Goal: Task Accomplishment & Management: Manage account settings

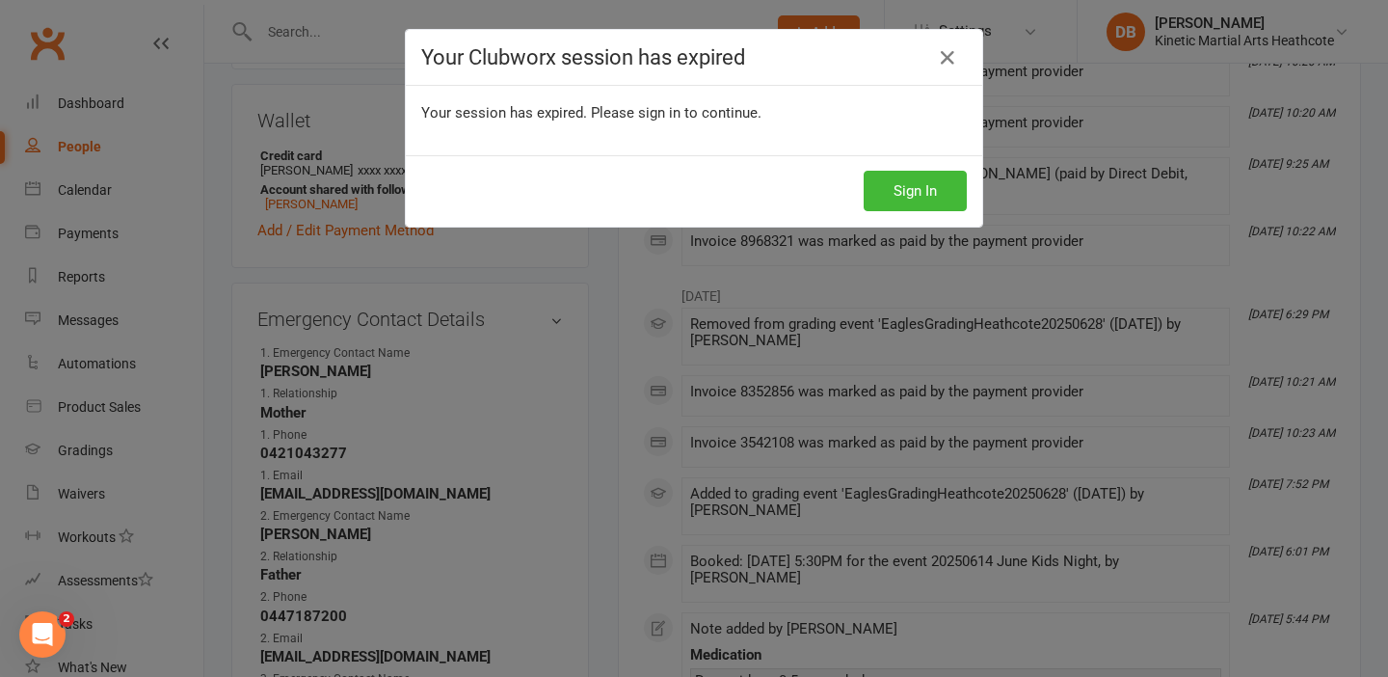
scroll to position [165, 0]
click at [911, 186] on button "Sign In" at bounding box center [915, 191] width 103 height 40
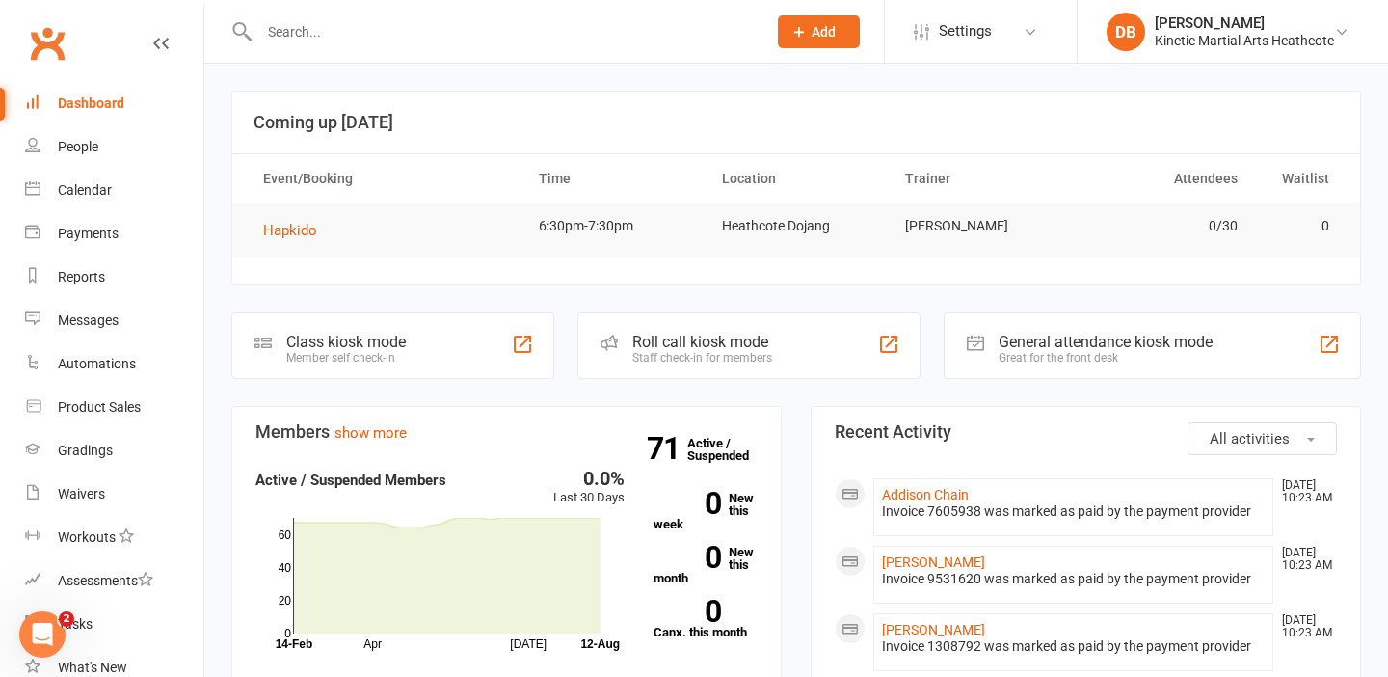
click at [315, 32] on input "text" at bounding box center [503, 31] width 499 height 27
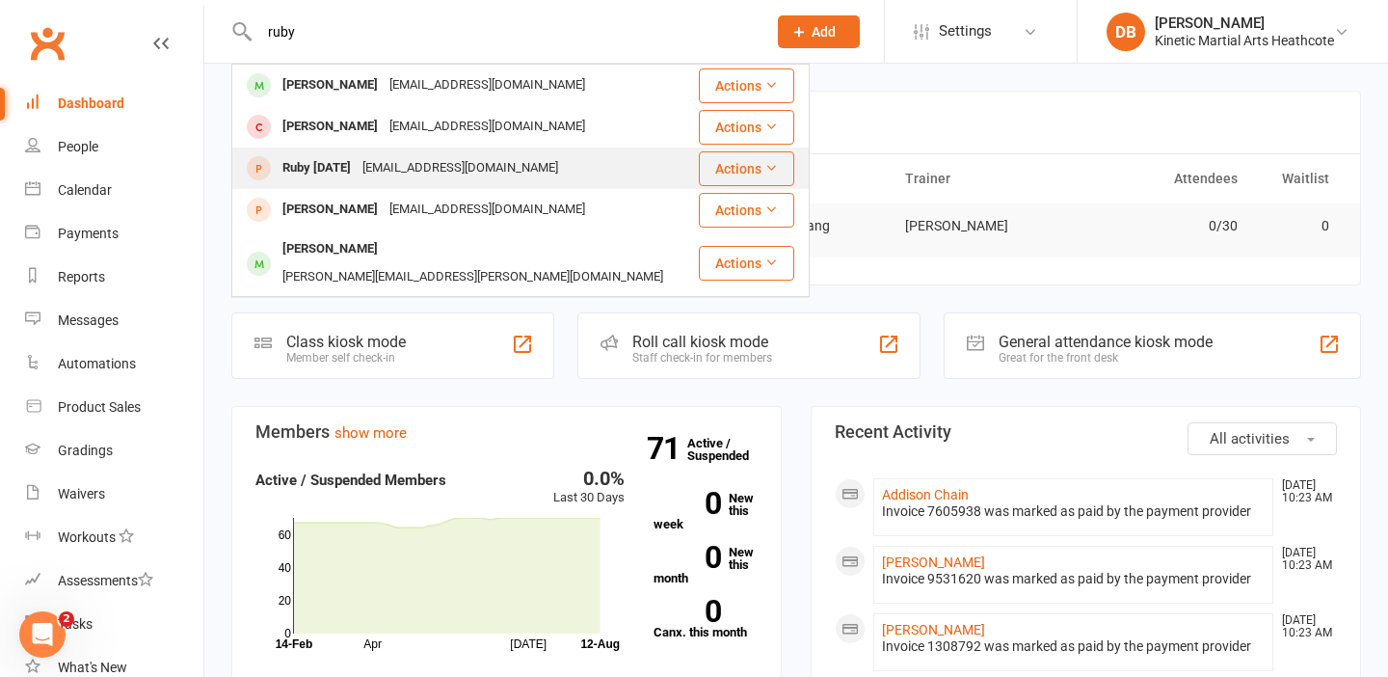
type input "ruby"
click at [349, 156] on div "Ruby 05/08/25" at bounding box center [317, 168] width 80 height 28
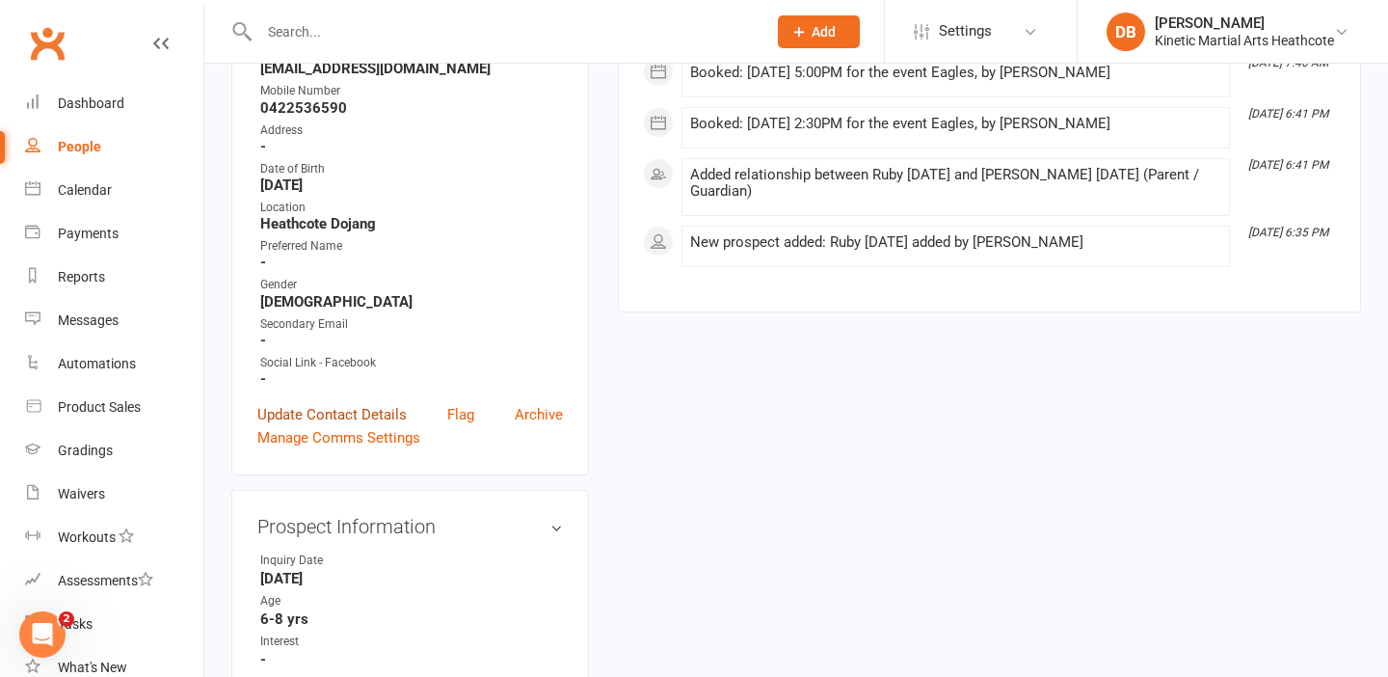
click at [362, 409] on link "Update Contact Details" at bounding box center [331, 414] width 149 height 23
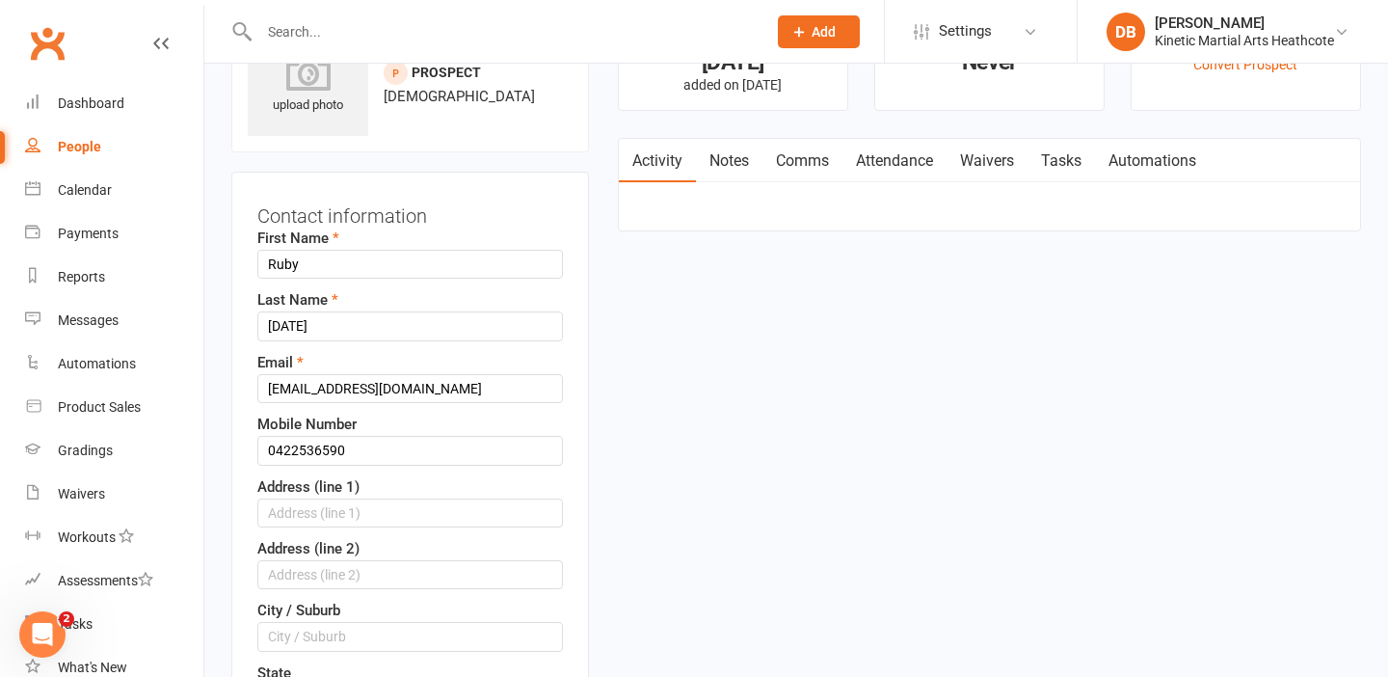
scroll to position [91, 0]
drag, startPoint x: 331, startPoint y: 326, endPoint x: 213, endPoint y: 326, distance: 117.6
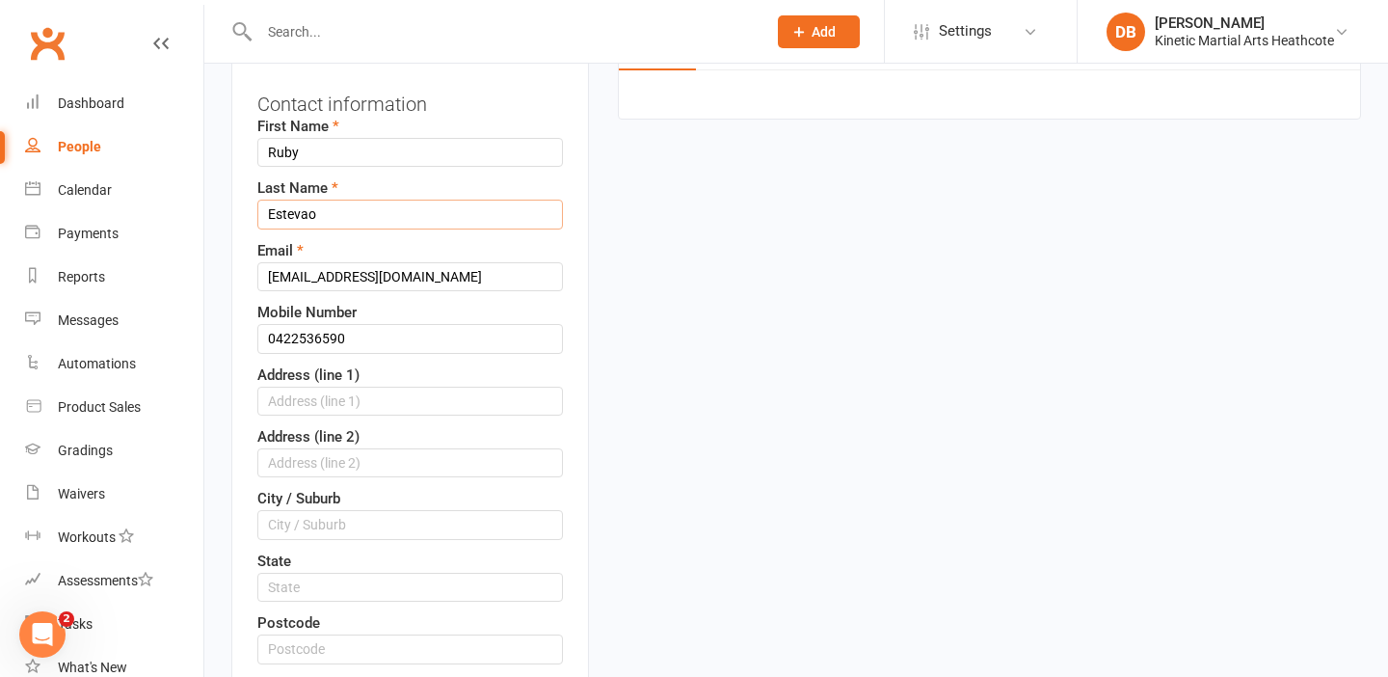
scroll to position [204, 0]
type input "Estevao"
click at [367, 398] on input "text" at bounding box center [410, 400] width 306 height 29
type input "14 Abbot Road Heathcote"
click at [354, 509] on input "text" at bounding box center [410, 523] width 306 height 29
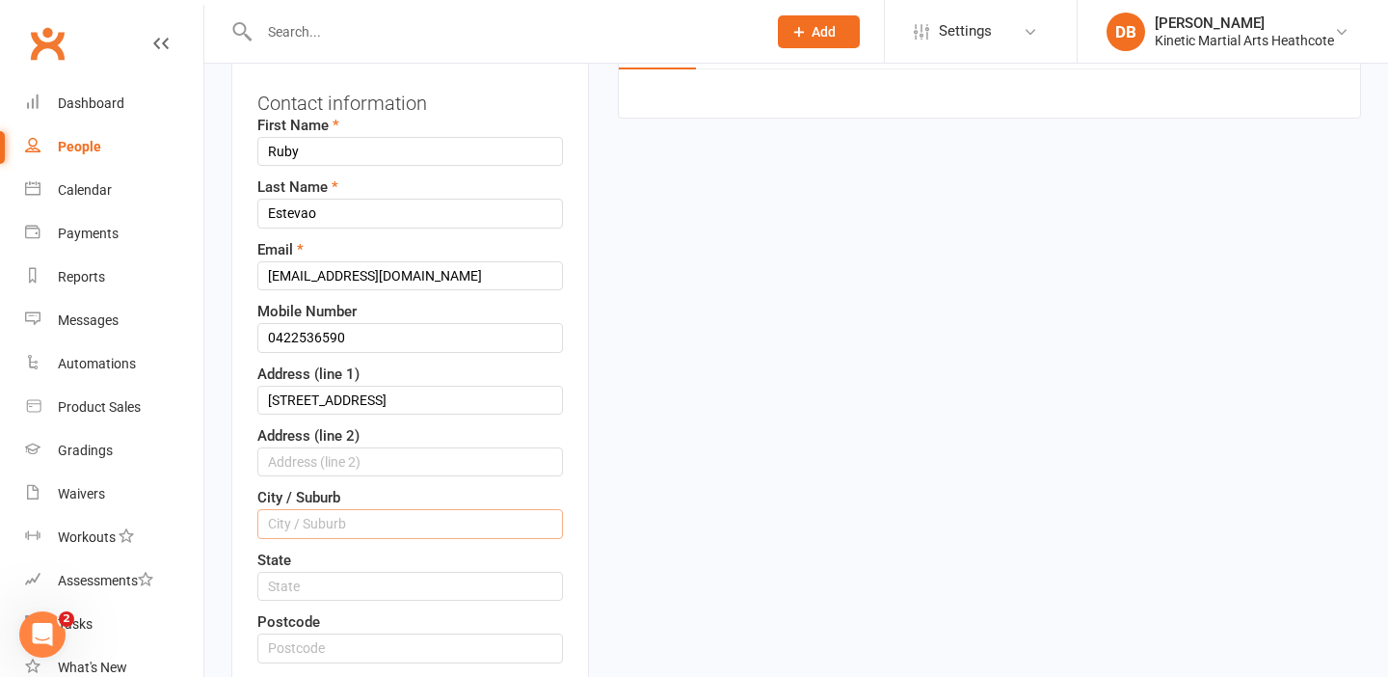
type input "Heathcote"
drag, startPoint x: 429, startPoint y: 399, endPoint x: 362, endPoint y: 402, distance: 67.5
click at [362, 402] on input "14 Abbot Road Heathcote" at bounding box center [410, 400] width 306 height 29
type input "14 Abbot Road"
click at [380, 587] on input "text" at bounding box center [410, 586] width 306 height 29
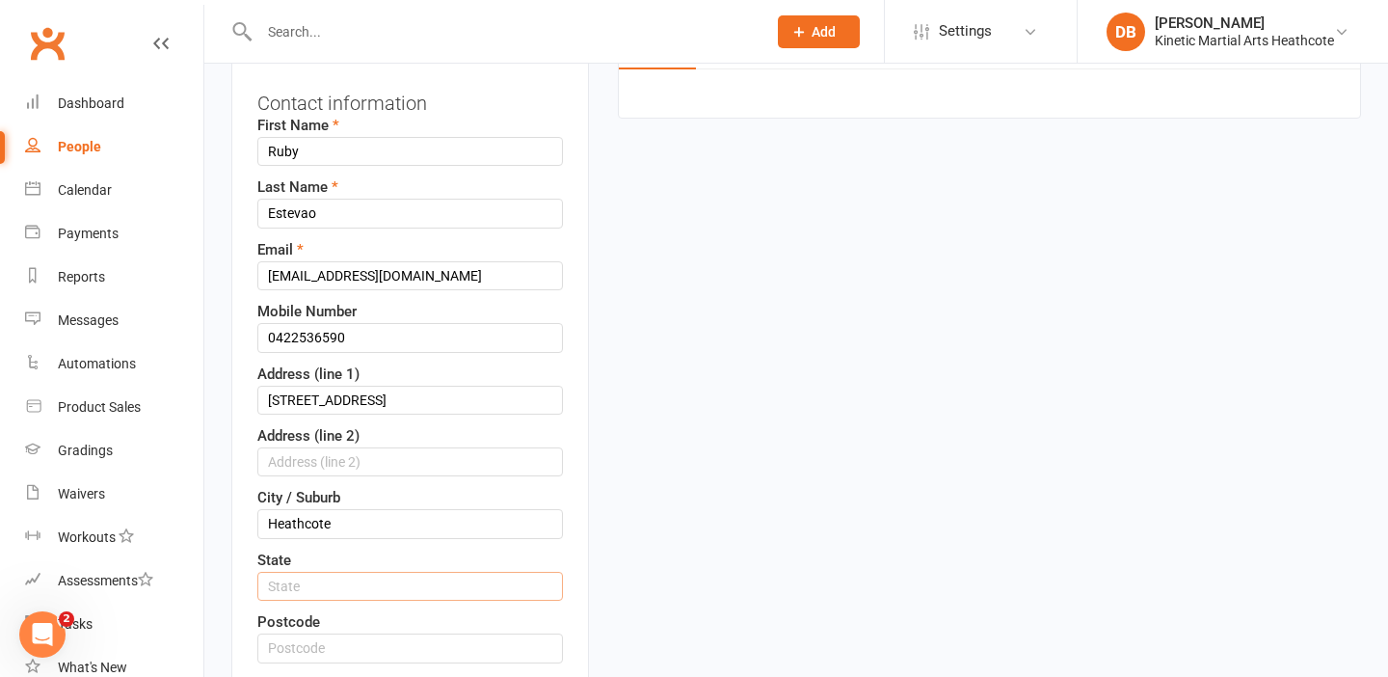
type input "NSW"
click at [379, 642] on input "text" at bounding box center [410, 647] width 306 height 29
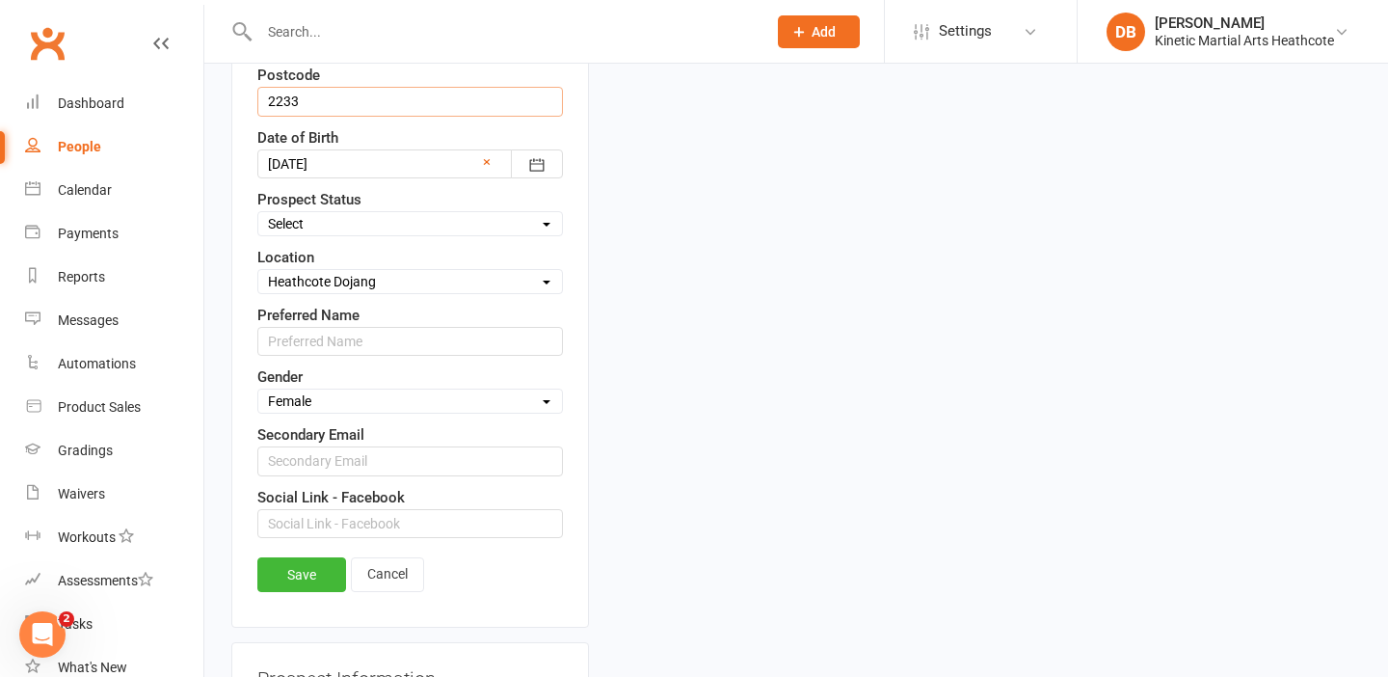
scroll to position [763, 0]
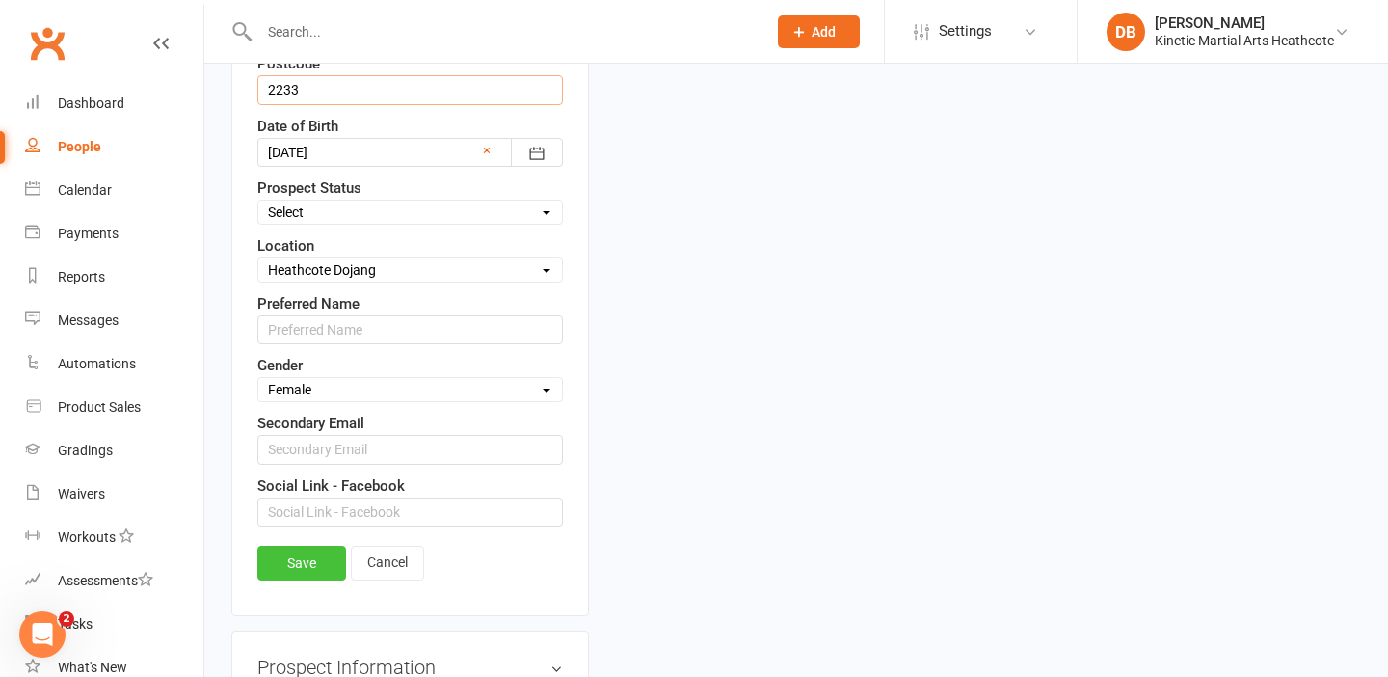
type input "2233"
click at [304, 567] on link "Save" at bounding box center [301, 563] width 89 height 35
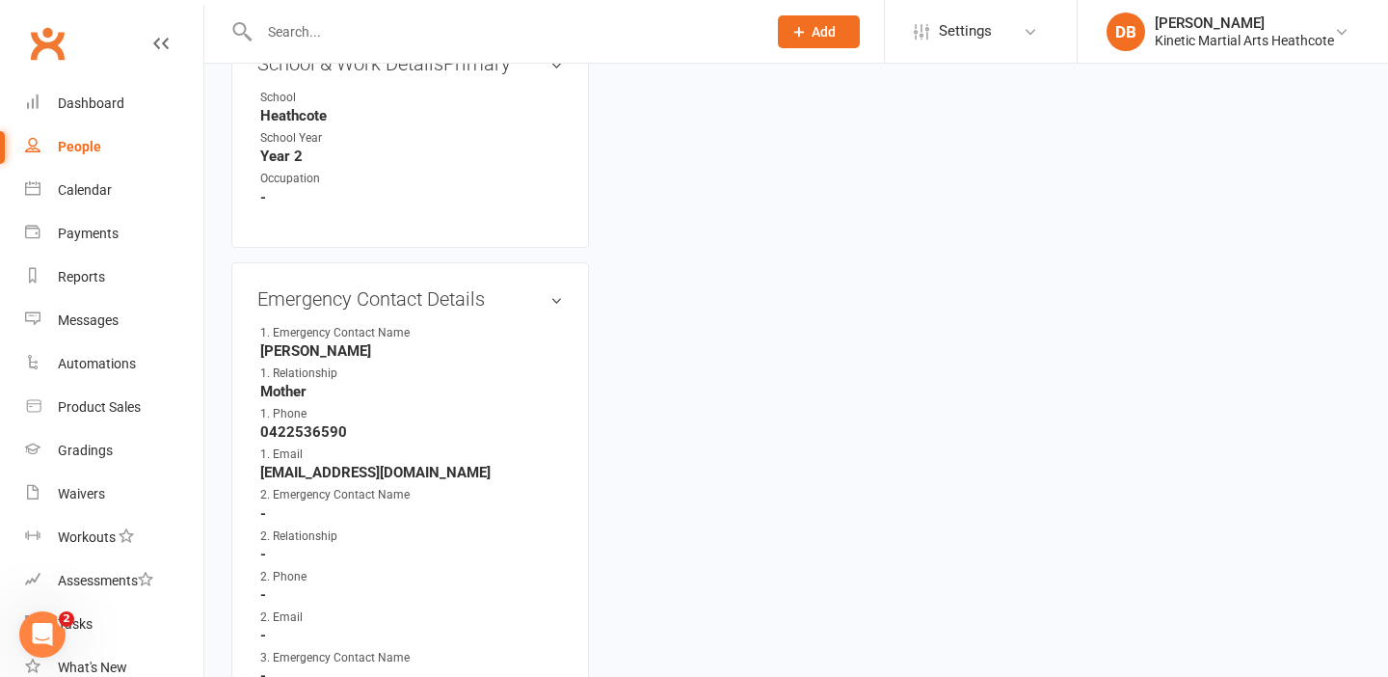
scroll to position [1195, 0]
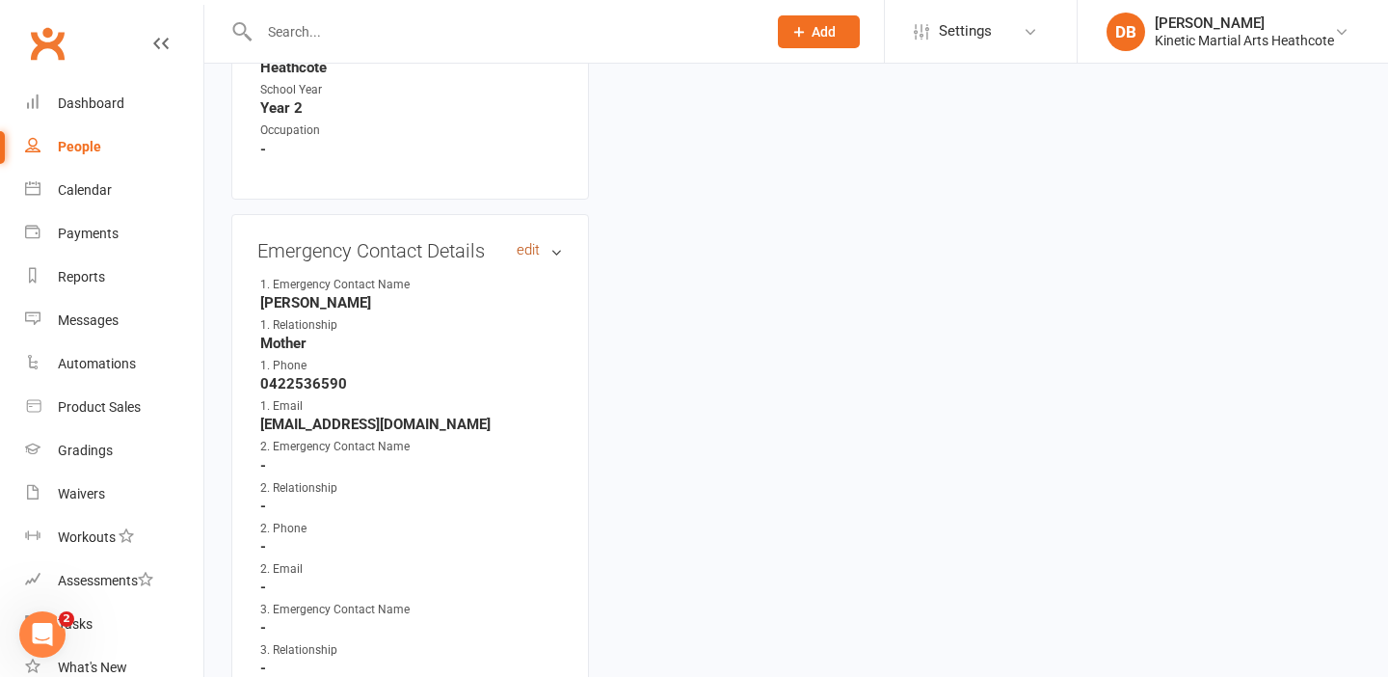
click at [528, 242] on link "edit" at bounding box center [528, 250] width 23 height 16
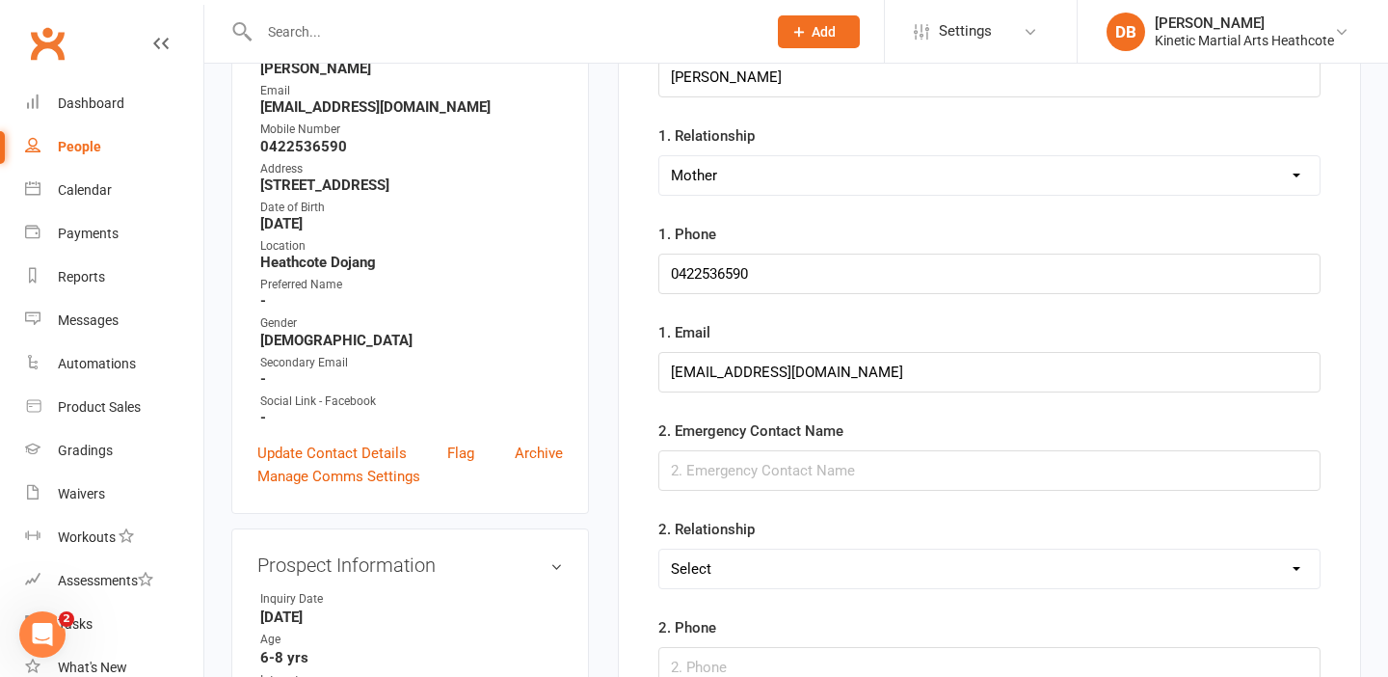
scroll to position [290, 0]
click at [836, 488] on input "text" at bounding box center [989, 469] width 662 height 40
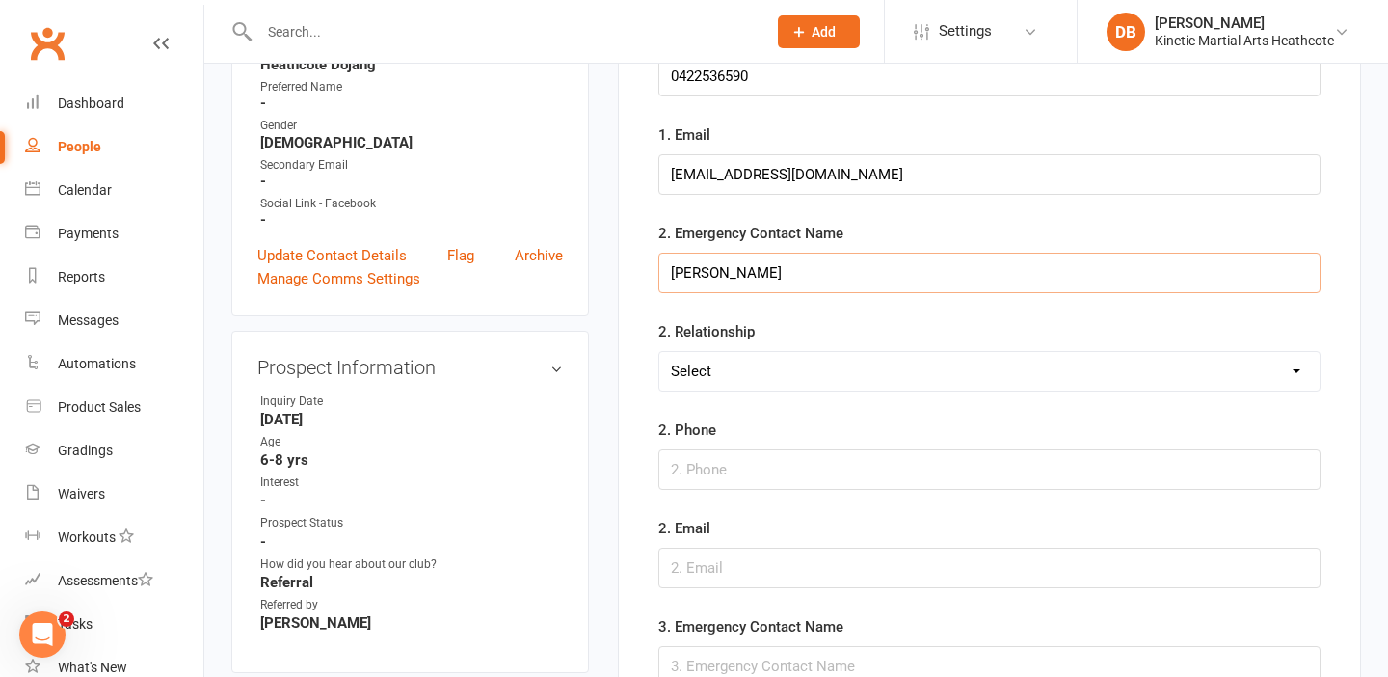
type input "Ian"
click at [831, 371] on select "Select Mother Father Wife / Girlfriend Husband / Boyfriend Grandmother / Aunt G…" at bounding box center [989, 371] width 660 height 39
select select "Father"
click at [792, 452] on input "text" at bounding box center [989, 469] width 662 height 40
type input "0411326801"
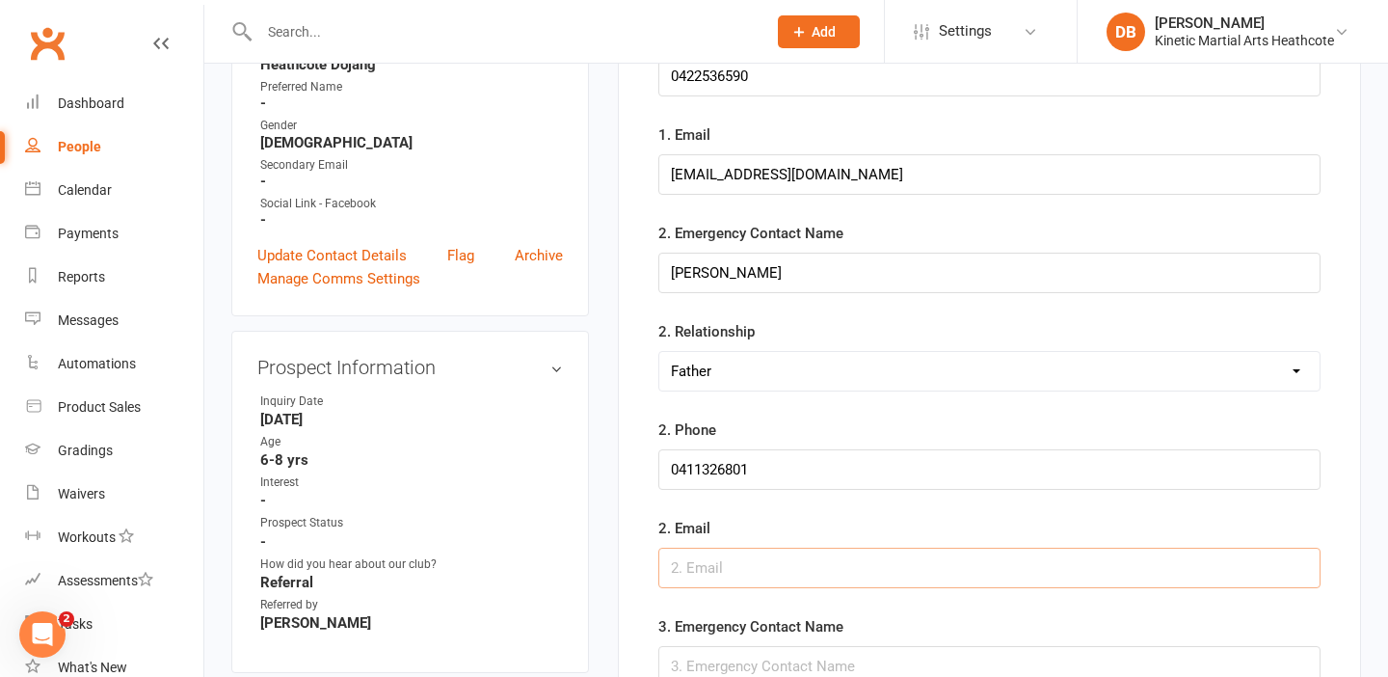
click at [755, 556] on input "text" at bounding box center [989, 568] width 662 height 40
drag, startPoint x: 824, startPoint y: 175, endPoint x: 653, endPoint y: 173, distance: 171.6
click at [653, 173] on main "Emergency Contact Details 1. Emergency Contact Name Kelly 1. Relationship Selec…" at bounding box center [989, 417] width 693 height 1266
click at [711, 557] on input "text" at bounding box center [989, 568] width 662 height 40
type input "V"
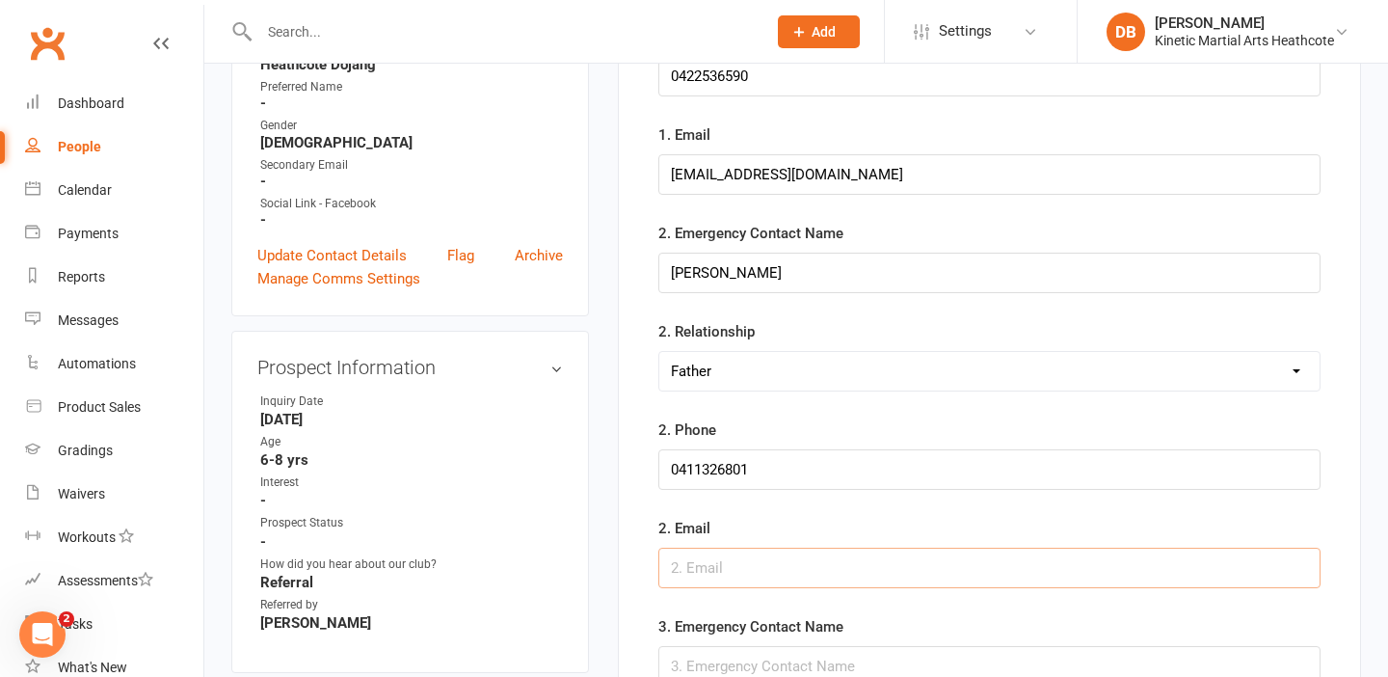
click at [707, 571] on input "text" at bounding box center [989, 568] width 662 height 40
paste input "kiestevao@gmail.com"
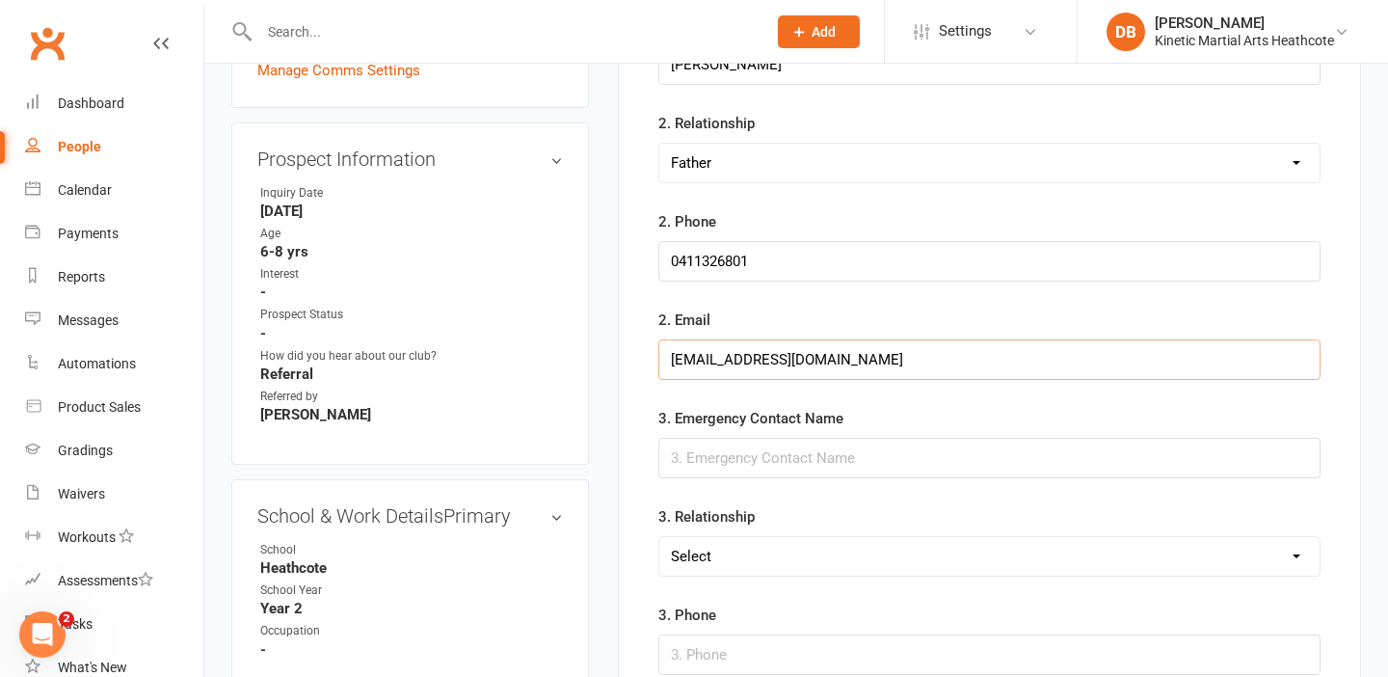
scroll to position [698, 0]
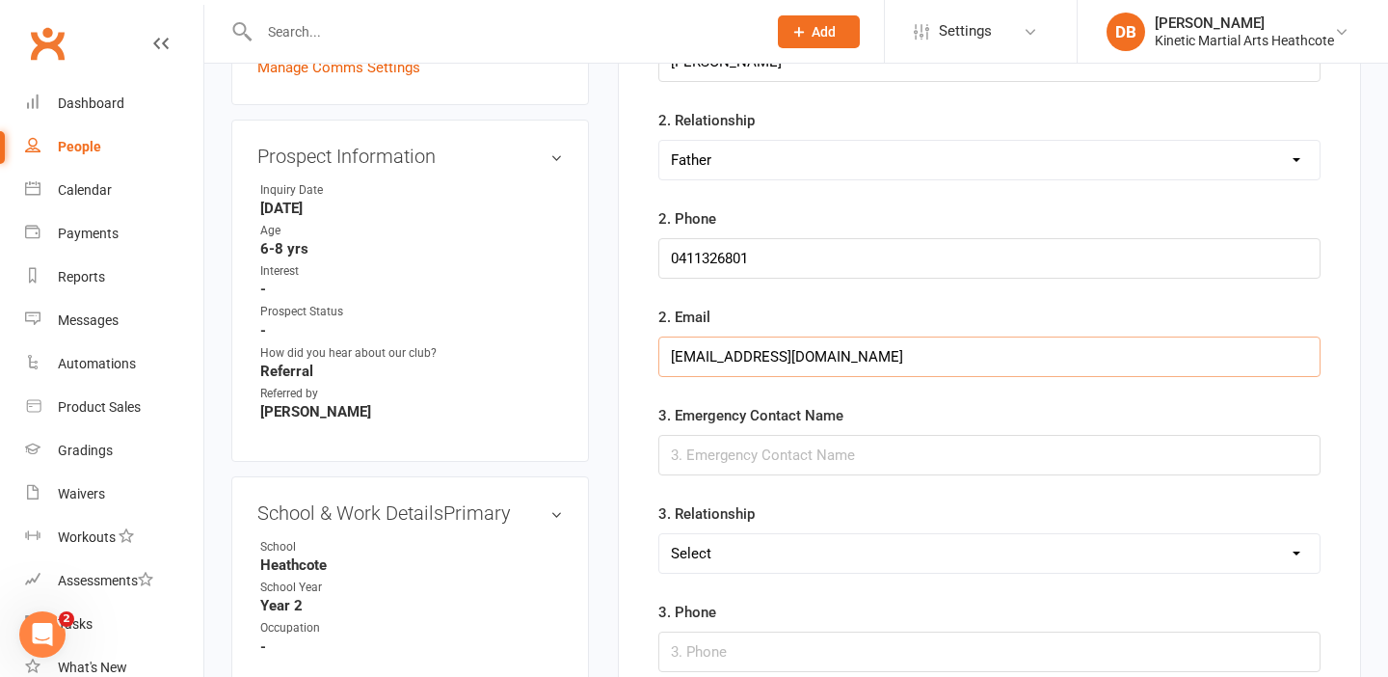
type input "kiestevao@gmail.com"
click at [953, 446] on input "text" at bounding box center [989, 455] width 662 height 40
type input "Kerry"
click at [951, 543] on select "Select Mother Father Wife / Girlfriend Husband / Boyfriend Grandmother / Aunt G…" at bounding box center [989, 553] width 660 height 39
select select "Grandmother / Aunt"
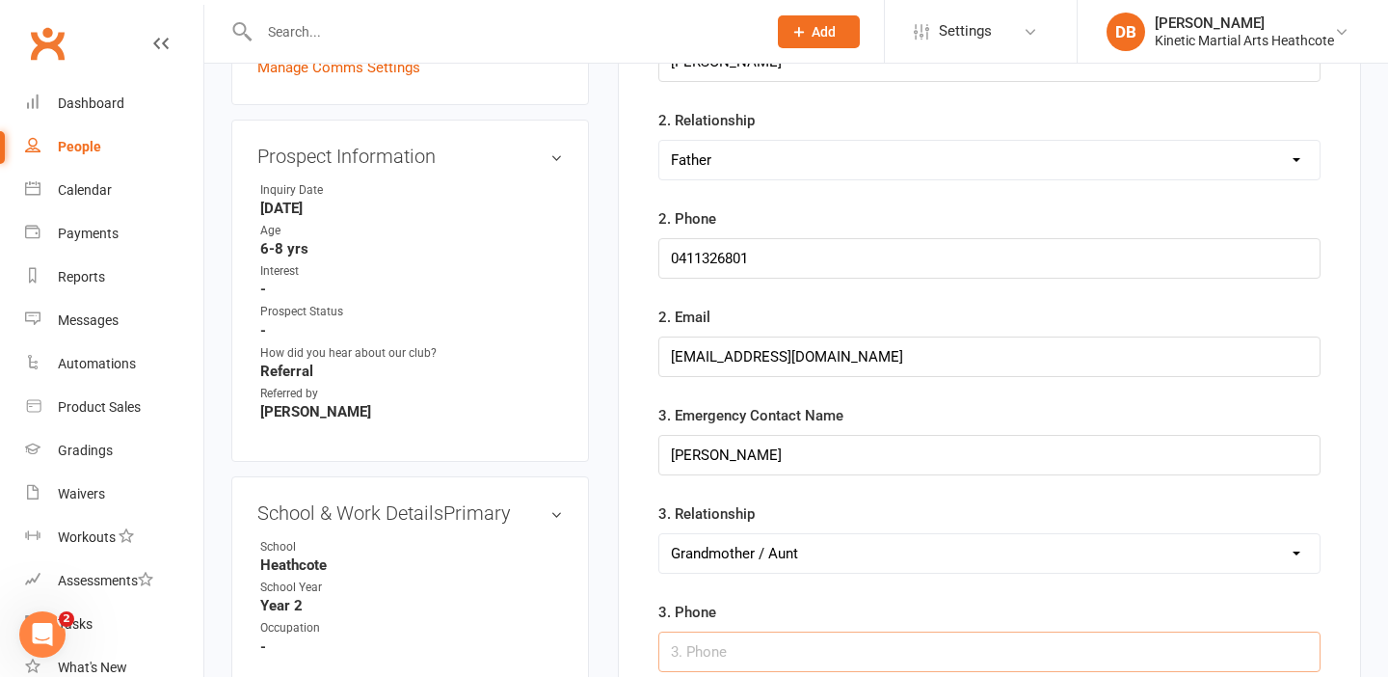
click at [788, 633] on input "text" at bounding box center [989, 651] width 662 height 40
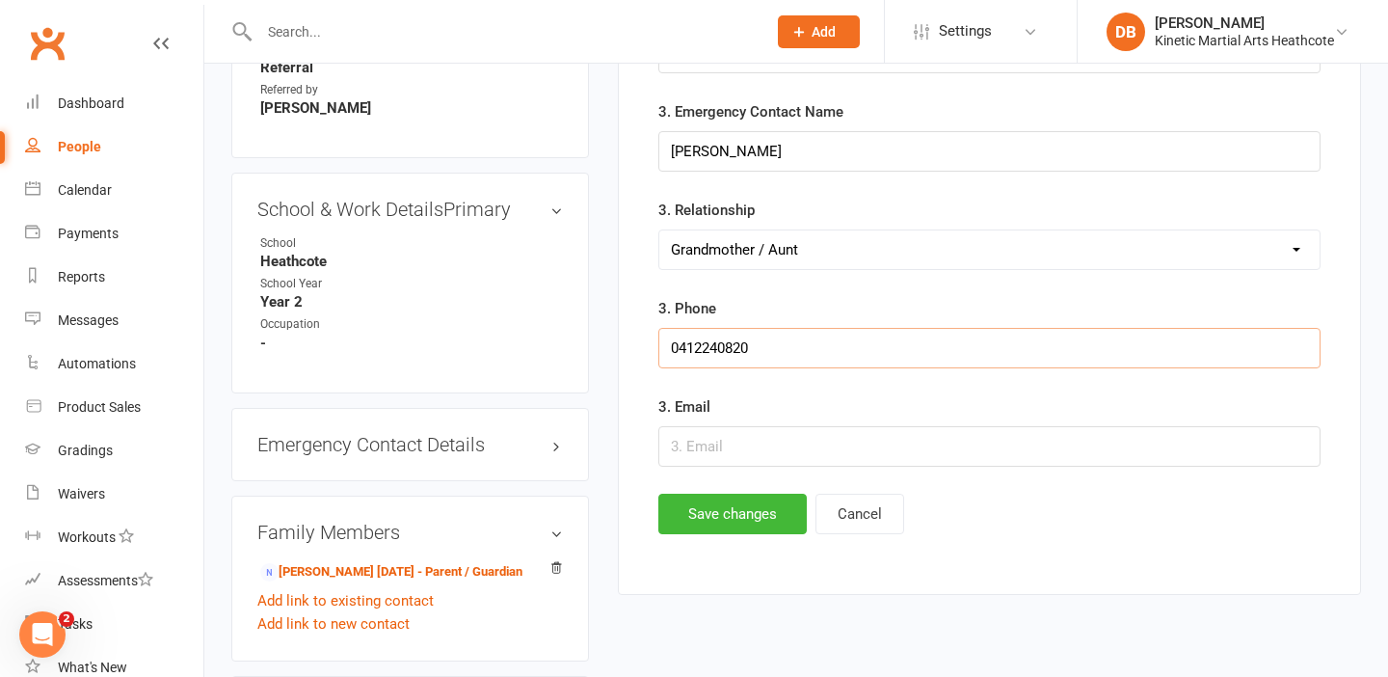
scroll to position [1040, 0]
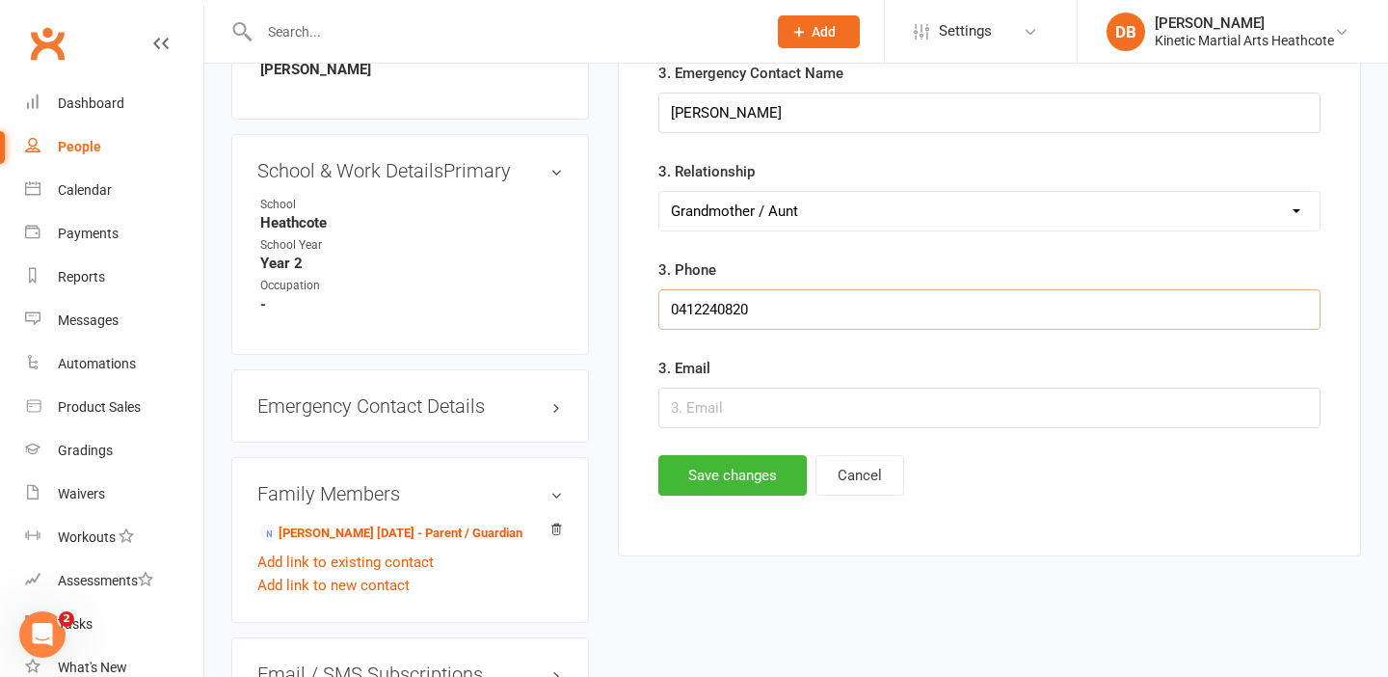
type input "0412240820"
click at [735, 480] on button "Save changes" at bounding box center [732, 475] width 148 height 40
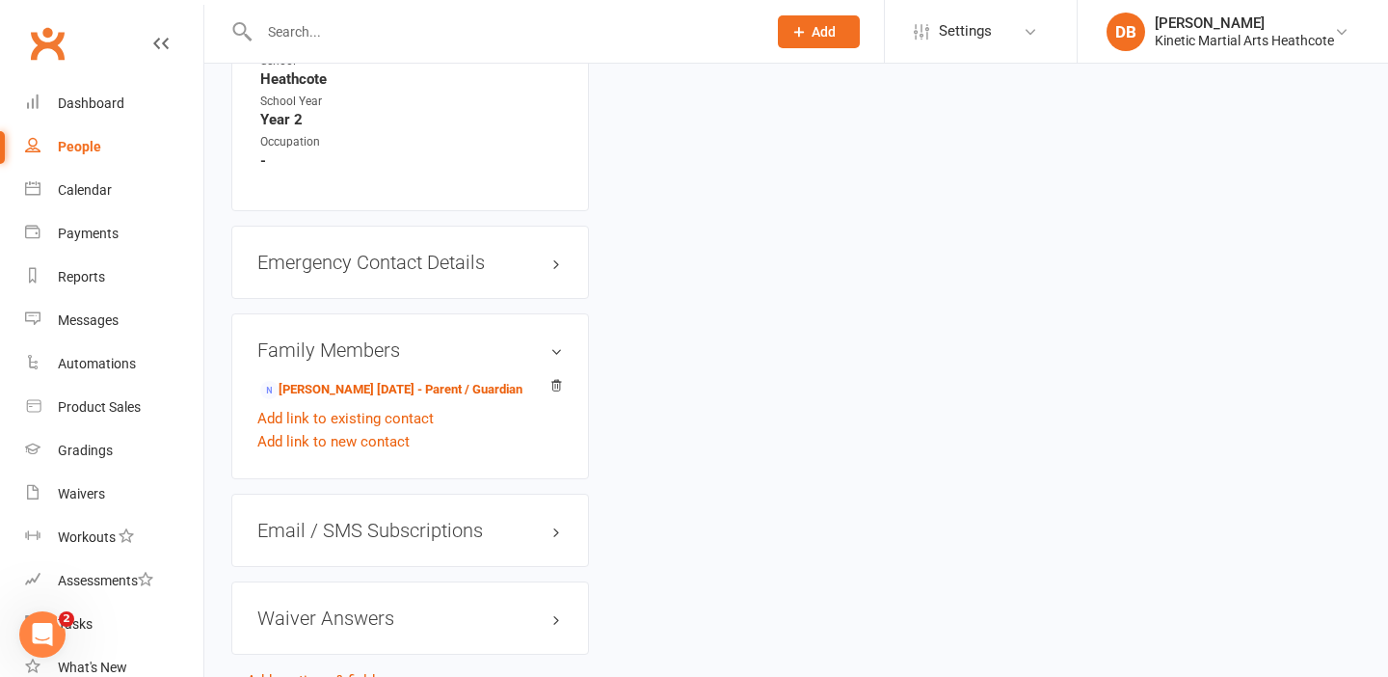
scroll to position [1250, 0]
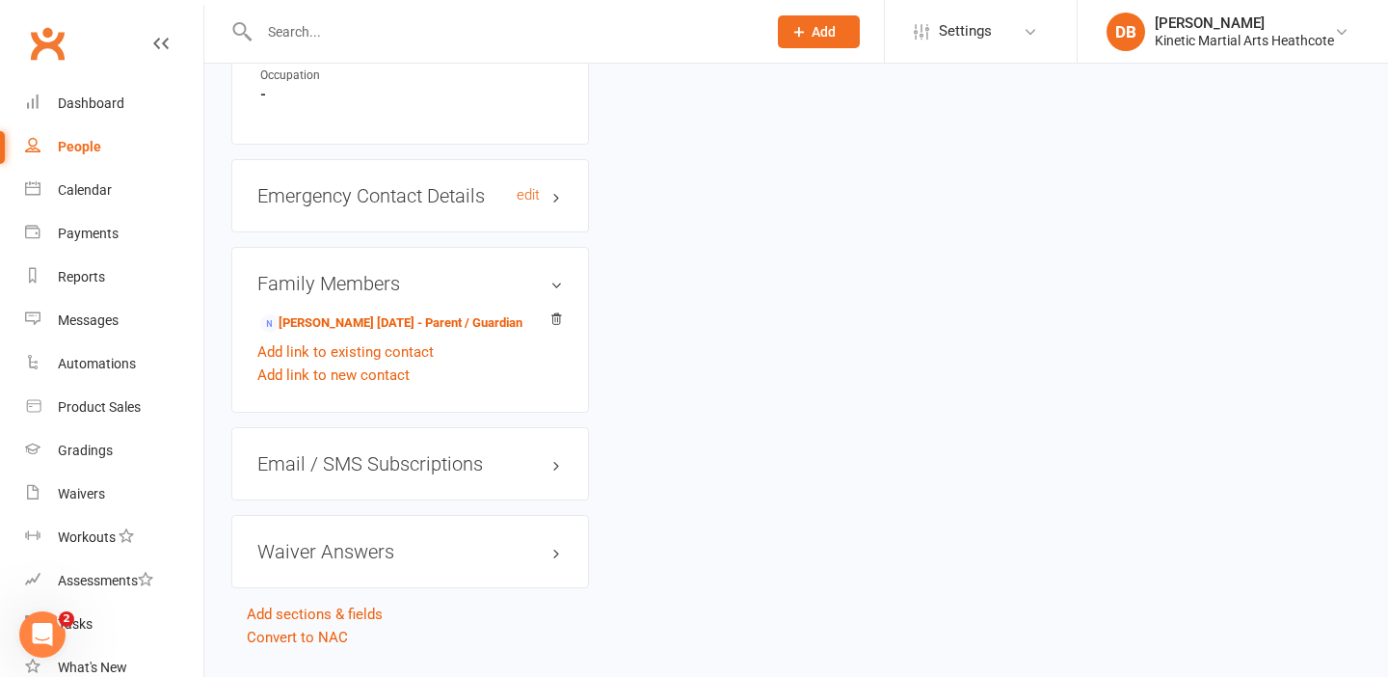
click at [551, 185] on h3 "Emergency Contact Details edit" at bounding box center [410, 195] width 306 height 21
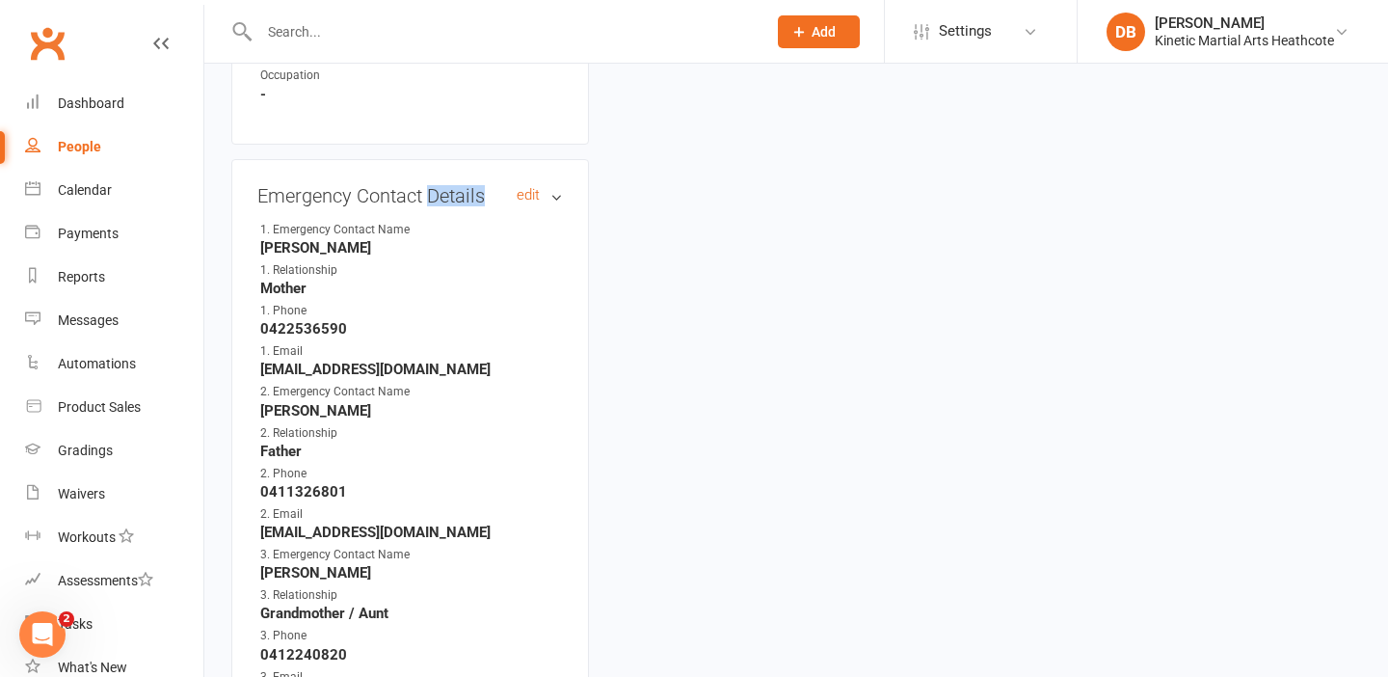
click at [551, 185] on h3 "Emergency Contact Details edit" at bounding box center [410, 195] width 306 height 21
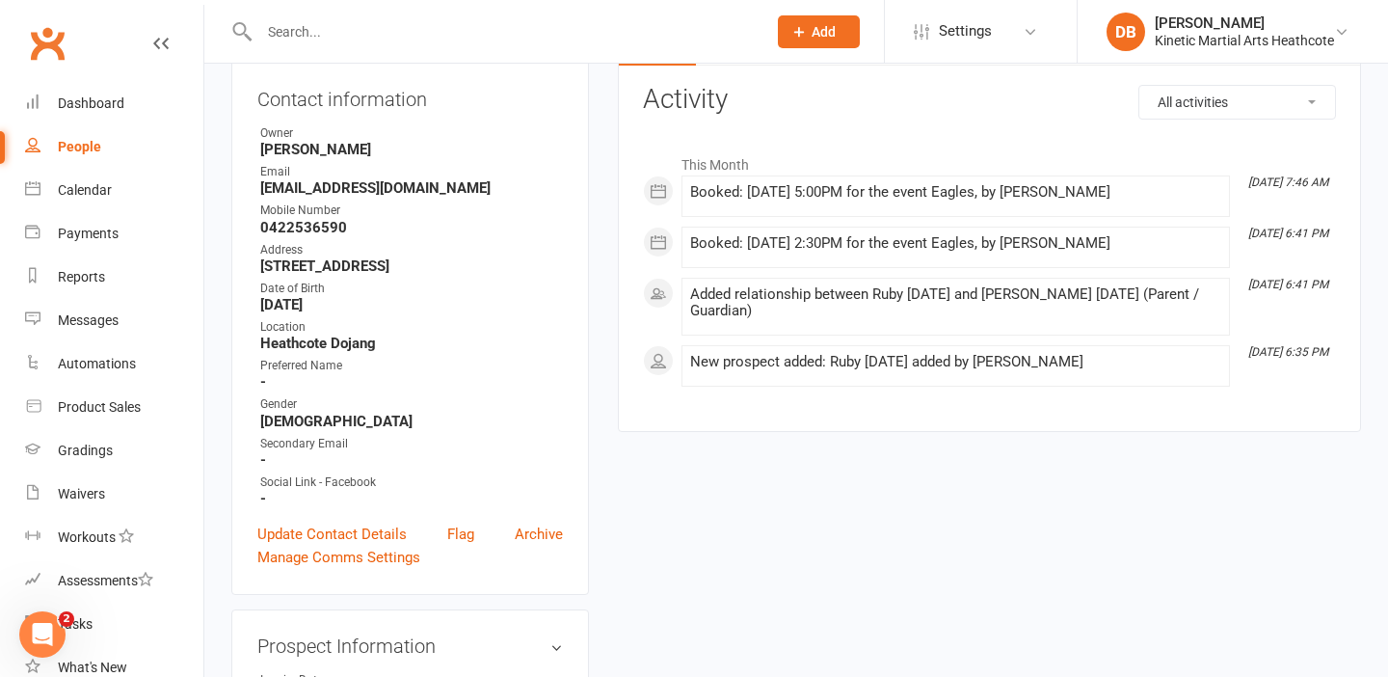
scroll to position [139, 0]
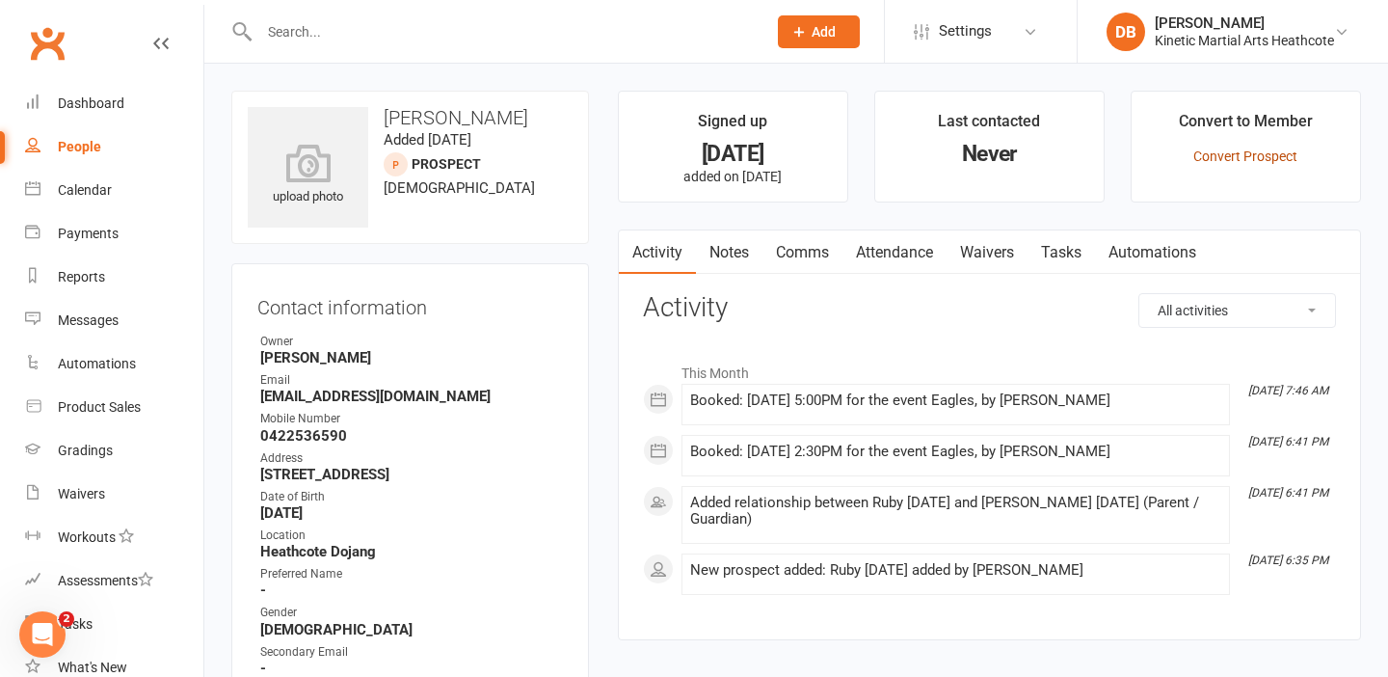
click at [1235, 154] on link "Convert Prospect" at bounding box center [1246, 155] width 104 height 15
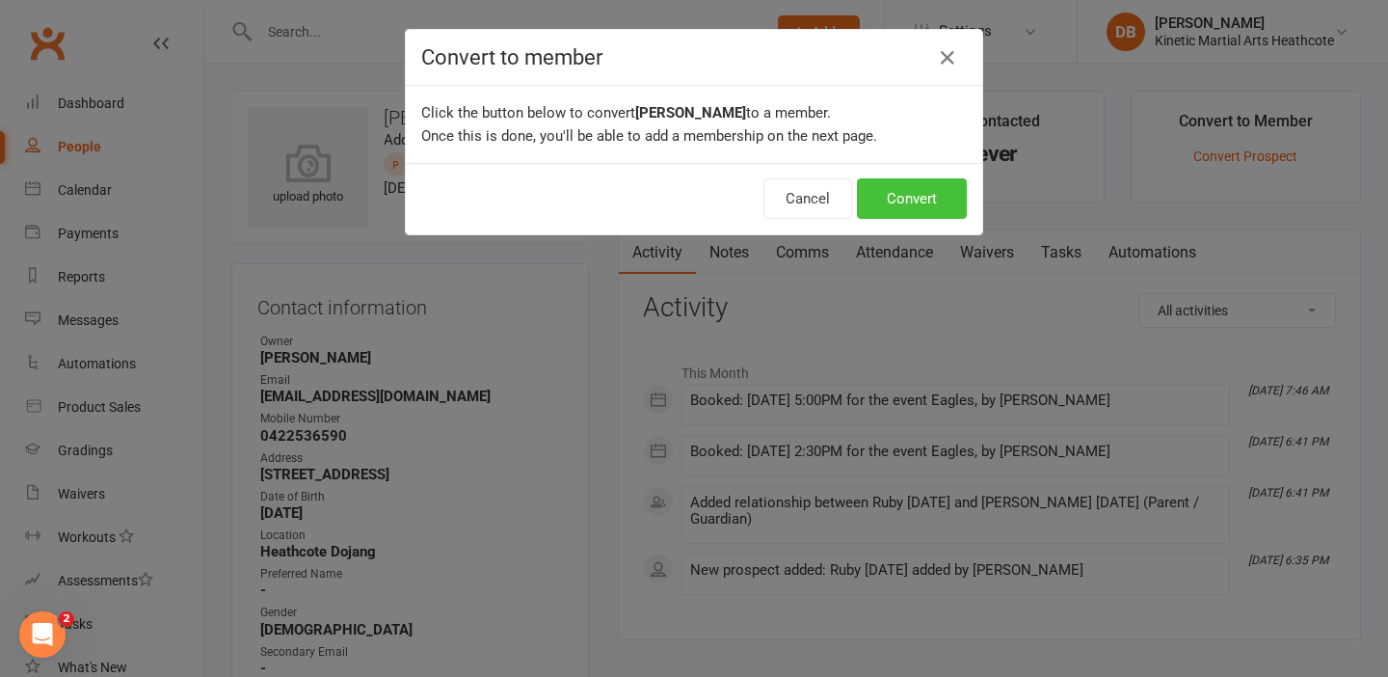
click at [897, 204] on button "Convert" at bounding box center [912, 198] width 110 height 40
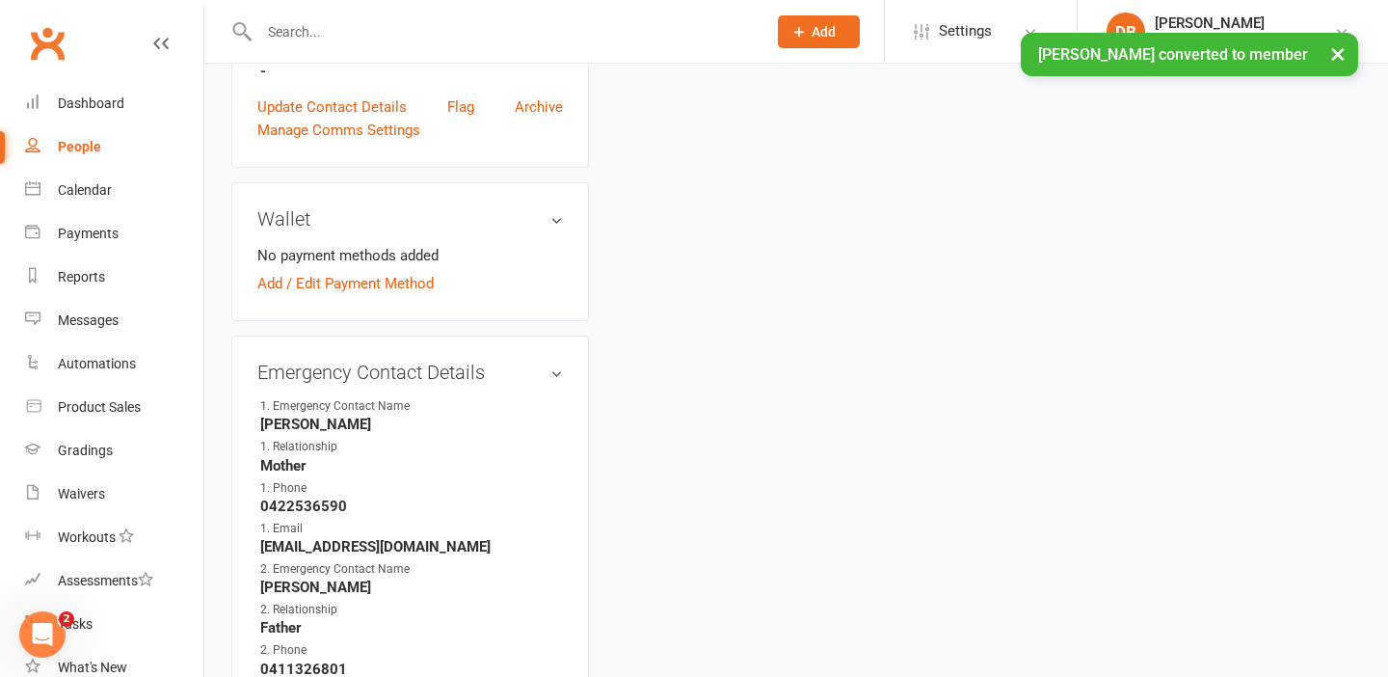
scroll to position [714, 0]
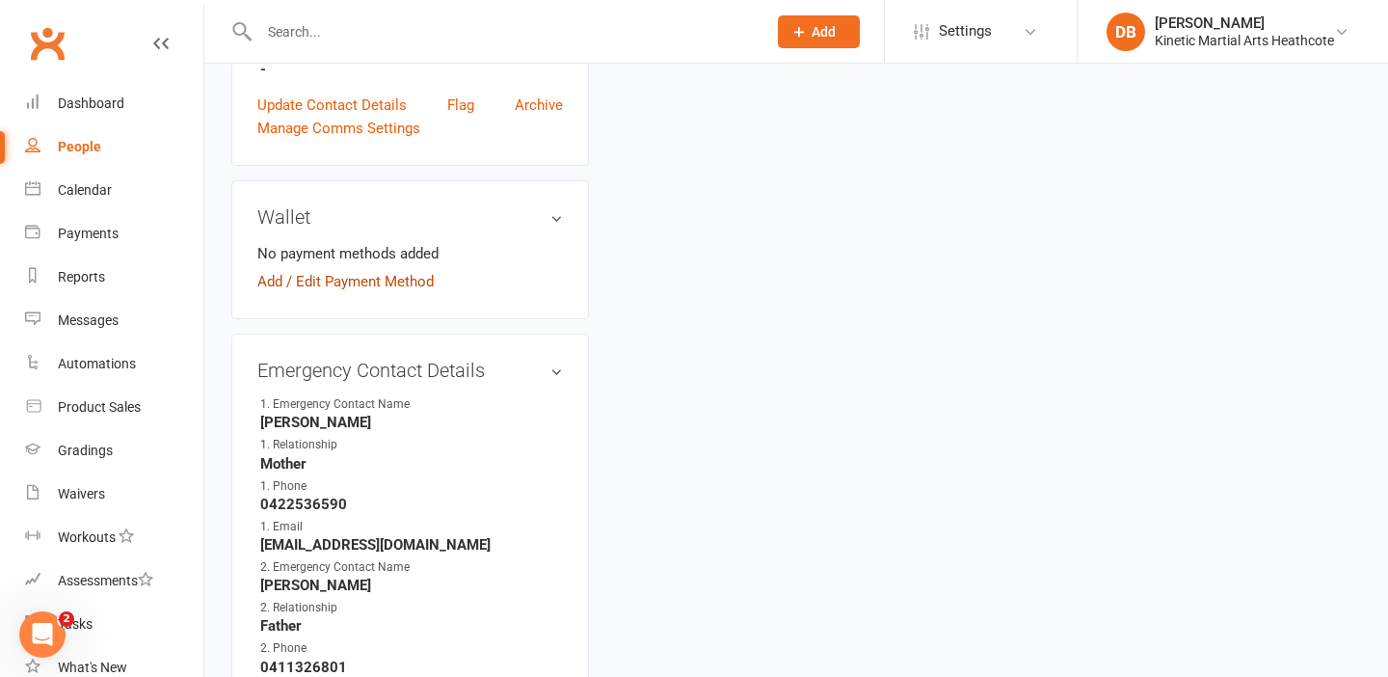
click at [394, 275] on link "Add / Edit Payment Method" at bounding box center [345, 281] width 176 height 23
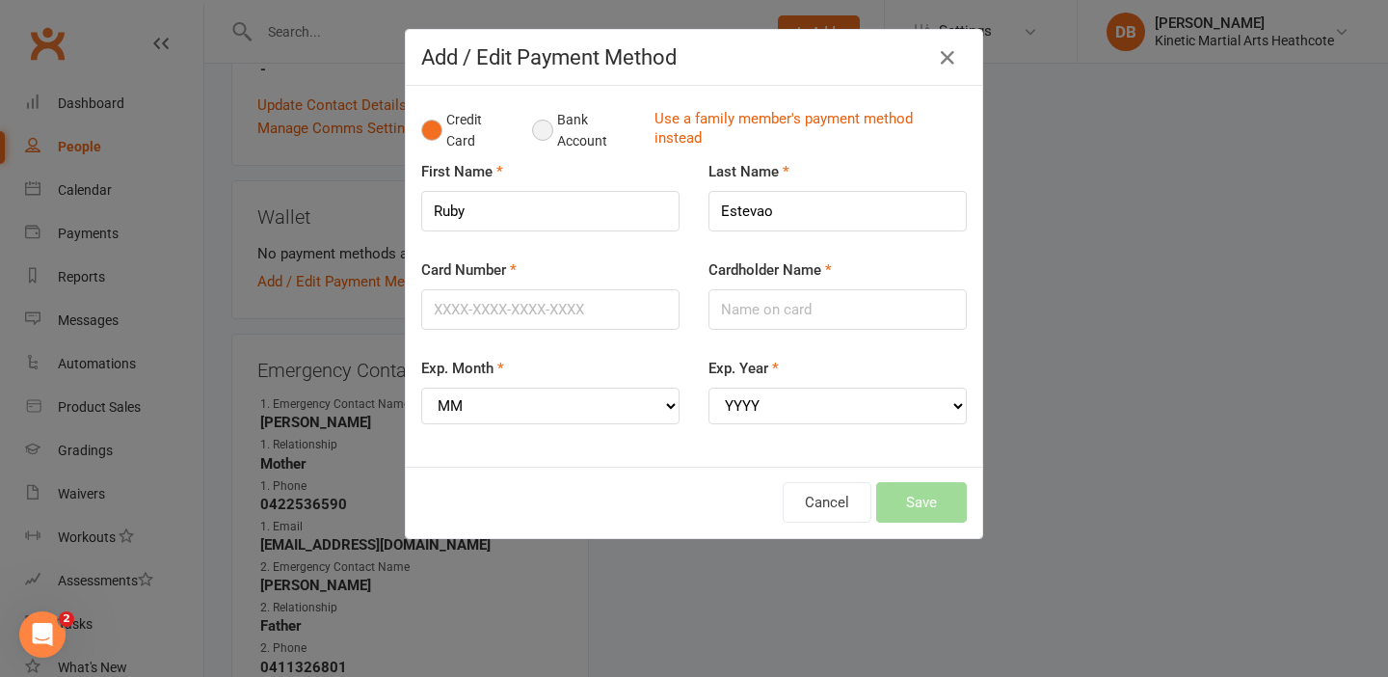
click at [545, 122] on button "Bank Account" at bounding box center [585, 130] width 107 height 59
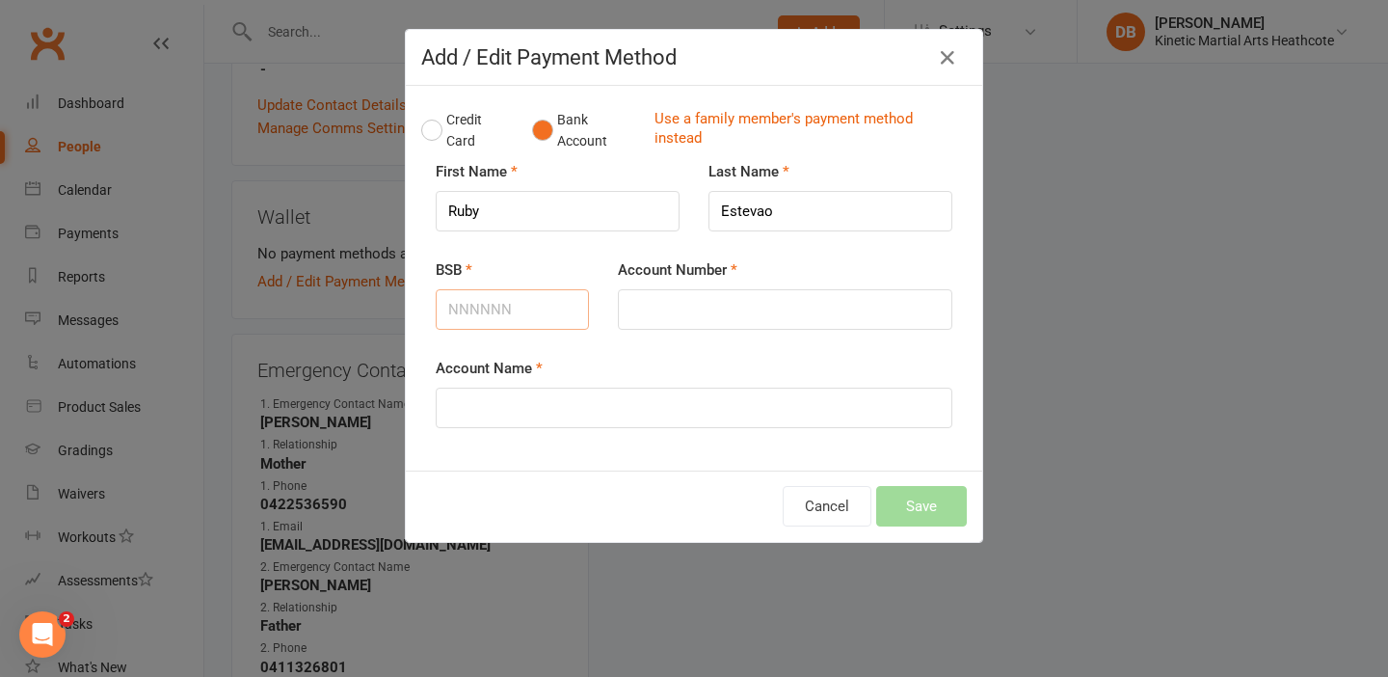
click at [454, 309] on input "BSB" at bounding box center [512, 309] width 153 height 40
type input "062799"
click at [659, 303] on input "Account Number" at bounding box center [785, 309] width 335 height 40
type input "12739132"
click at [608, 393] on input "Account Name" at bounding box center [694, 408] width 517 height 40
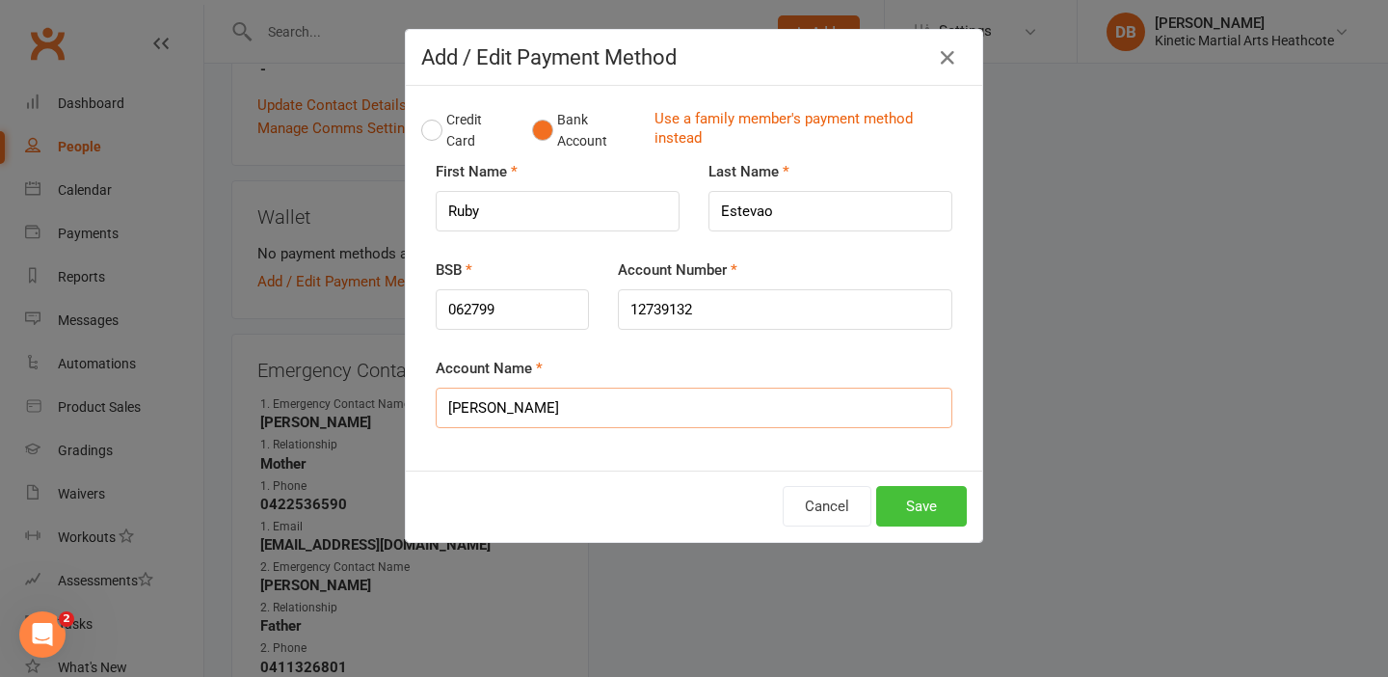
type input "Kelly Estevao"
click at [940, 496] on button "Save" at bounding box center [921, 506] width 91 height 40
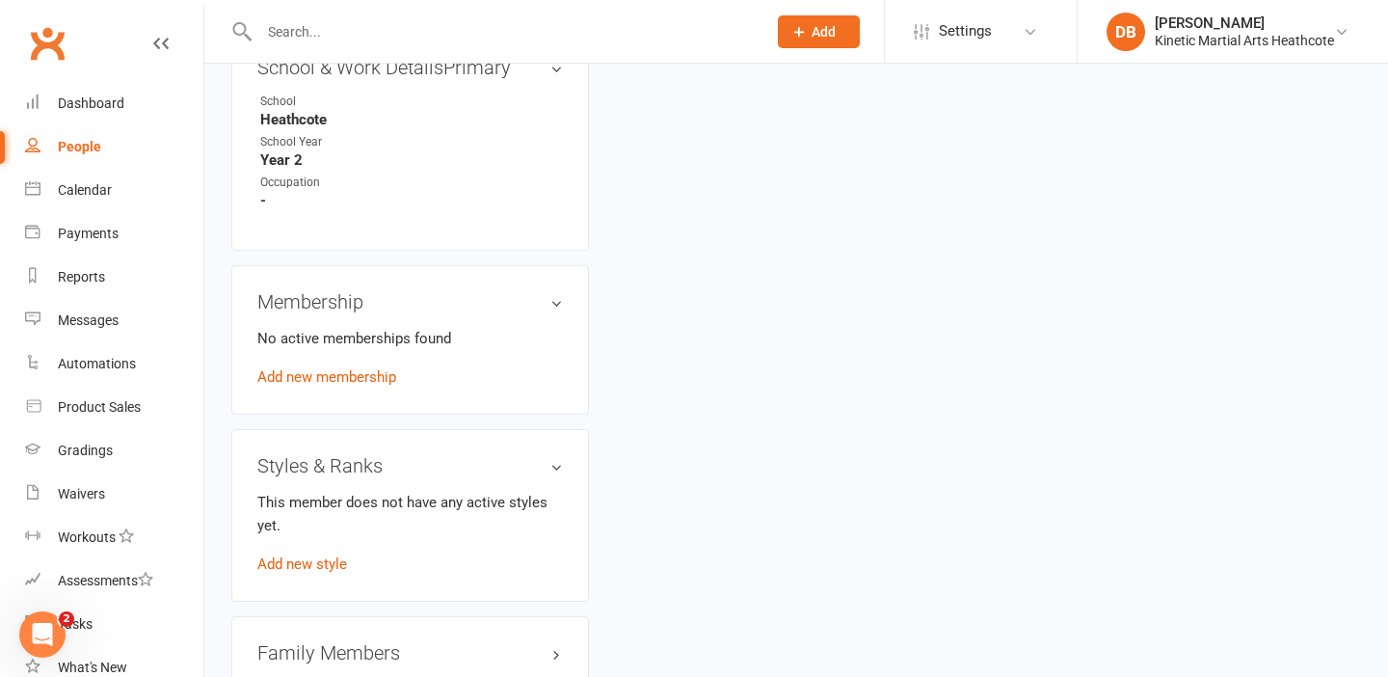
scroll to position [1818, 0]
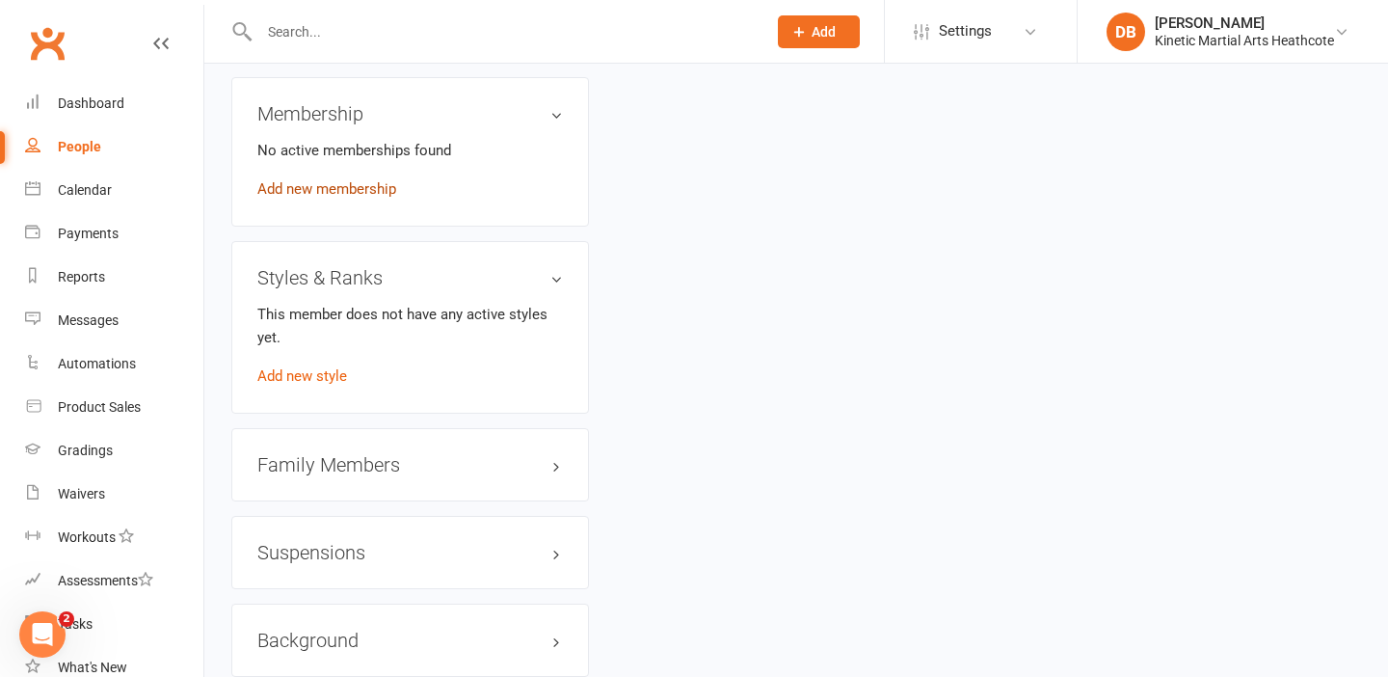
click at [355, 180] on link "Add new membership" at bounding box center [326, 188] width 139 height 17
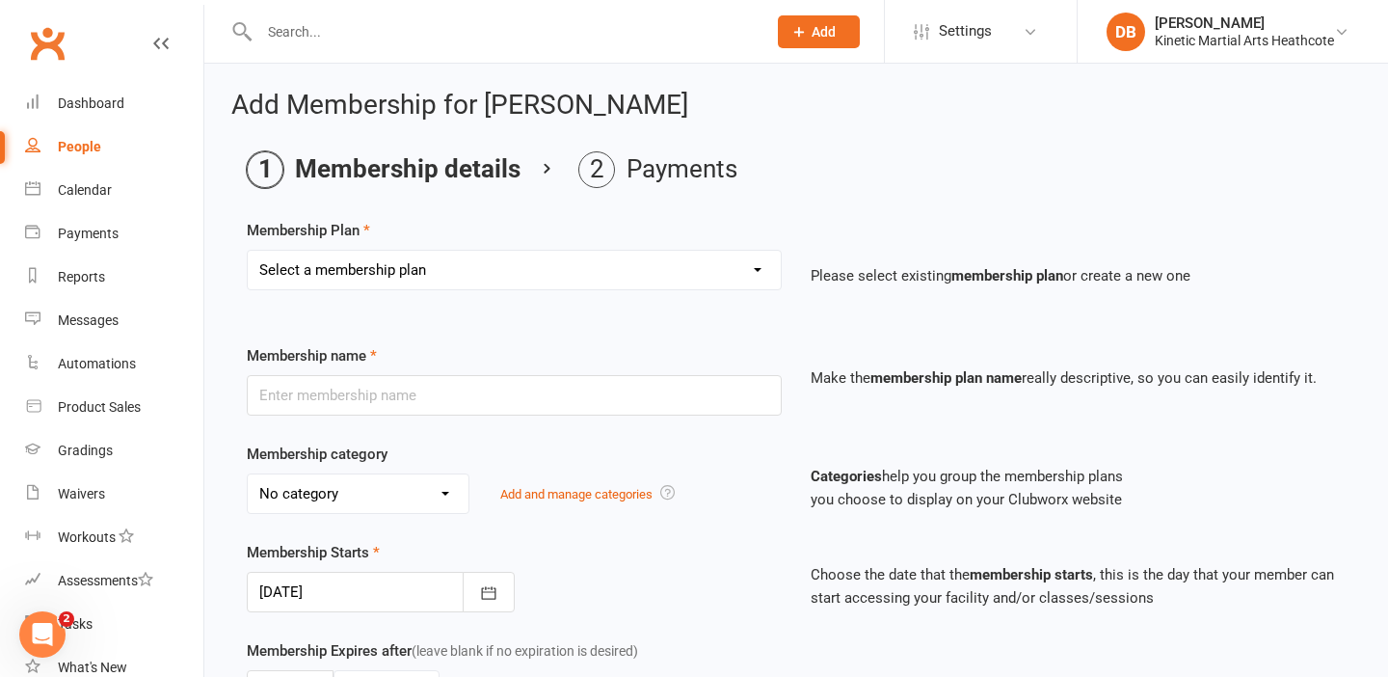
click at [370, 258] on select "Select a membership plan Create new Membership Plan Training Fees - $68 Fortnig…" at bounding box center [514, 270] width 533 height 39
select select "15"
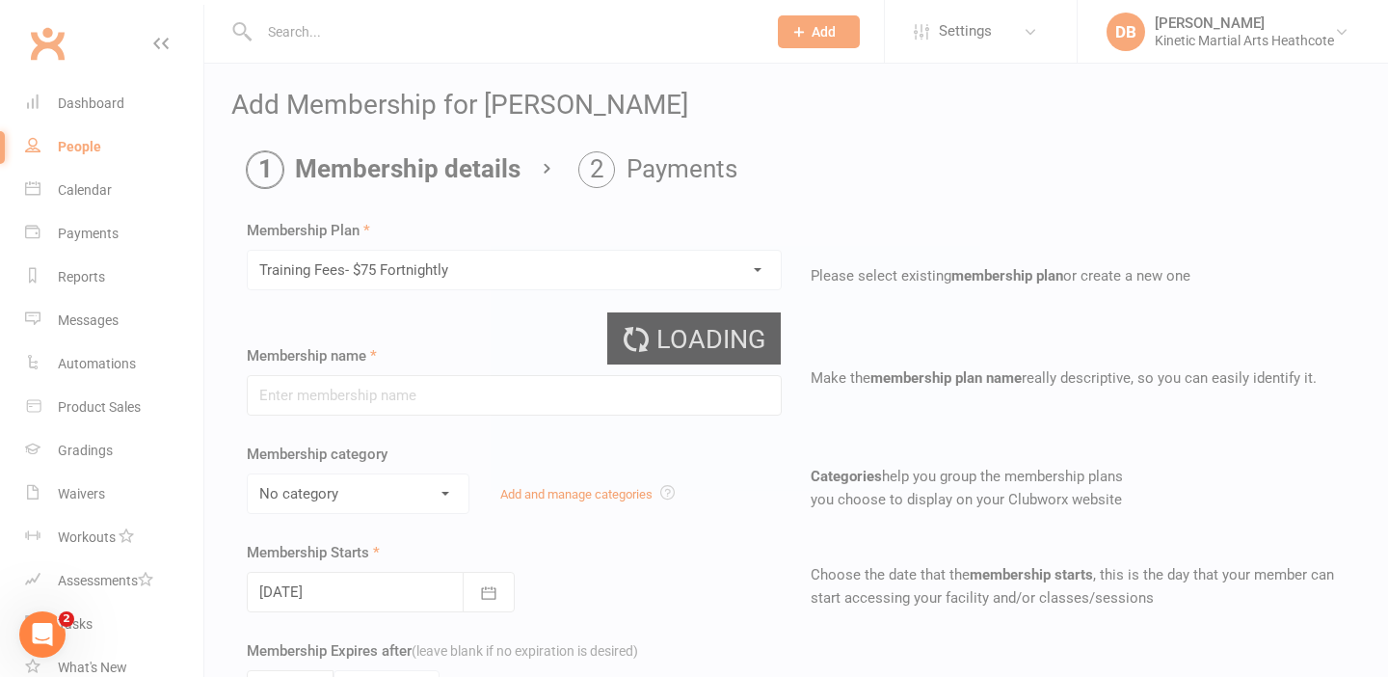
type input "Training Fees- $75 Fortnightly"
select select "7"
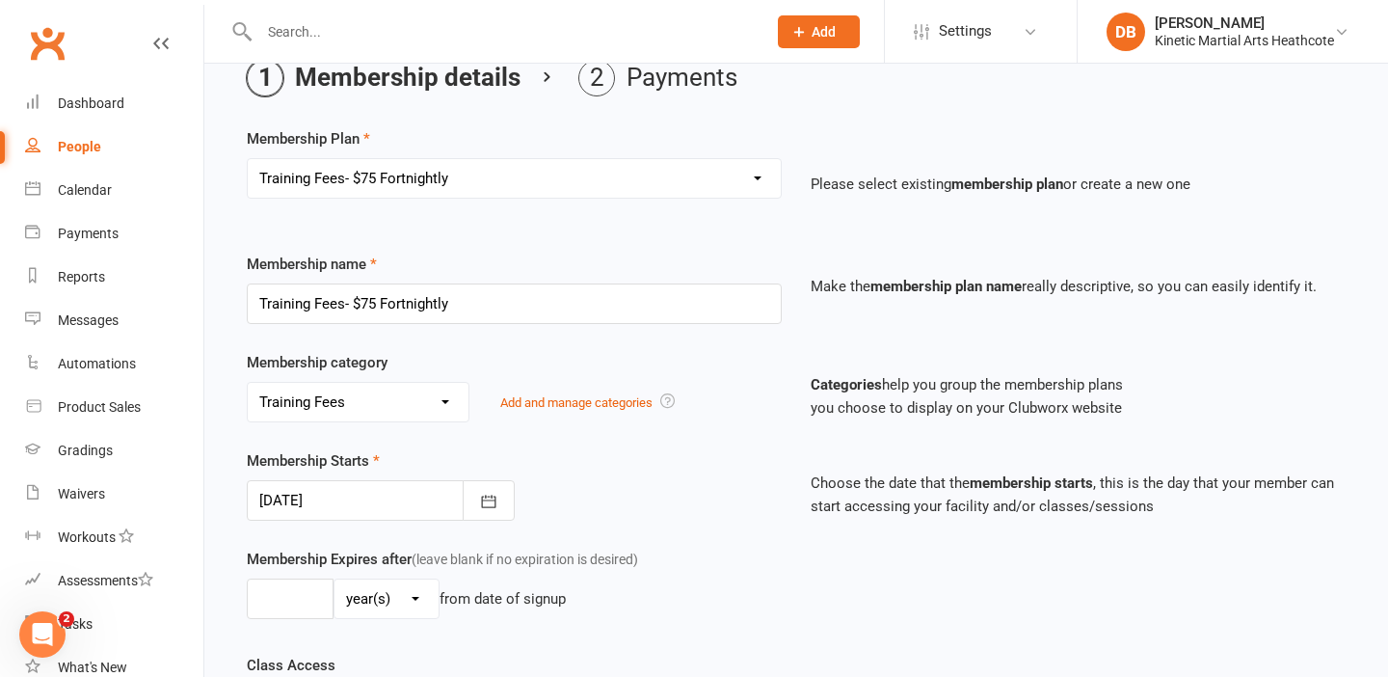
scroll to position [96, 0]
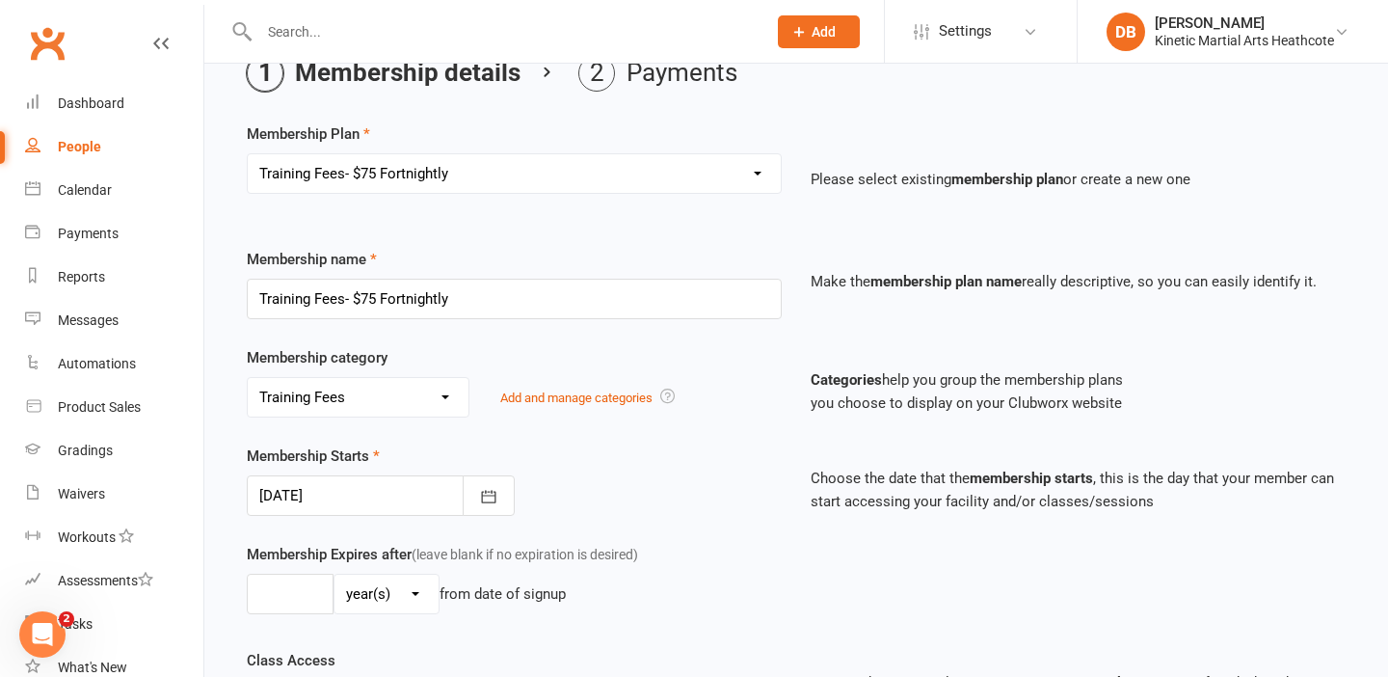
click at [399, 494] on div at bounding box center [381, 495] width 268 height 40
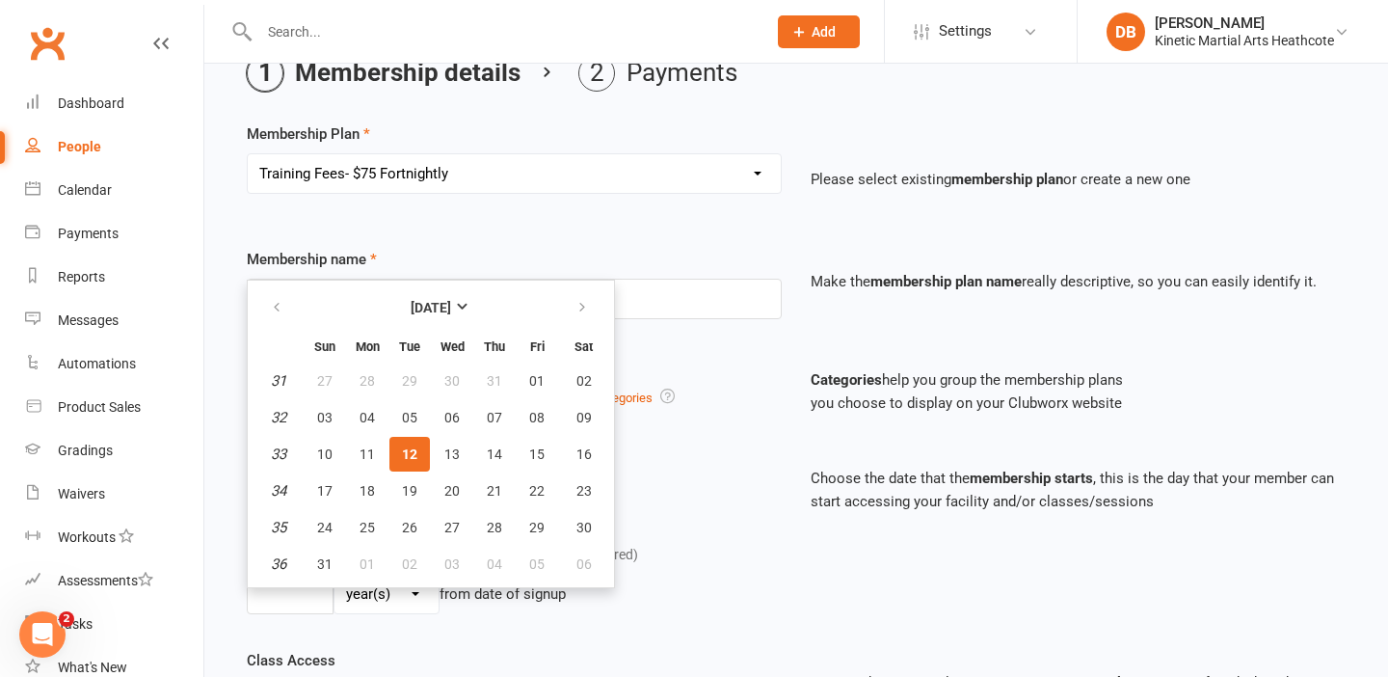
click at [416, 450] on span "12" at bounding box center [409, 453] width 15 height 15
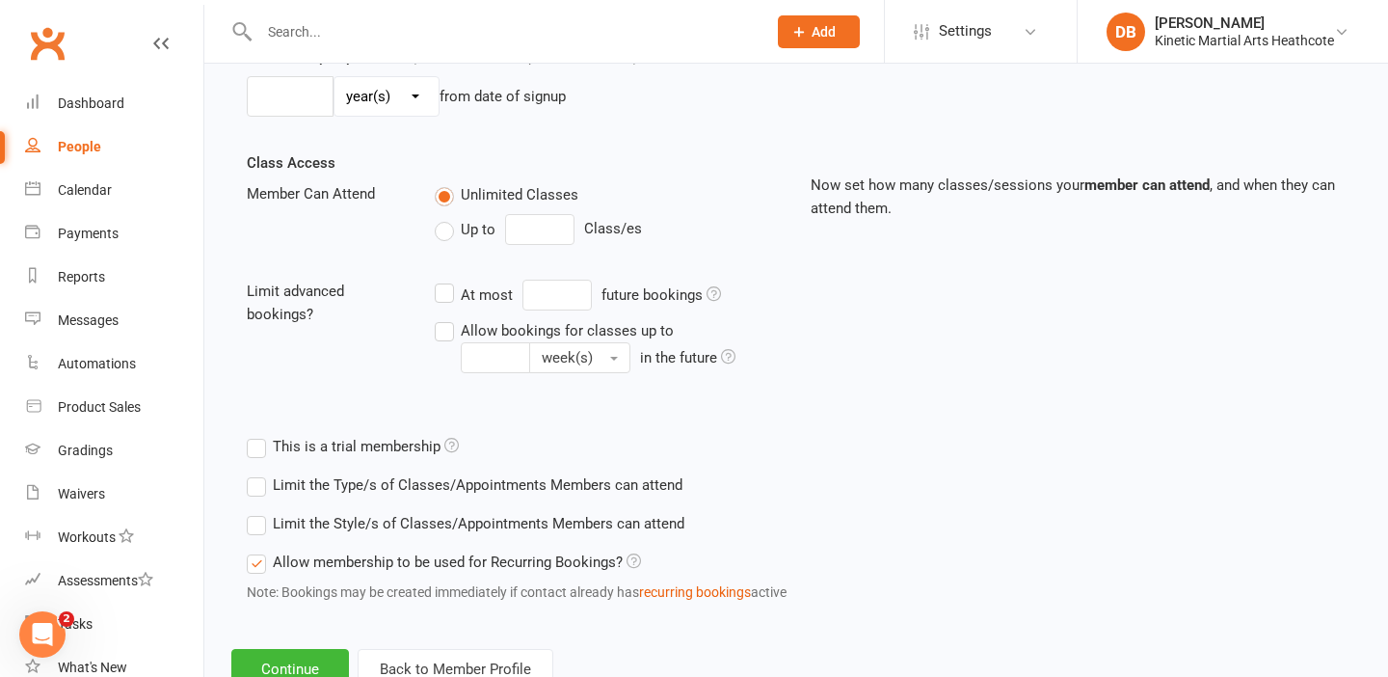
scroll to position [661, 0]
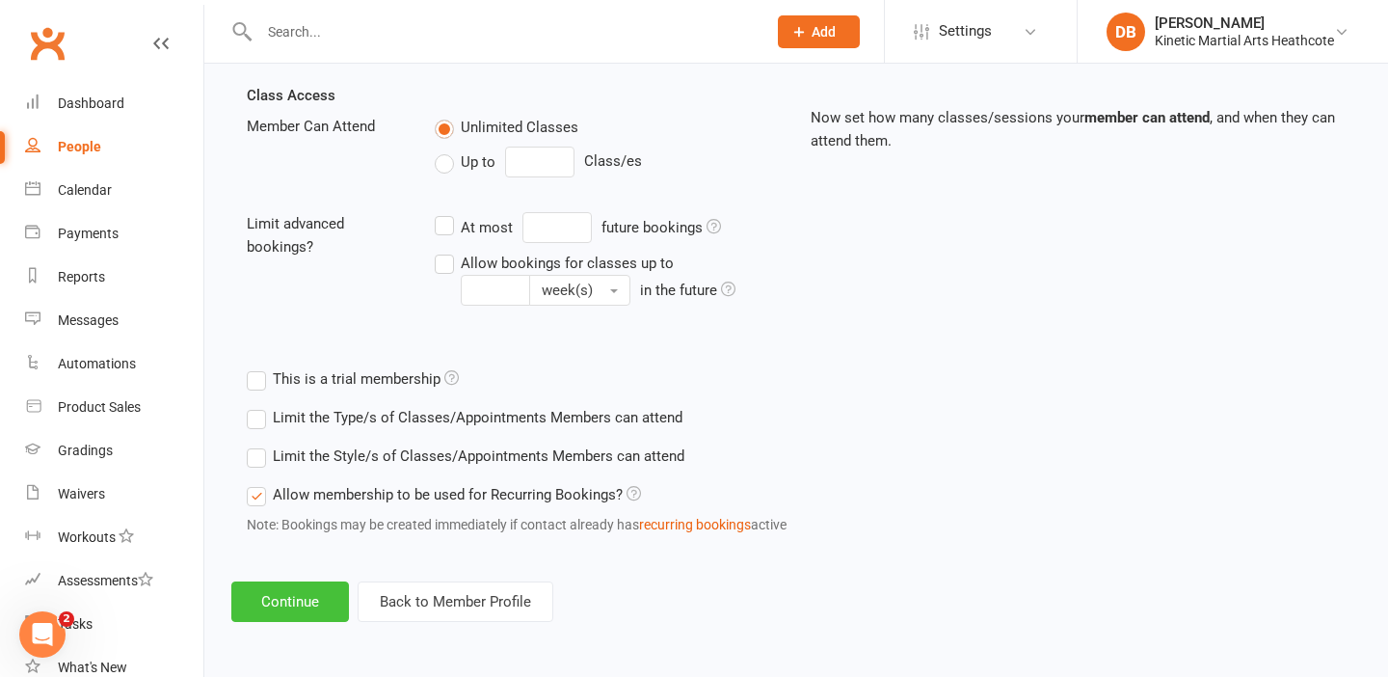
click at [310, 595] on button "Continue" at bounding box center [290, 601] width 118 height 40
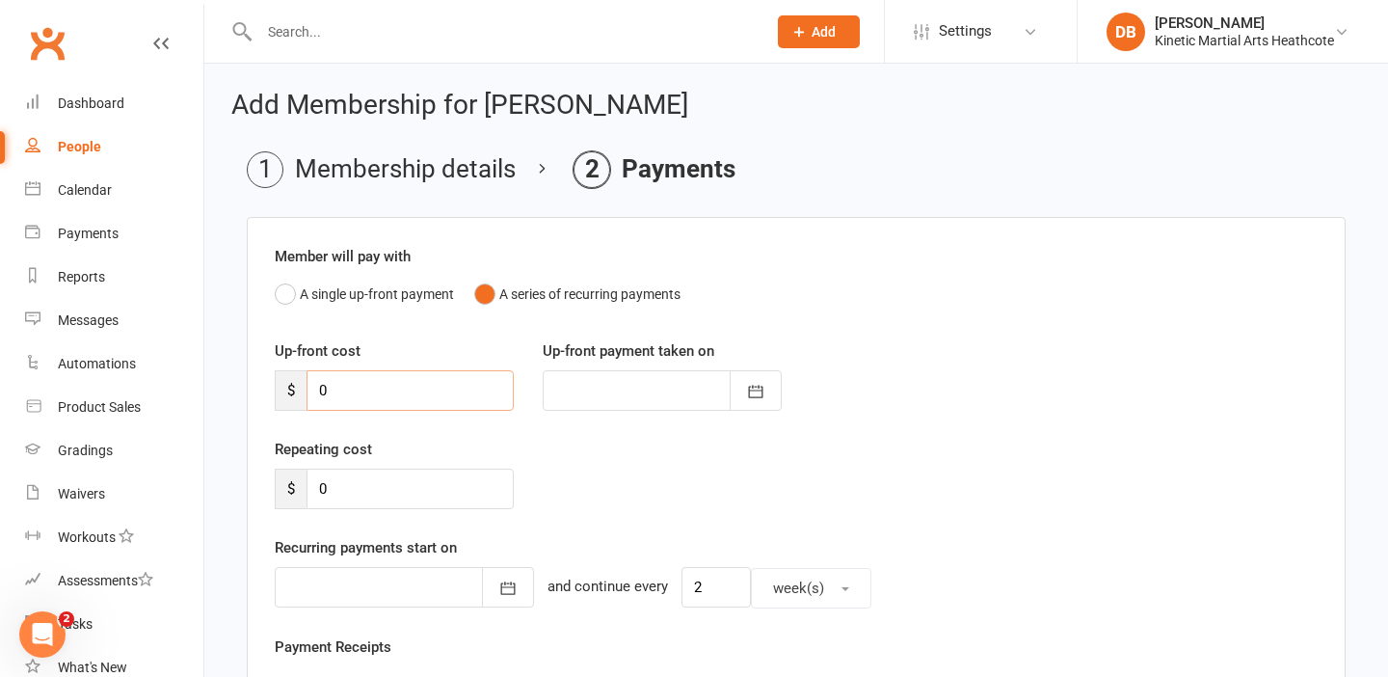
click at [372, 387] on input "0" at bounding box center [410, 390] width 207 height 40
click at [357, 478] on input "0" at bounding box center [410, 489] width 207 height 40
type input "75"
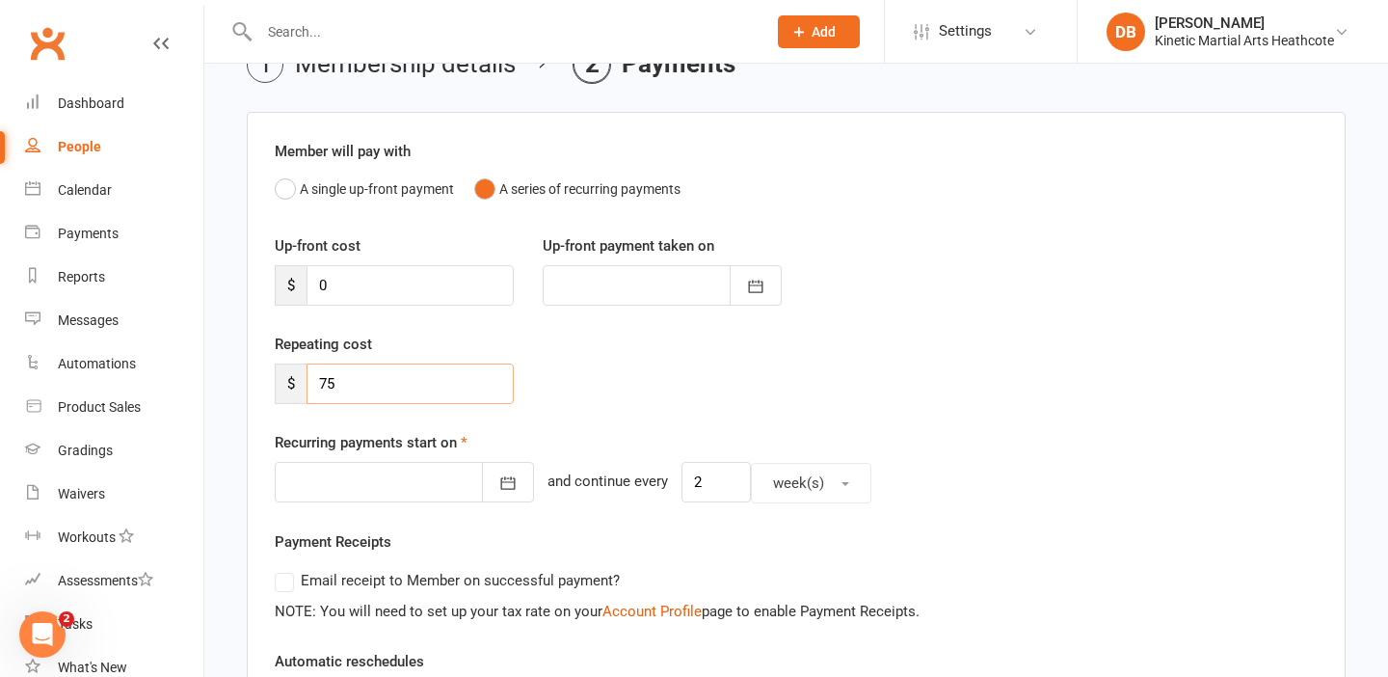
scroll to position [126, 0]
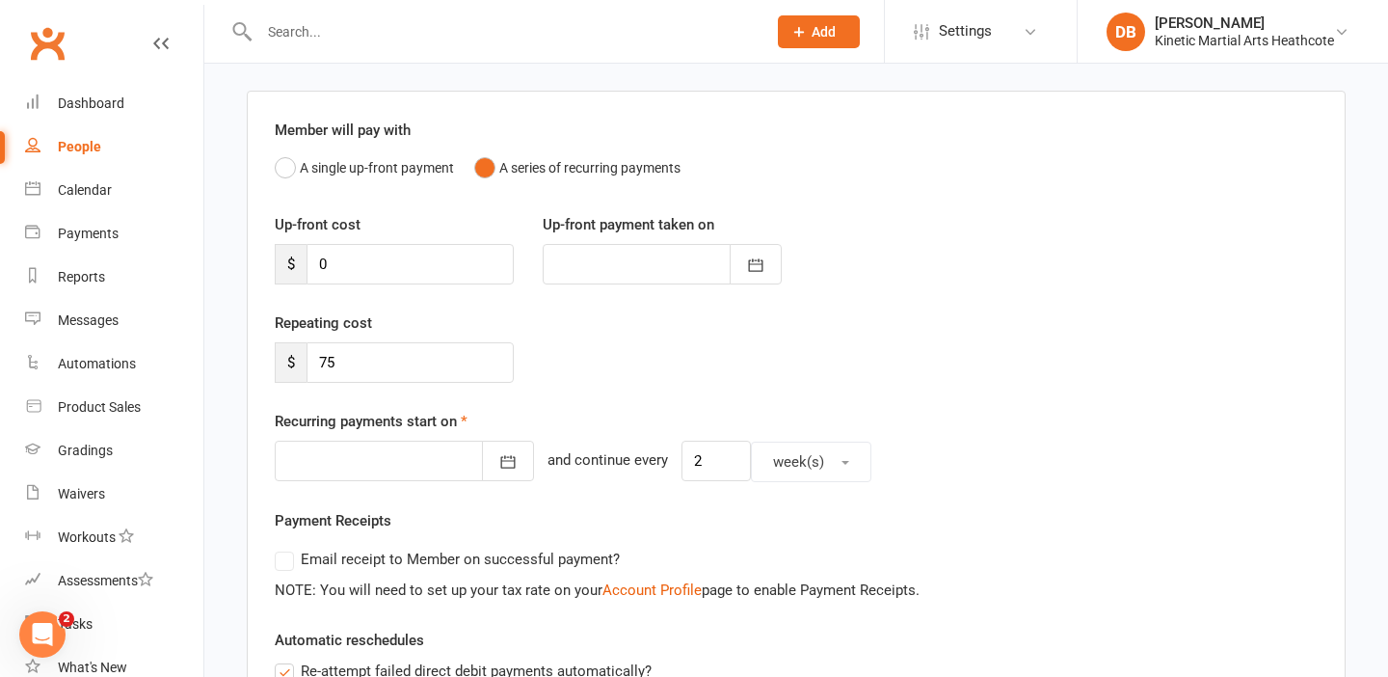
click at [381, 477] on div at bounding box center [404, 461] width 259 height 40
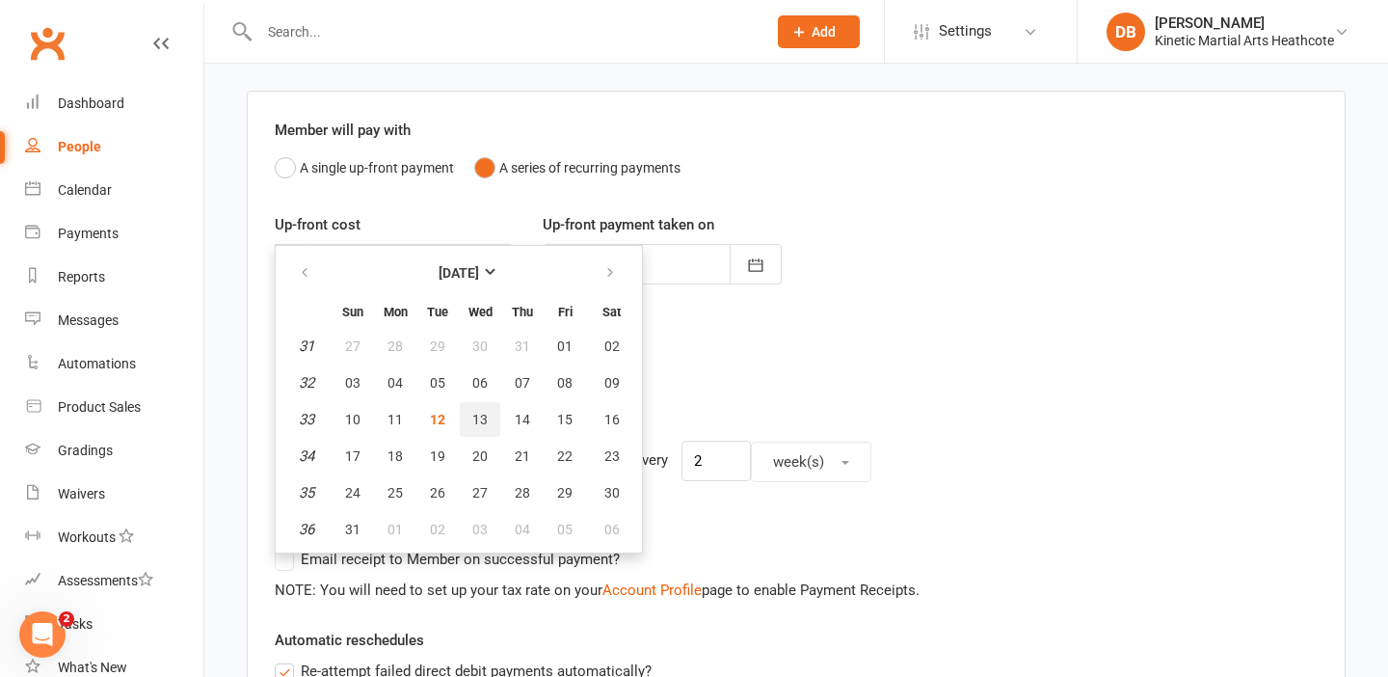
click at [477, 417] on span "13" at bounding box center [479, 419] width 15 height 15
type input "13 Aug 2025"
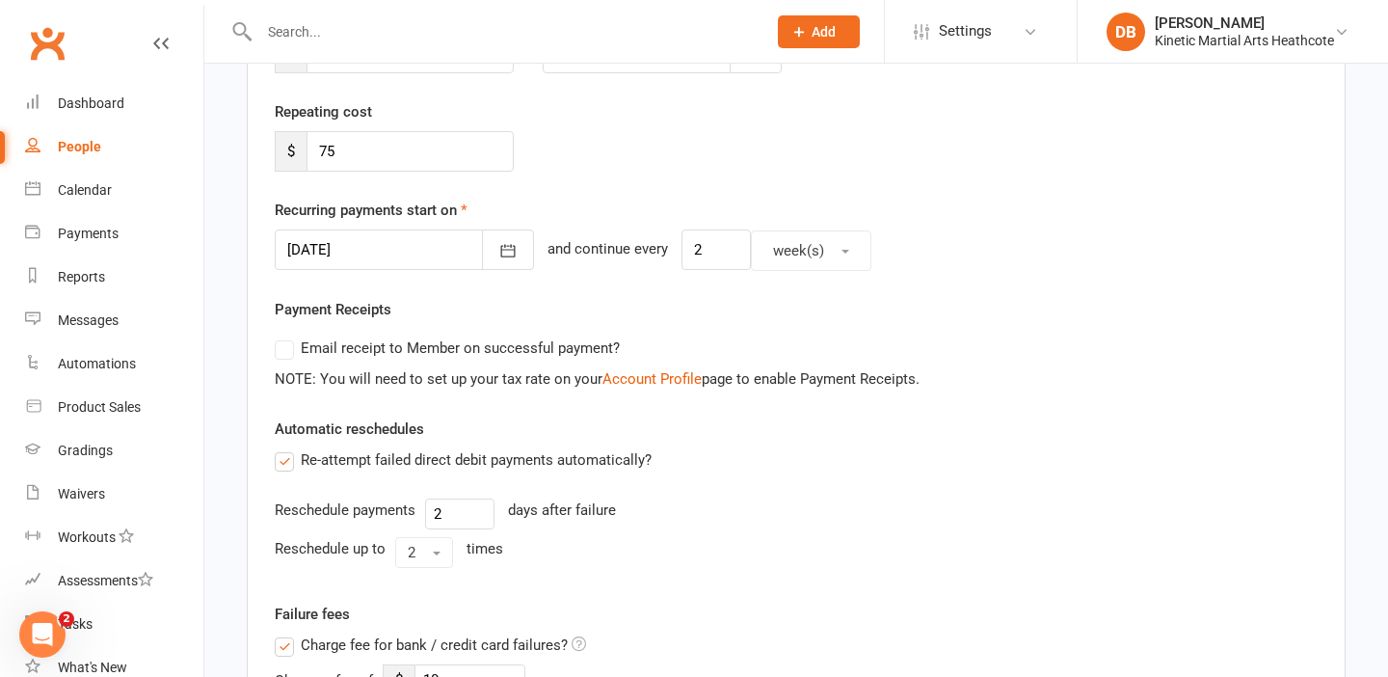
scroll to position [339, 0]
click at [294, 453] on label "Re-attempt failed direct debit payments automatically?" at bounding box center [463, 457] width 377 height 23
click at [287, 446] on input "Re-attempt failed direct debit payments automatically?" at bounding box center [281, 446] width 13 height 0
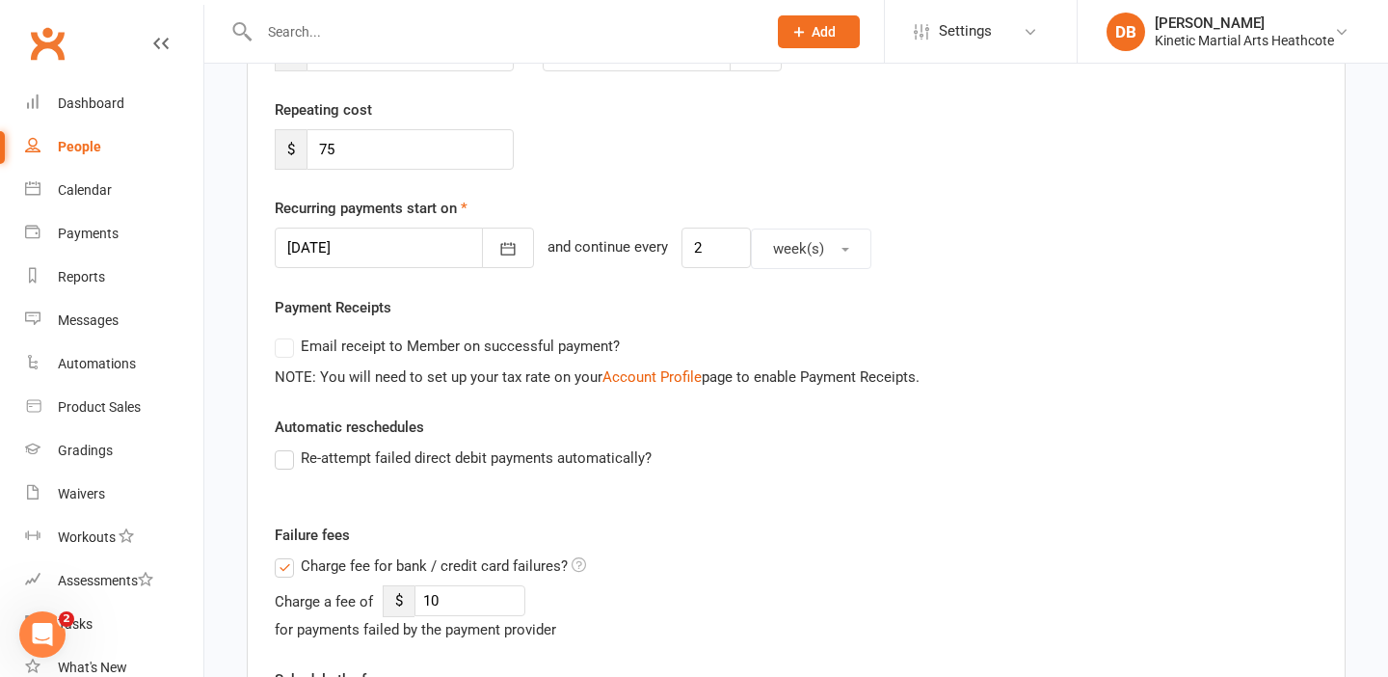
click at [285, 461] on label "Re-attempt failed direct debit payments automatically?" at bounding box center [463, 457] width 377 height 23
click at [285, 446] on input "Re-attempt failed direct debit payments automatically?" at bounding box center [281, 446] width 13 height 0
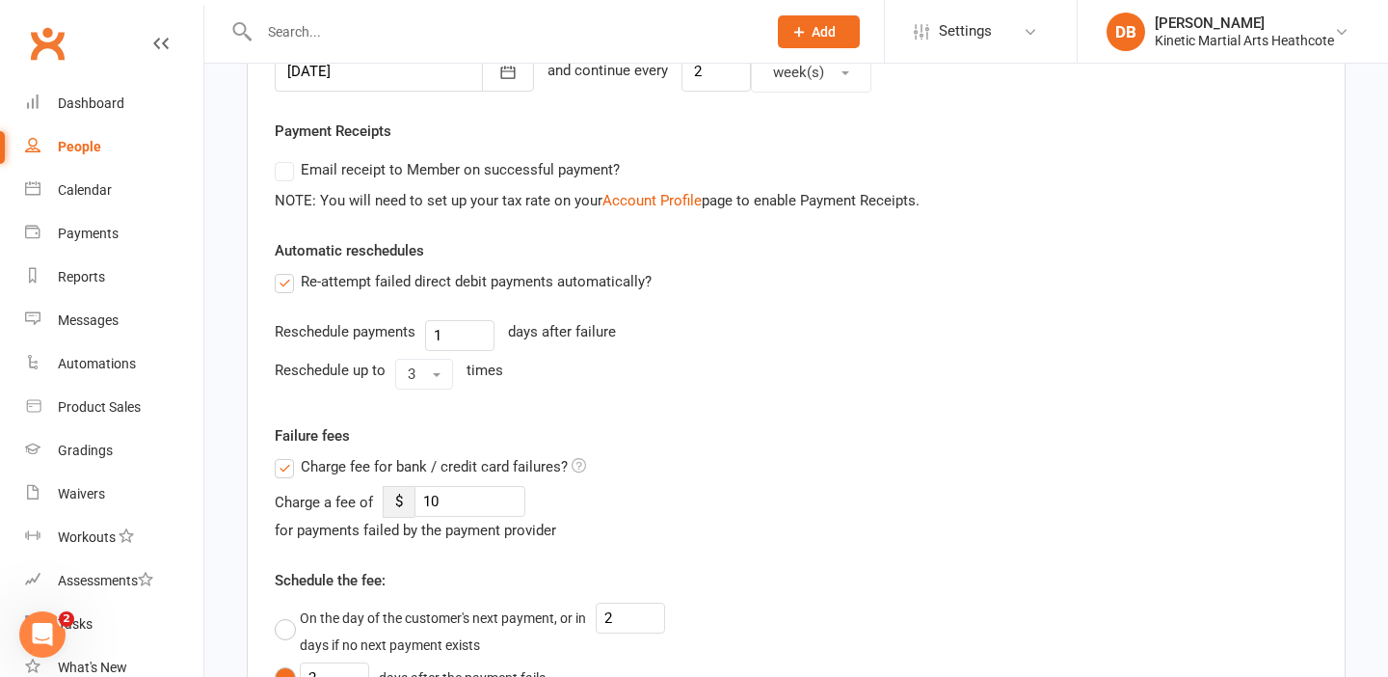
scroll to position [517, 0]
click at [279, 467] on label "Charge fee for bank / credit card failures?" at bounding box center [430, 465] width 311 height 23
click at [279, 454] on input "Charge fee for bank / credit card failures?" at bounding box center [430, 454] width 311 height 0
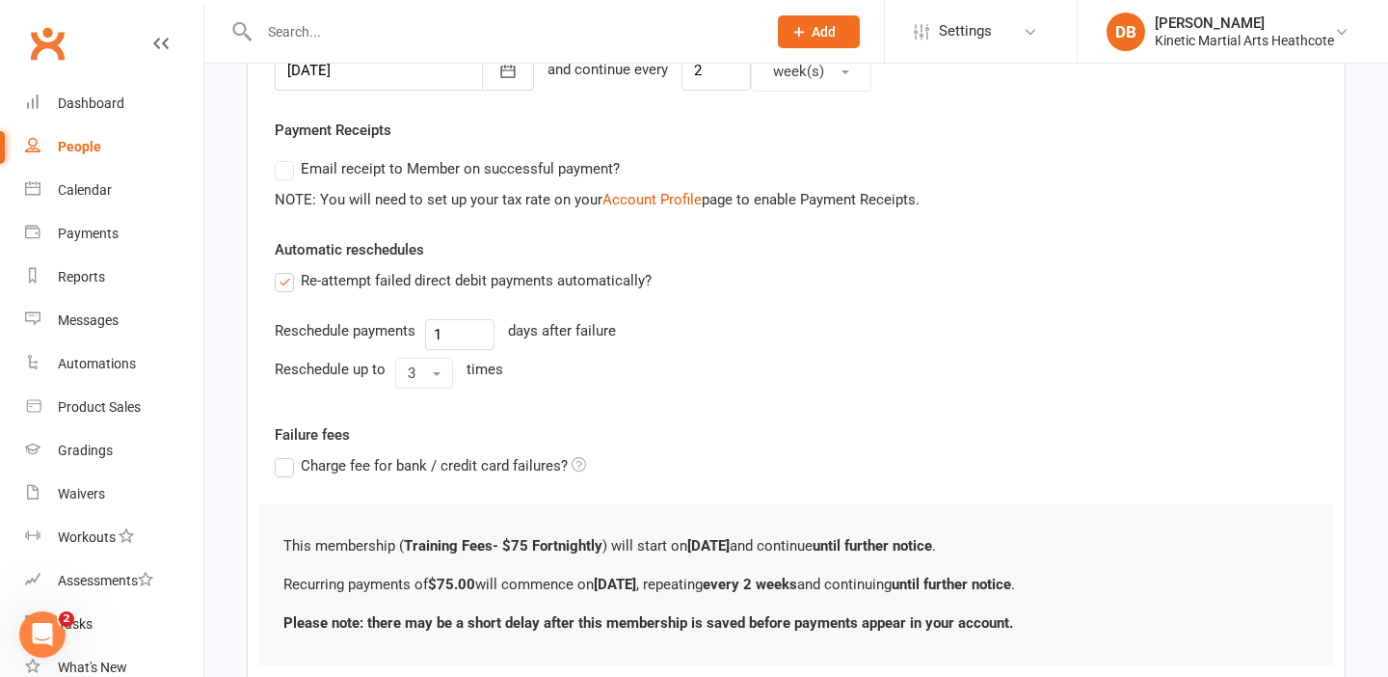
scroll to position [648, 0]
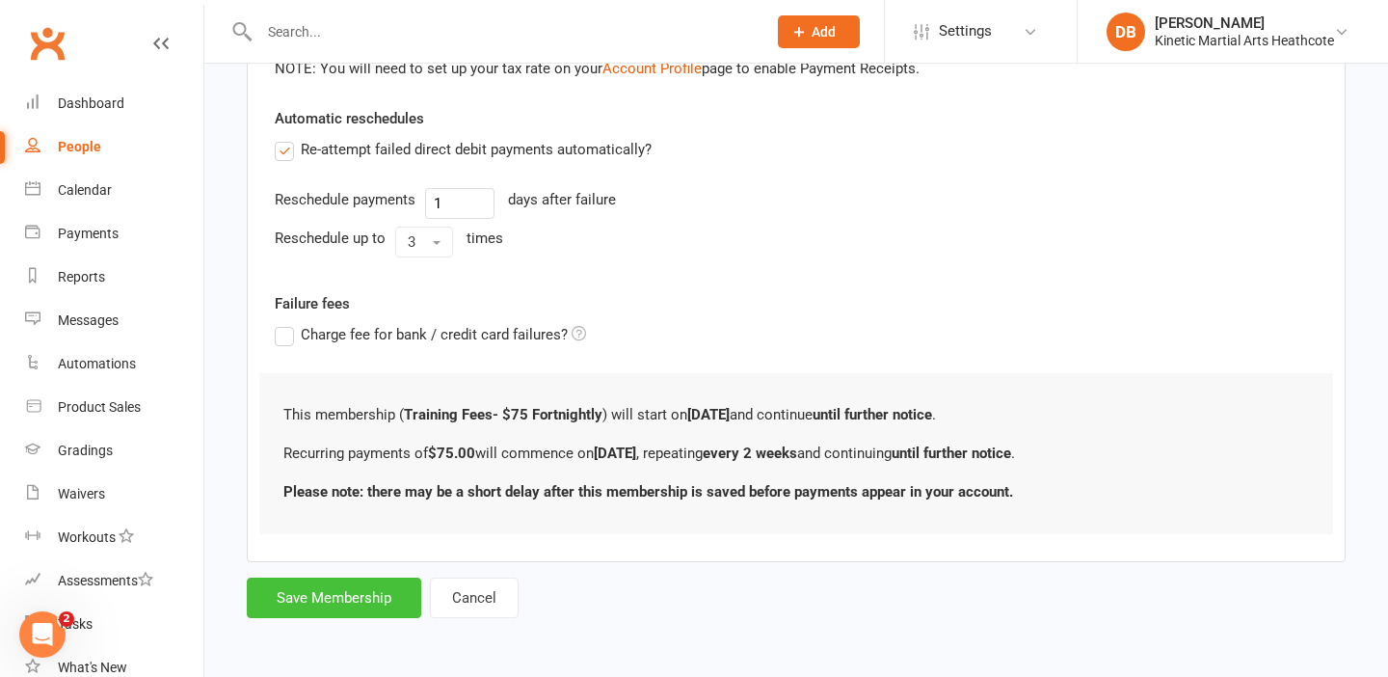
click at [309, 598] on button "Save Membership" at bounding box center [334, 597] width 174 height 40
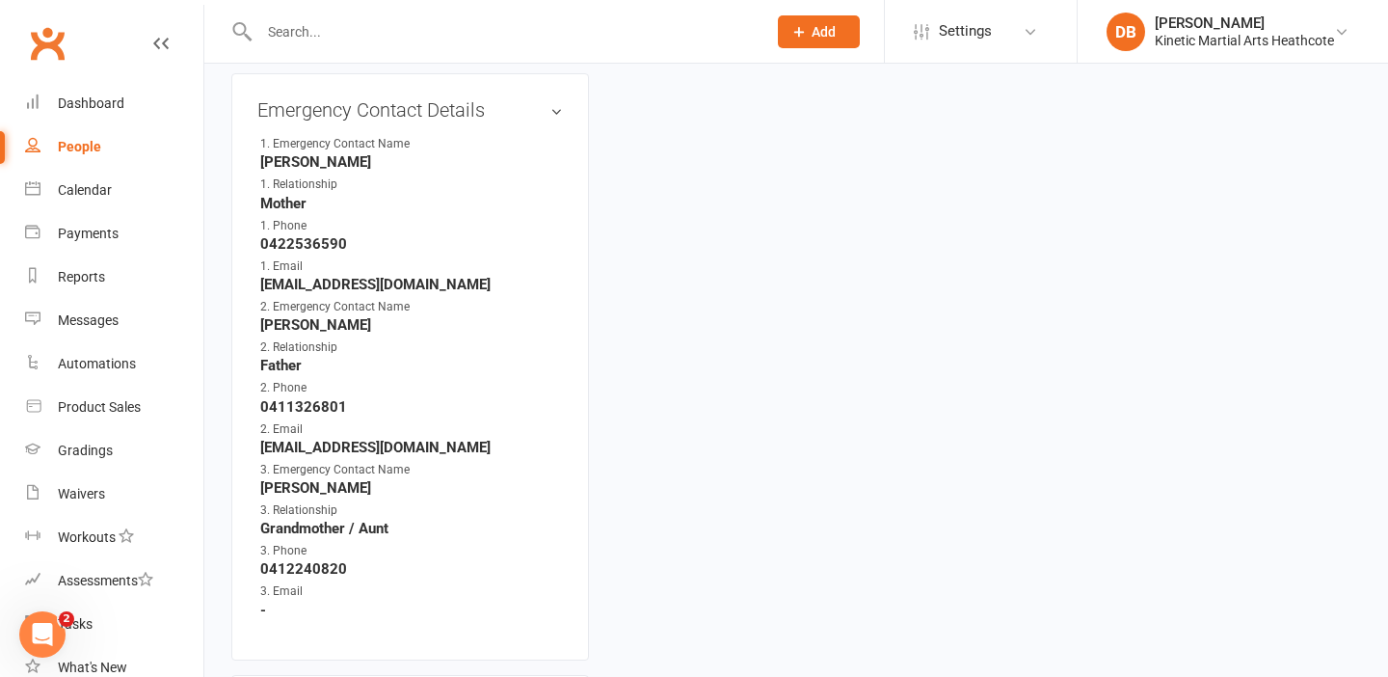
scroll to position [1230, 0]
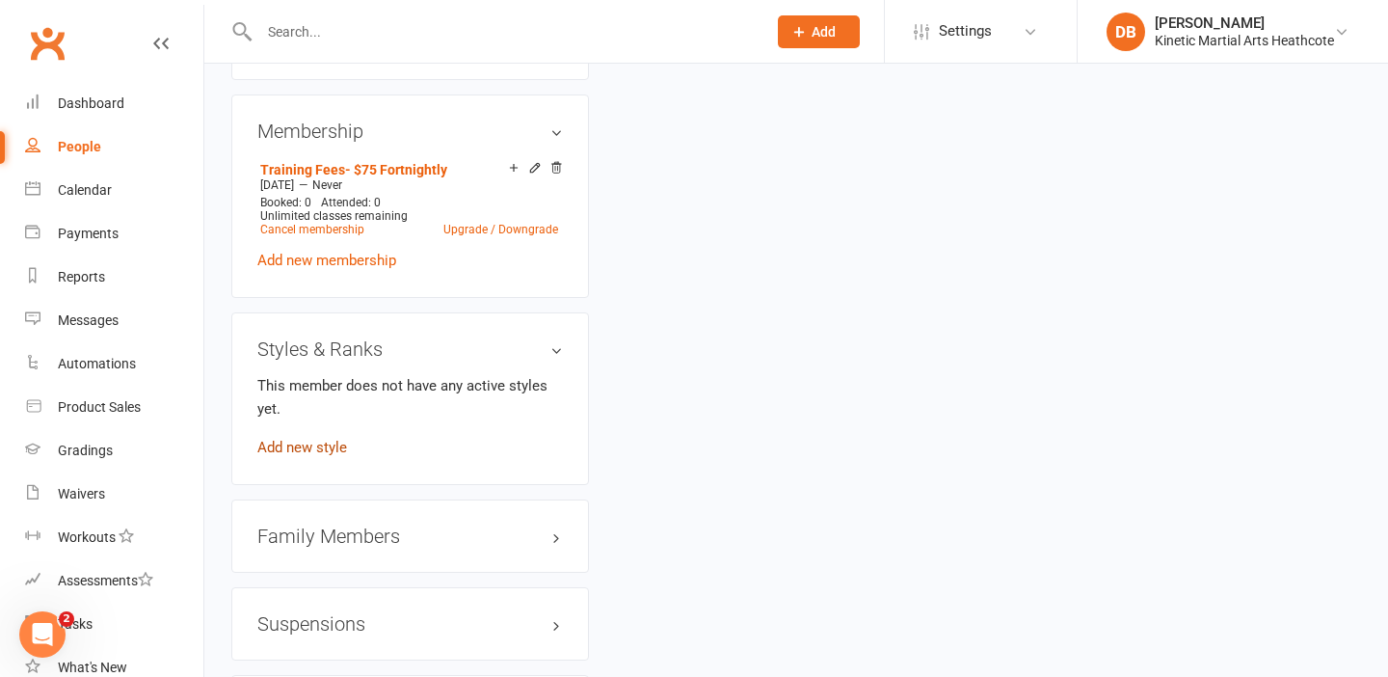
click at [314, 439] on link "Add new style" at bounding box center [302, 447] width 90 height 17
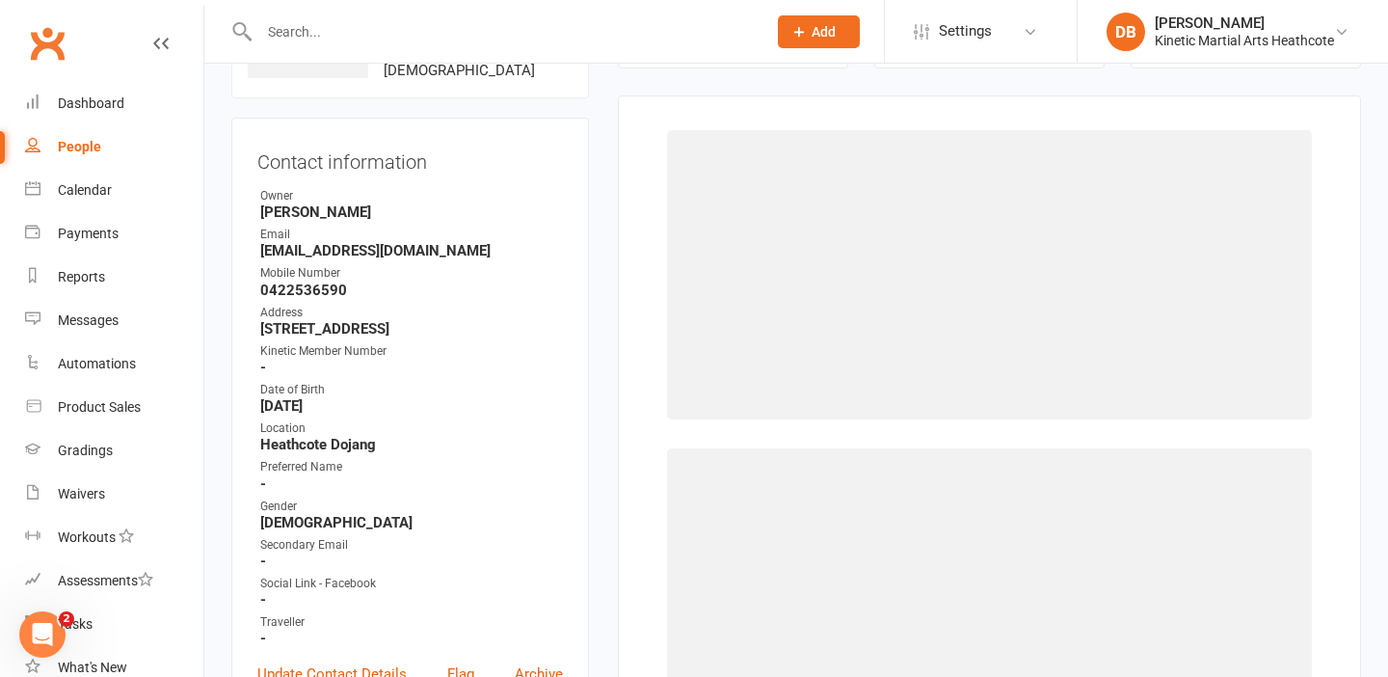
scroll to position [148, 0]
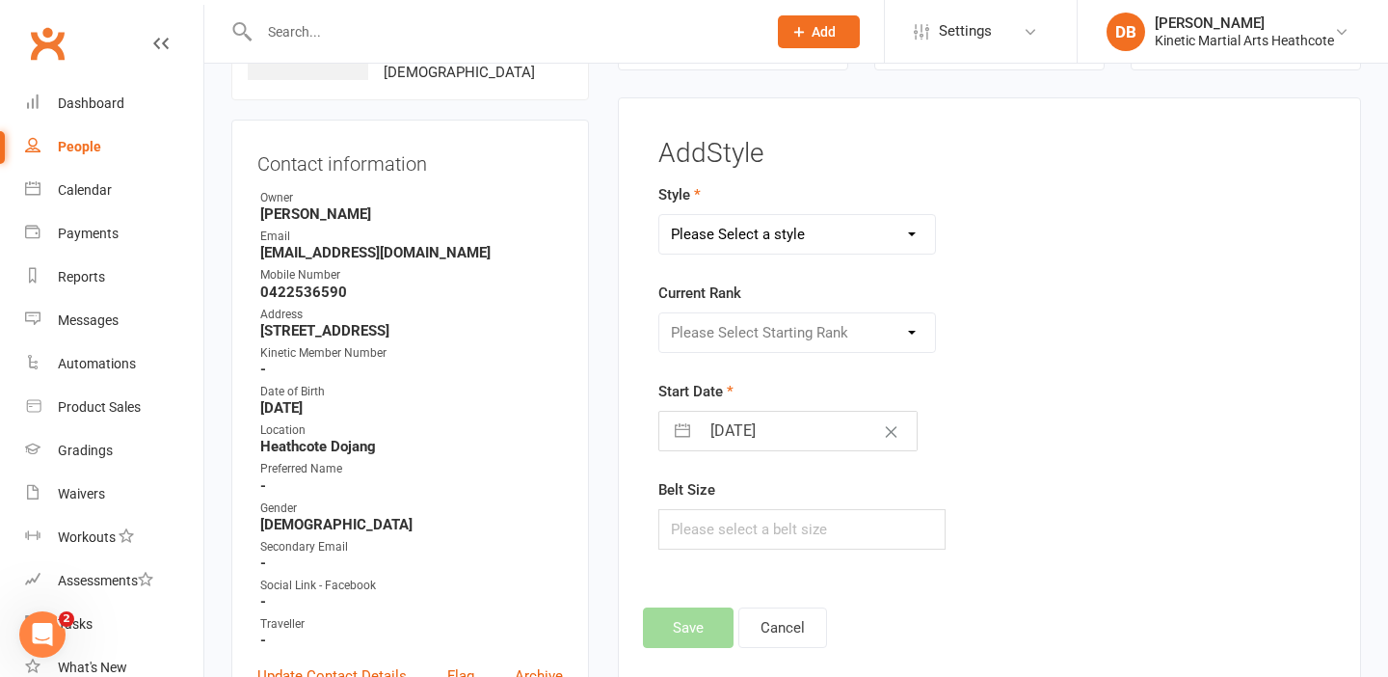
click at [901, 248] on select "Please Select a style BJJ Condors Eagles Finches Hapkido Kumdo Leadership Progam" at bounding box center [797, 234] width 277 height 39
select select "2583"
click at [802, 344] on select "Please Select Starting Rank White Yellow Orange Green Blue Purple Brown Red Com…" at bounding box center [797, 332] width 277 height 39
select select "26405"
click at [741, 519] on input "text" at bounding box center [802, 529] width 288 height 40
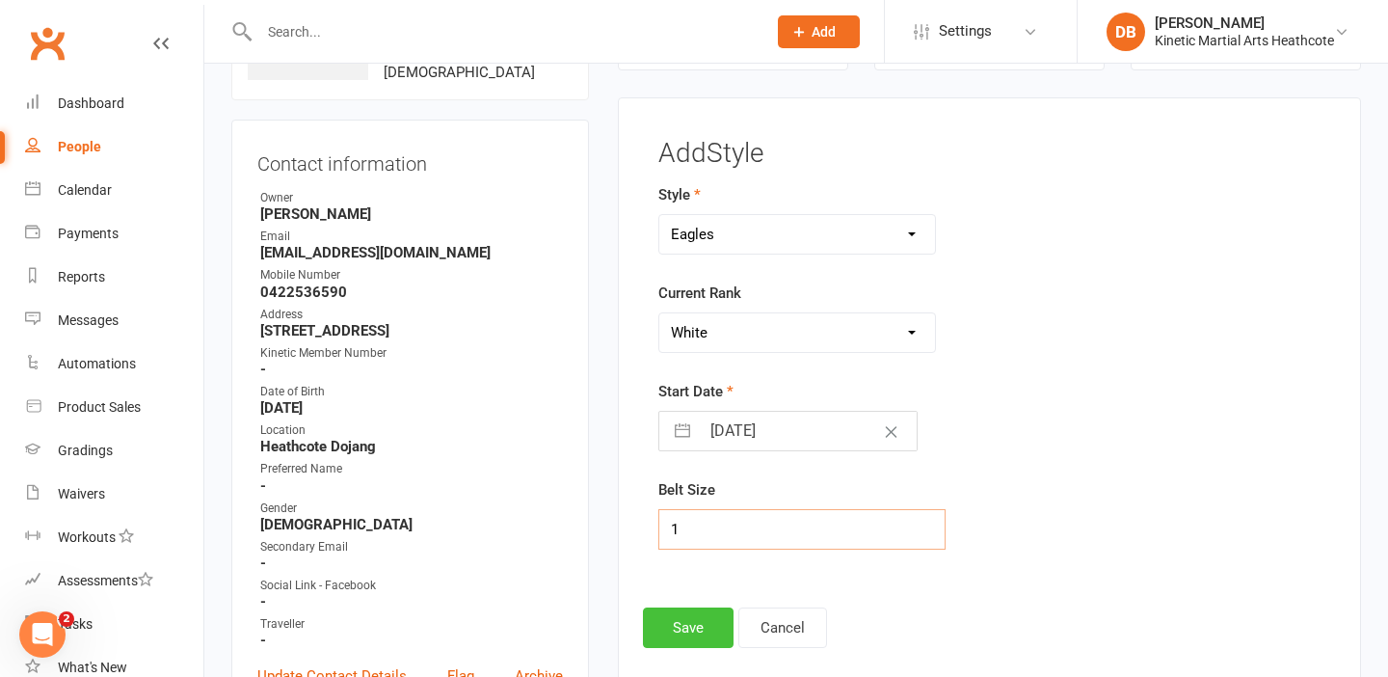
type input "1"
click at [711, 634] on button "Save" at bounding box center [688, 627] width 91 height 40
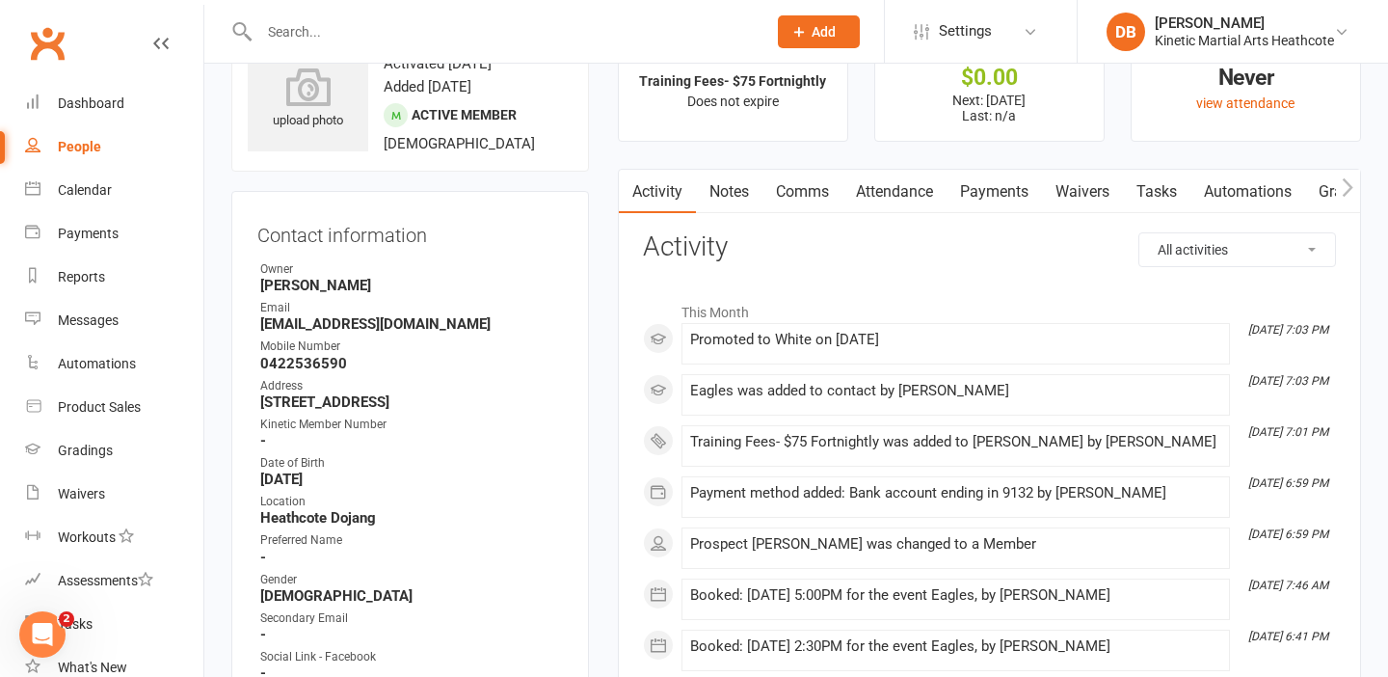
scroll to position [71, 0]
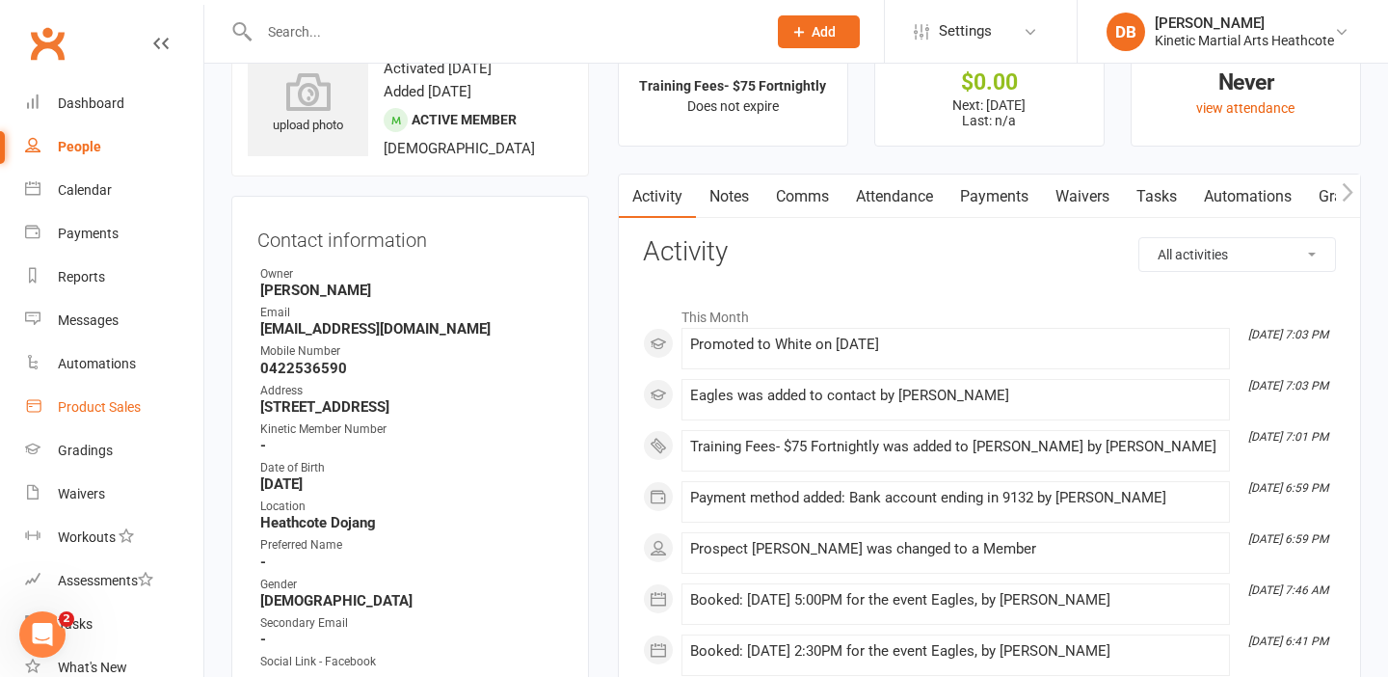
click at [104, 401] on div "Product Sales" at bounding box center [99, 406] width 83 height 15
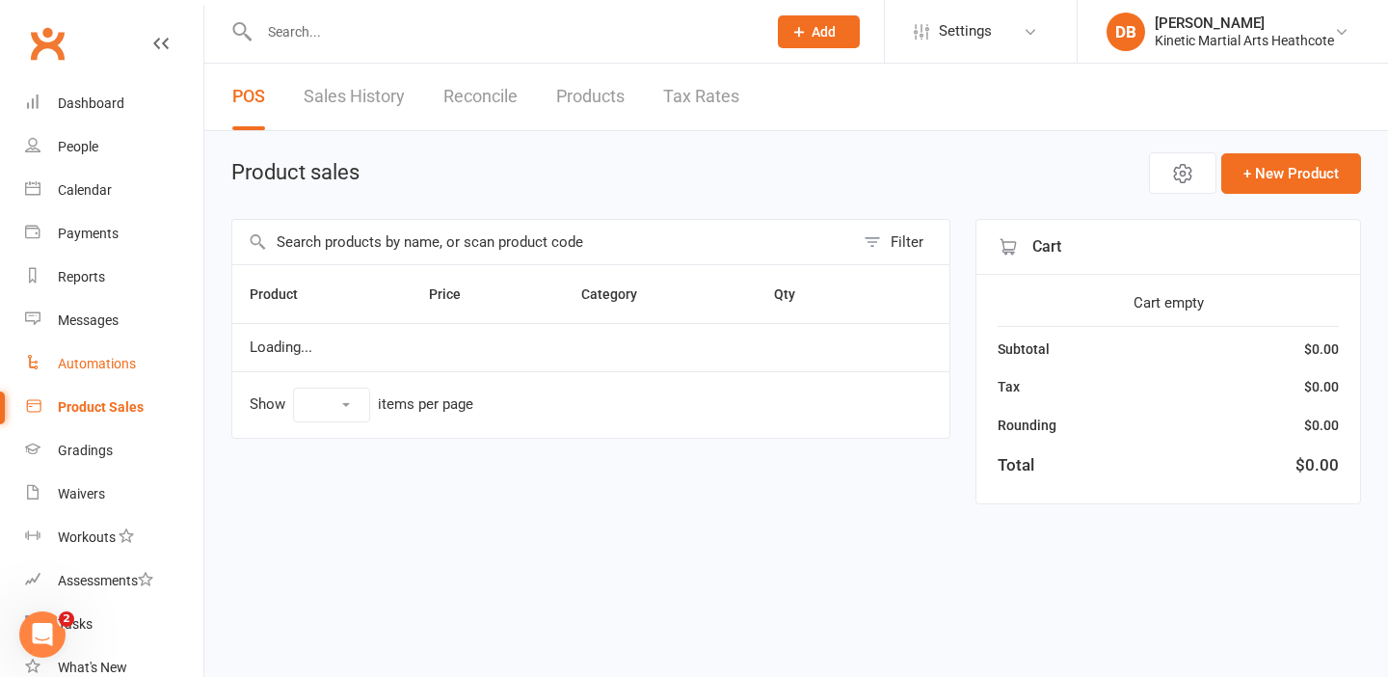
select select "10"
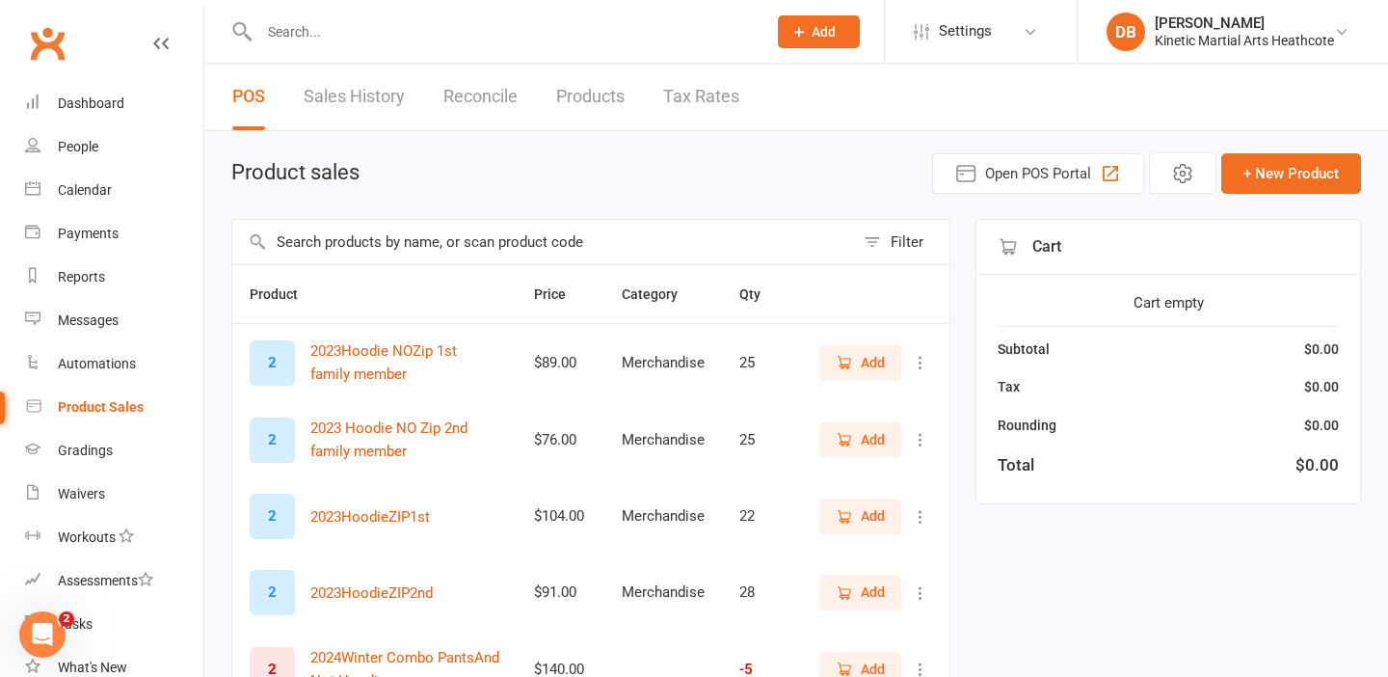
click at [426, 230] on input "text" at bounding box center [543, 242] width 622 height 44
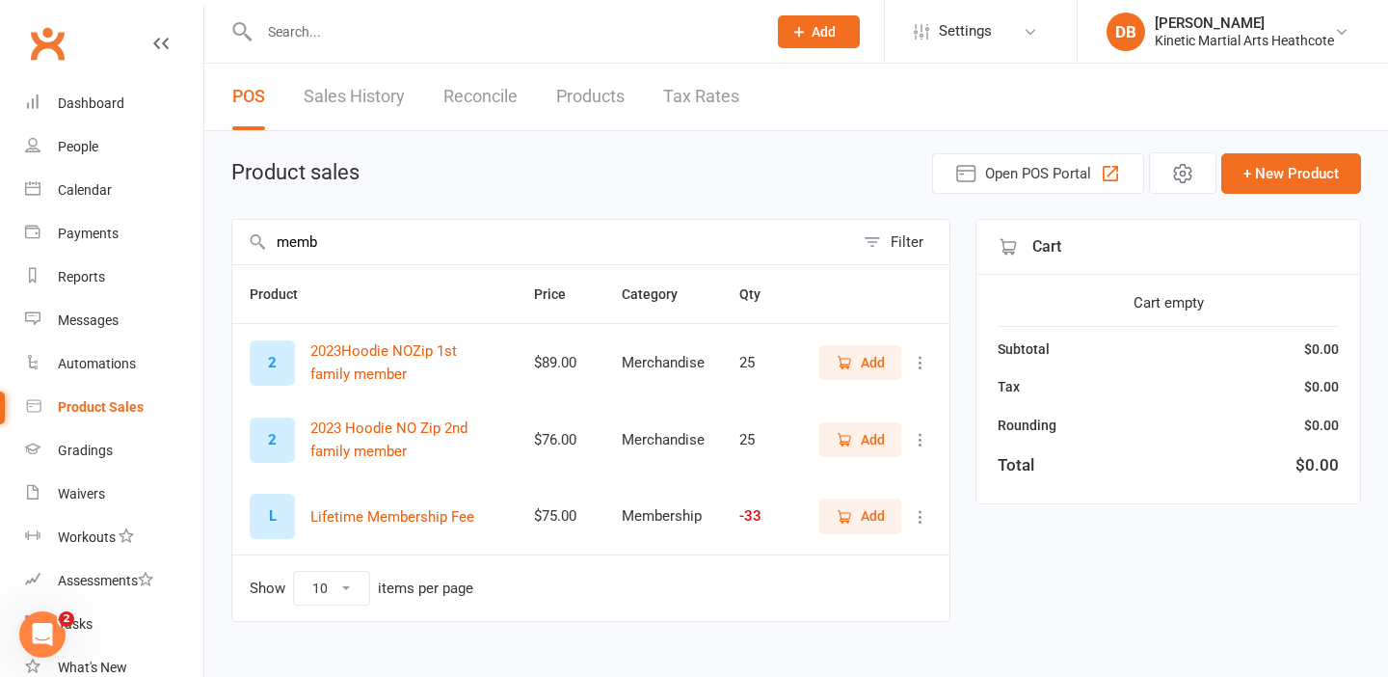
type input "memb"
click at [845, 517] on icon "button" at bounding box center [844, 516] width 17 height 17
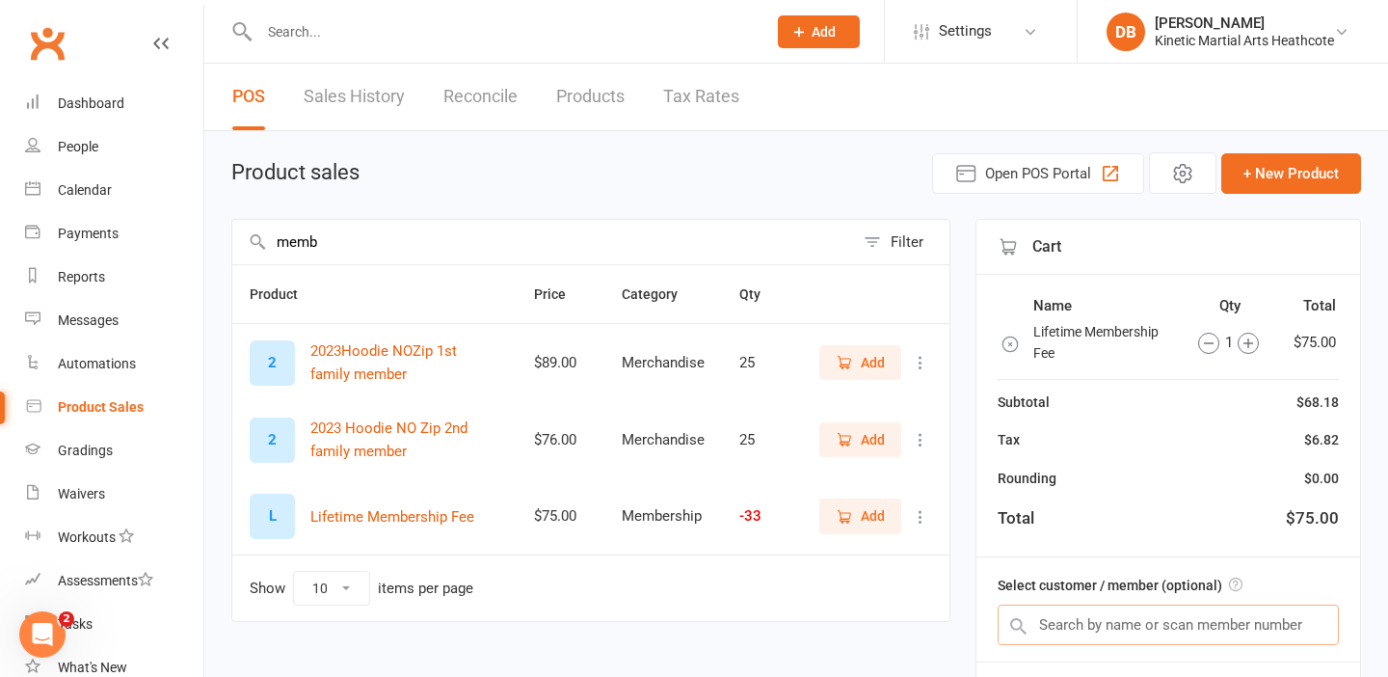
click at [1065, 613] on input "text" at bounding box center [1168, 624] width 341 height 40
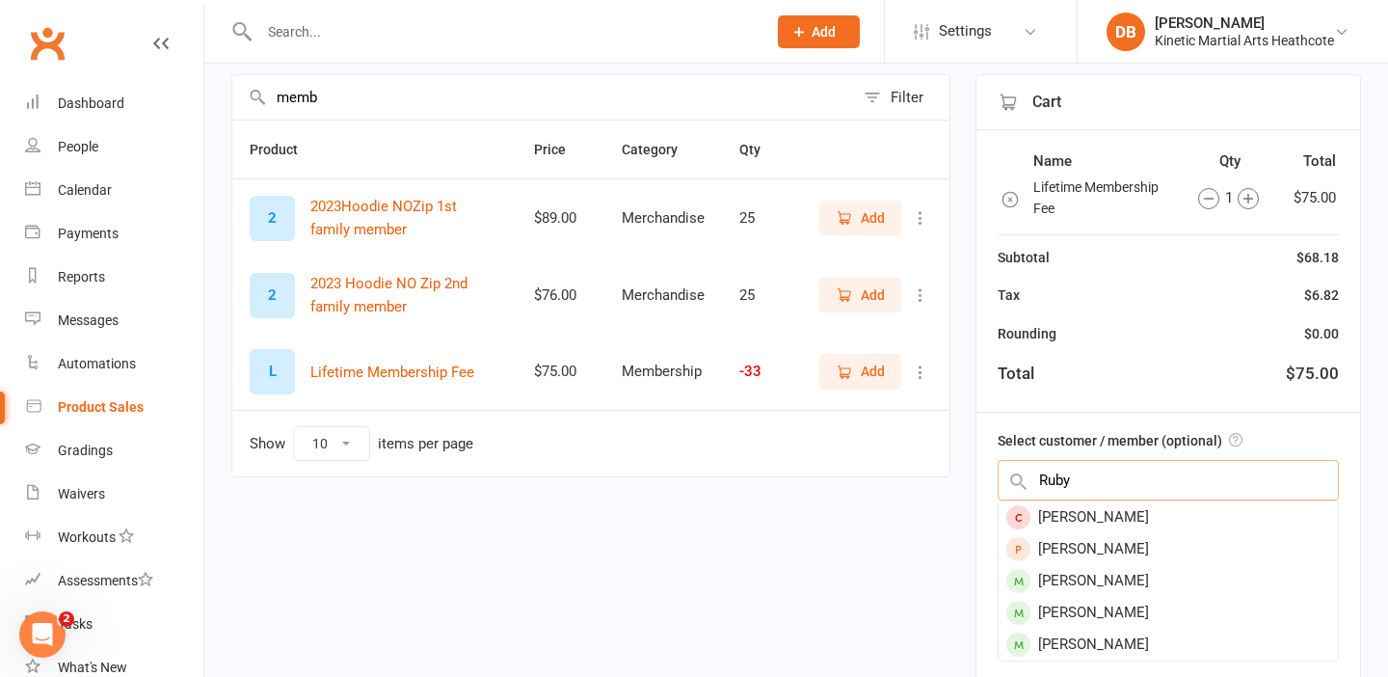
scroll to position [169, 0]
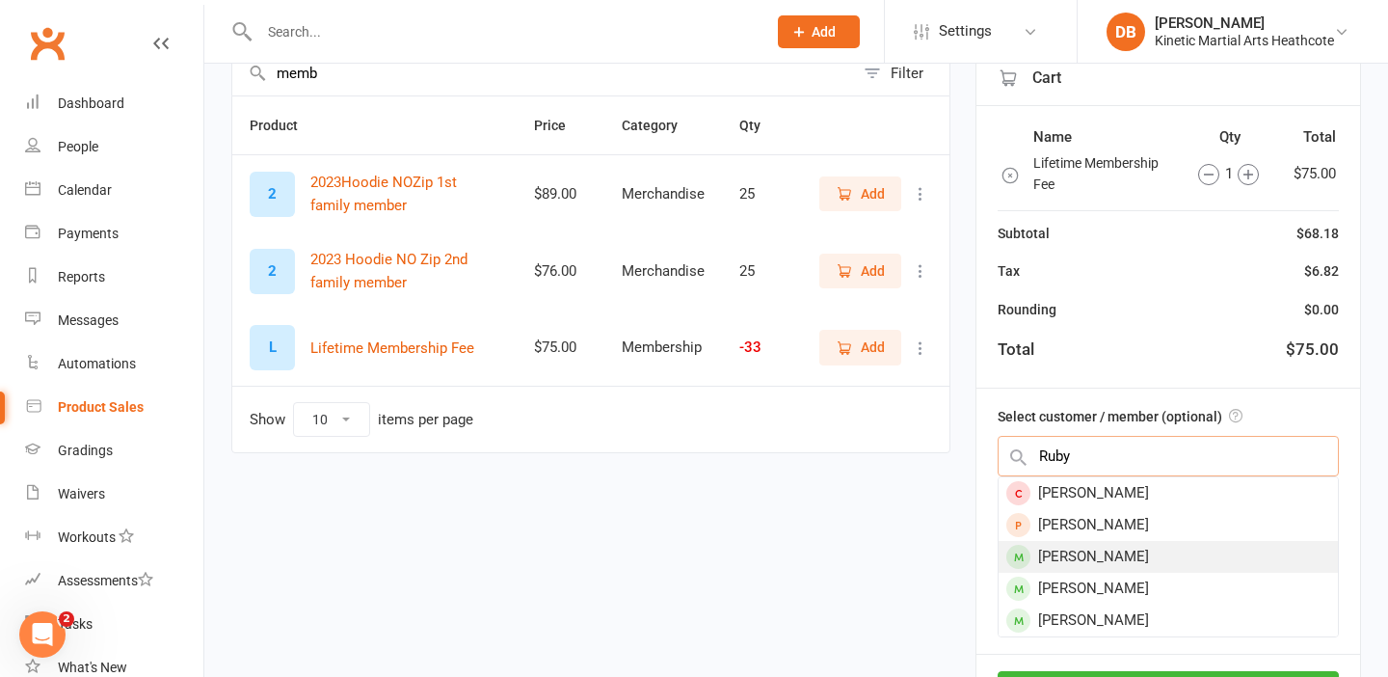
type input "Ruby"
click at [1122, 562] on div "[PERSON_NAME]" at bounding box center [1168, 557] width 339 height 32
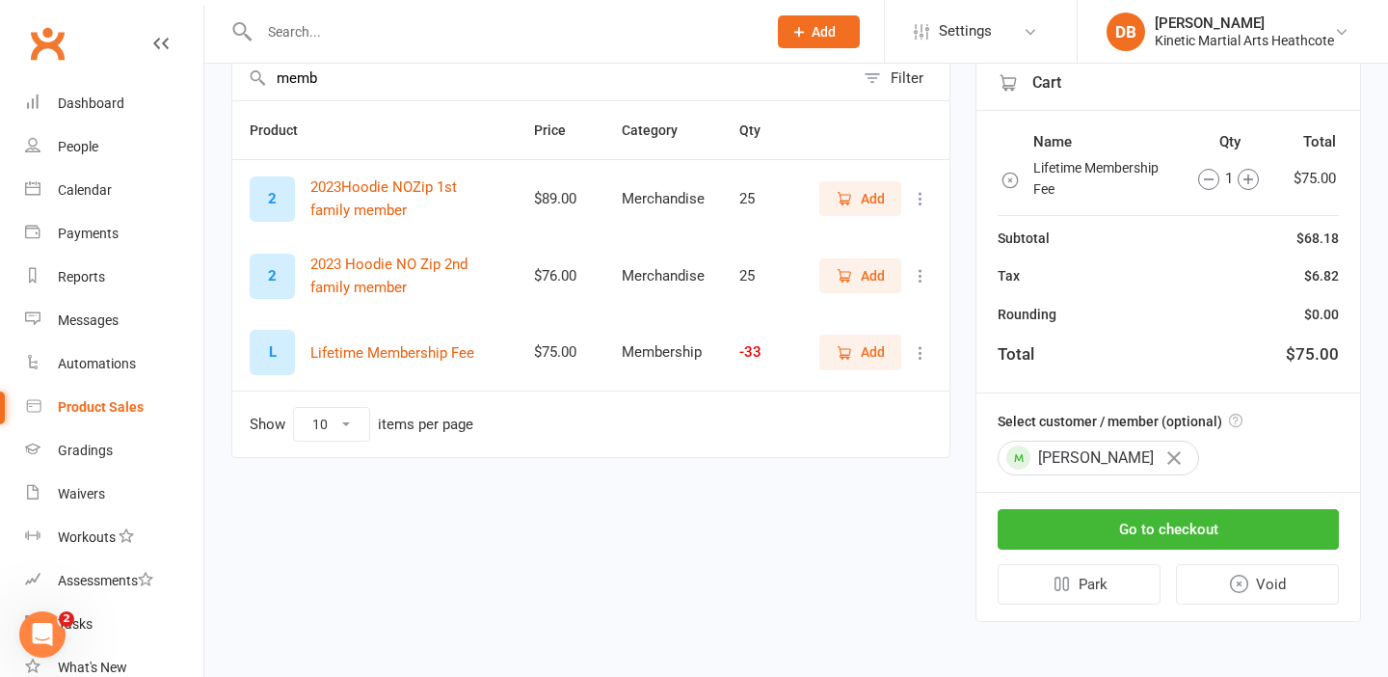
scroll to position [164, 0]
click at [1133, 513] on button "Go to checkout" at bounding box center [1168, 529] width 341 height 40
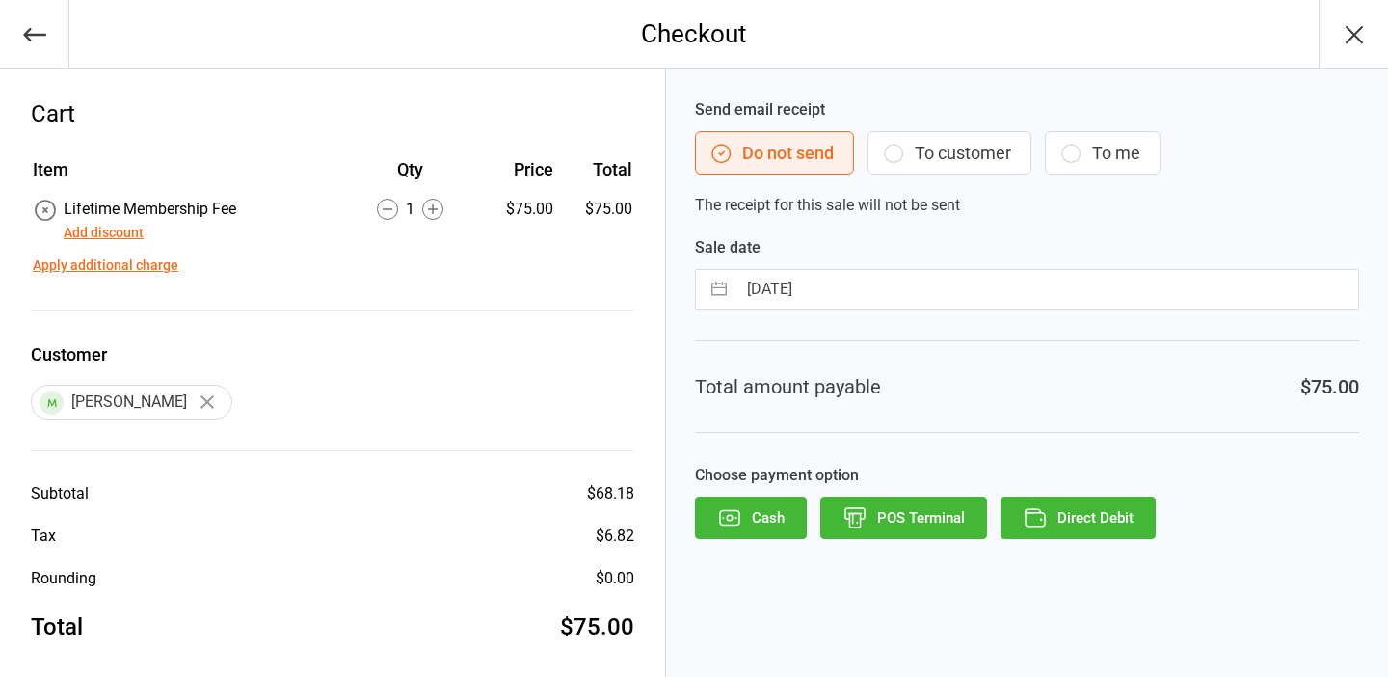
click at [873, 283] on input "12 Aug 2025" at bounding box center [1048, 289] width 622 height 39
select select "6"
select select "2025"
select select "7"
select select "2025"
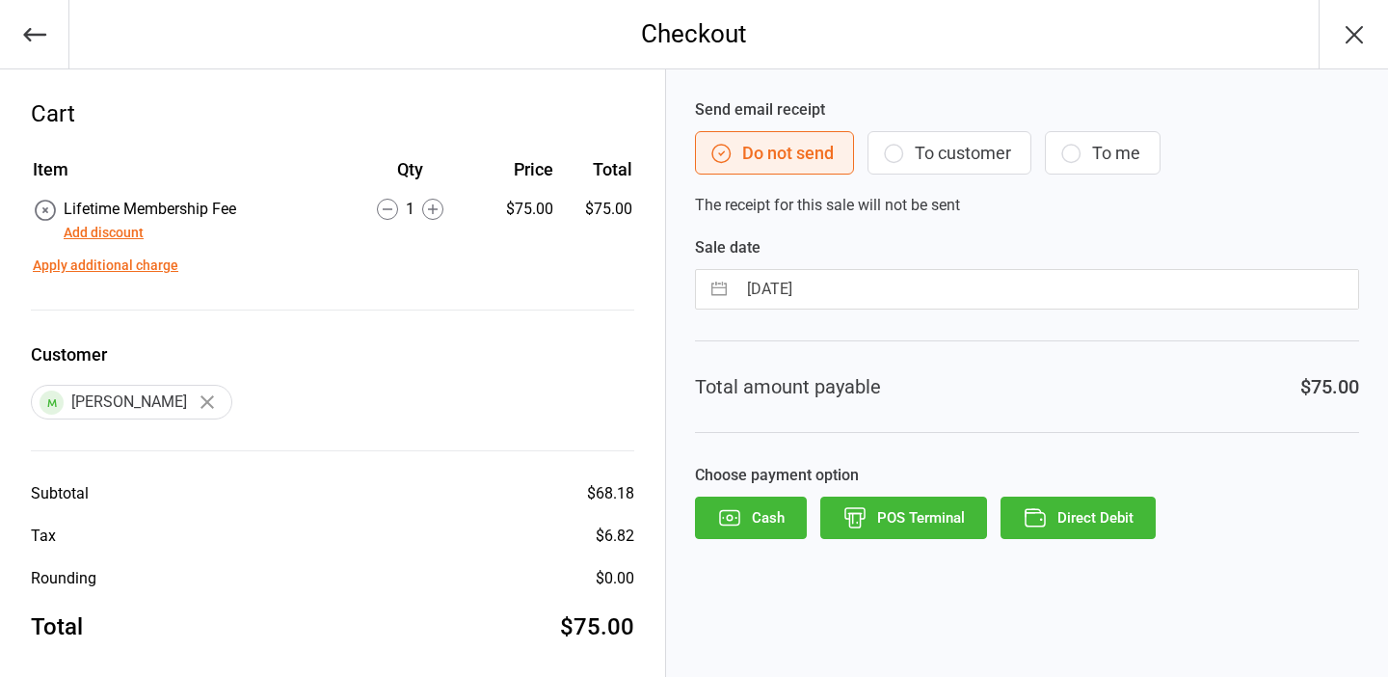
select select "8"
select select "2025"
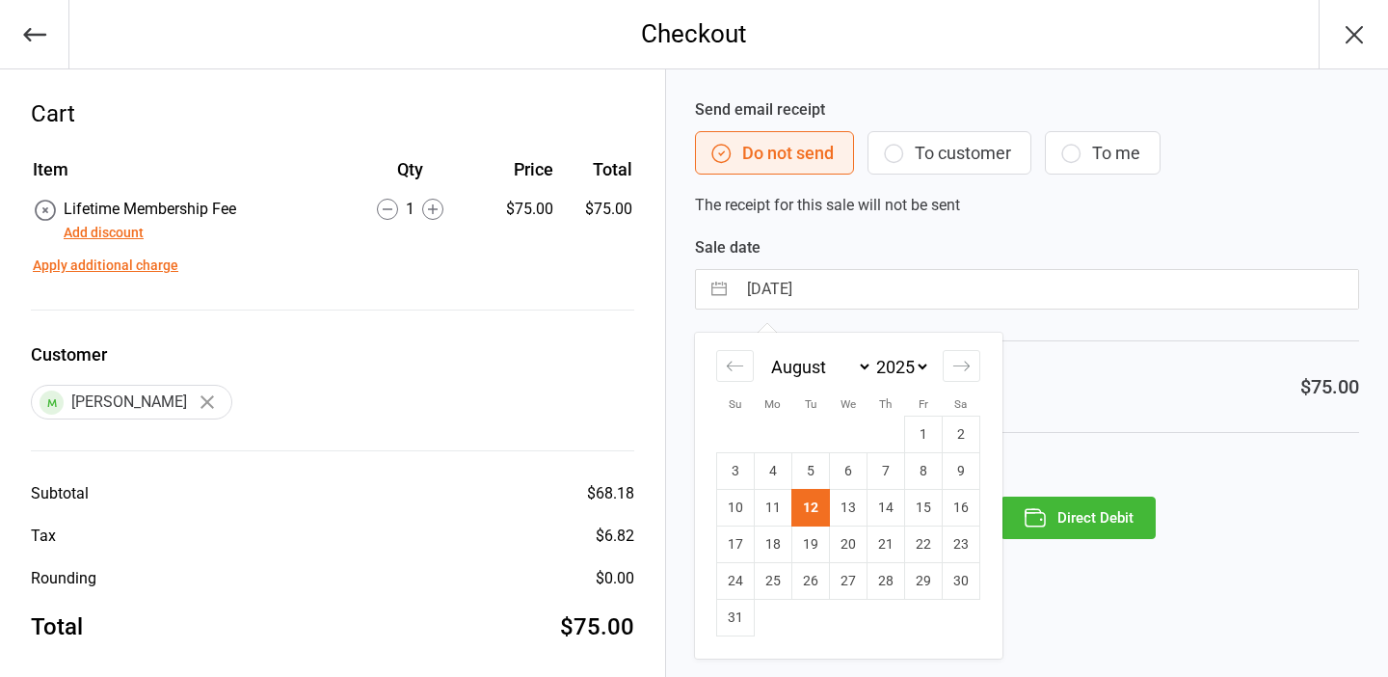
click at [1045, 519] on icon "button" at bounding box center [1035, 519] width 19 height 13
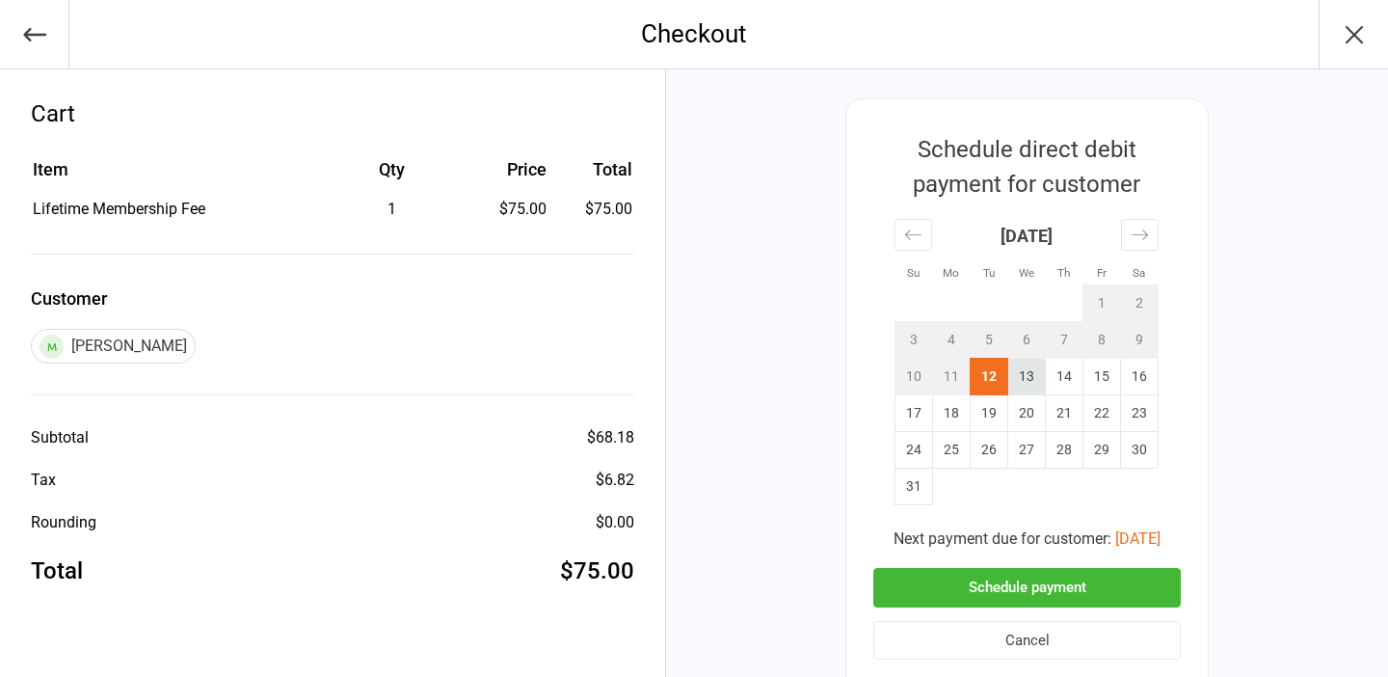
click at [1033, 369] on td "13" at bounding box center [1027, 377] width 38 height 37
click at [1010, 578] on button "Schedule payment" at bounding box center [1027, 588] width 308 height 40
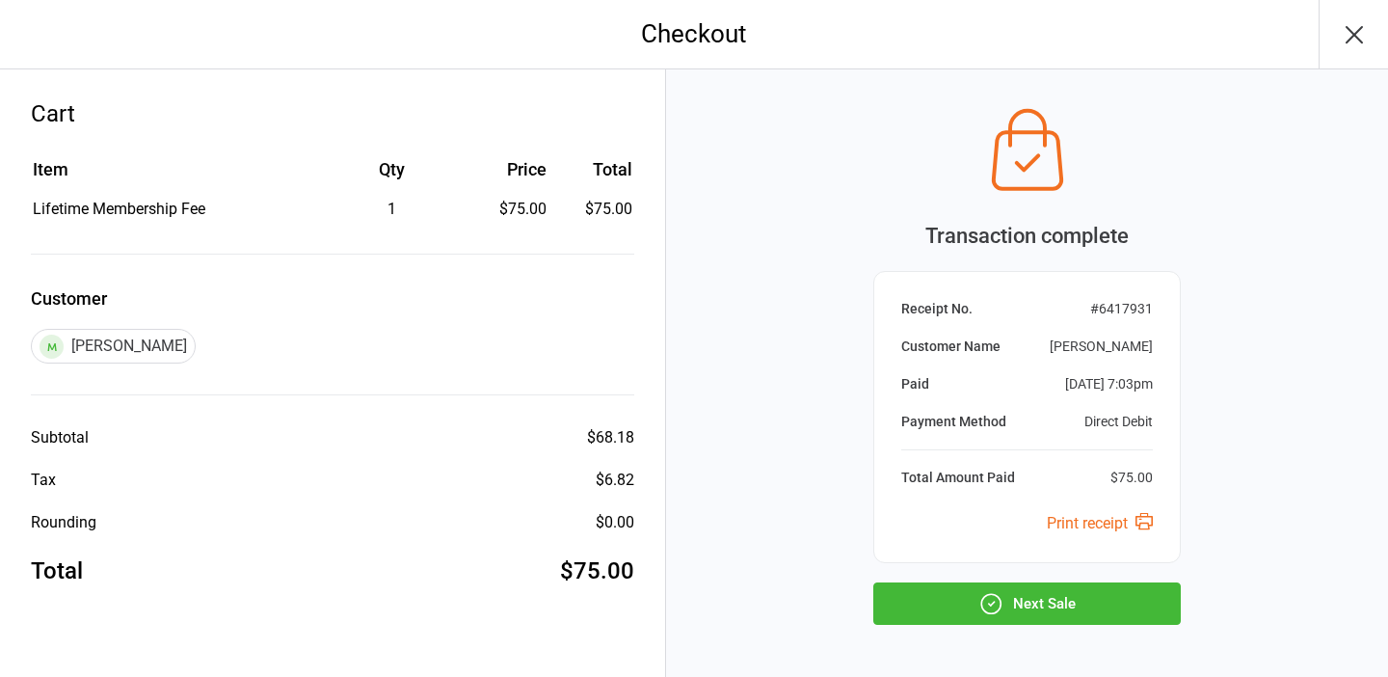
click at [1012, 597] on button "Next Sale" at bounding box center [1027, 603] width 308 height 42
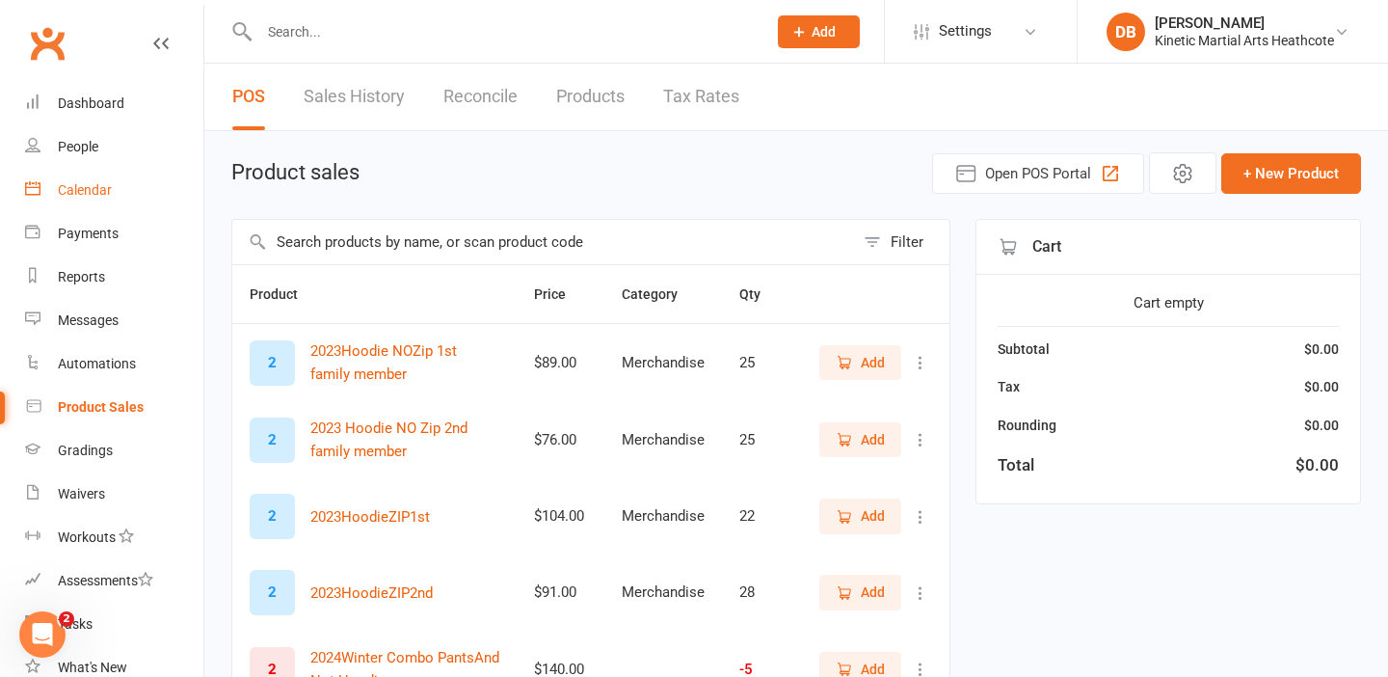
click at [113, 183] on link "Calendar" at bounding box center [114, 190] width 178 height 43
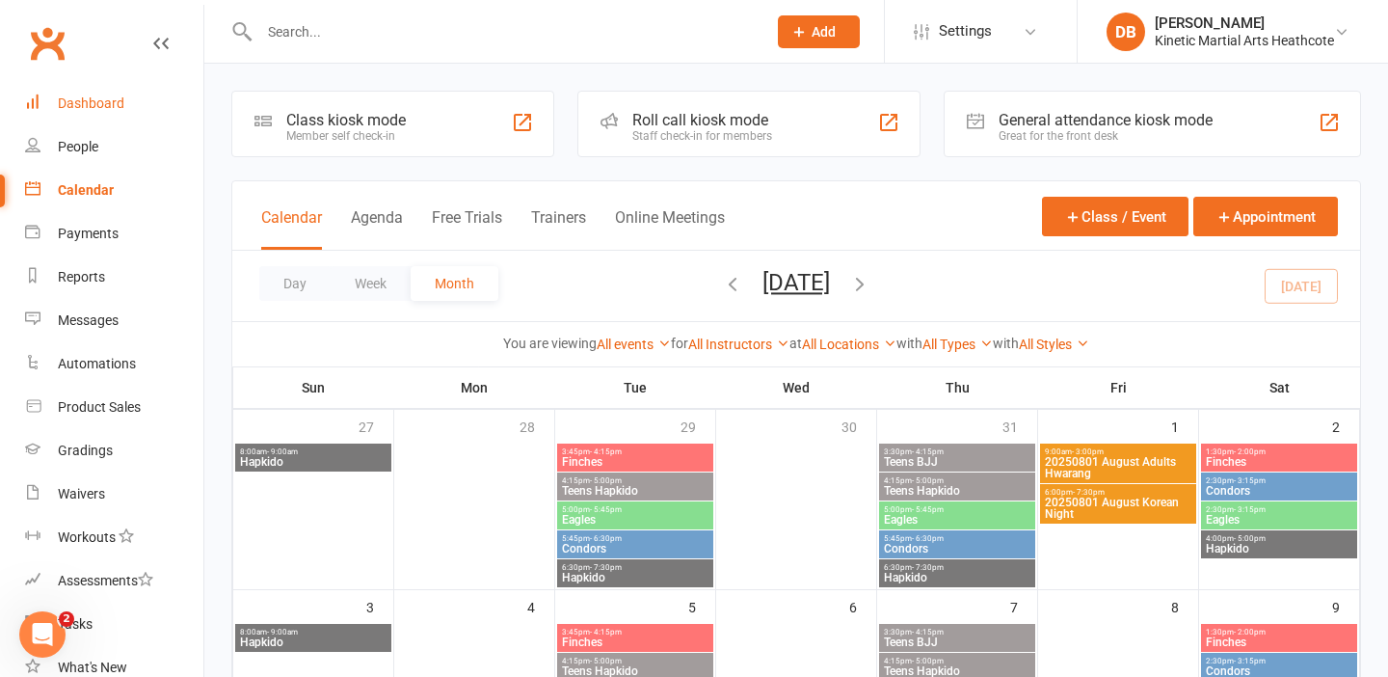
click at [129, 111] on link "Dashboard" at bounding box center [114, 103] width 178 height 43
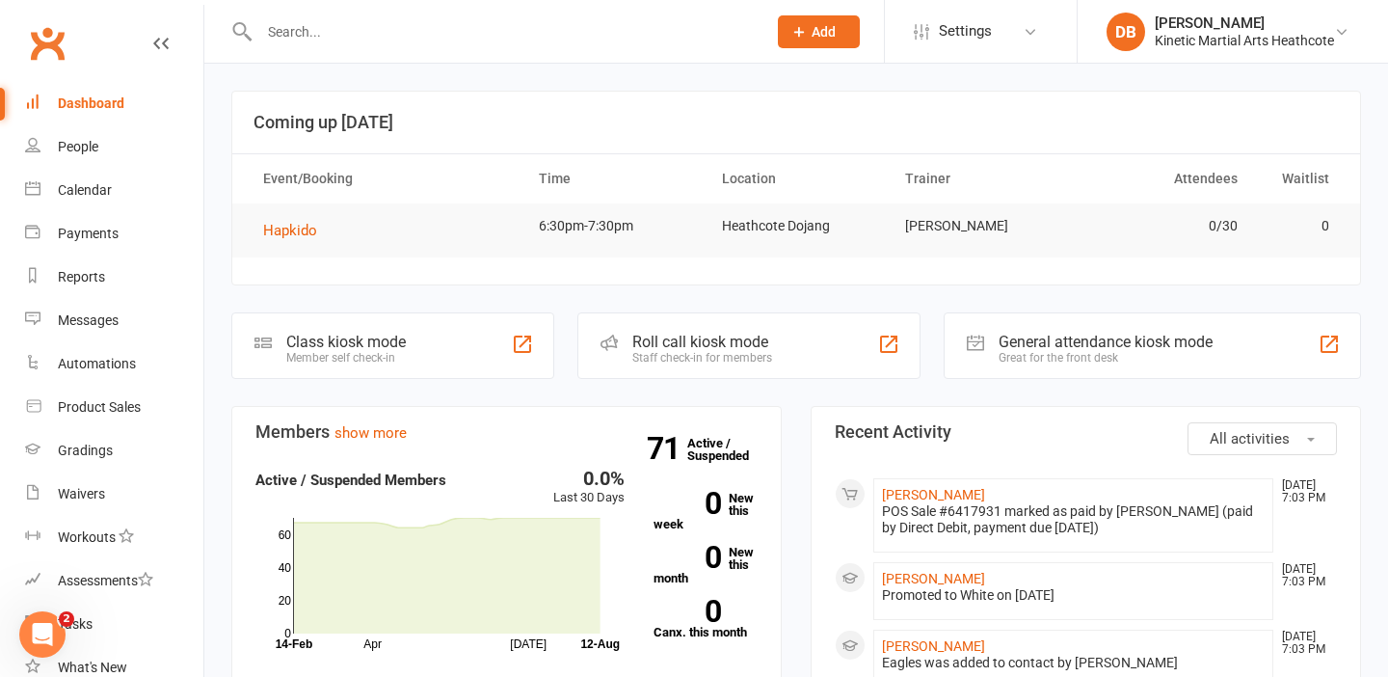
click at [308, 33] on input "text" at bounding box center [503, 31] width 499 height 27
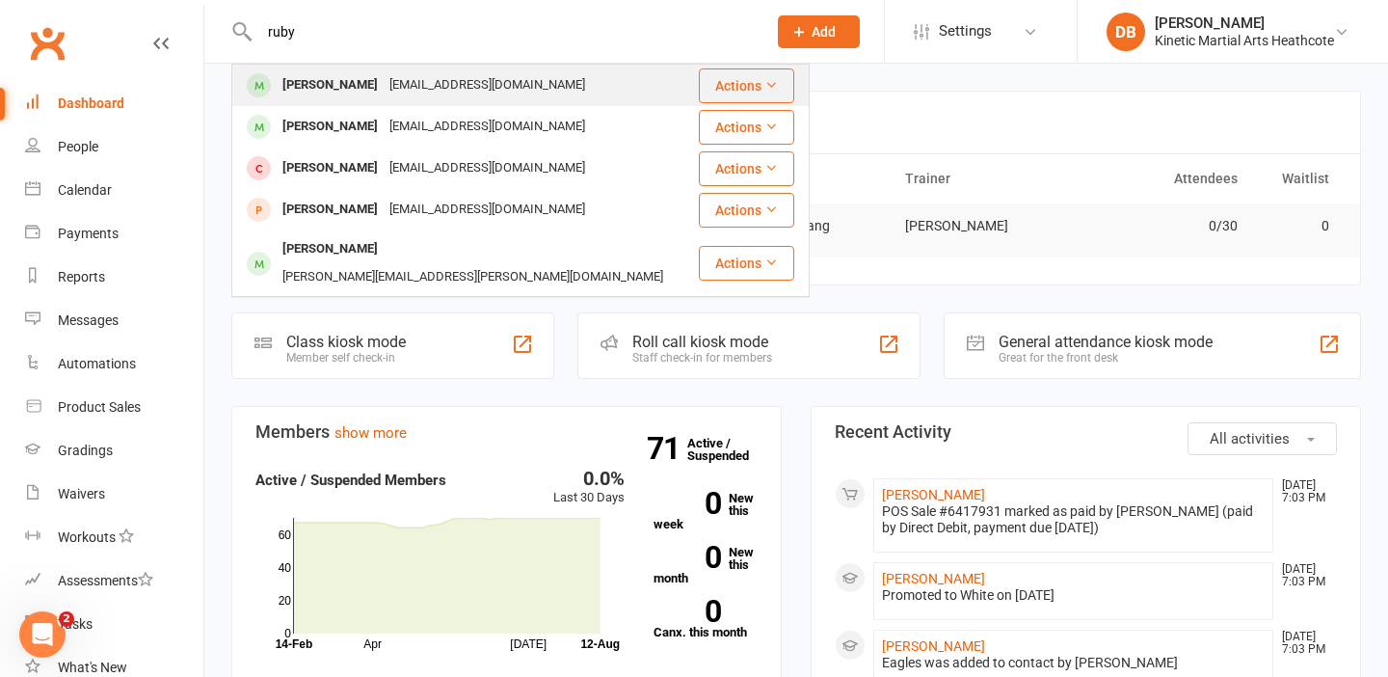
type input "ruby"
click at [317, 79] on div "Ruby Estevao" at bounding box center [330, 85] width 107 height 28
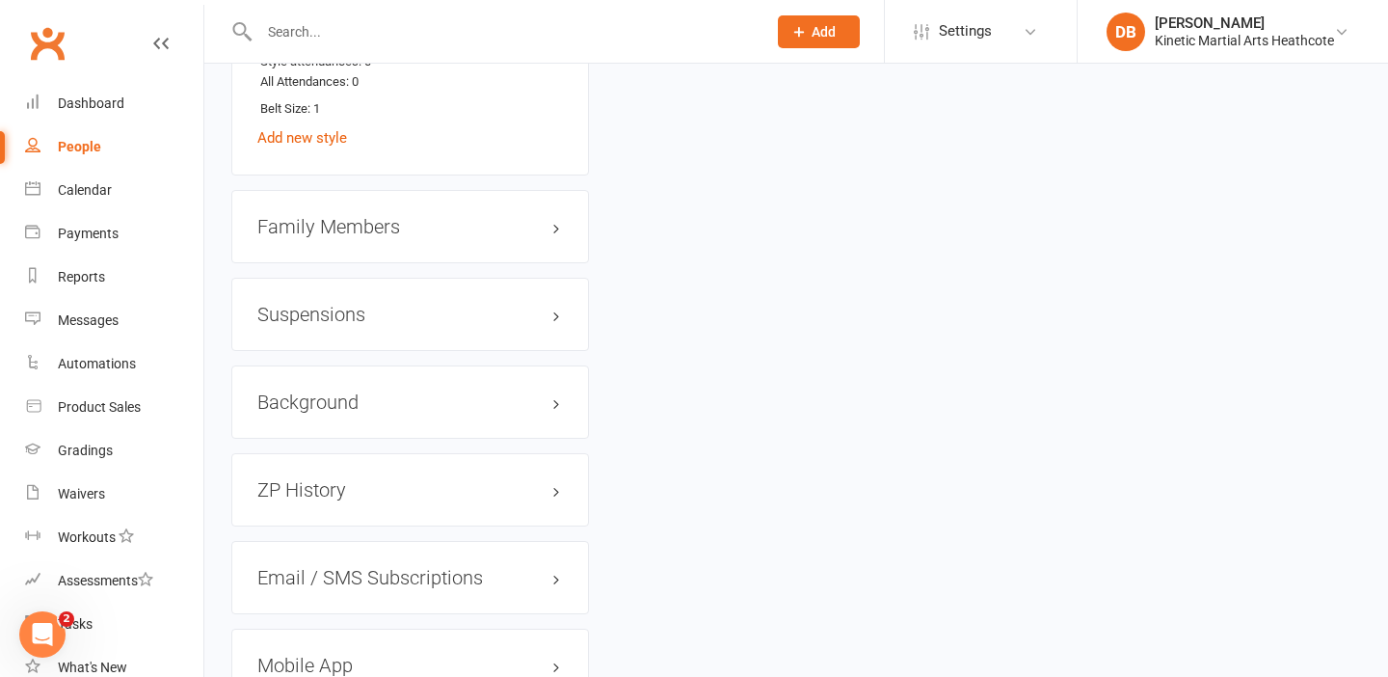
scroll to position [2221, 0]
click at [555, 215] on h3 "Family Members" at bounding box center [410, 225] width 306 height 21
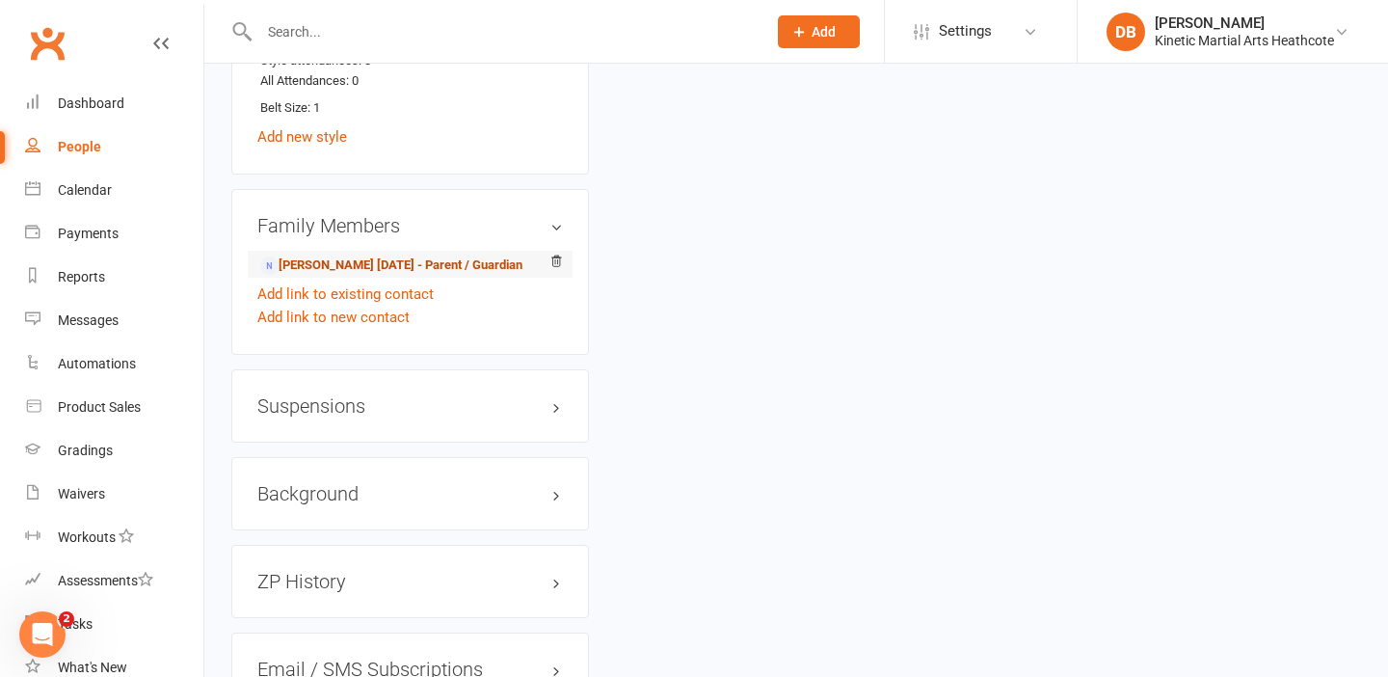
click at [426, 255] on link "Kelly 05/08/25 - Parent / Guardian" at bounding box center [391, 265] width 262 height 20
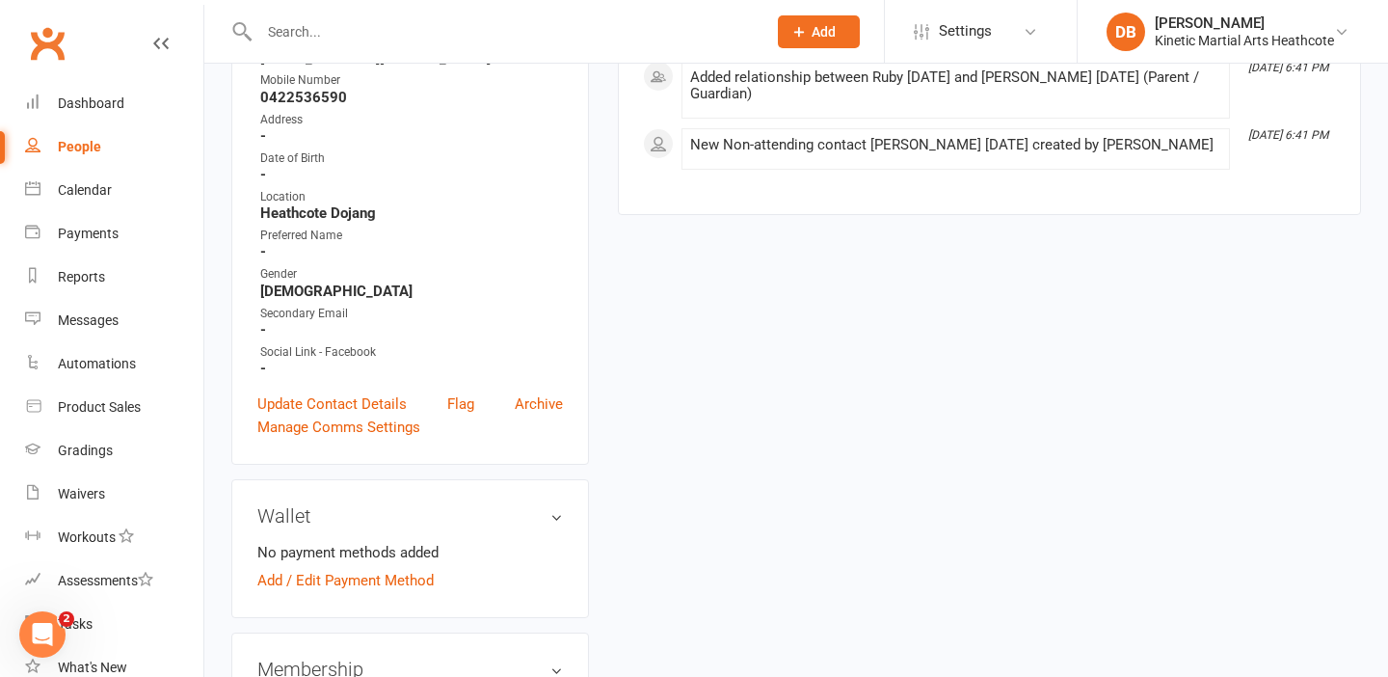
scroll to position [435, 0]
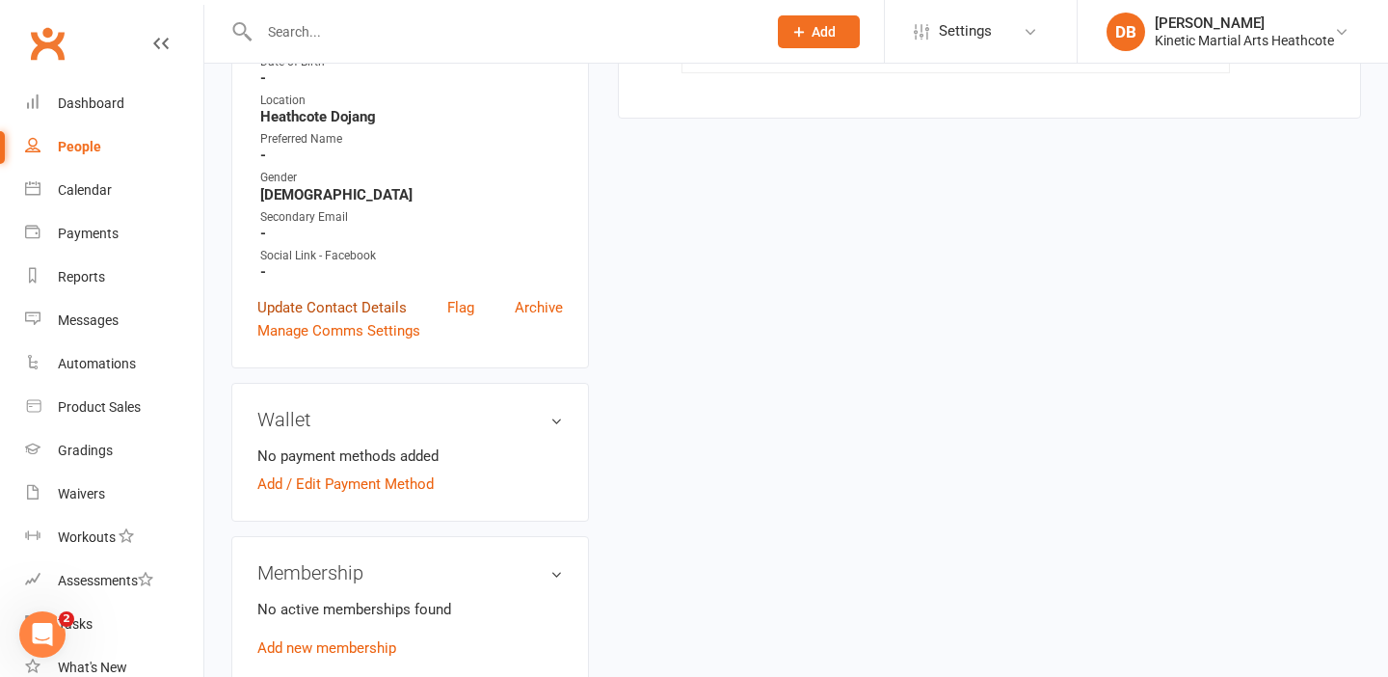
click at [389, 305] on link "Update Contact Details" at bounding box center [331, 307] width 149 height 23
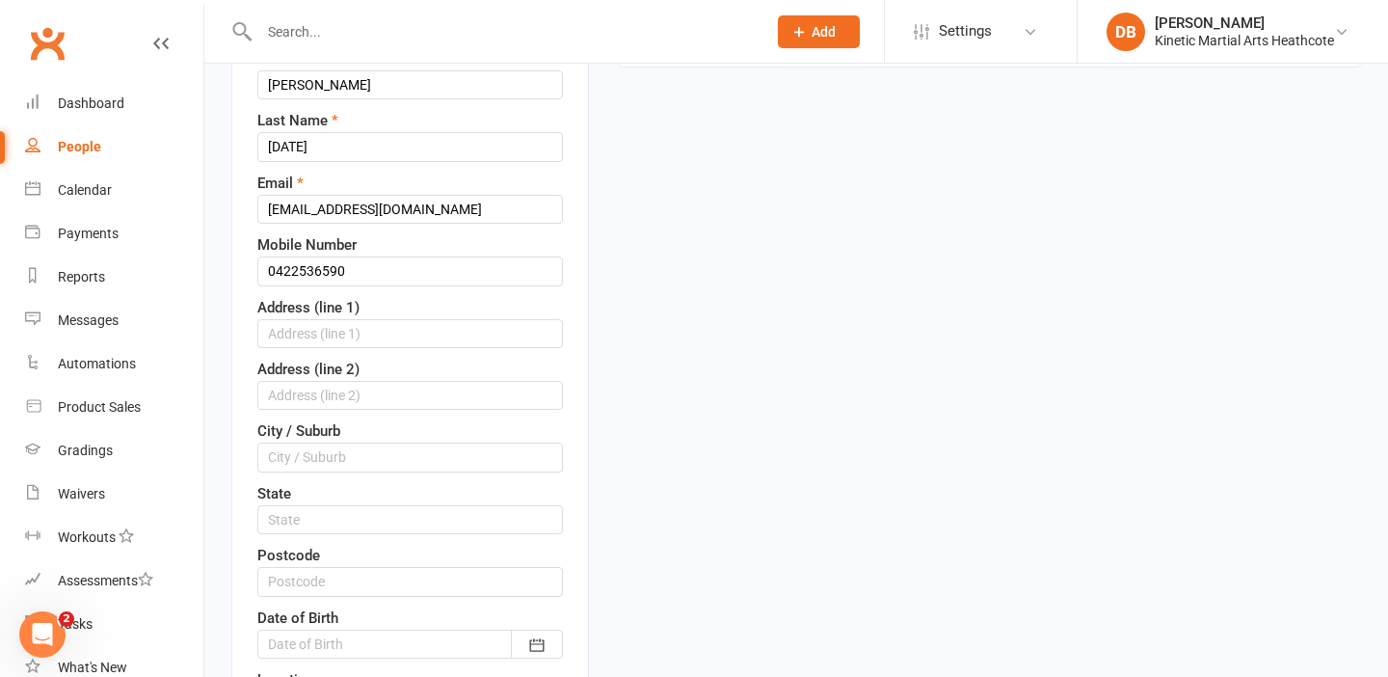
scroll to position [91, 0]
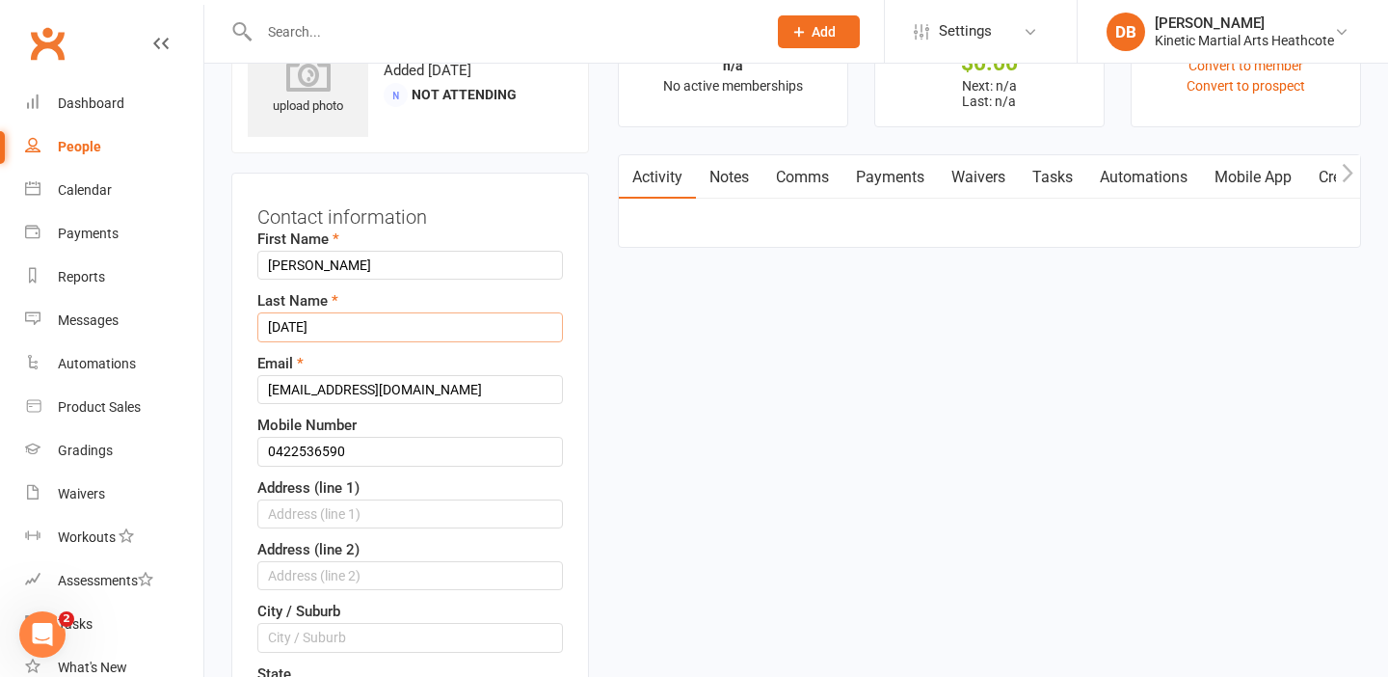
drag, startPoint x: 386, startPoint y: 332, endPoint x: 229, endPoint y: 332, distance: 156.2
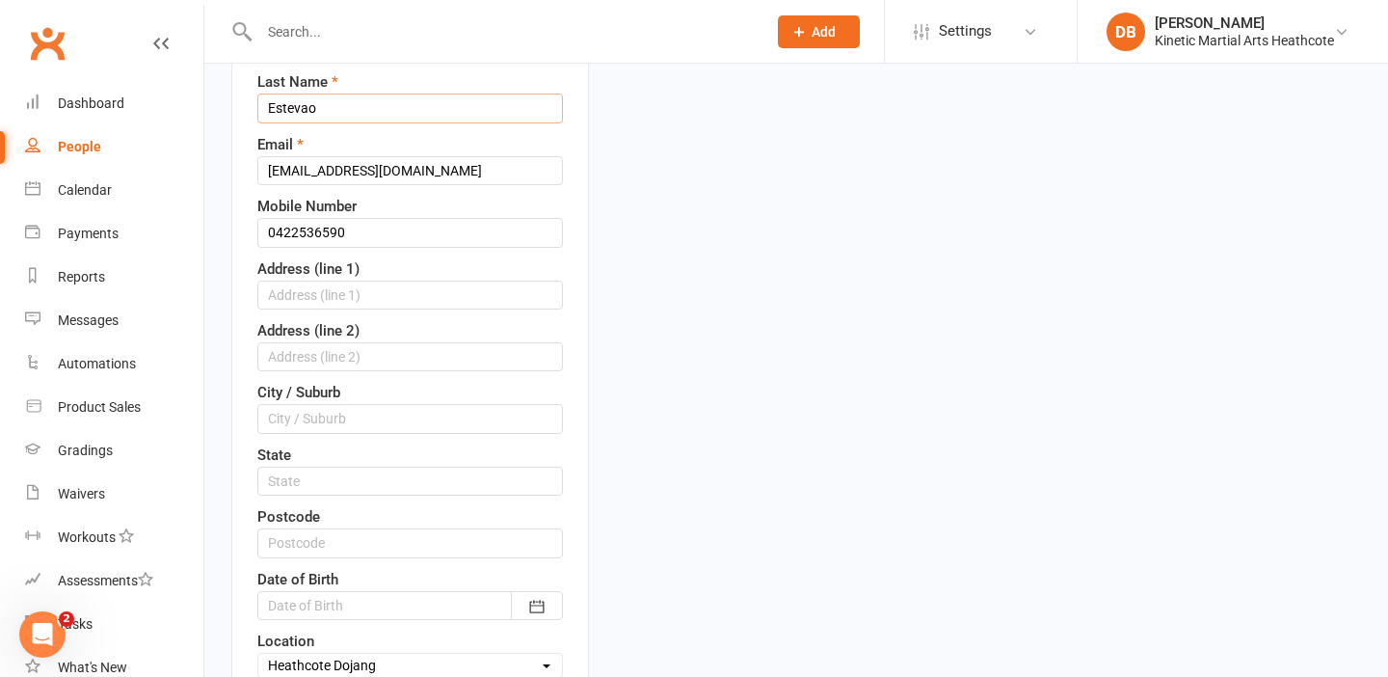
scroll to position [306, 0]
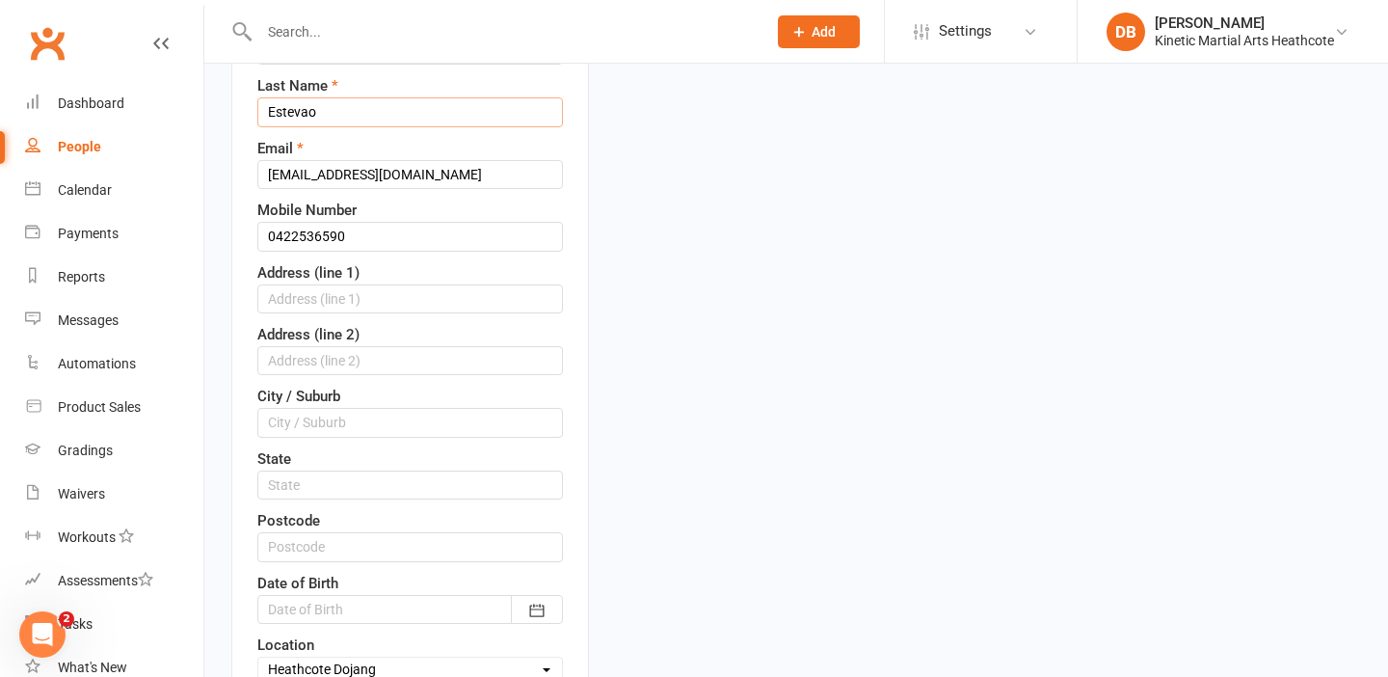
type input "Estevao"
click at [344, 300] on input "text" at bounding box center [410, 298] width 306 height 29
type input "14 Abbott Road"
click at [340, 424] on input "text" at bounding box center [410, 422] width 306 height 29
type input "Heathcote"
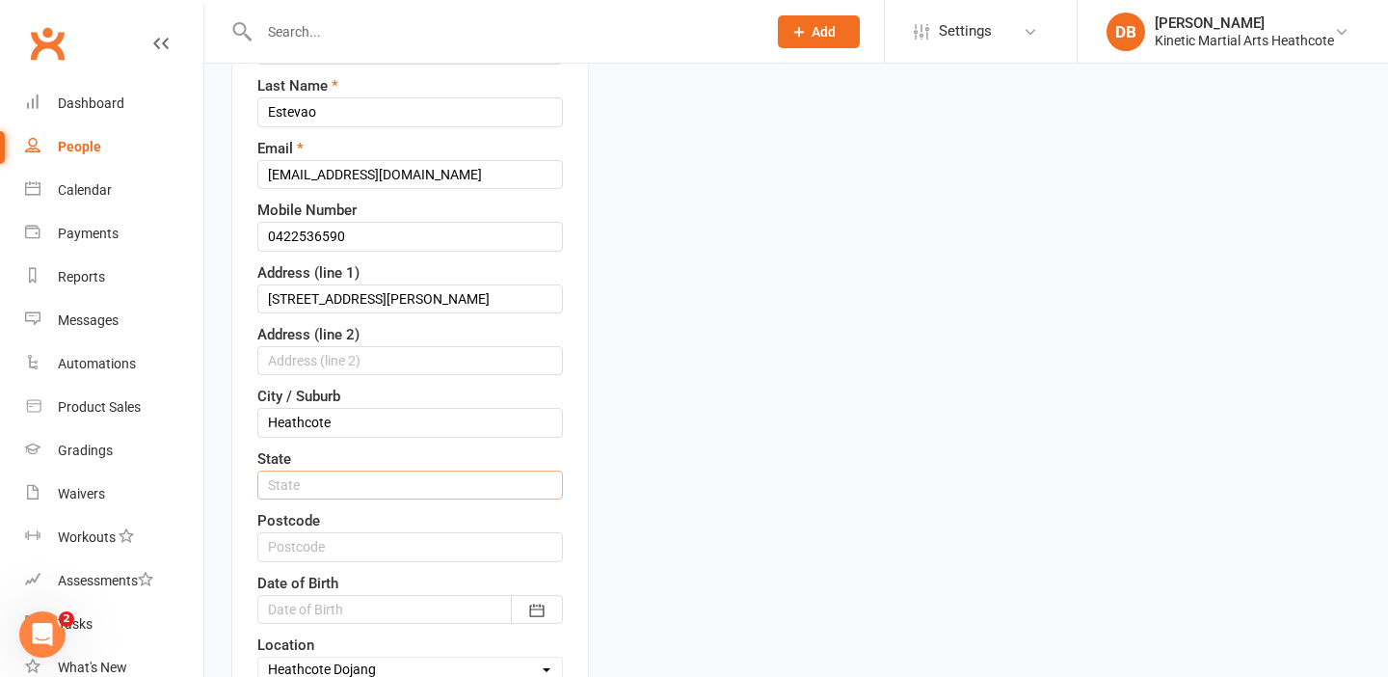
click at [373, 484] on input "text" at bounding box center [410, 484] width 306 height 29
type input "NSW"
click at [370, 537] on input "text" at bounding box center [410, 546] width 306 height 29
type input "2233"
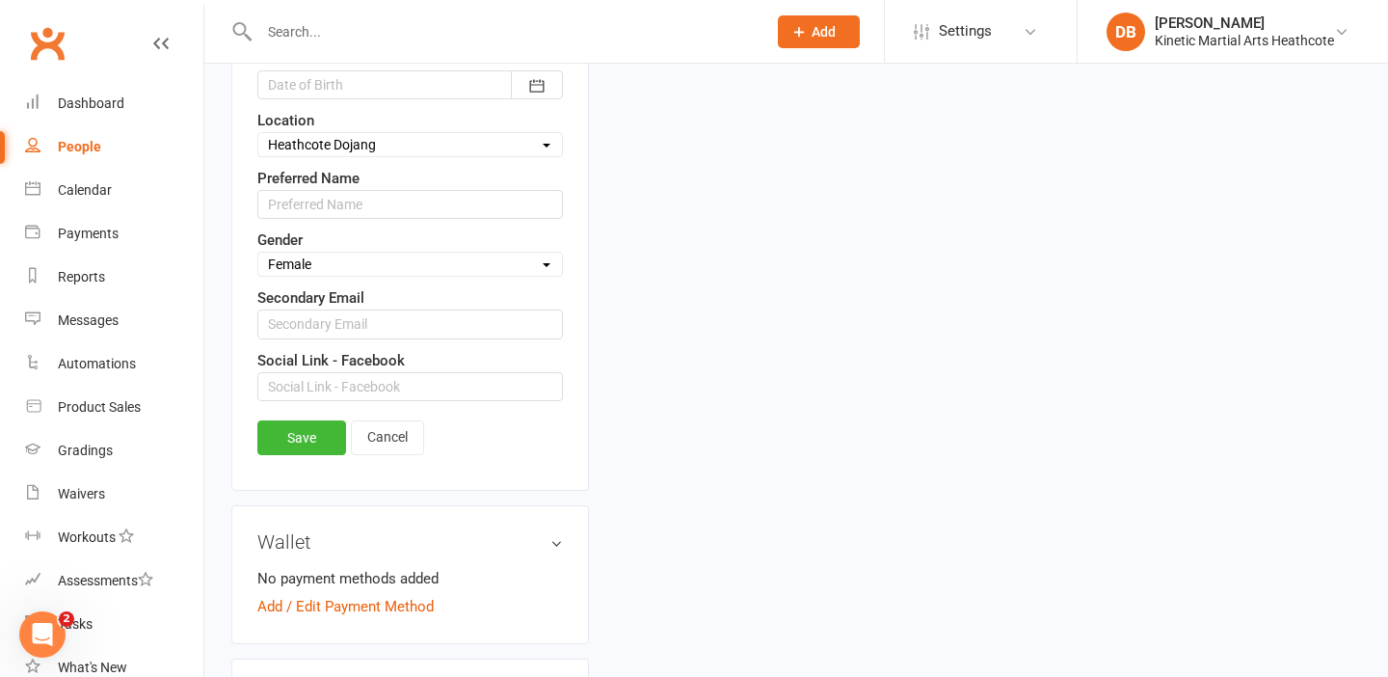
scroll to position [831, 0]
click at [299, 443] on link "Save" at bounding box center [301, 436] width 89 height 35
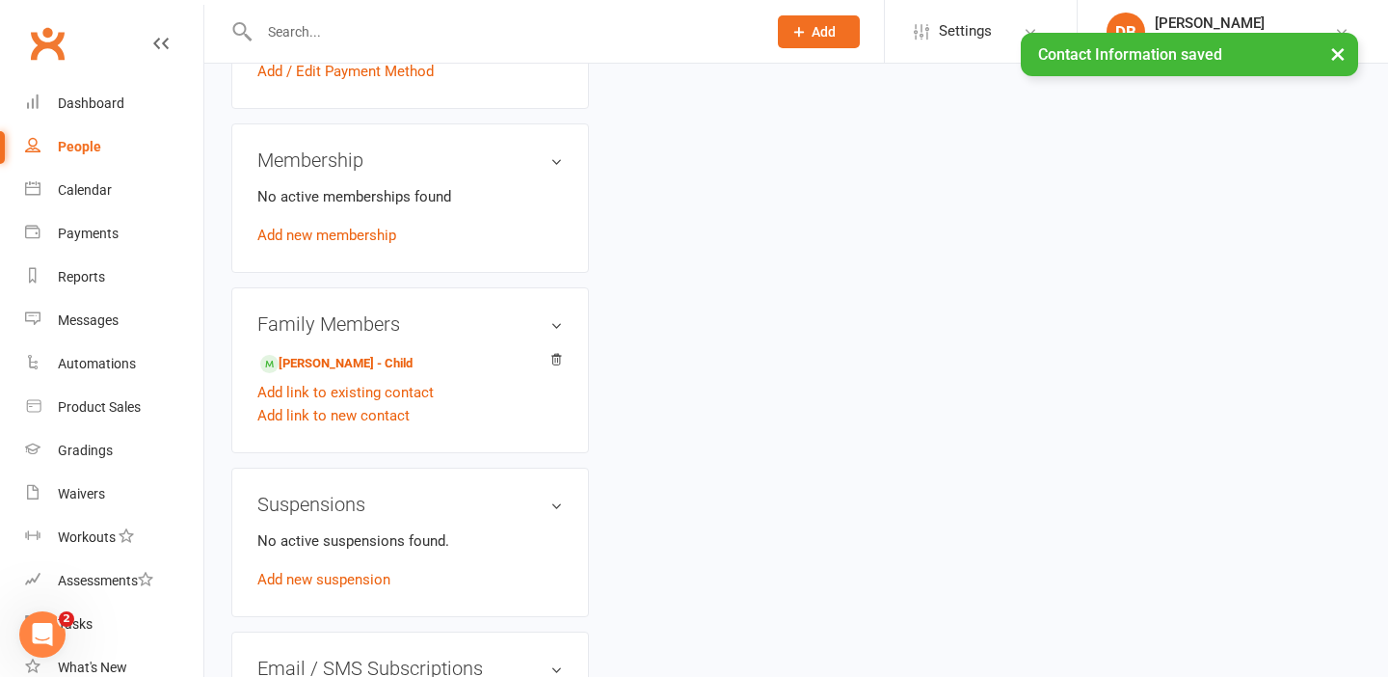
scroll to position [848, 0]
click at [350, 355] on link "Ruby Estevao - Child" at bounding box center [336, 363] width 152 height 20
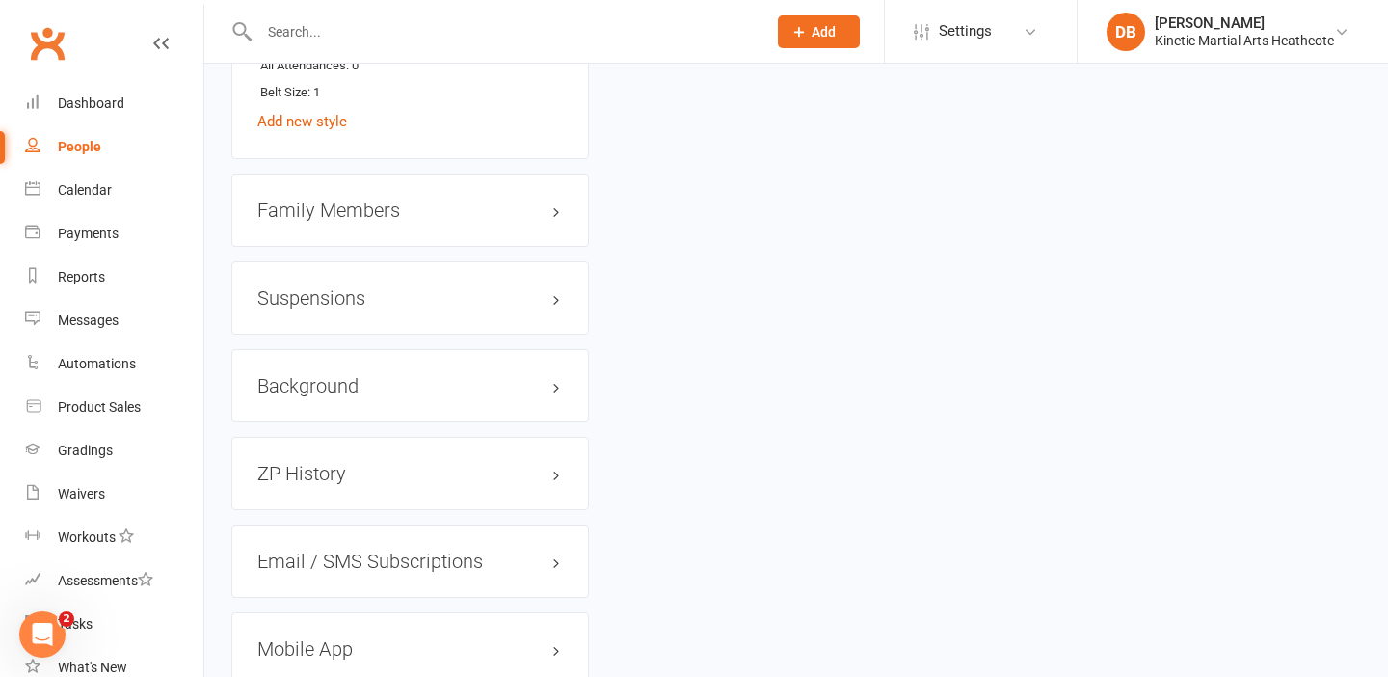
scroll to position [2318, 0]
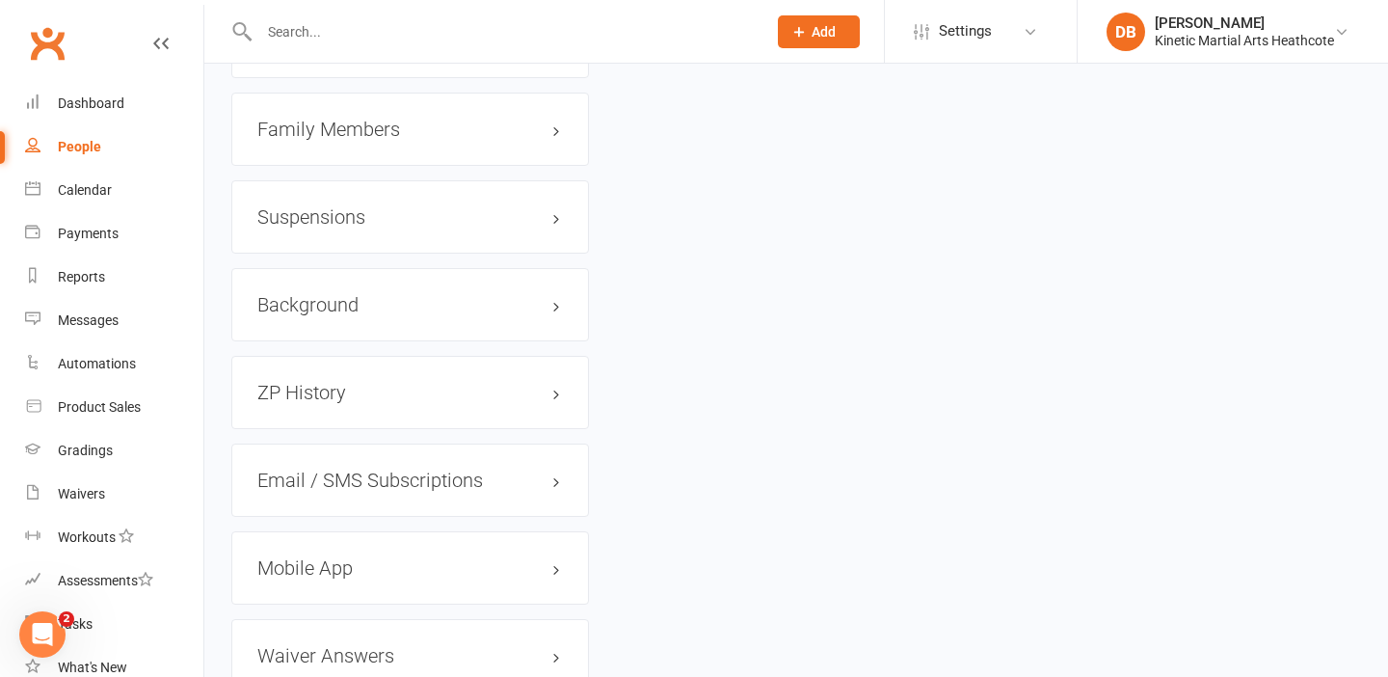
click at [550, 124] on h3 "Family Members" at bounding box center [410, 129] width 306 height 21
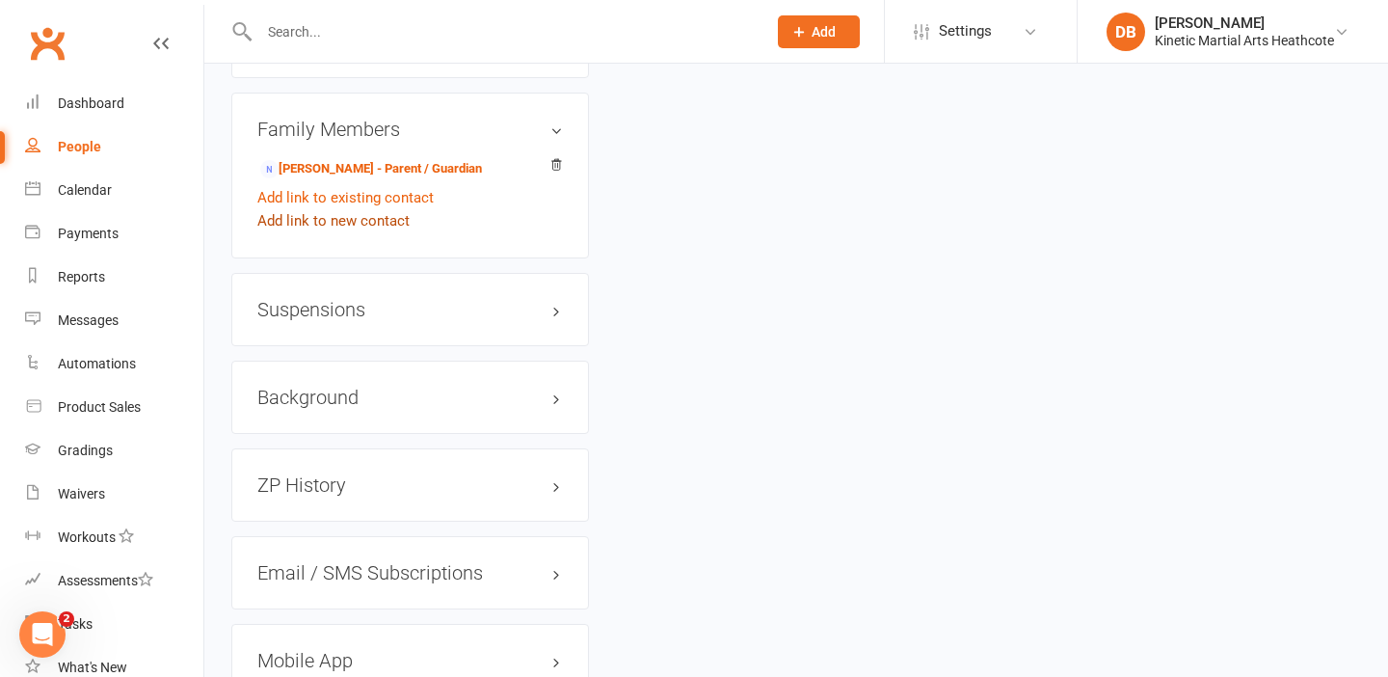
click at [369, 209] on link "Add link to new contact" at bounding box center [333, 220] width 152 height 23
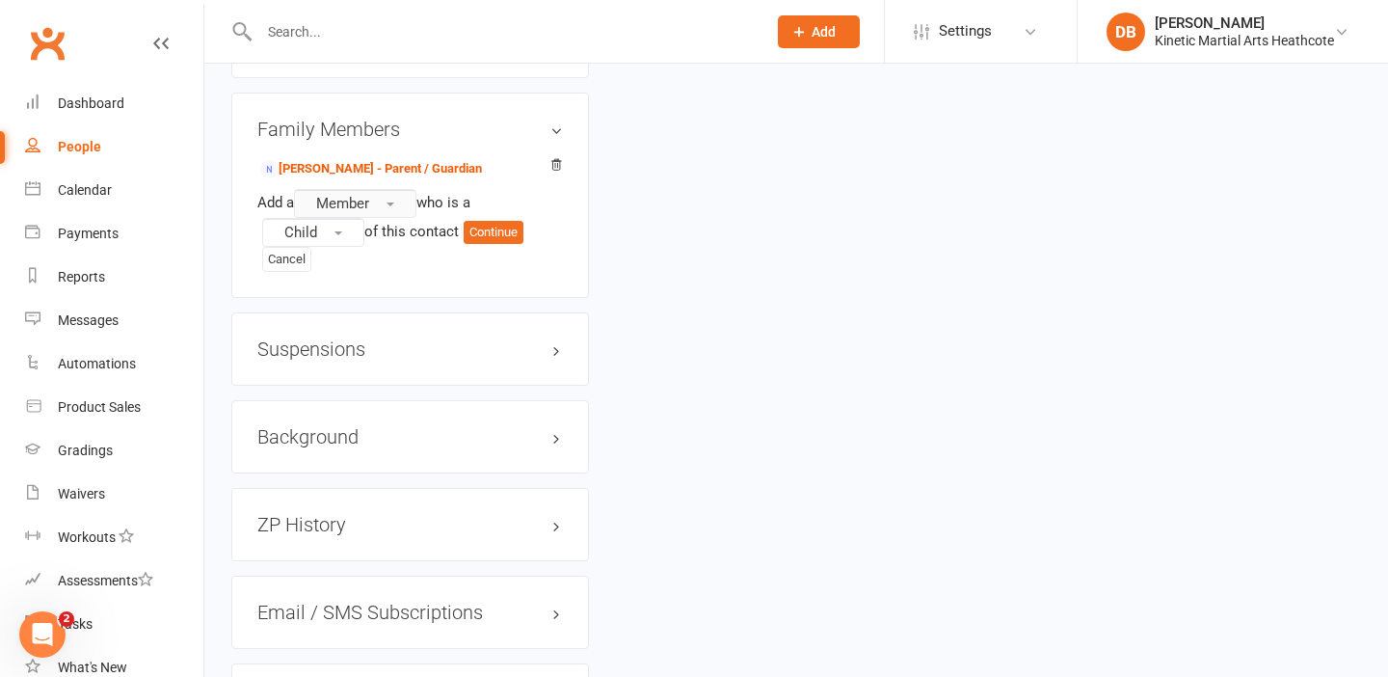
click at [378, 194] on button "Member" at bounding box center [355, 203] width 122 height 29
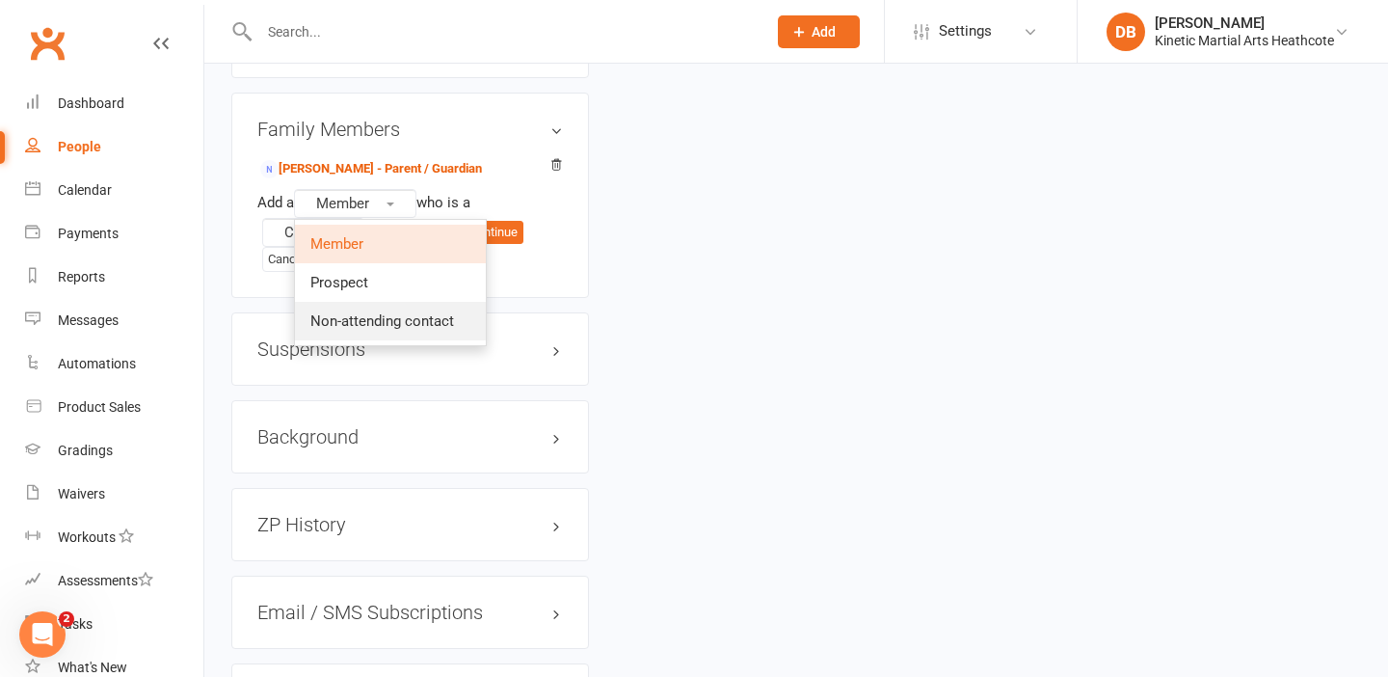
click at [396, 312] on span "Non-attending contact" at bounding box center [382, 320] width 144 height 17
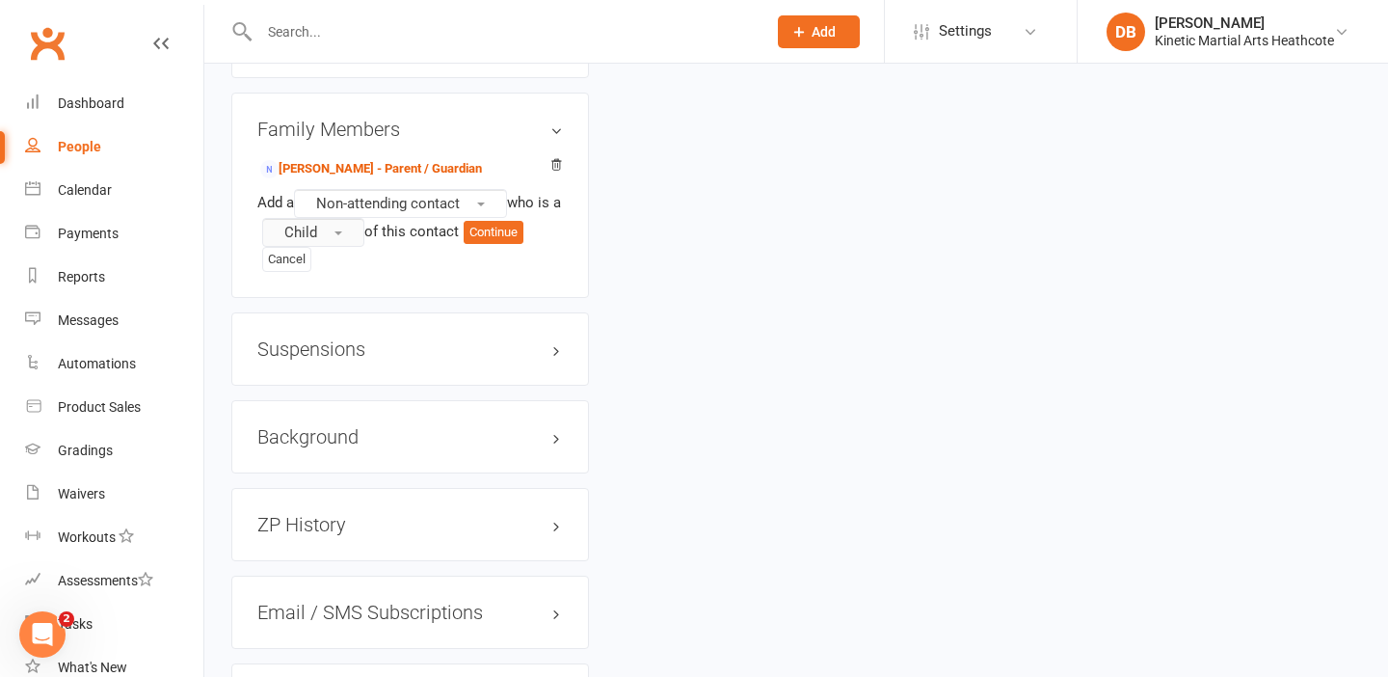
click at [342, 231] on span "button" at bounding box center [339, 233] width 8 height 4
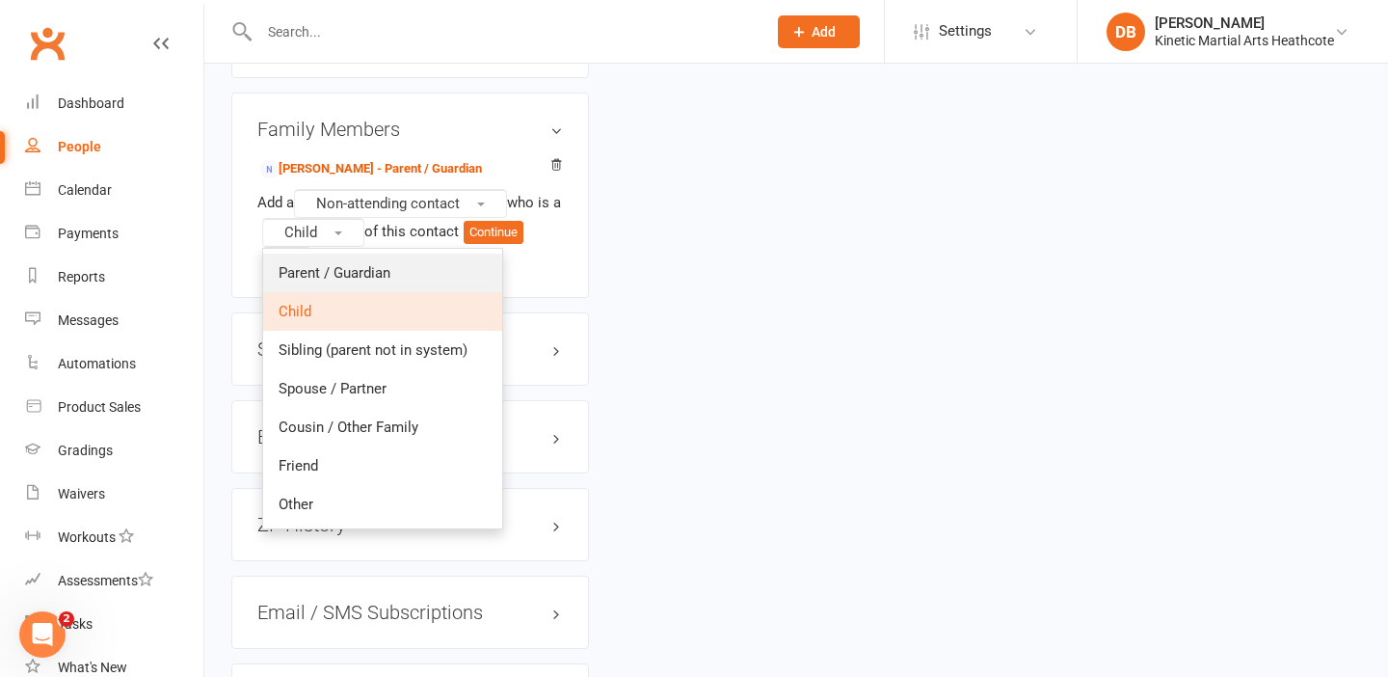
click at [346, 264] on span "Parent / Guardian" at bounding box center [335, 272] width 112 height 17
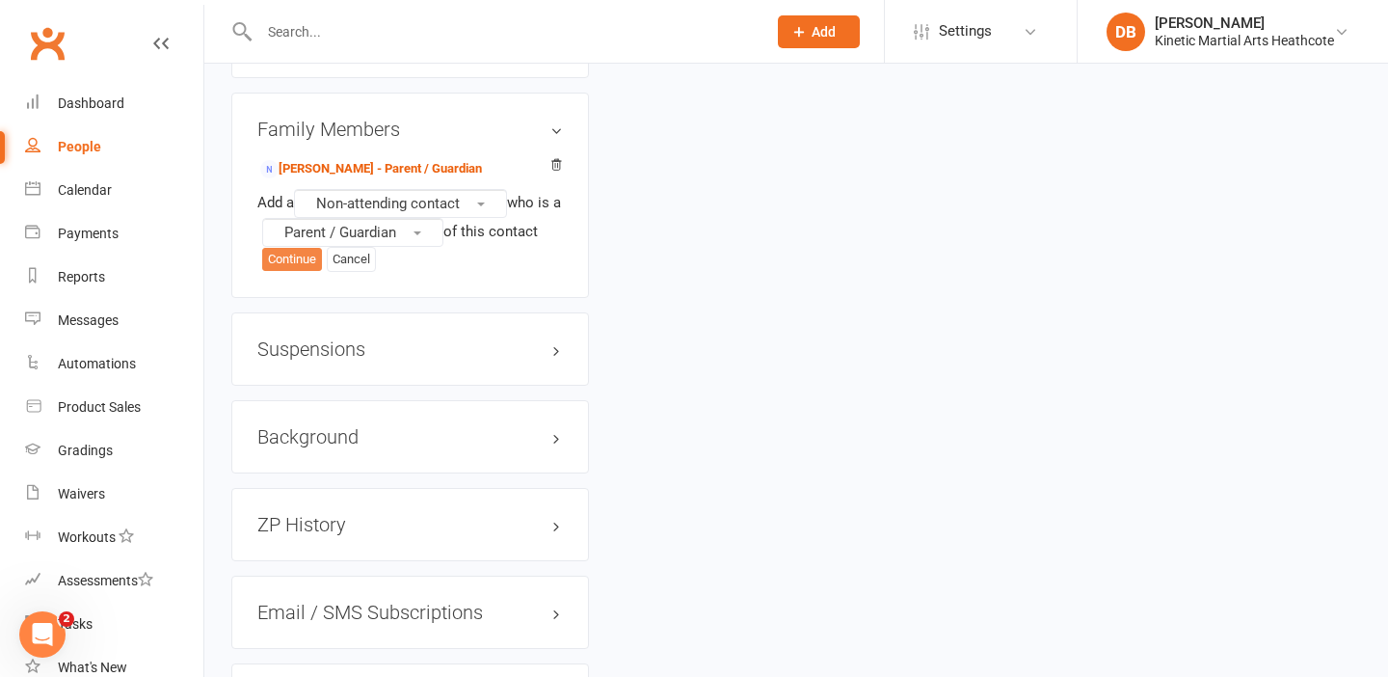
click at [309, 248] on button "Continue" at bounding box center [292, 259] width 60 height 23
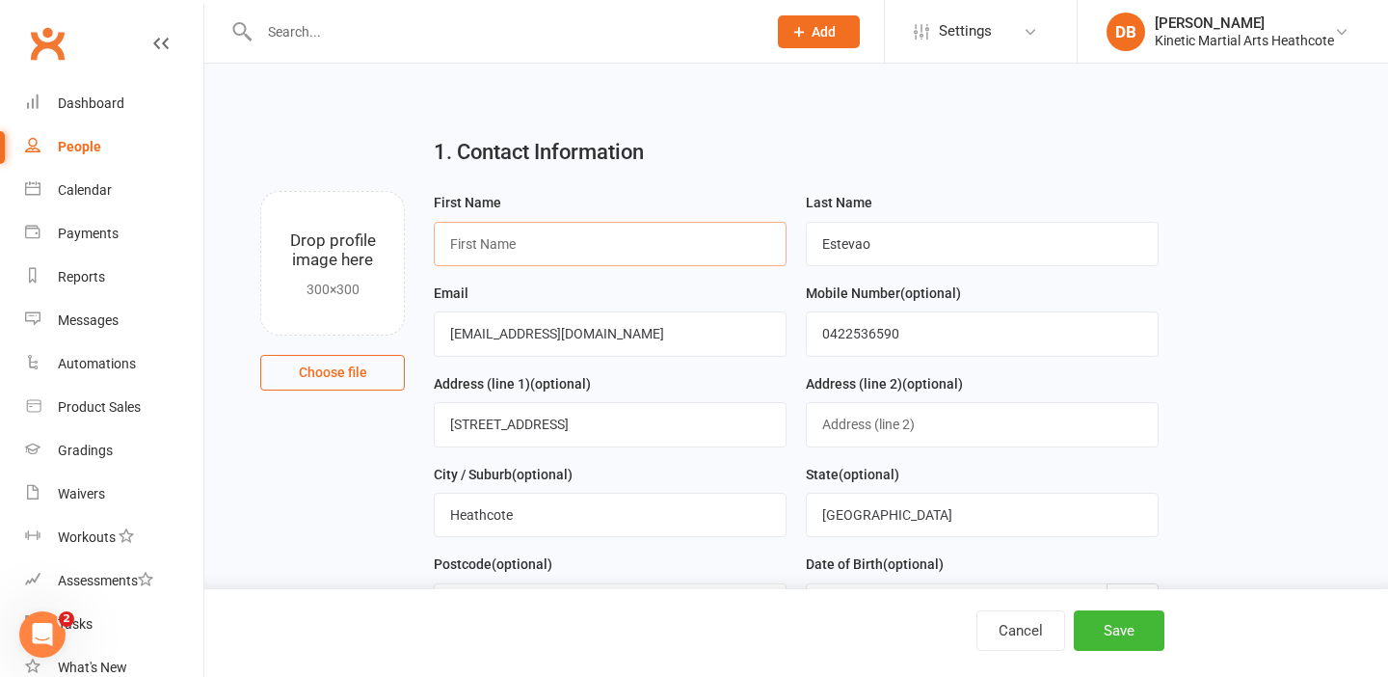
click at [493, 255] on input "text" at bounding box center [610, 244] width 353 height 44
type input "Ian"
drag, startPoint x: 945, startPoint y: 333, endPoint x: 840, endPoint y: 331, distance: 105.1
click at [840, 331] on input "0422536590" at bounding box center [982, 333] width 353 height 44
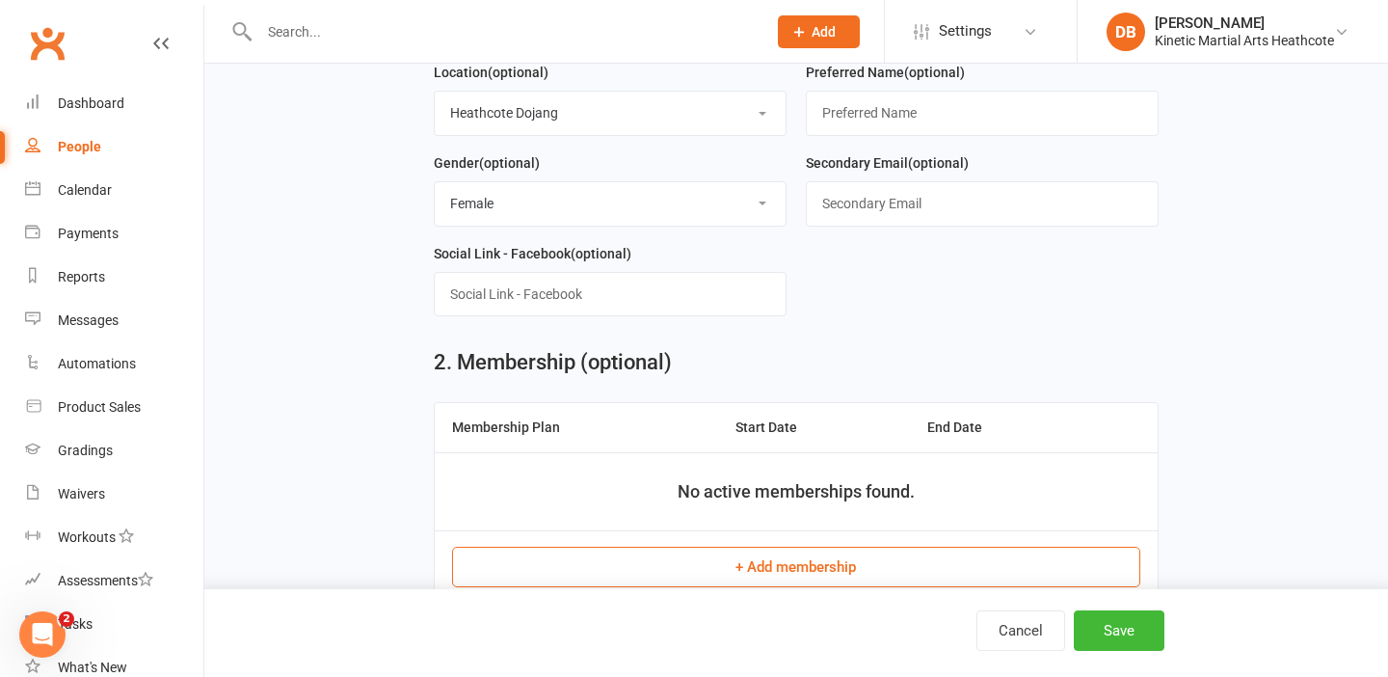
scroll to position [581, 0]
type input "0411326801"
click at [483, 205] on select "Select Male Female Other" at bounding box center [610, 204] width 351 height 42
select select "[DEMOGRAPHIC_DATA]"
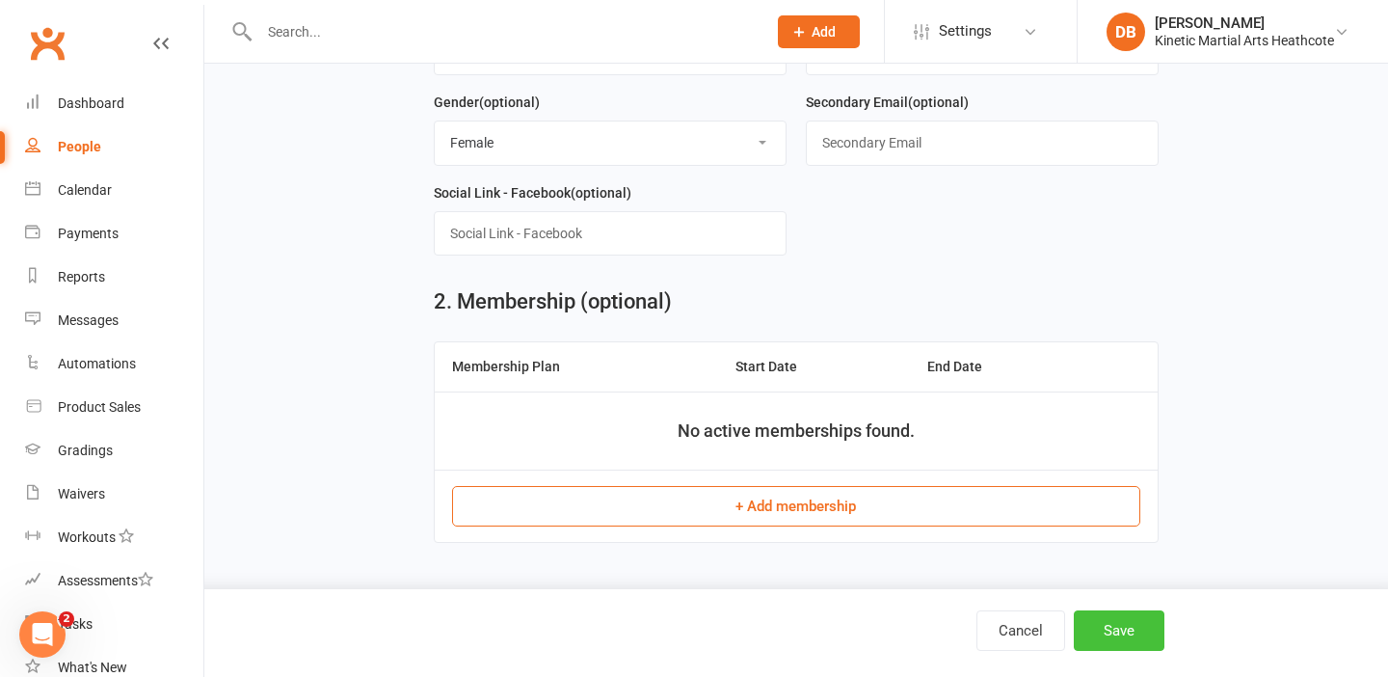
click at [1112, 635] on button "Save" at bounding box center [1119, 630] width 91 height 40
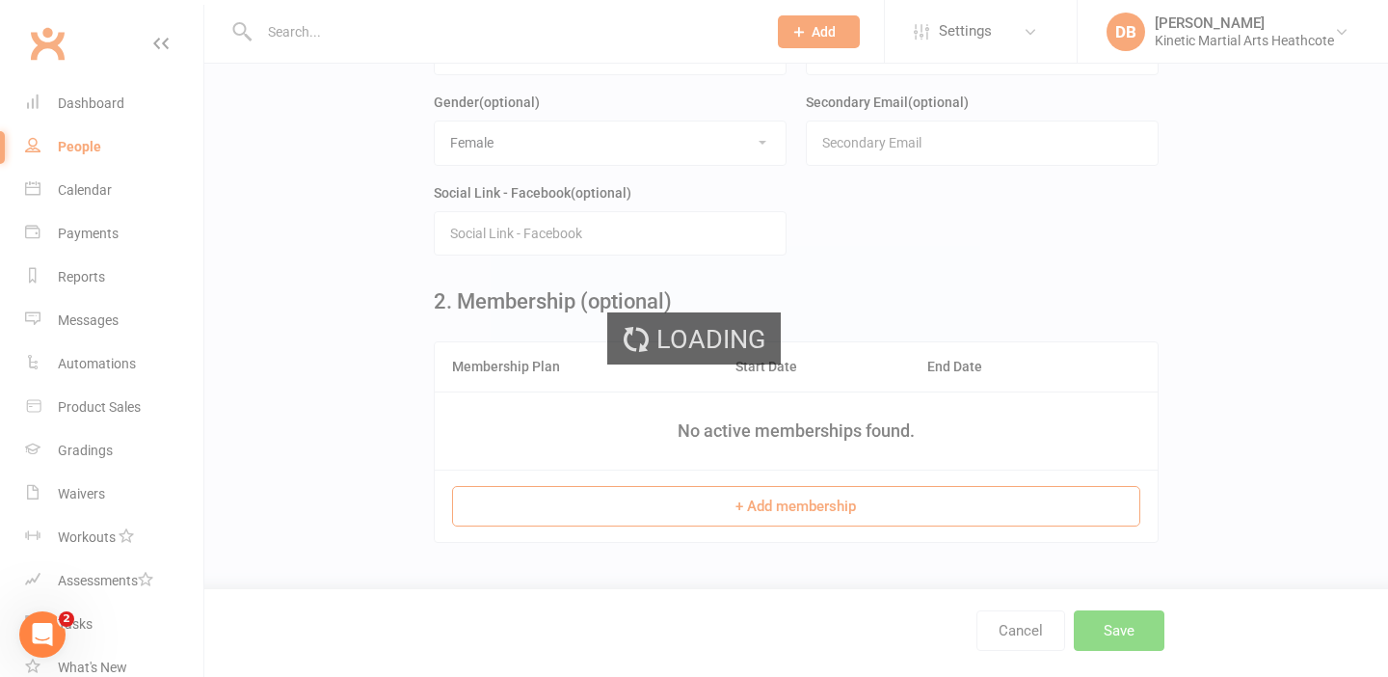
scroll to position [0, 0]
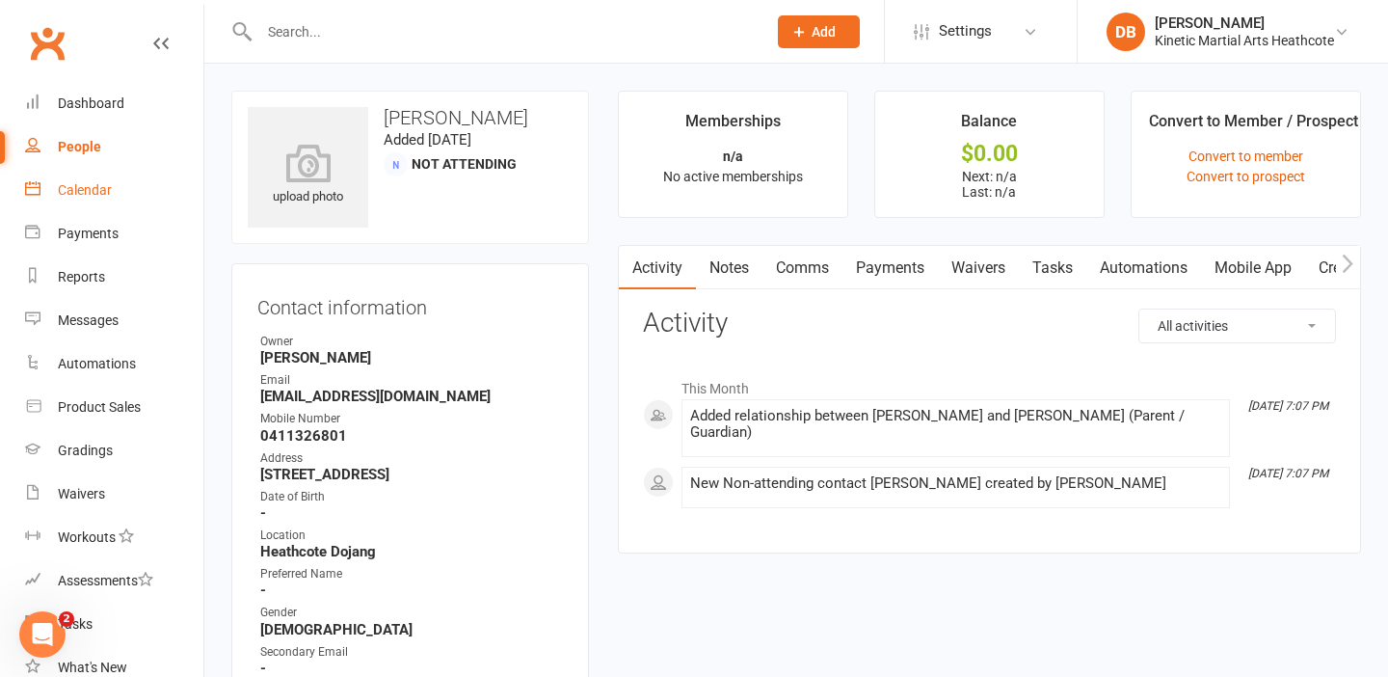
click at [121, 190] on link "Calendar" at bounding box center [114, 190] width 178 height 43
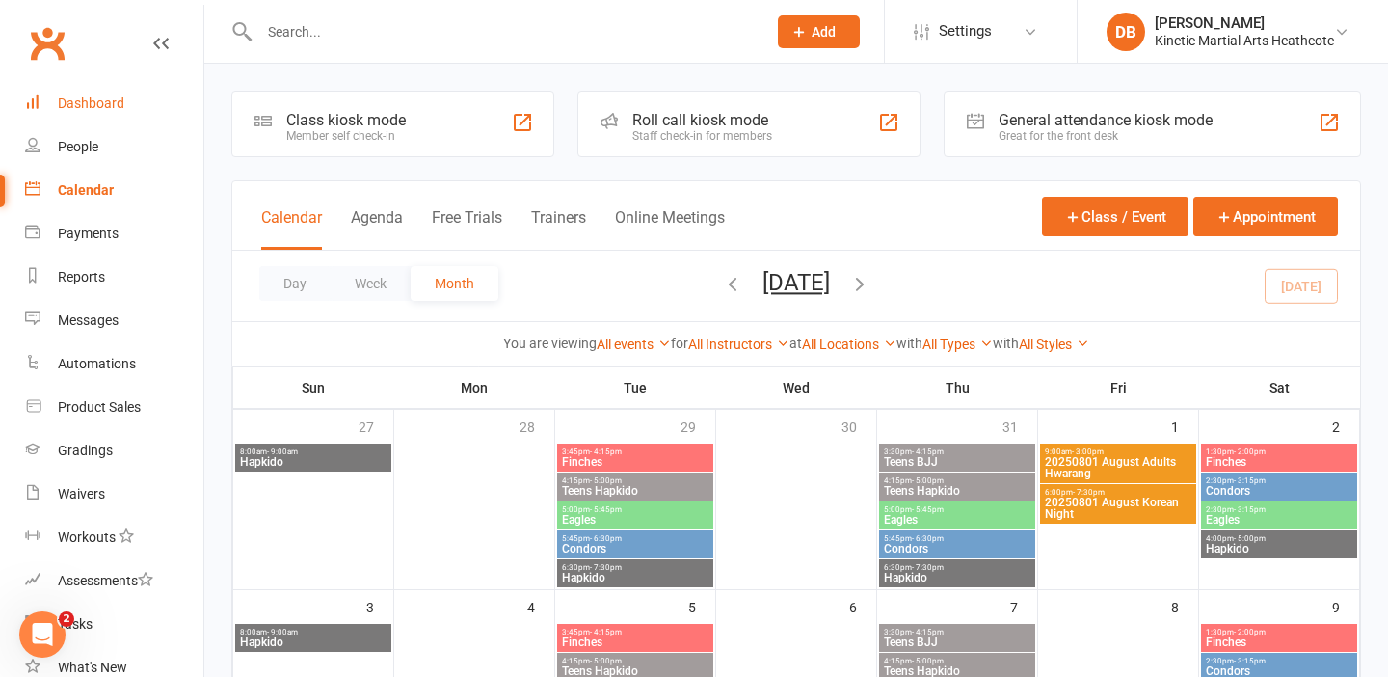
click at [121, 109] on div "Dashboard" at bounding box center [91, 102] width 67 height 15
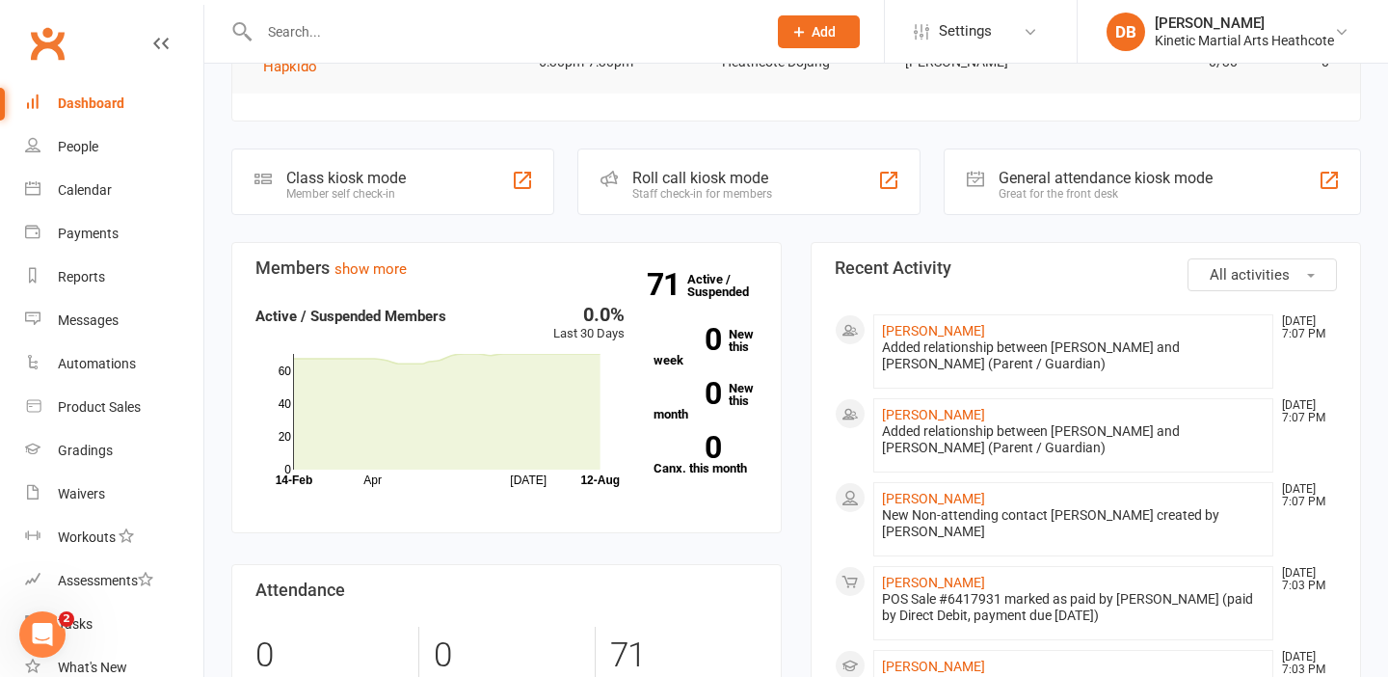
click at [550, 31] on input "text" at bounding box center [503, 31] width 499 height 27
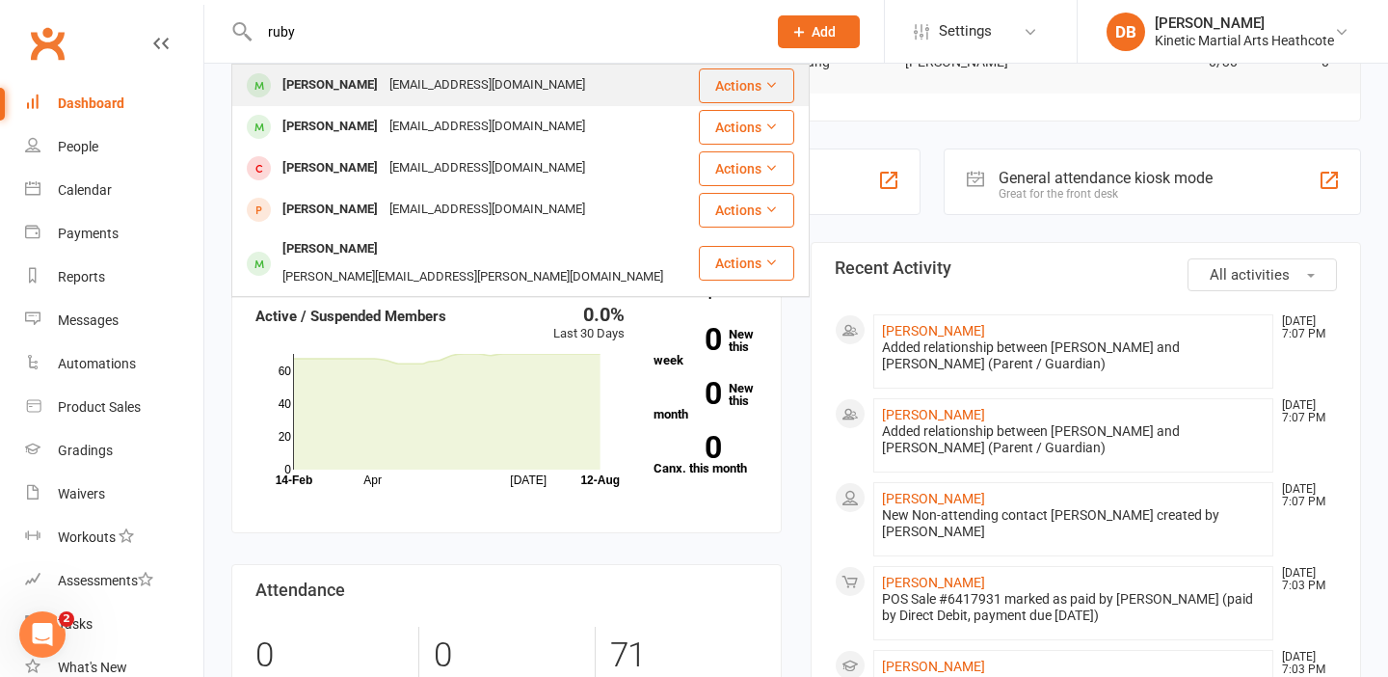
type input "ruby"
click at [556, 93] on div "Ruby Estevao kiestevao@gmail.com" at bounding box center [465, 86] width 464 height 40
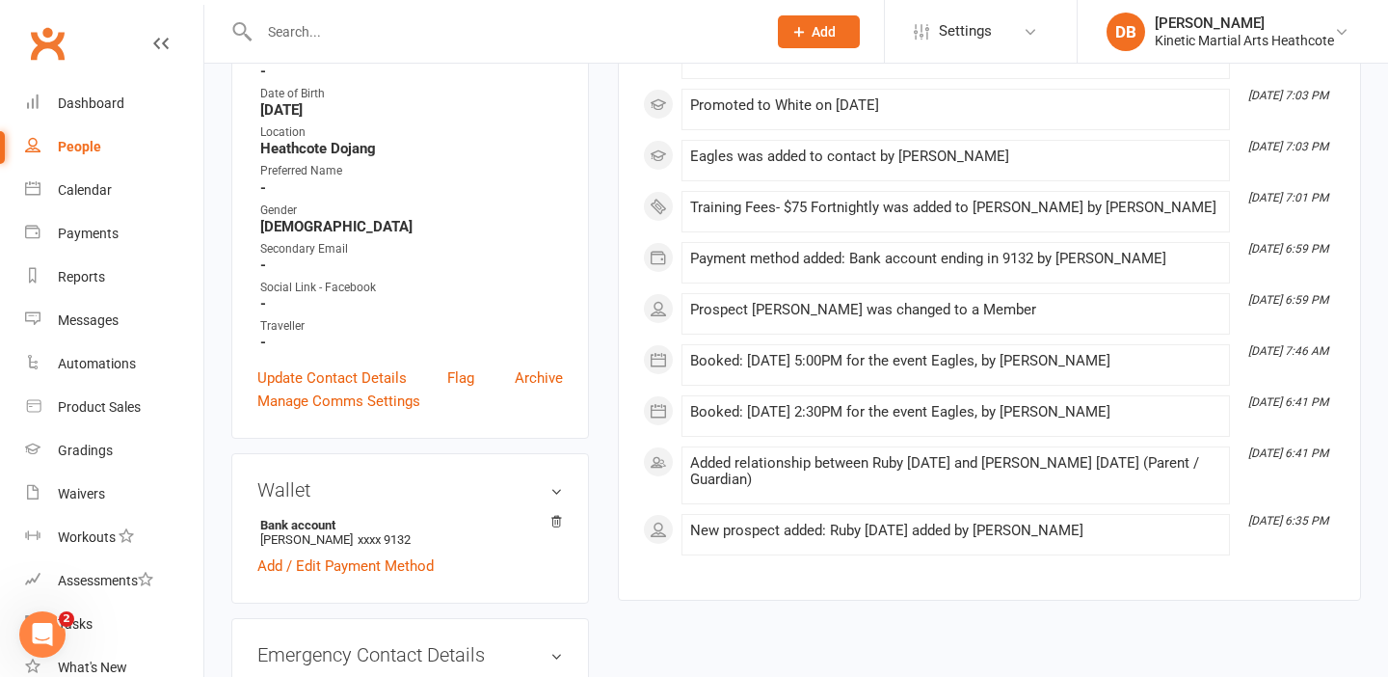
scroll to position [462, 0]
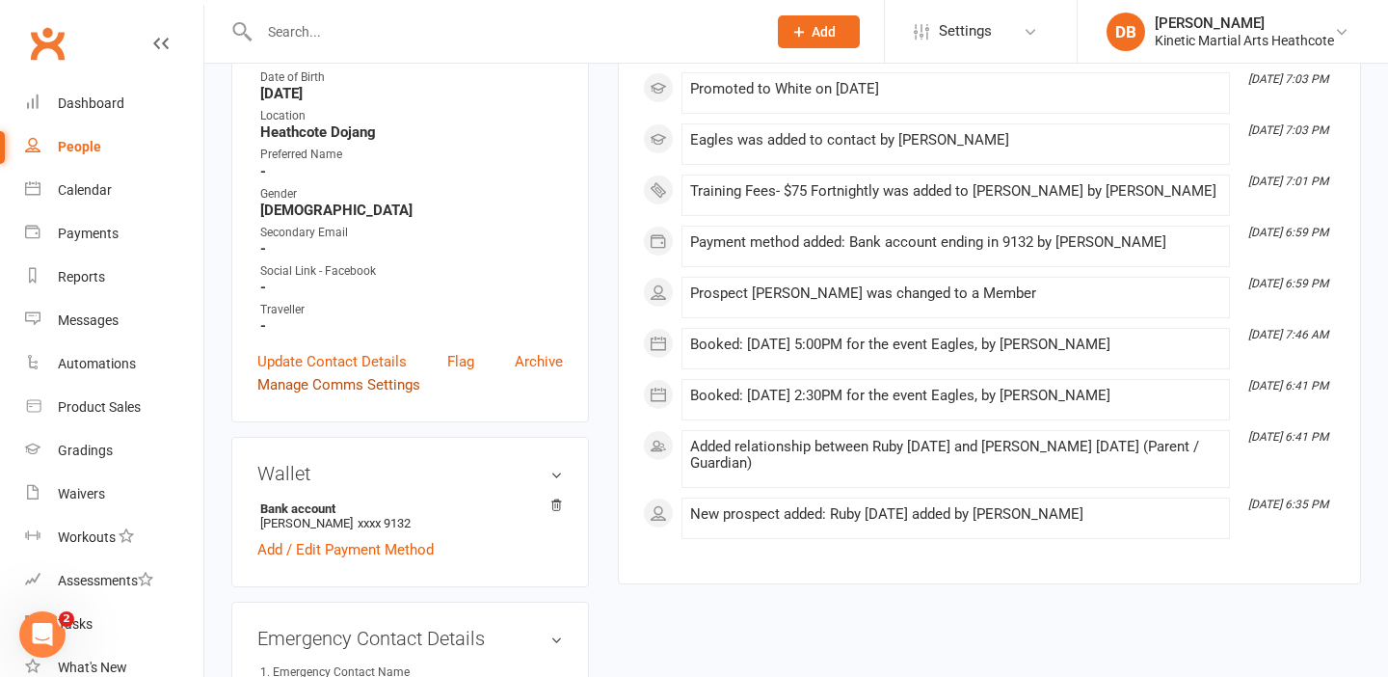
click at [409, 378] on link "Manage Comms Settings" at bounding box center [338, 384] width 163 height 23
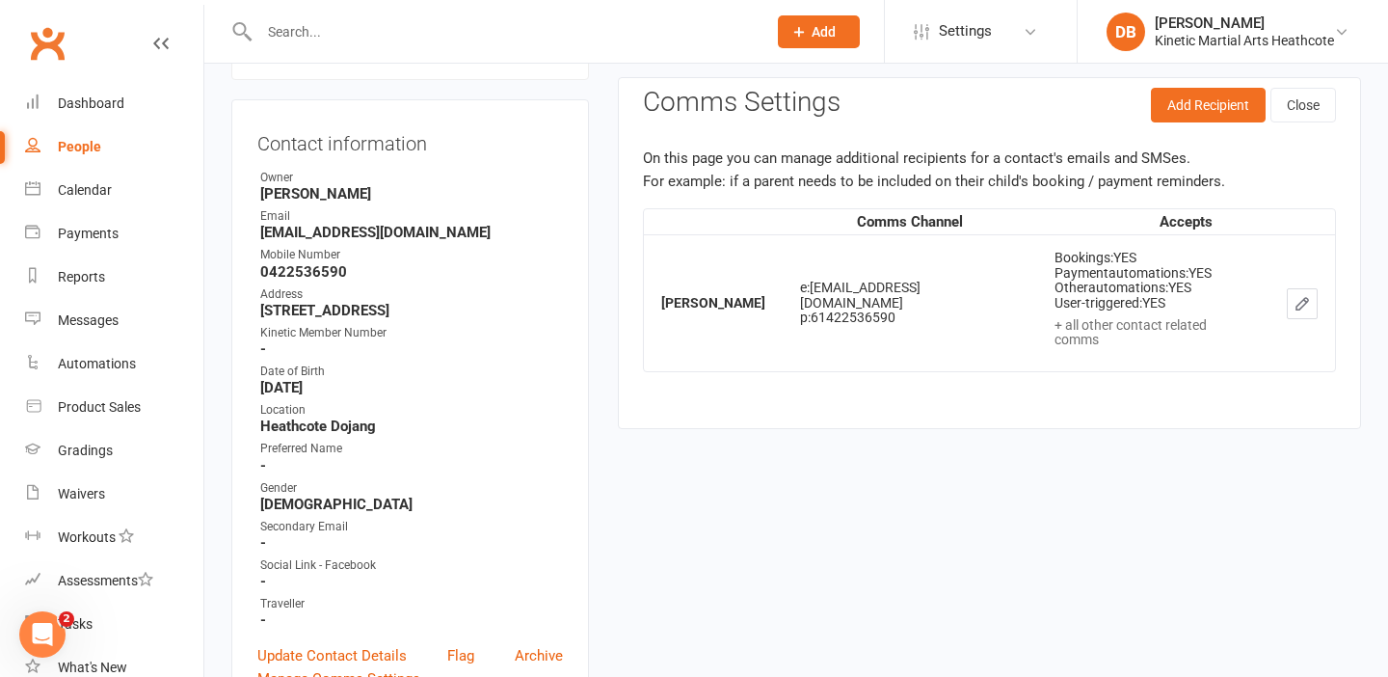
scroll to position [148, 0]
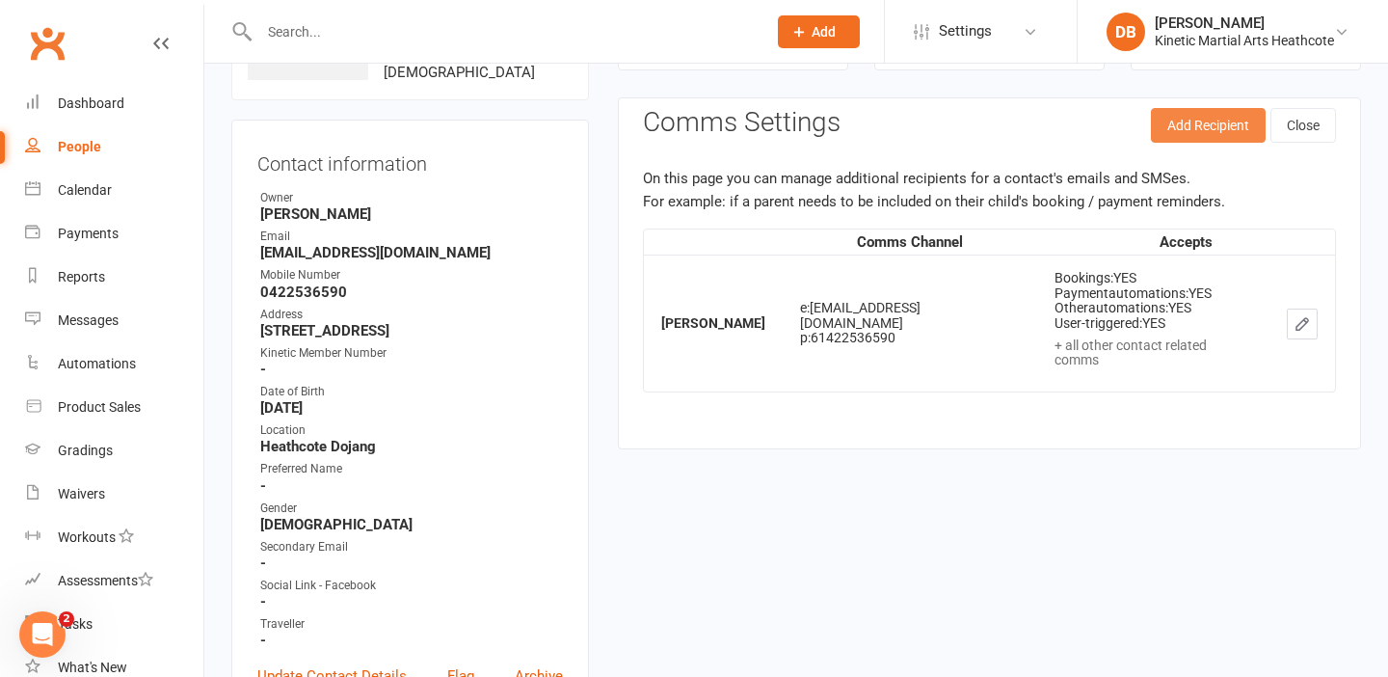
click at [1186, 121] on button "Add Recipient" at bounding box center [1208, 125] width 115 height 35
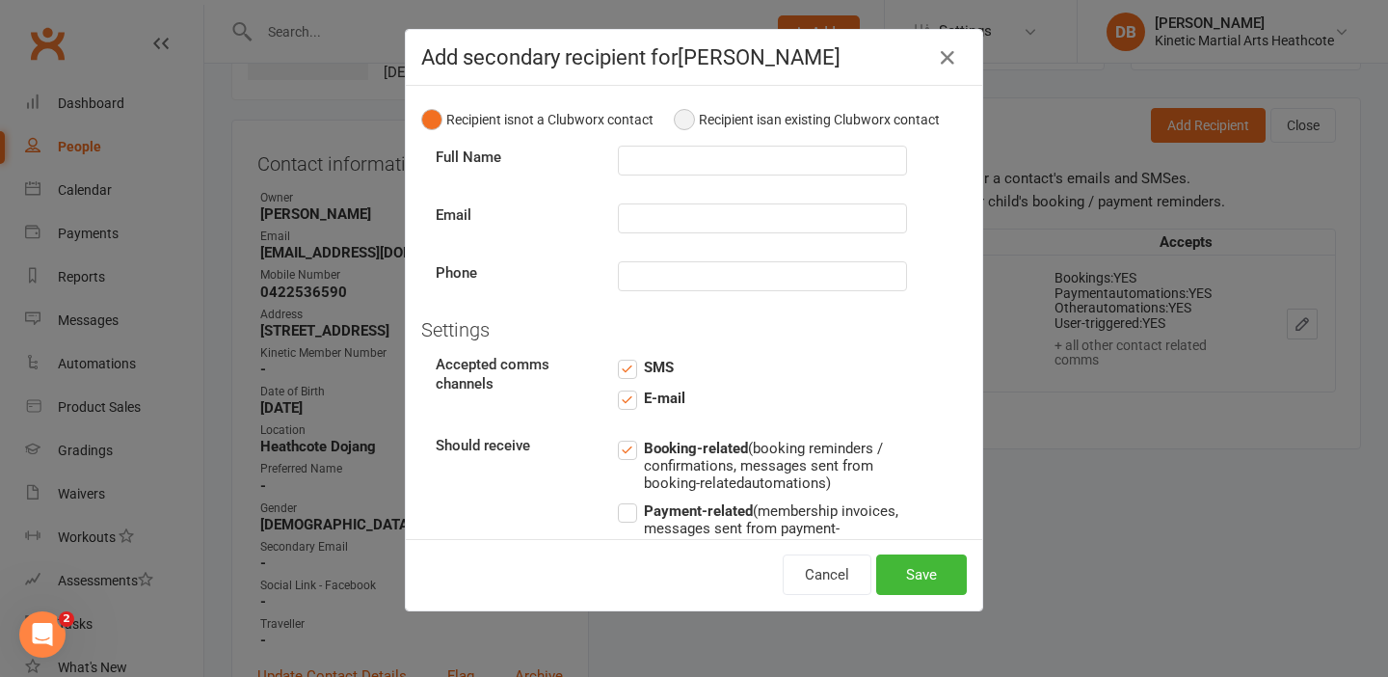
click at [725, 120] on span "Recipient is" at bounding box center [732, 119] width 67 height 15
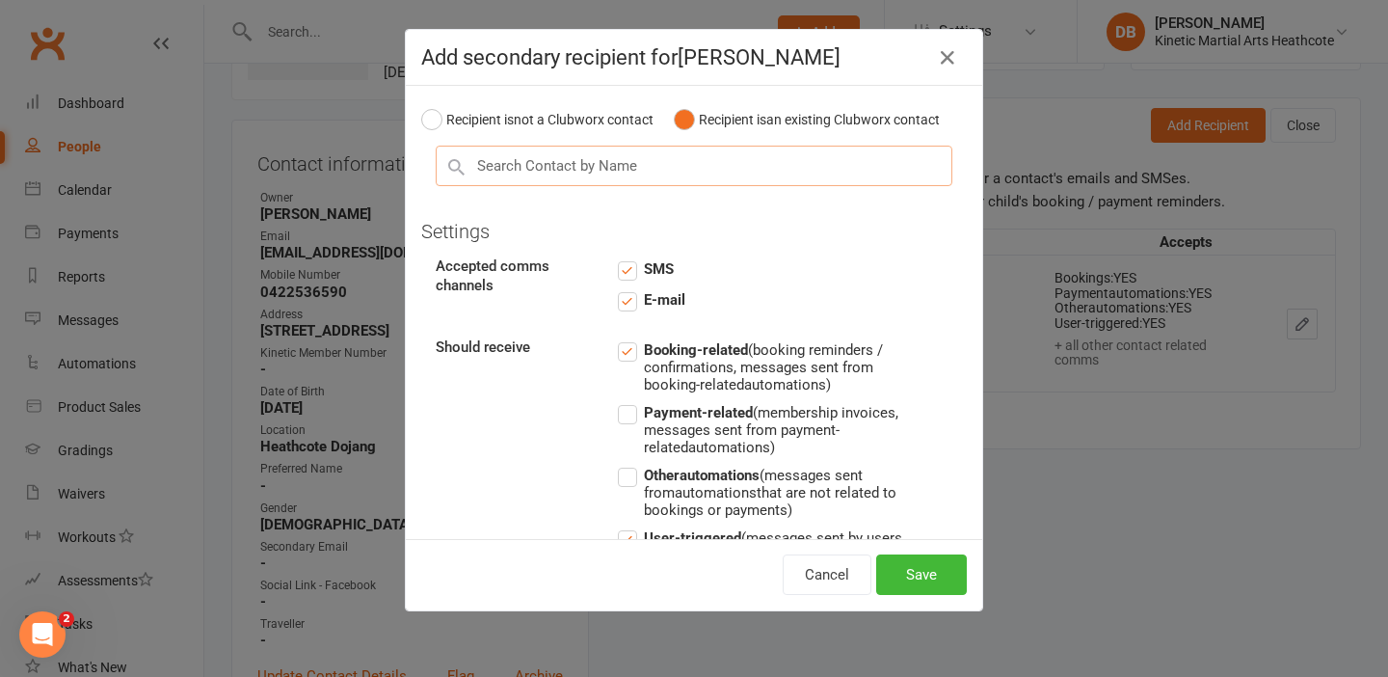
click at [673, 159] on input "text" at bounding box center [694, 166] width 517 height 40
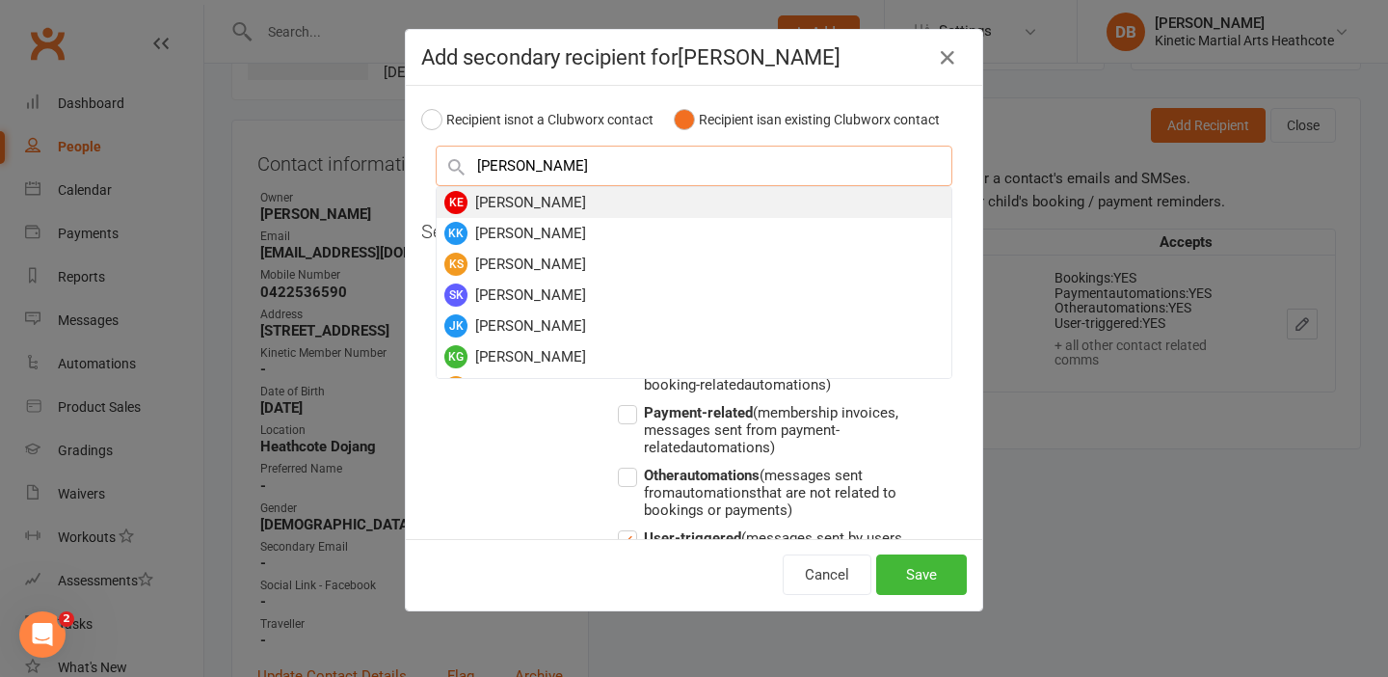
type input "kelly"
click at [639, 199] on div "KE Kelly Estevao" at bounding box center [694, 202] width 515 height 31
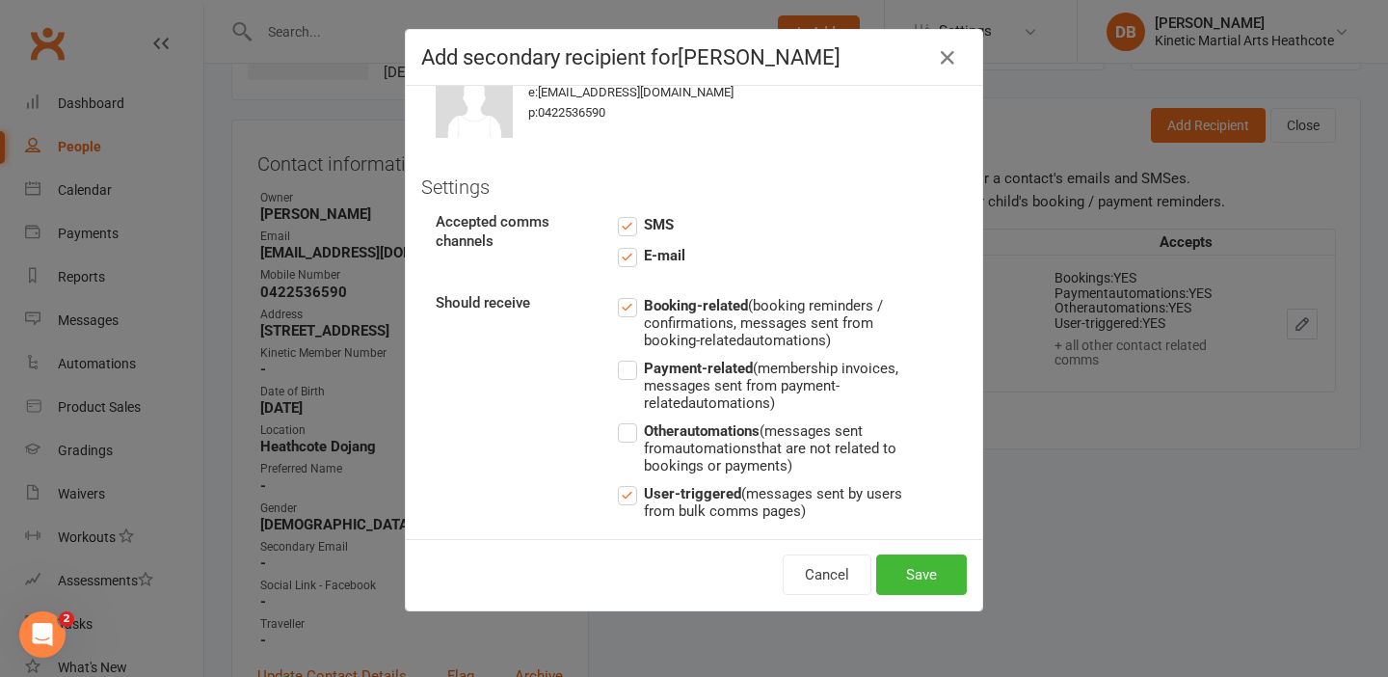
scroll to position [182, 0]
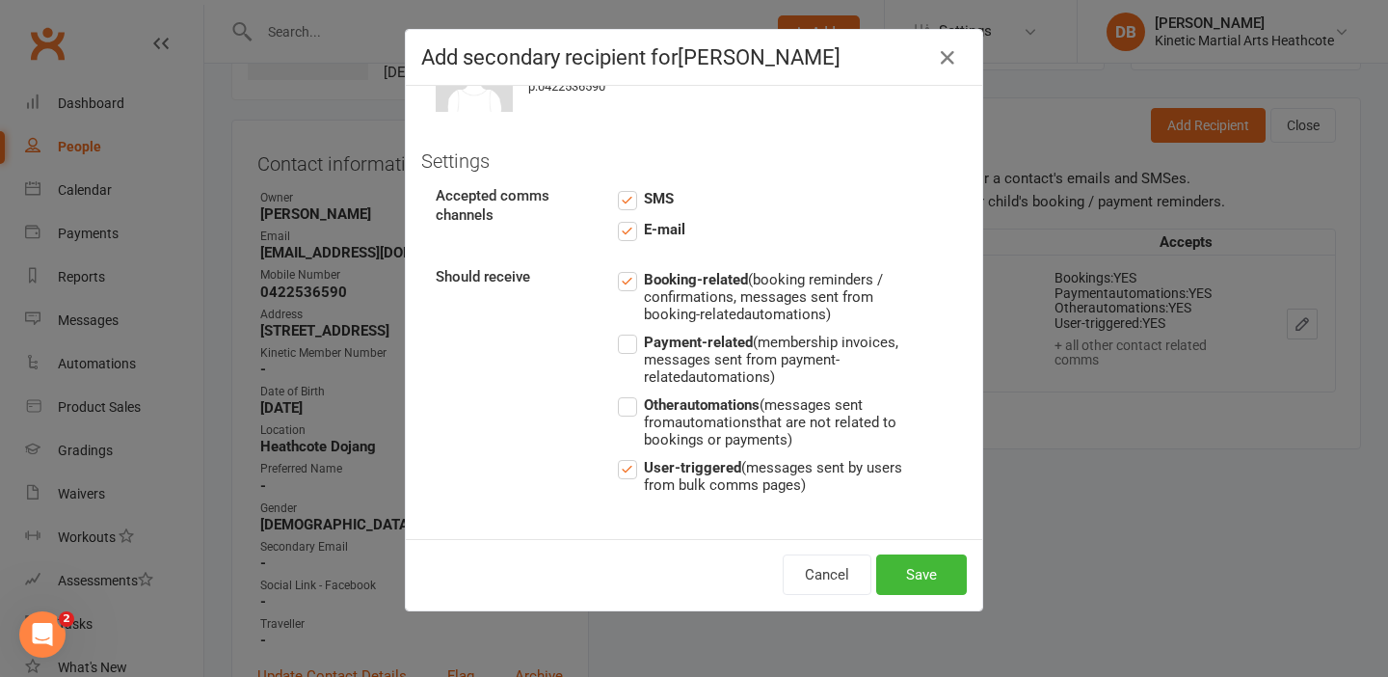
click at [638, 345] on label "Payment-related (membership invoices, messages sent from payment-related automa…" at bounding box center [762, 358] width 289 height 55
click at [638, 331] on input "Payment-related (membership invoices, messages sent from payment-related automa…" at bounding box center [762, 331] width 289 height 0
click at [631, 393] on label "Other automations (messages sent from automations that are not related to booki…" at bounding box center [762, 420] width 289 height 55
click at [631, 393] on input "Other automations (messages sent from automations that are not related to booki…" at bounding box center [762, 393] width 289 height 0
click at [911, 584] on button "Save" at bounding box center [921, 574] width 91 height 40
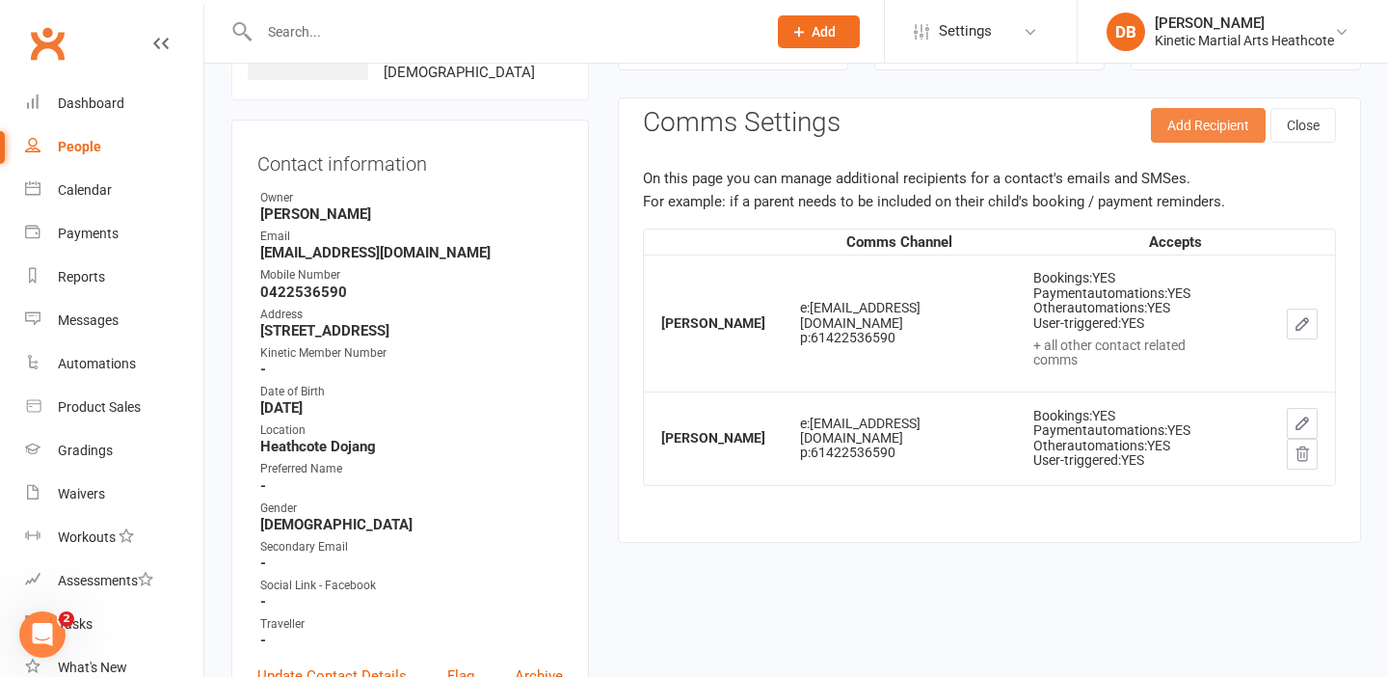
click at [1208, 132] on button "Add Recipient" at bounding box center [1208, 125] width 115 height 35
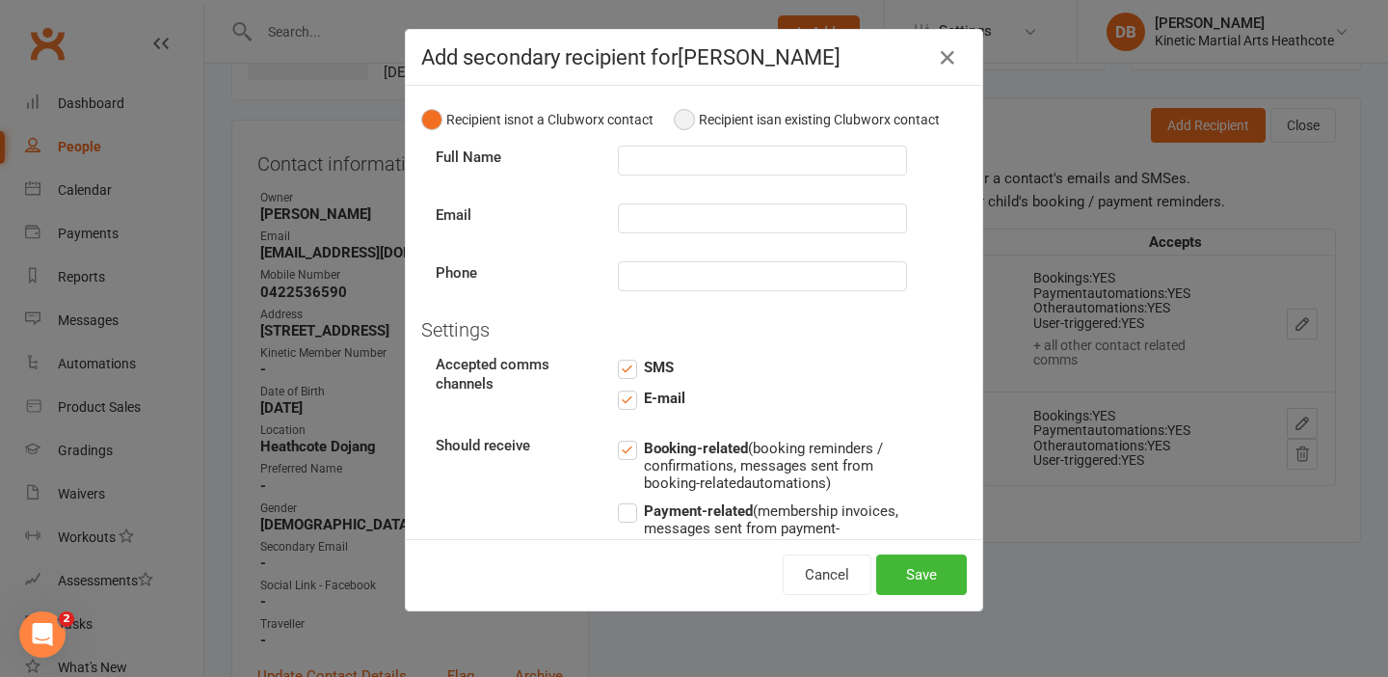
click at [716, 120] on span "Recipient is" at bounding box center [732, 119] width 67 height 15
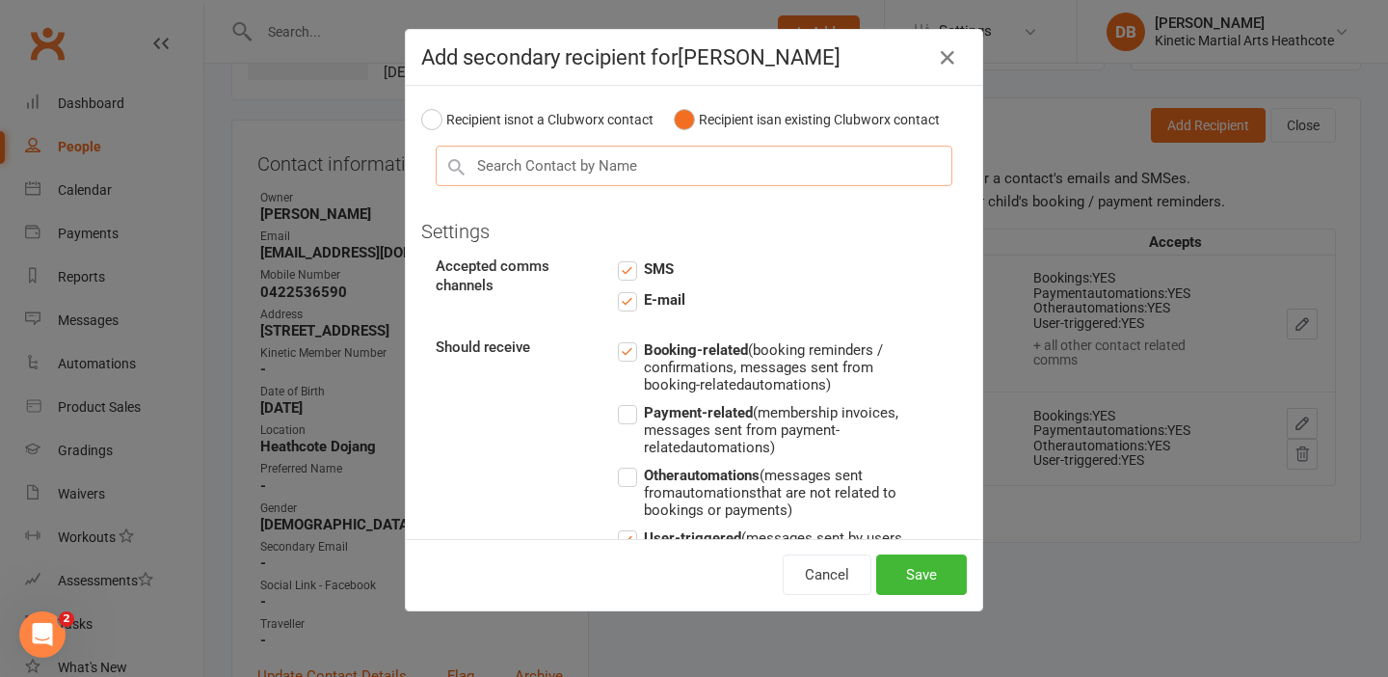
click at [669, 159] on input "text" at bounding box center [694, 166] width 517 height 40
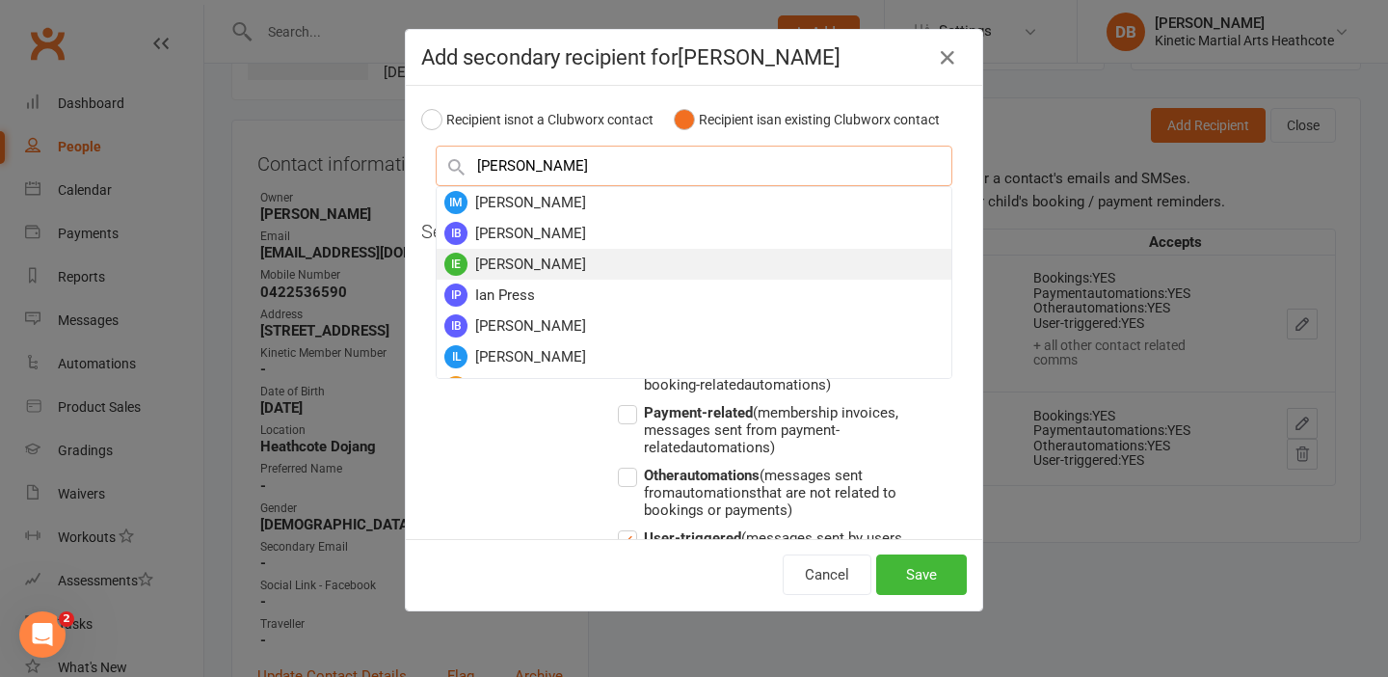
type input "ian"
click at [598, 257] on div "IE Ian Estevao" at bounding box center [694, 264] width 515 height 31
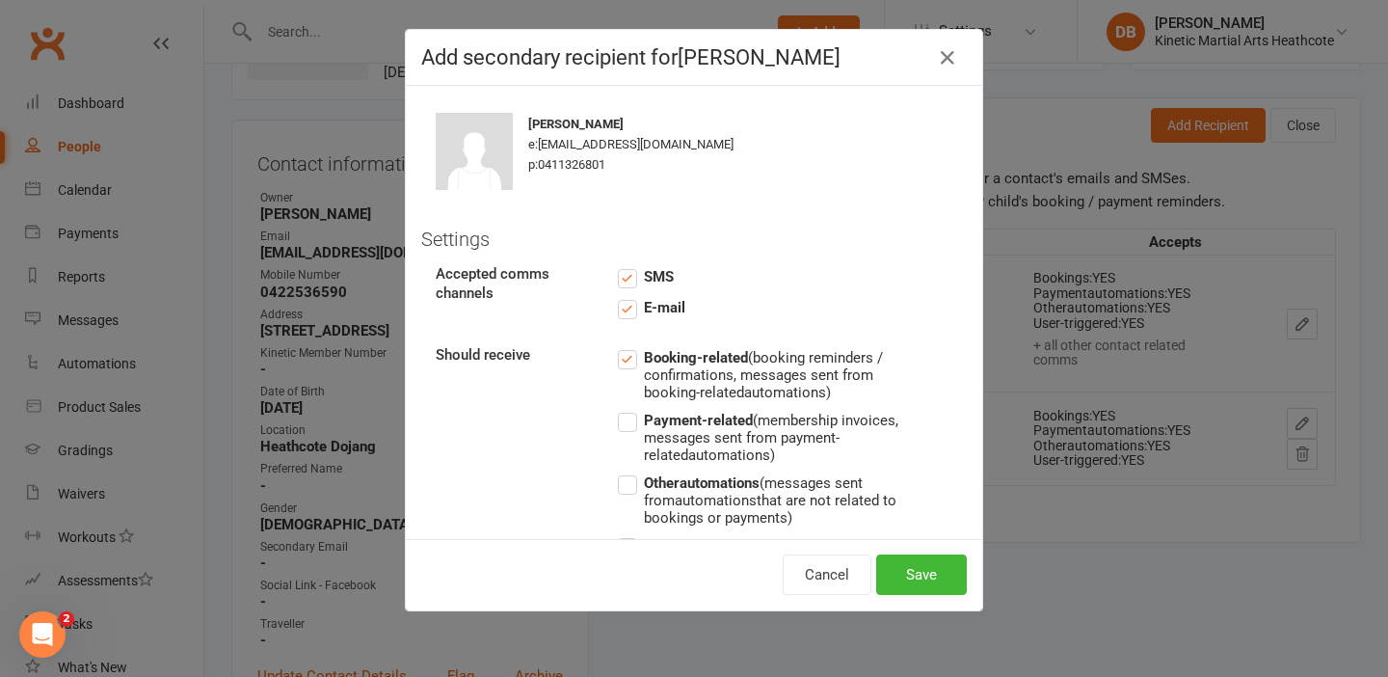
scroll to position [111, 0]
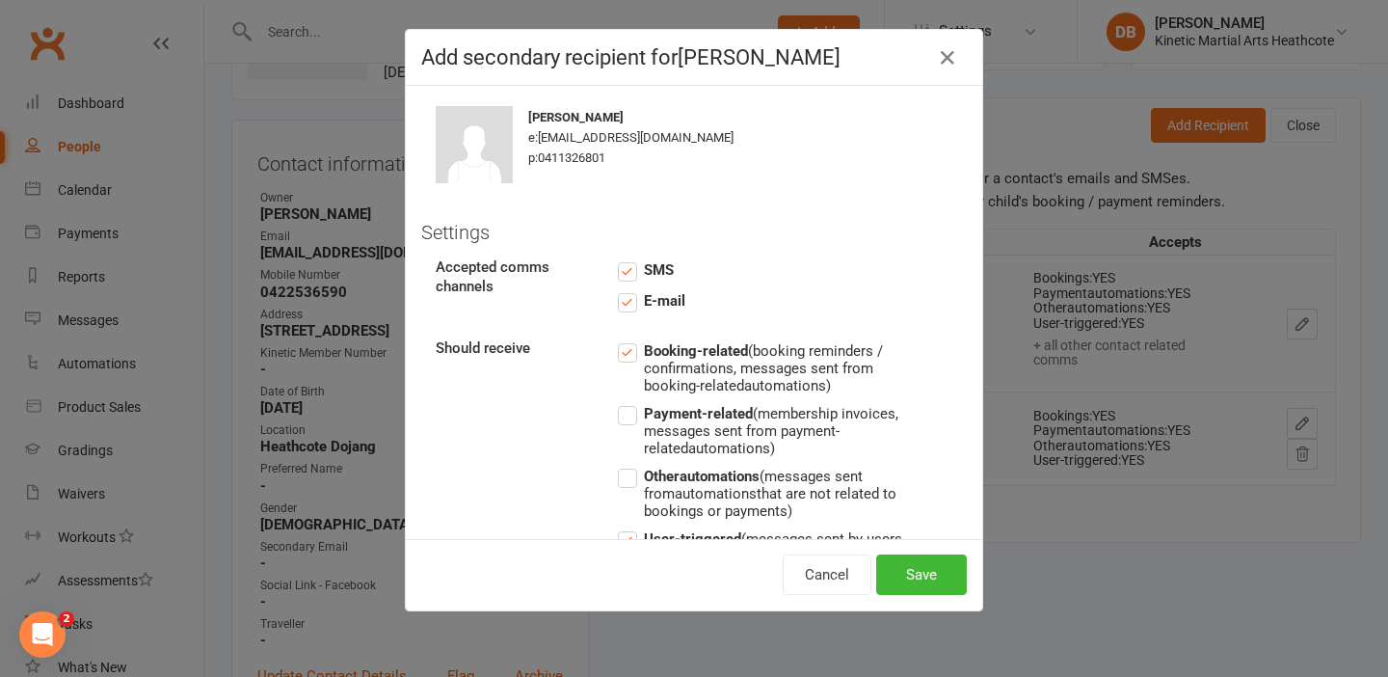
click at [623, 413] on label "Payment-related (membership invoices, messages sent from payment-related automa…" at bounding box center [762, 429] width 289 height 55
click at [623, 402] on input "Payment-related (membership invoices, messages sent from payment-related automa…" at bounding box center [762, 402] width 289 height 0
click at [629, 478] on label "Other automations (messages sent from automations that are not related to booki…" at bounding box center [762, 492] width 289 height 55
click at [629, 465] on input "Other automations (messages sent from automations that are not related to booki…" at bounding box center [762, 465] width 289 height 0
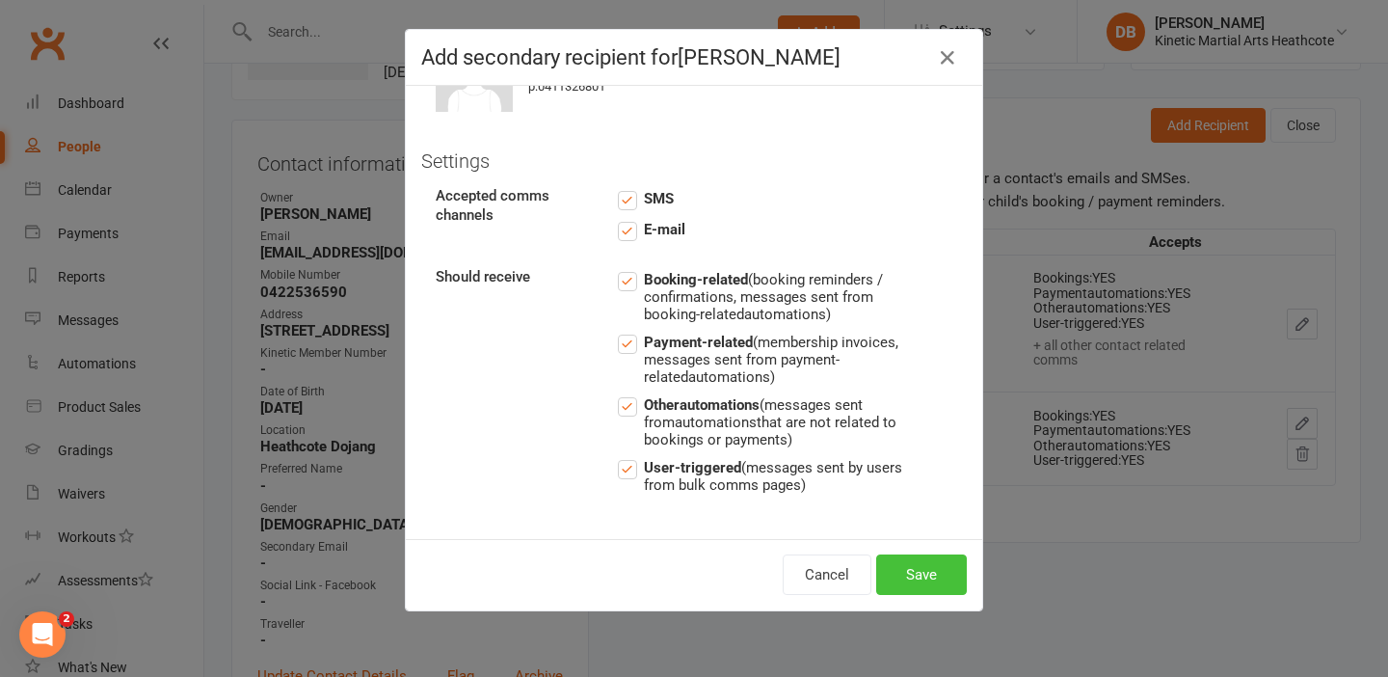
click at [931, 577] on button "Save" at bounding box center [921, 574] width 91 height 40
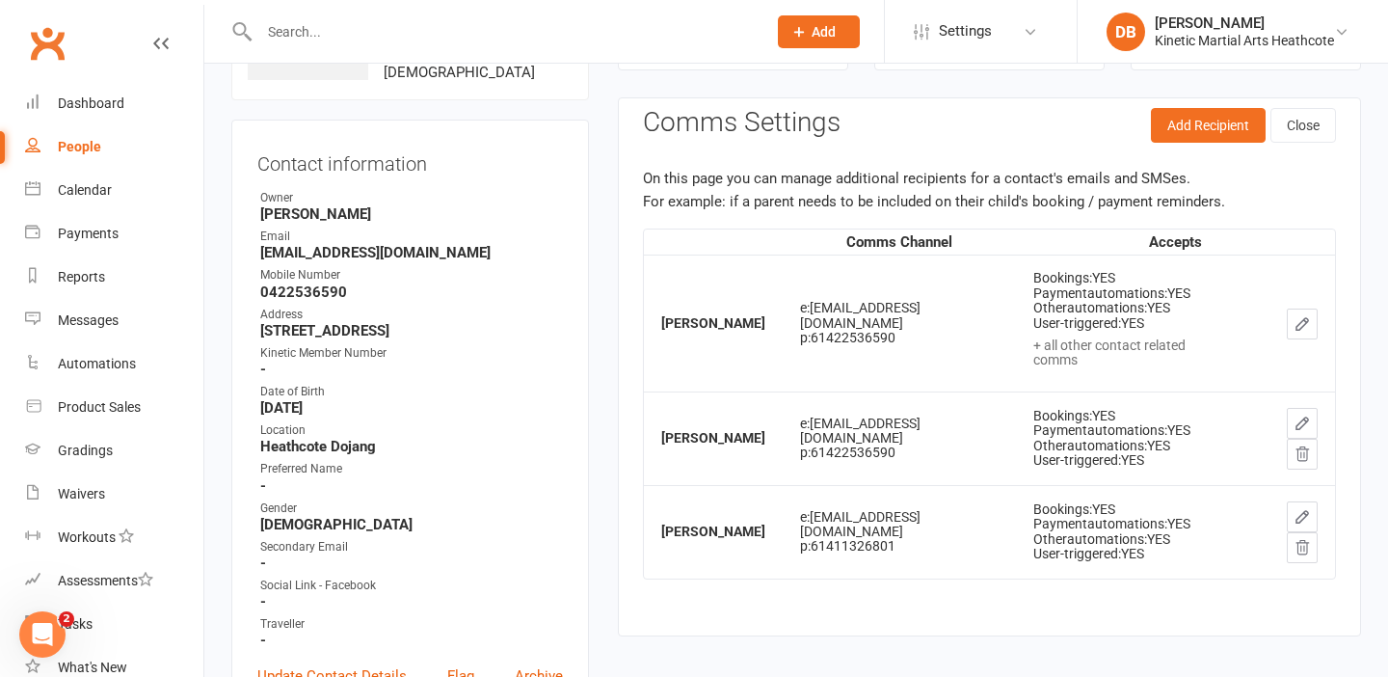
click at [342, 40] on input "text" at bounding box center [503, 31] width 499 height 27
click at [407, 22] on input "text" at bounding box center [503, 31] width 499 height 27
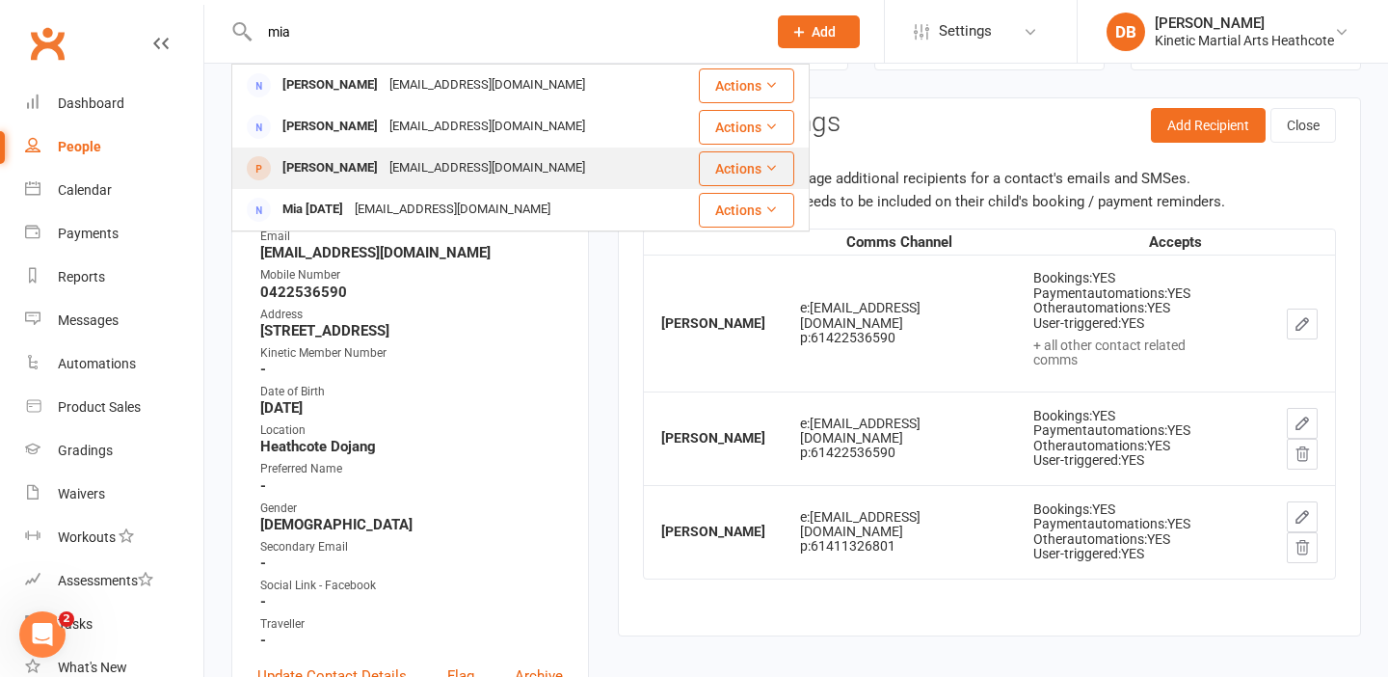
type input "mia"
click at [415, 164] on div "samblair_78@hotmail.com" at bounding box center [487, 168] width 207 height 28
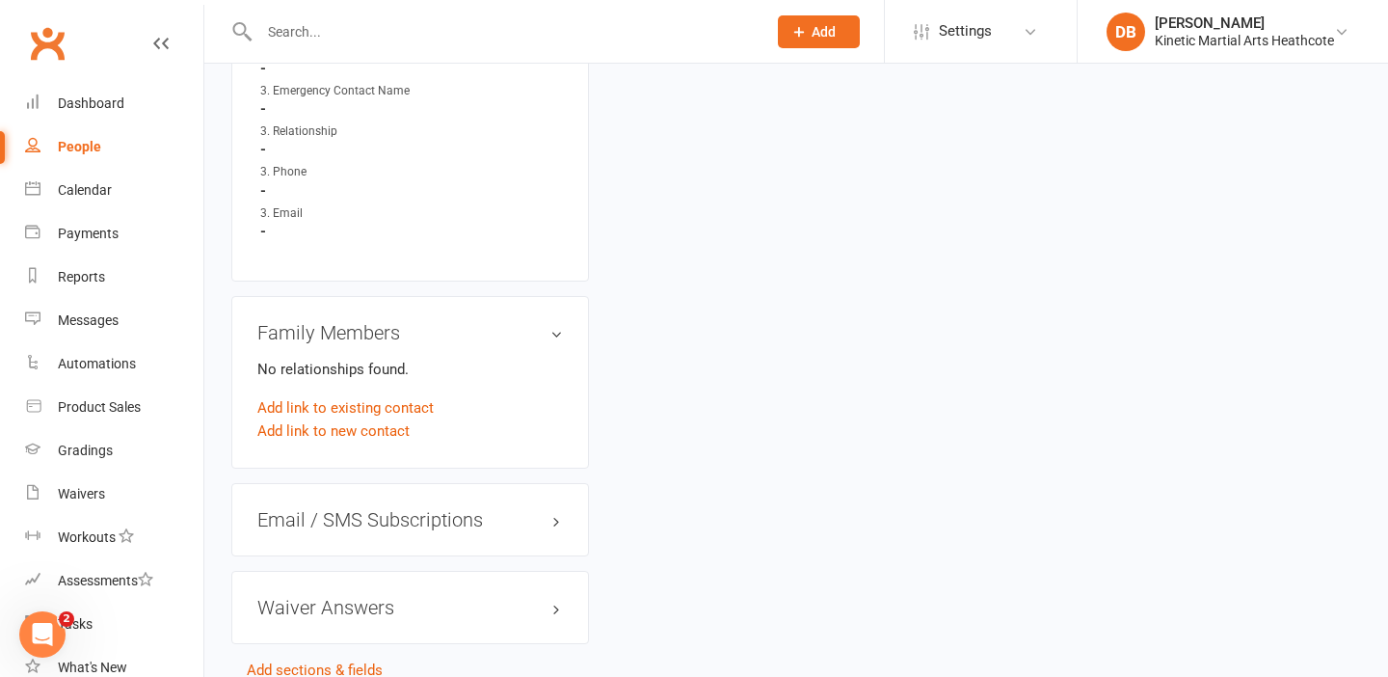
scroll to position [1710, 0]
click at [350, 425] on link "Add link to new contact" at bounding box center [333, 434] width 152 height 23
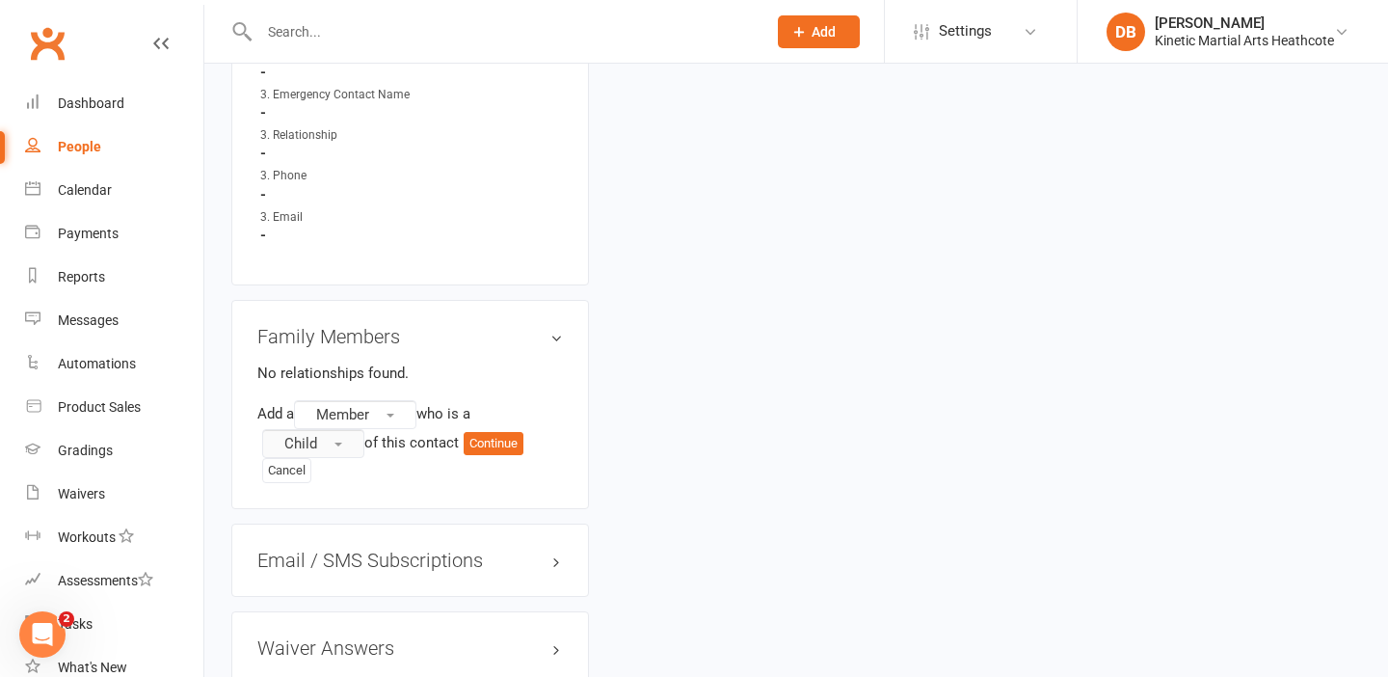
click at [344, 438] on button "Child" at bounding box center [313, 443] width 102 height 29
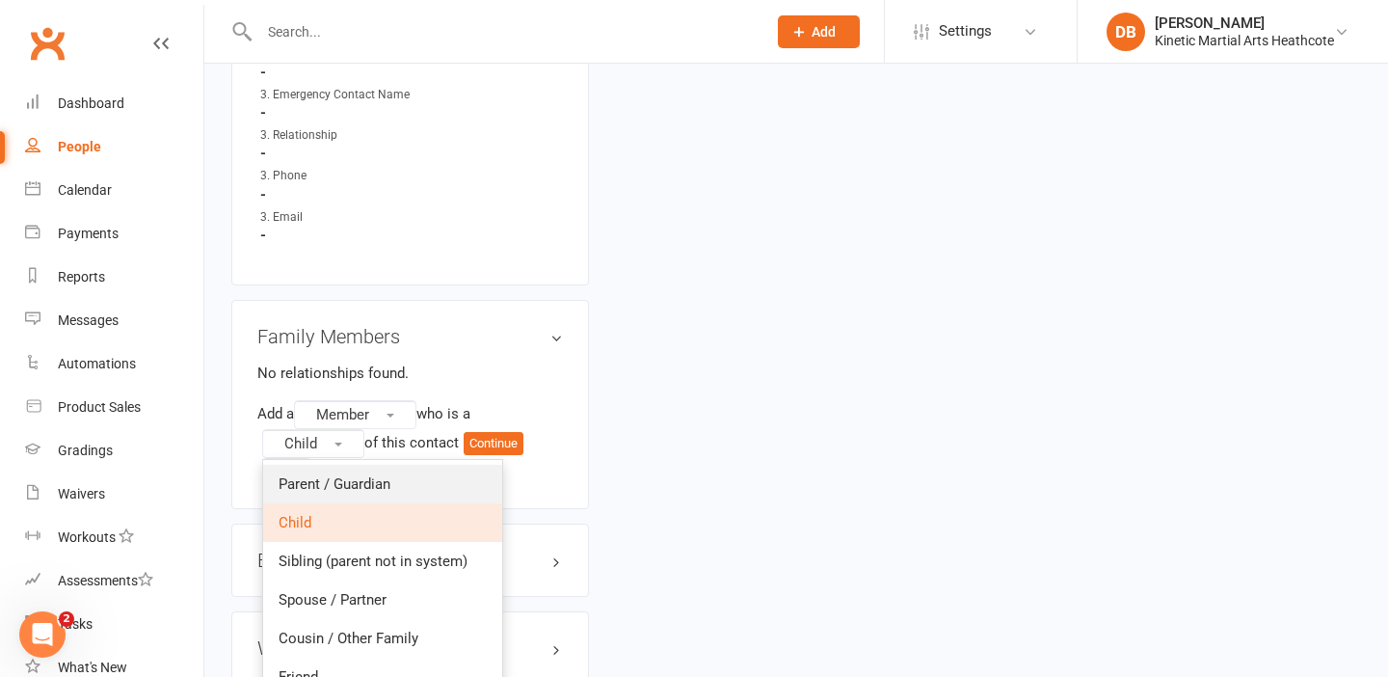
click at [352, 481] on link "Parent / Guardian" at bounding box center [382, 484] width 239 height 39
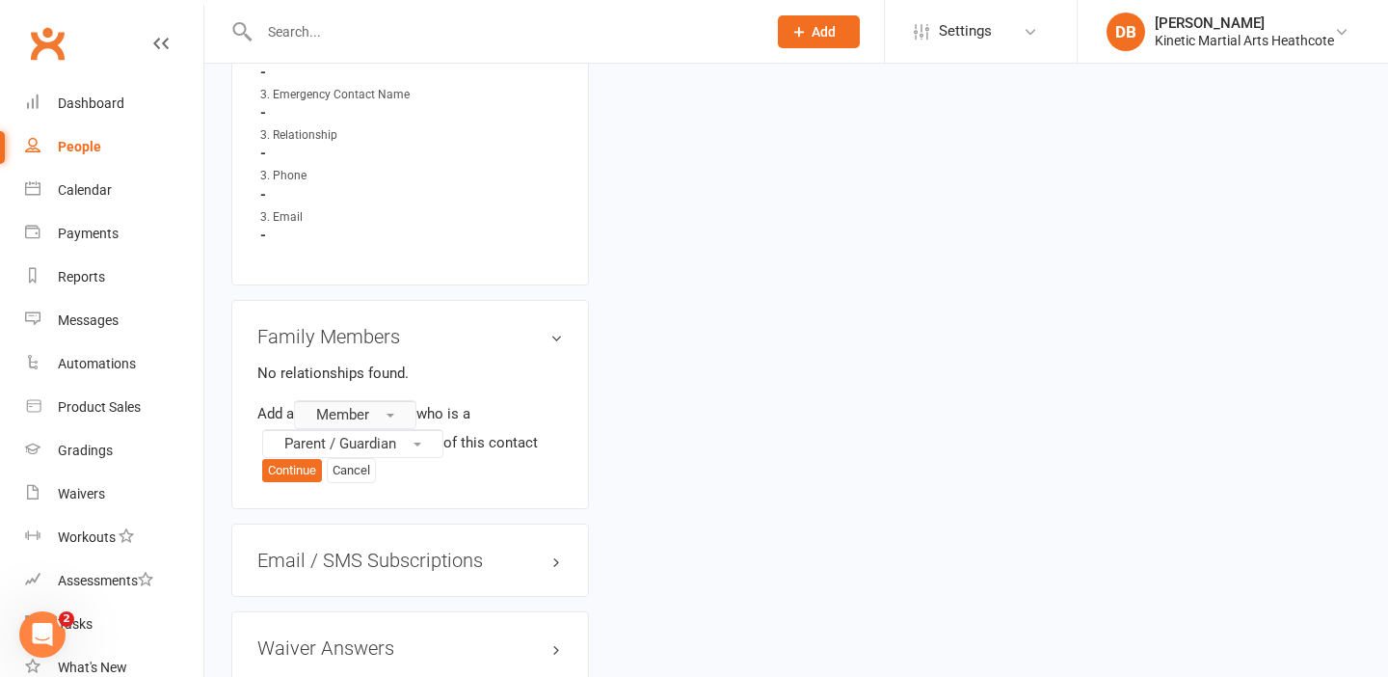
click at [406, 402] on button "Member" at bounding box center [355, 414] width 122 height 29
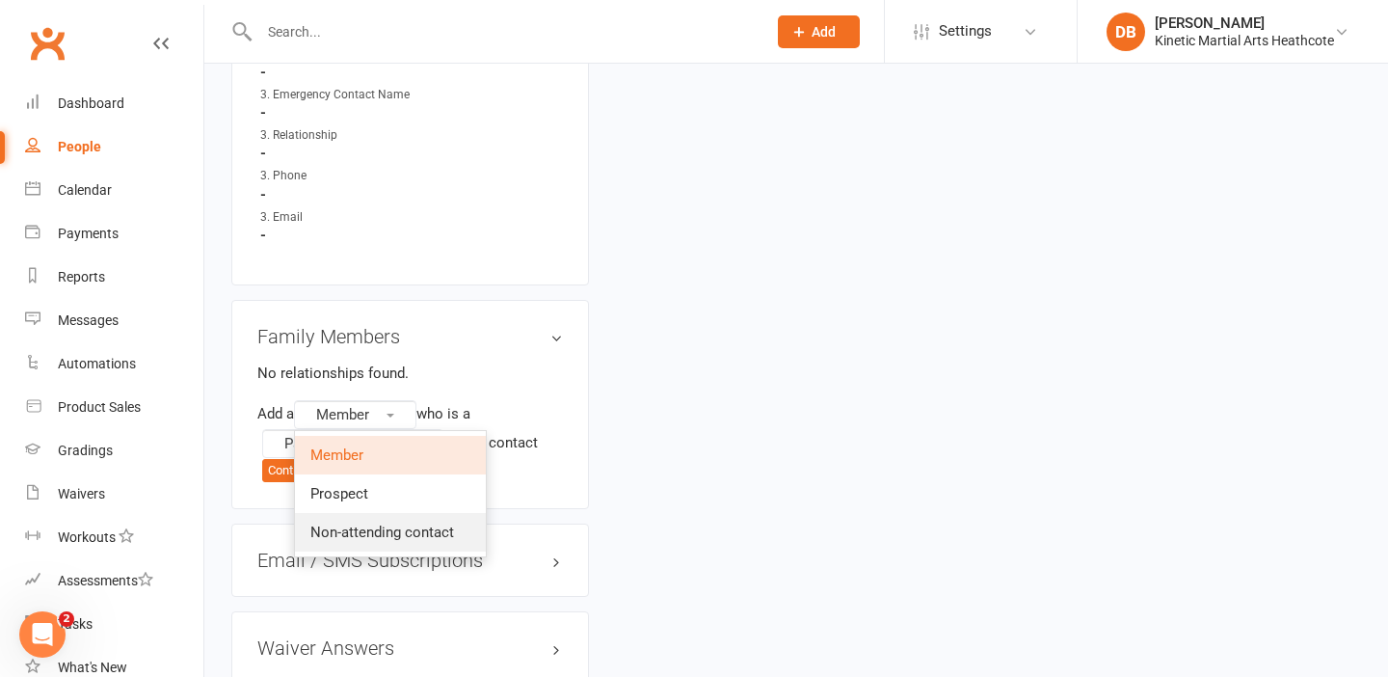
click at [381, 523] on span "Non-attending contact" at bounding box center [382, 531] width 144 height 17
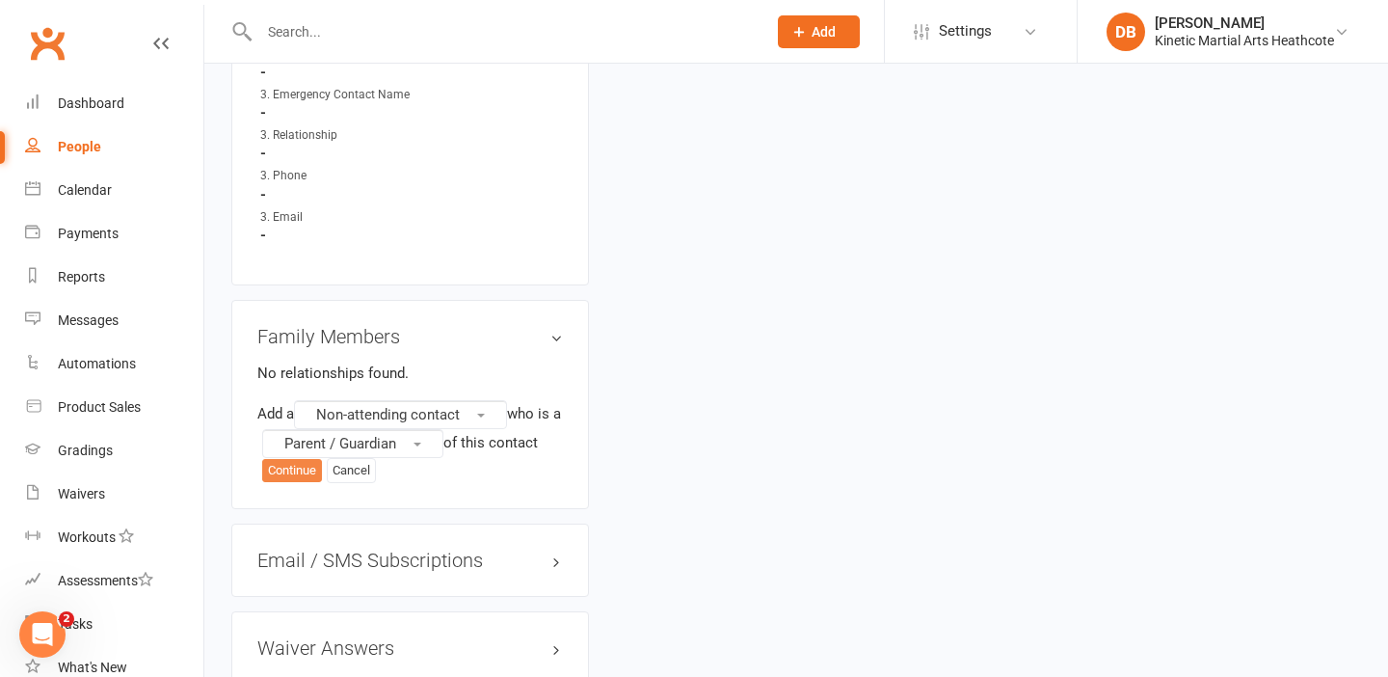
click at [316, 460] on button "Continue" at bounding box center [292, 470] width 60 height 23
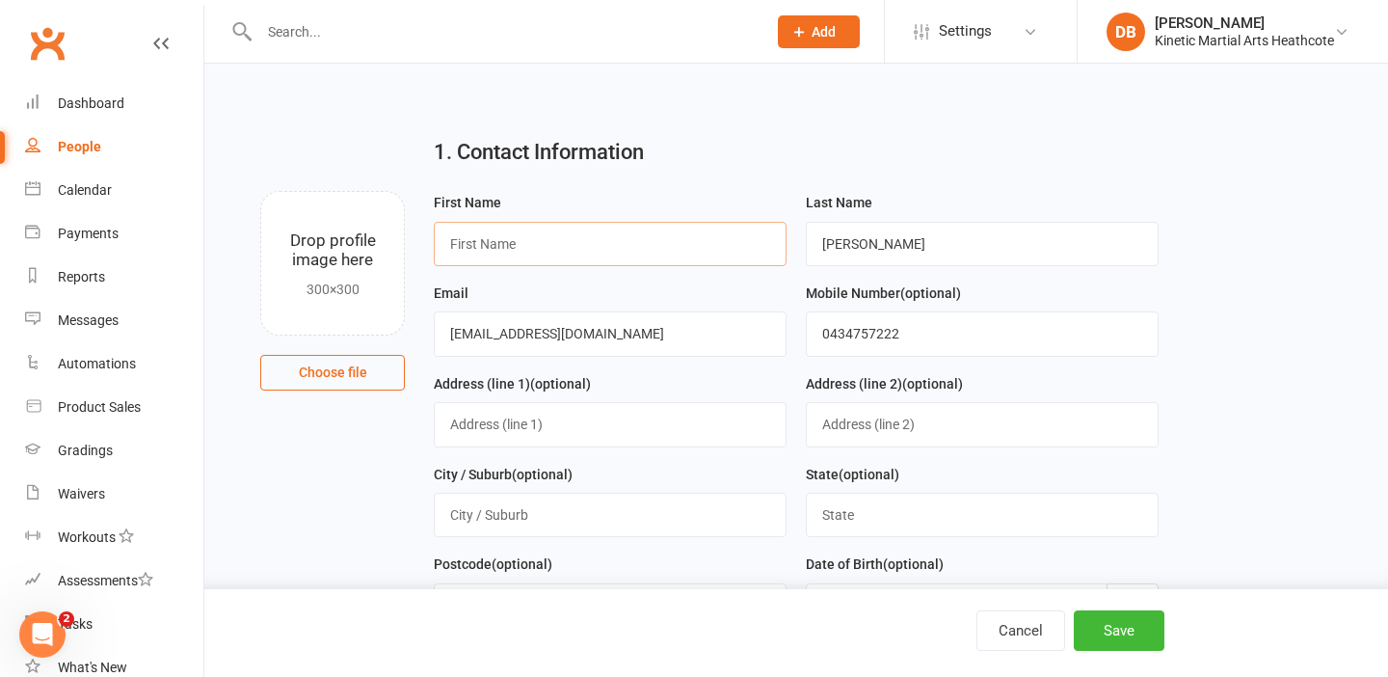
click at [586, 252] on input "text" at bounding box center [610, 244] width 353 height 44
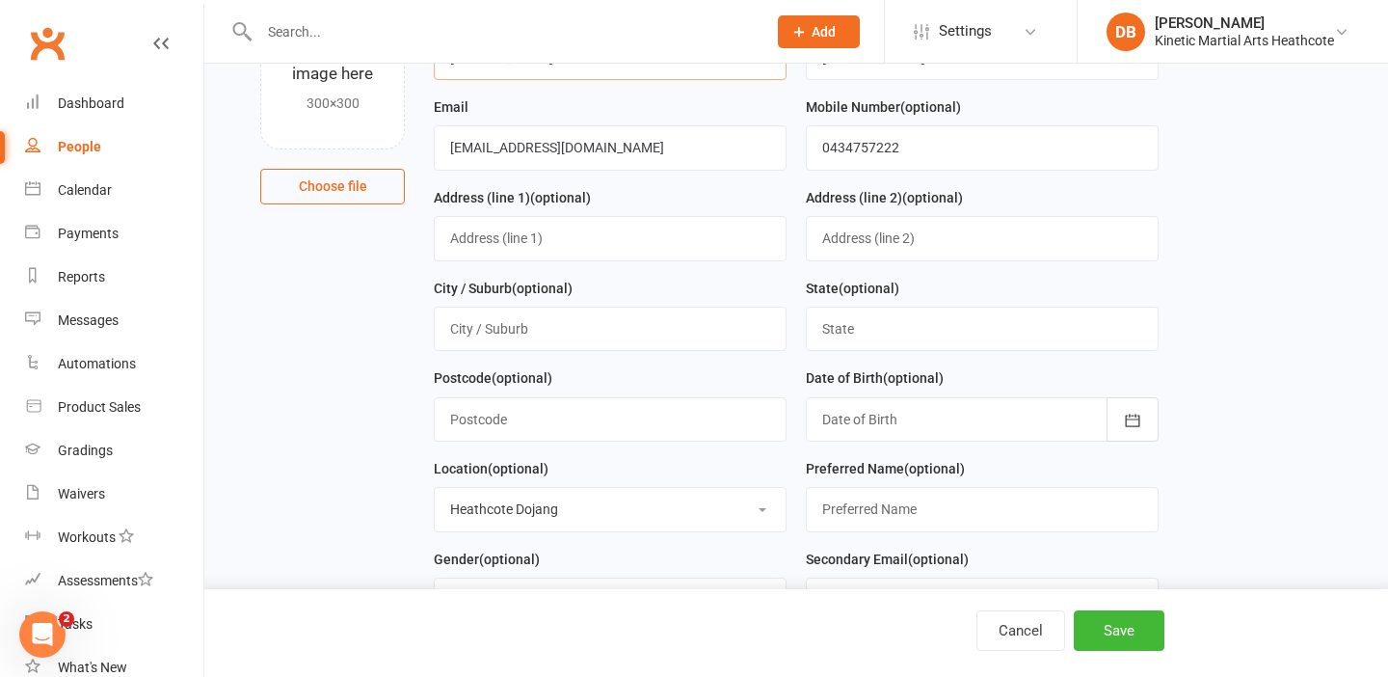
scroll to position [347, 0]
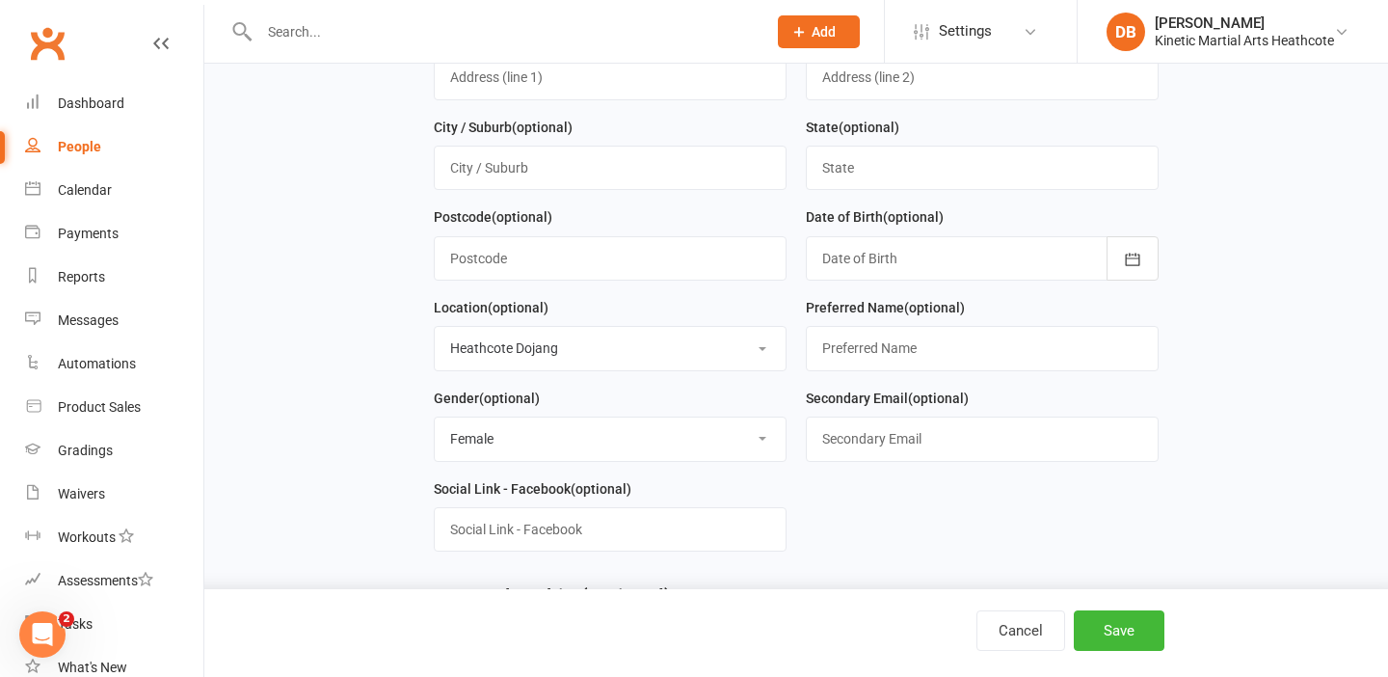
type input "Sam"
click at [1107, 605] on div "Cancel Save" at bounding box center [694, 633] width 1388 height 88
click at [1108, 622] on button "Save" at bounding box center [1119, 630] width 91 height 40
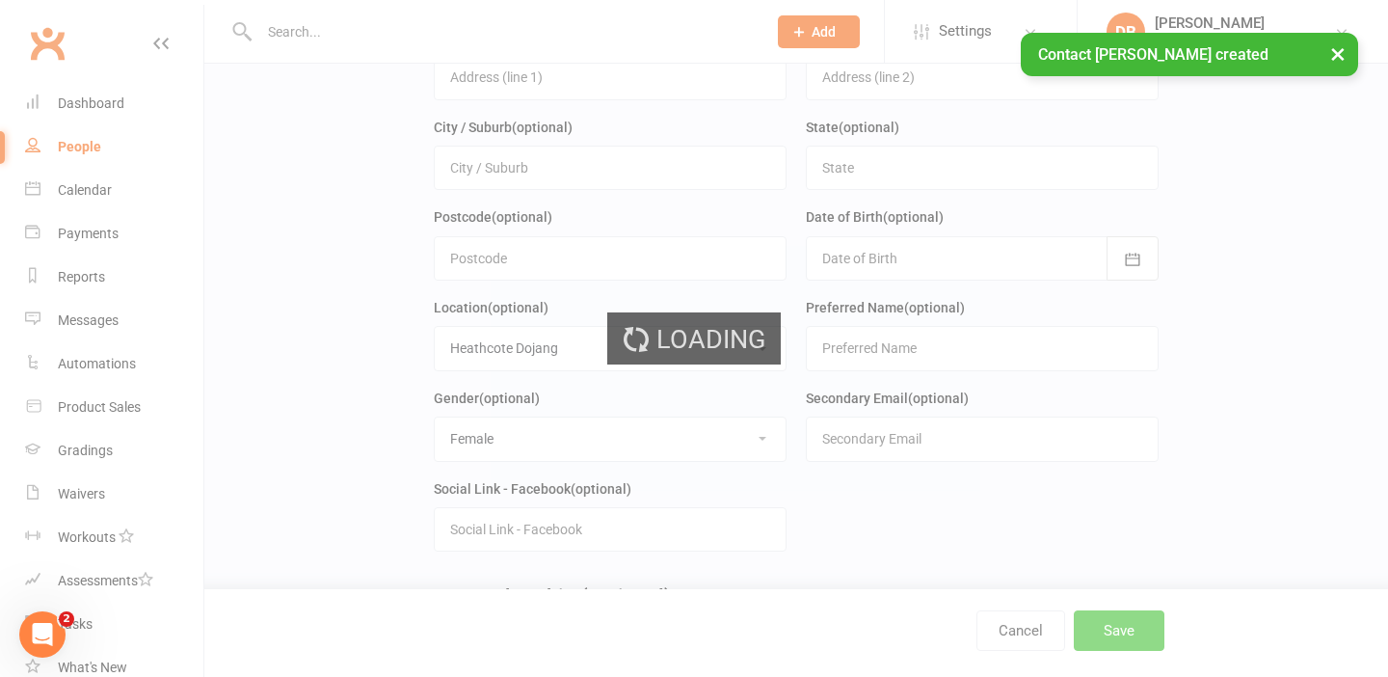
scroll to position [0, 0]
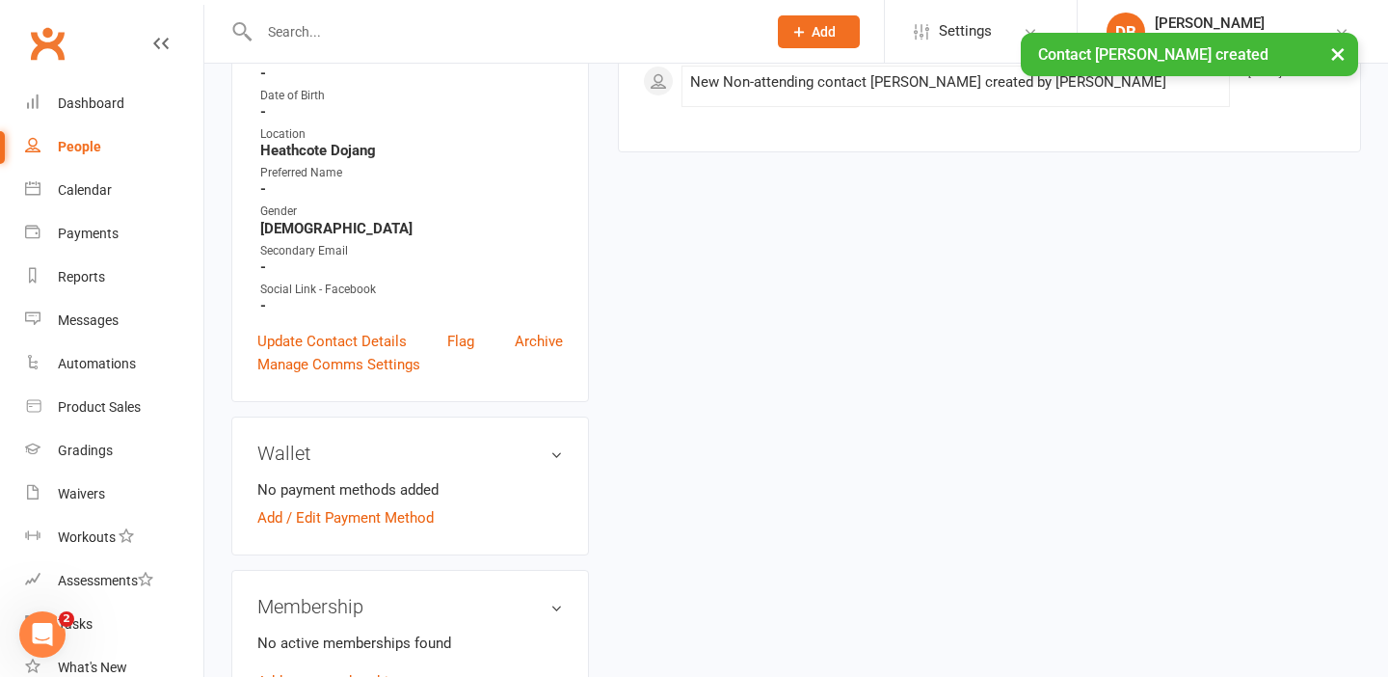
scroll to position [424, 0]
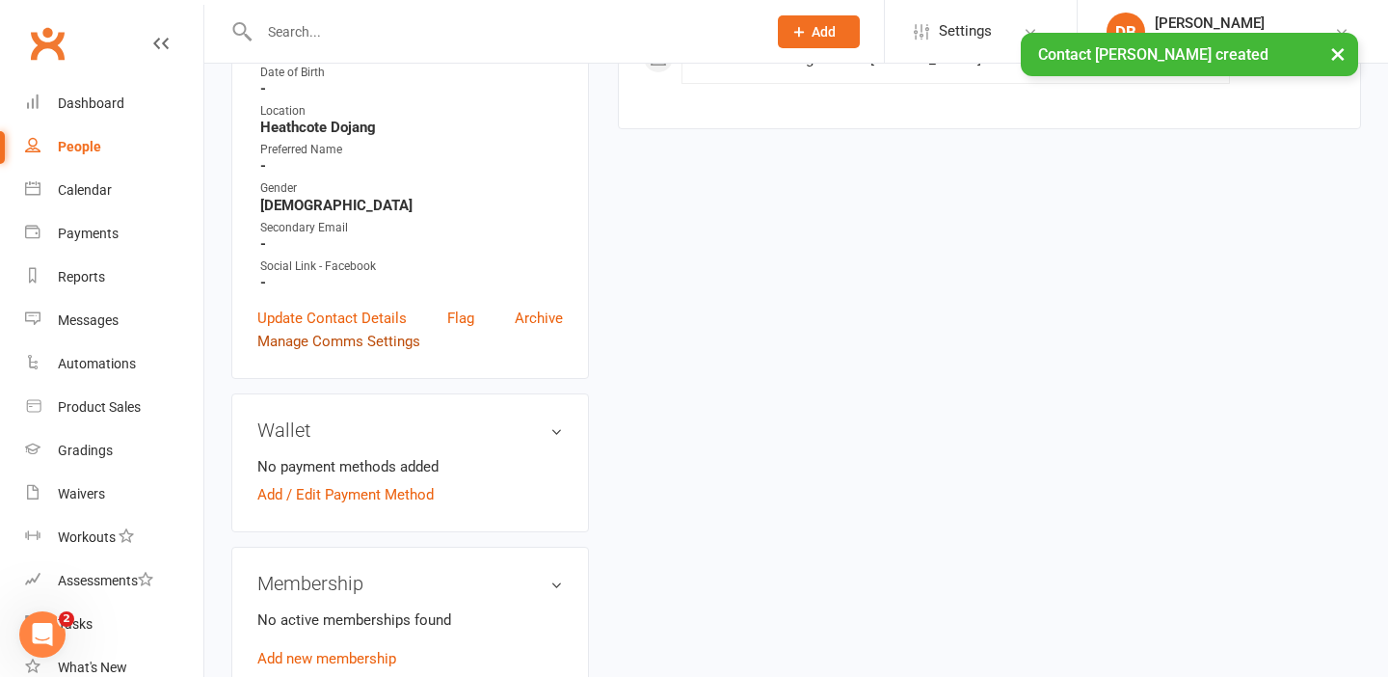
click at [332, 342] on link "Manage Comms Settings" at bounding box center [338, 341] width 163 height 23
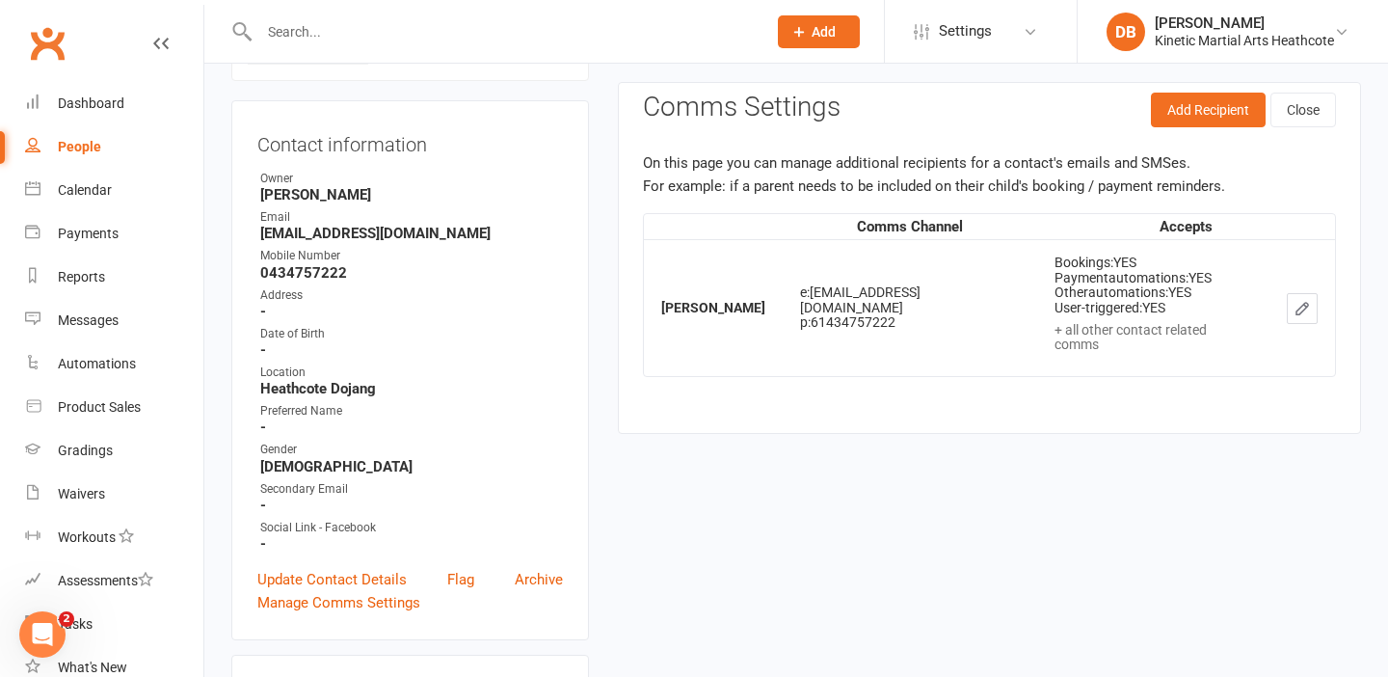
scroll to position [148, 0]
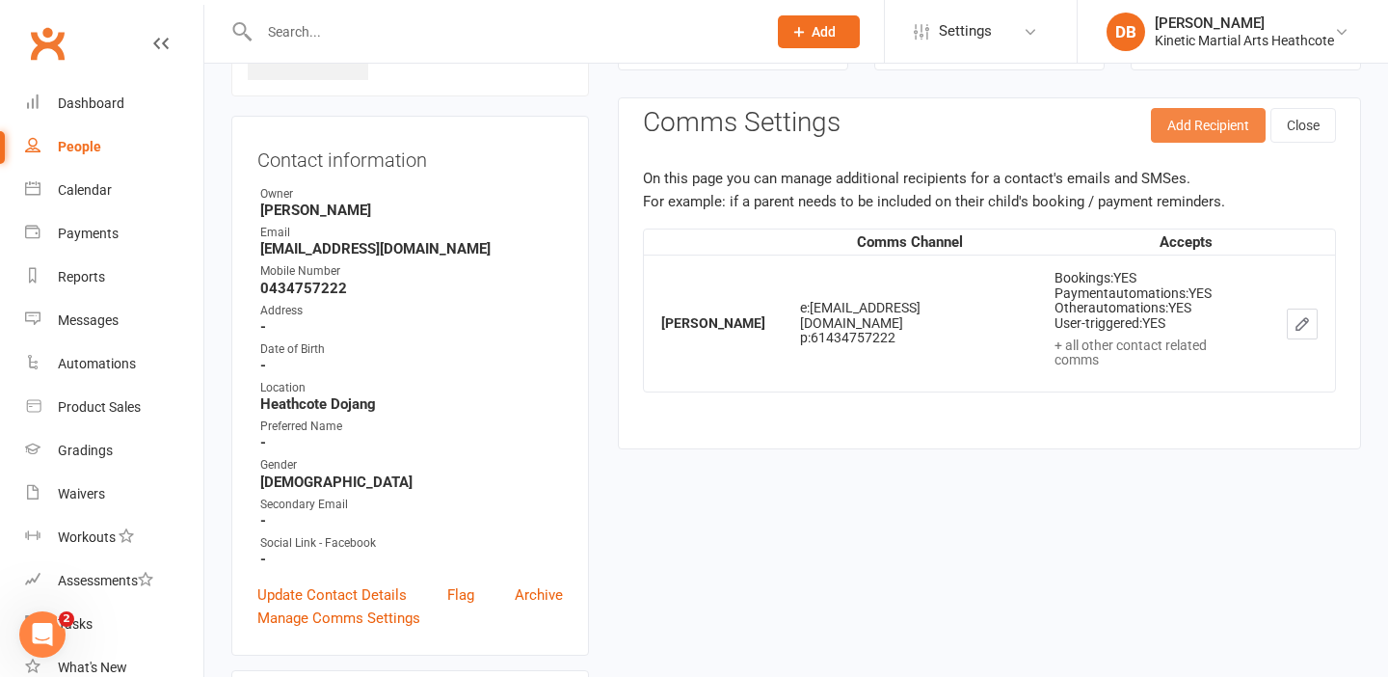
click at [1230, 122] on button "Add Recipient" at bounding box center [1208, 125] width 115 height 35
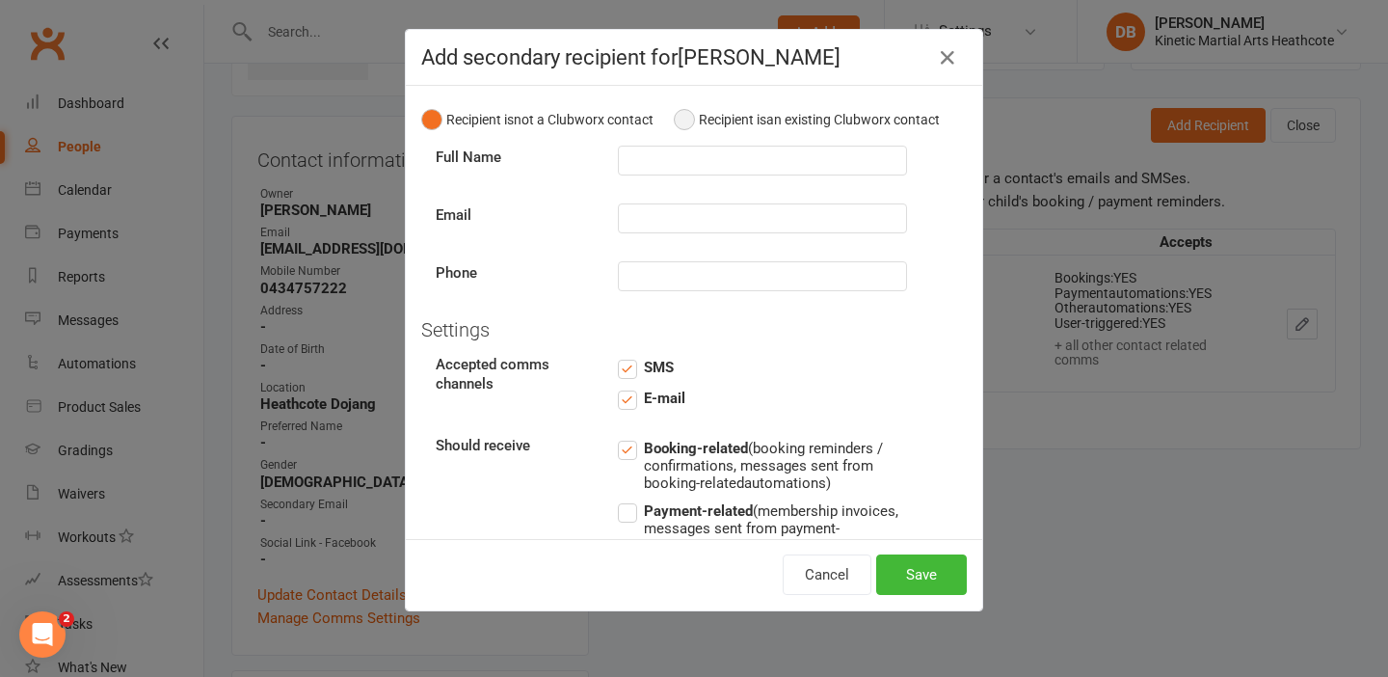
click at [711, 130] on button "Recipient is an existing Clubworx contact" at bounding box center [807, 119] width 266 height 37
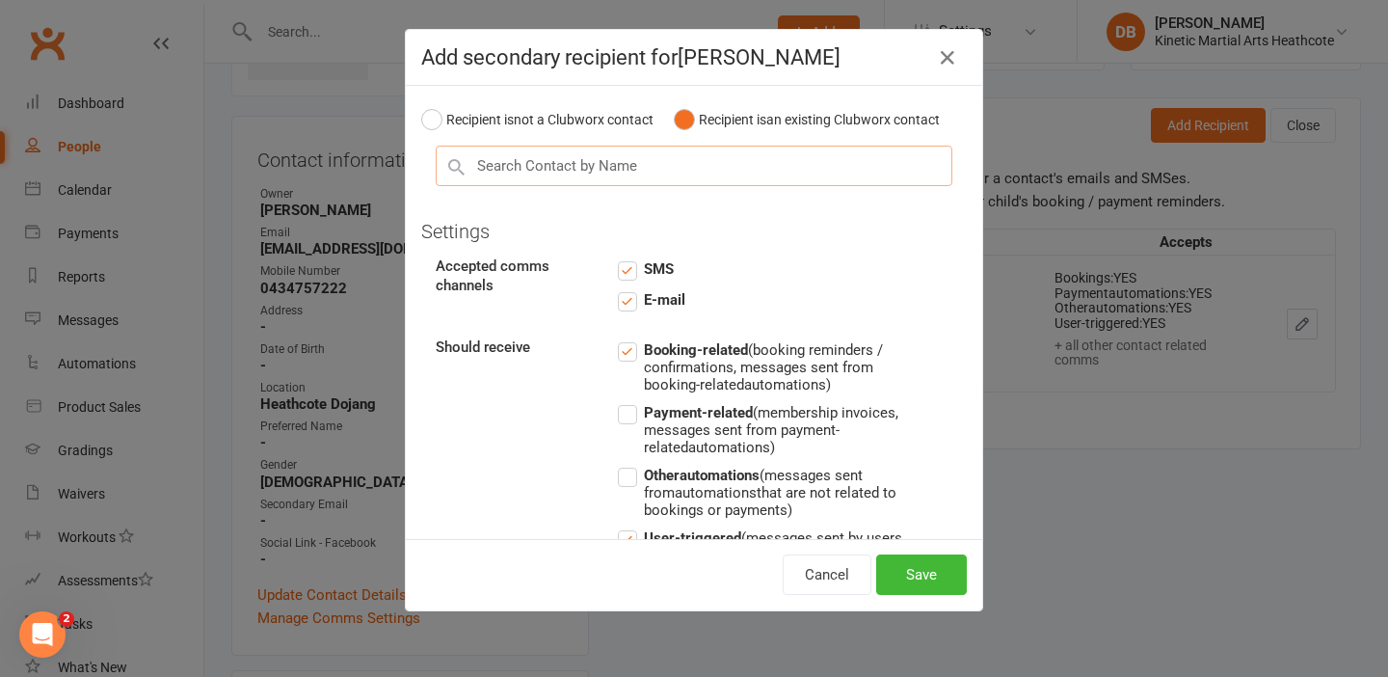
click at [665, 146] on input "text" at bounding box center [694, 166] width 517 height 40
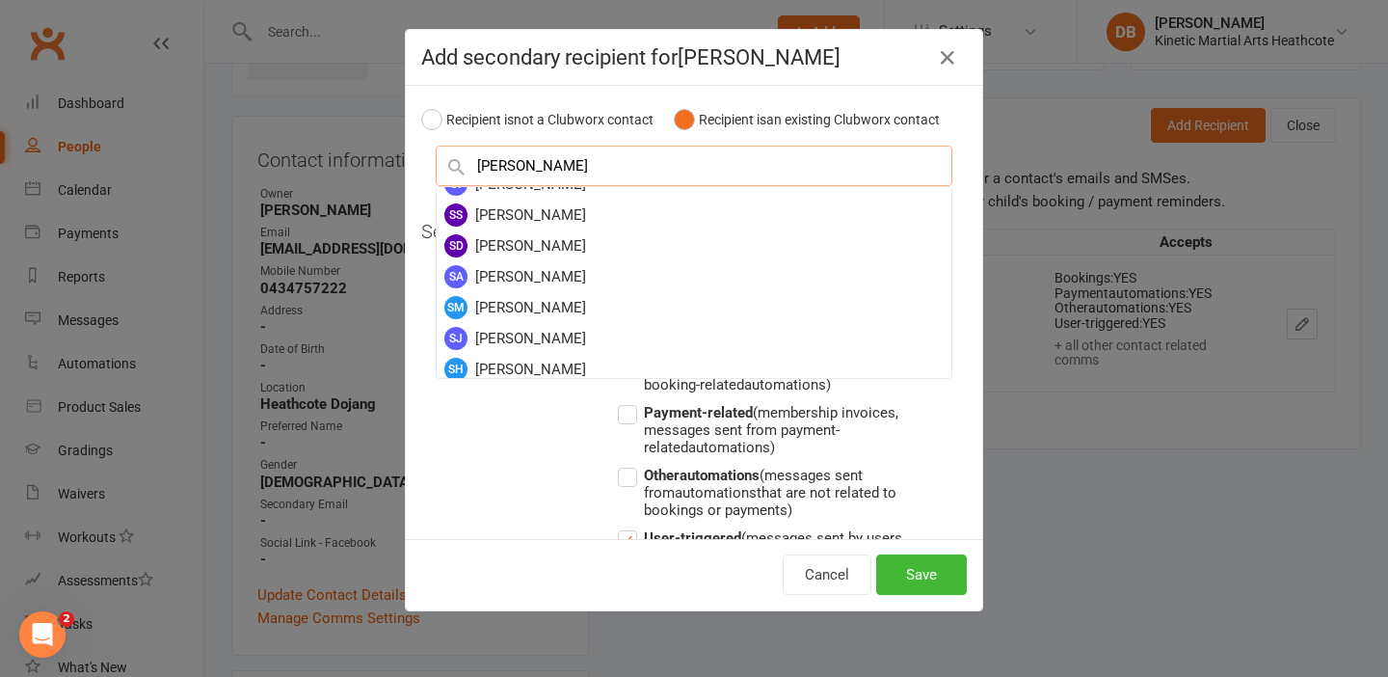
scroll to position [57, 0]
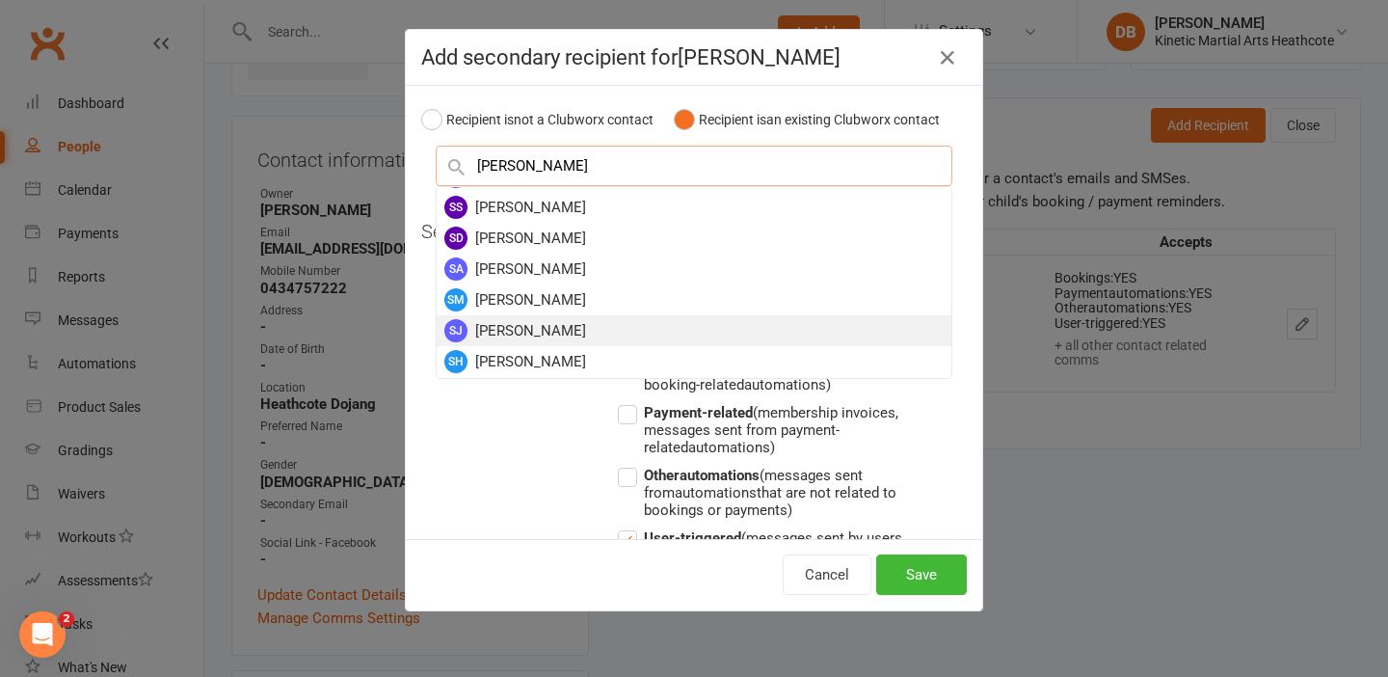
type input "sam"
click at [563, 327] on div "SJ Sam Jones" at bounding box center [694, 330] width 515 height 31
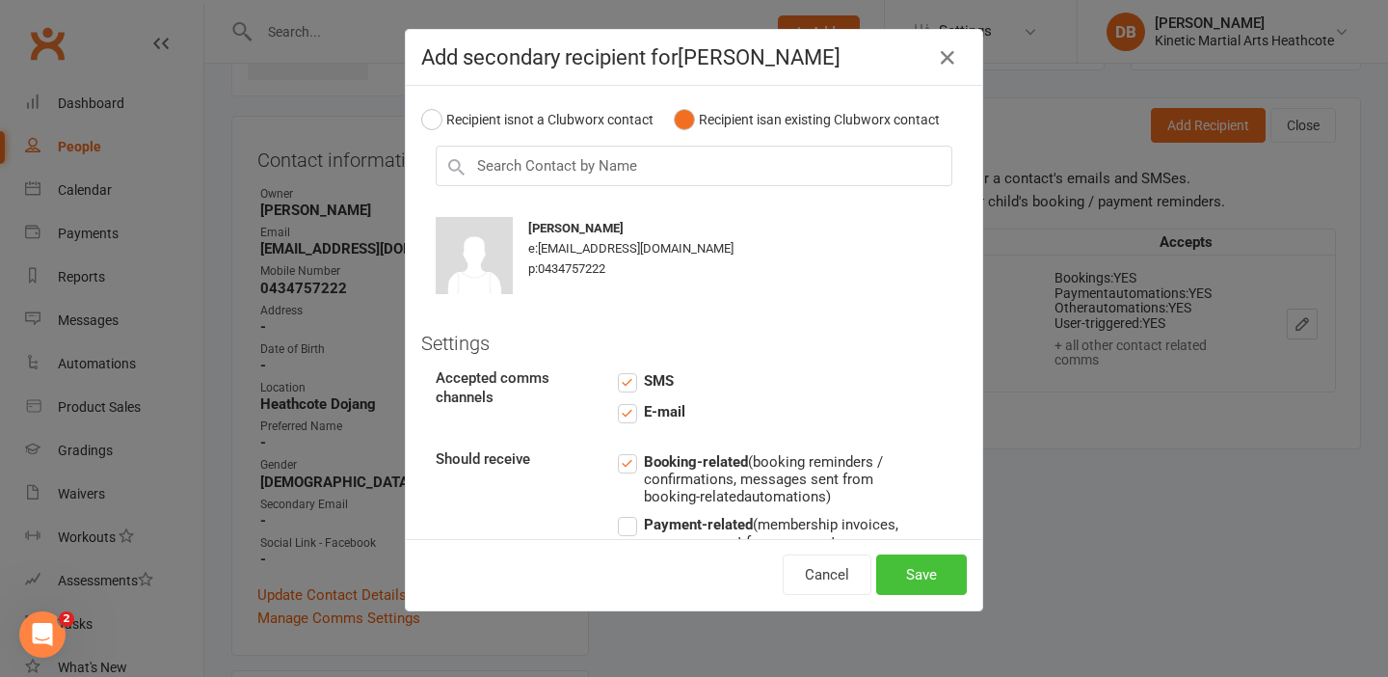
click at [926, 578] on button "Save" at bounding box center [921, 574] width 91 height 40
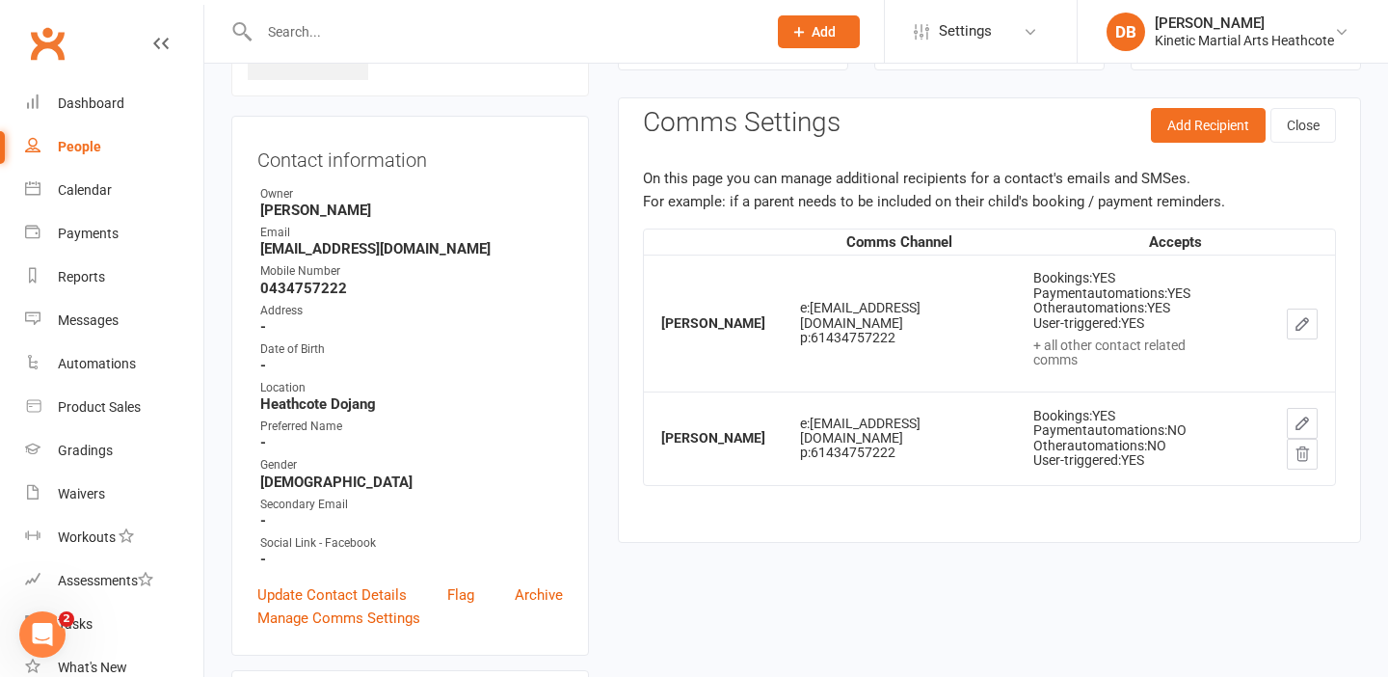
click at [1294, 420] on icon "button" at bounding box center [1302, 423] width 17 height 17
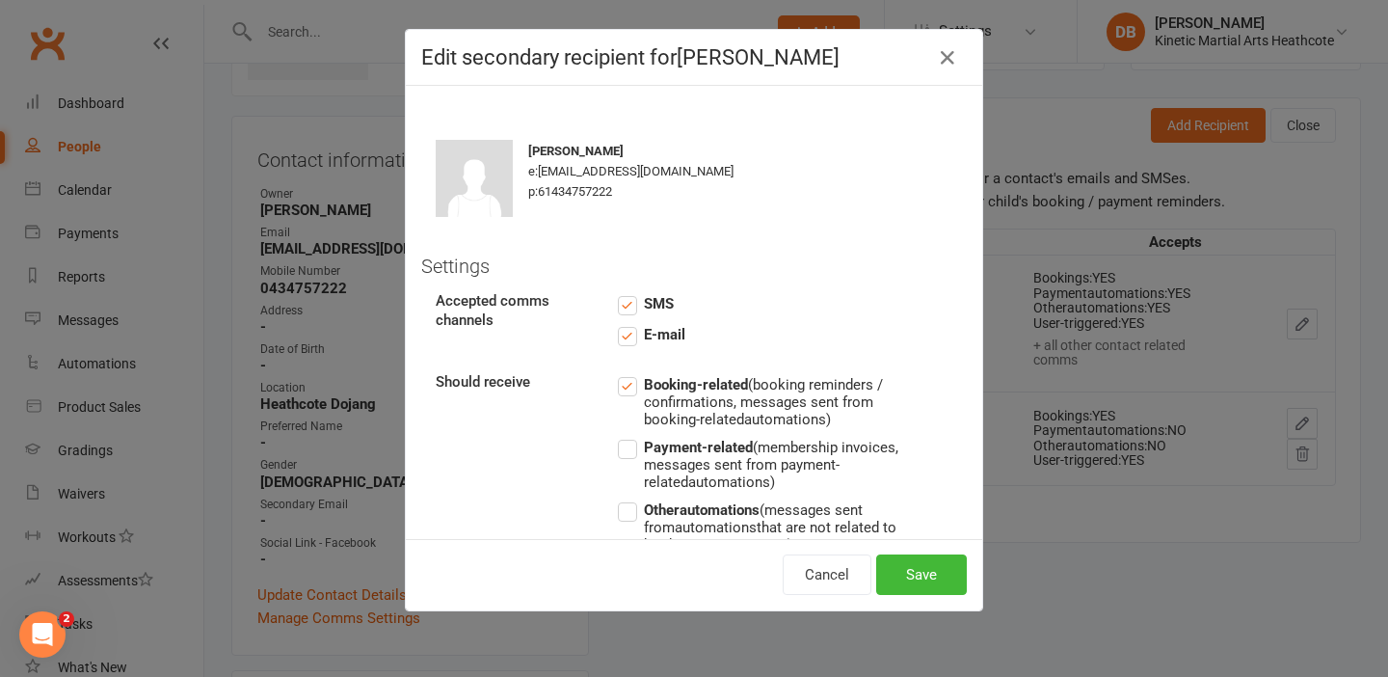
scroll to position [50, 0]
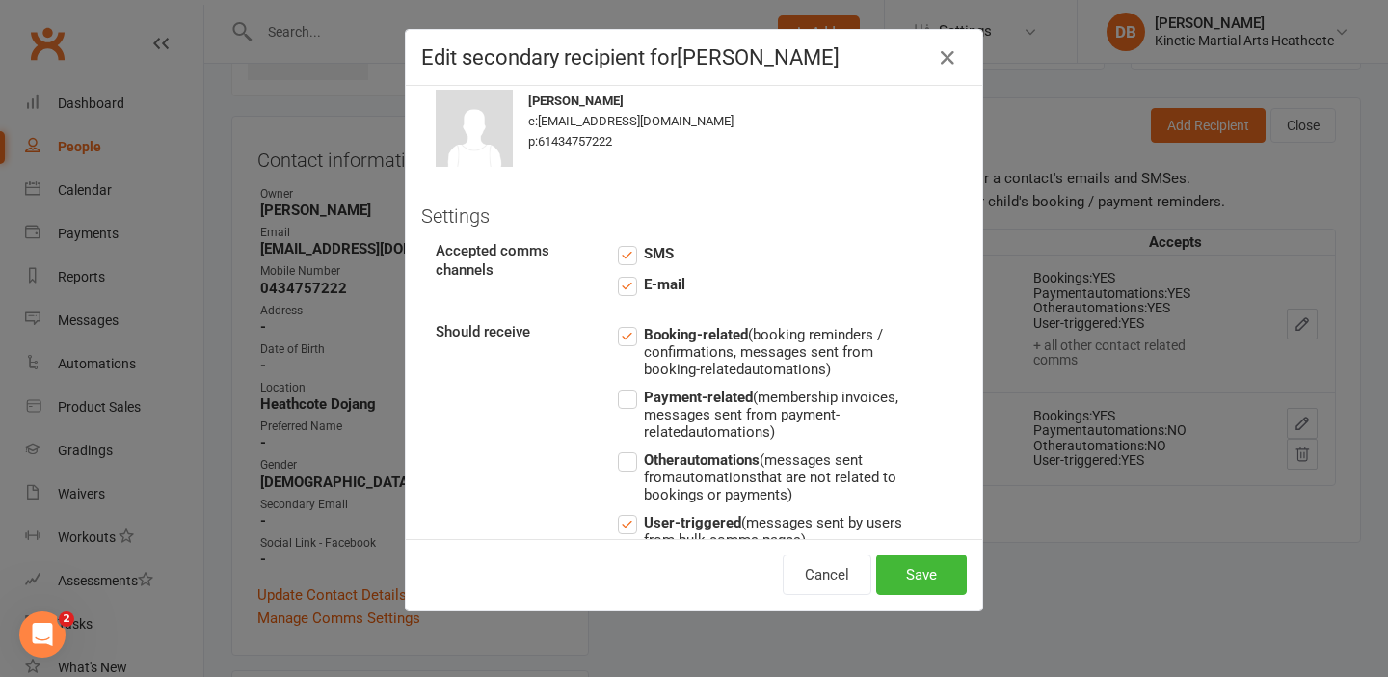
click at [621, 448] on label "Other automations (messages sent from automations that are not related to booki…" at bounding box center [762, 475] width 289 height 55
click at [621, 448] on input "Other automations (messages sent from automations that are not related to booki…" at bounding box center [762, 448] width 289 height 0
click at [624, 408] on label "Payment-related (membership invoices, messages sent from payment-related automa…" at bounding box center [762, 413] width 289 height 55
click at [624, 386] on input "Payment-related (membership invoices, messages sent from payment-related automa…" at bounding box center [762, 386] width 289 height 0
click at [918, 576] on button "Save" at bounding box center [921, 574] width 91 height 40
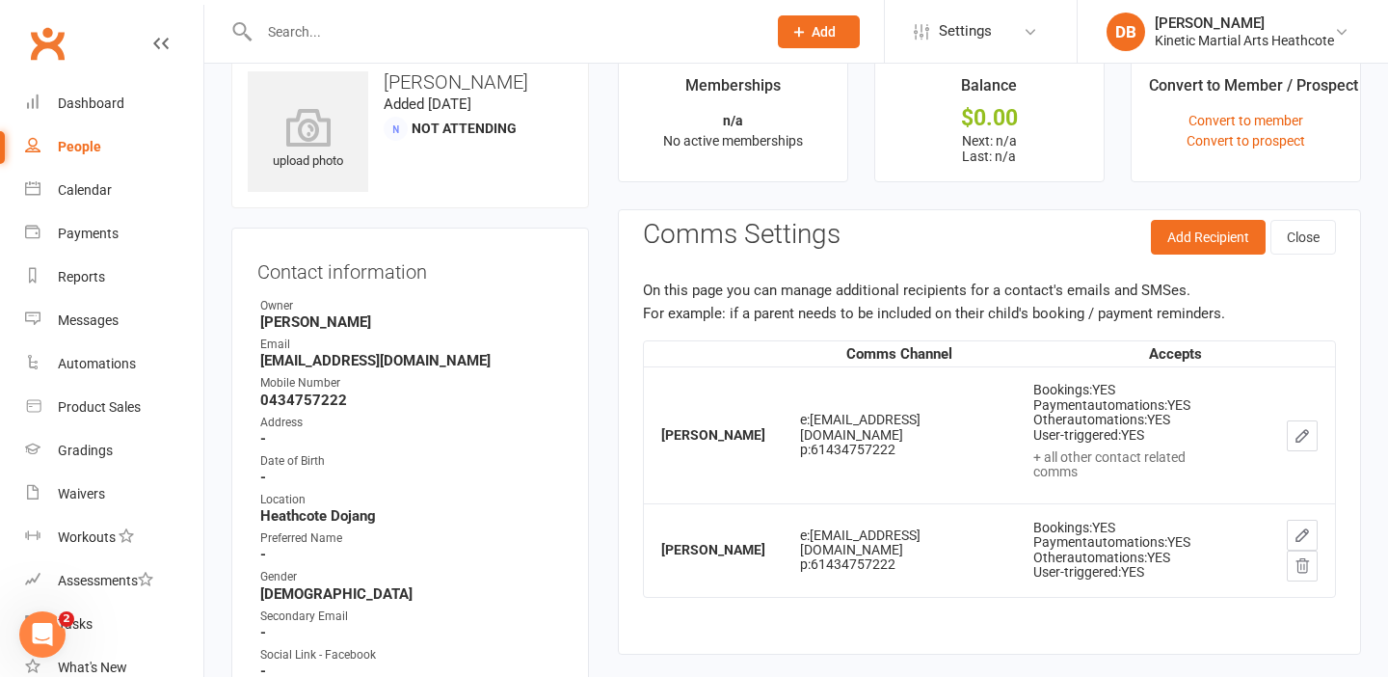
scroll to position [0, 0]
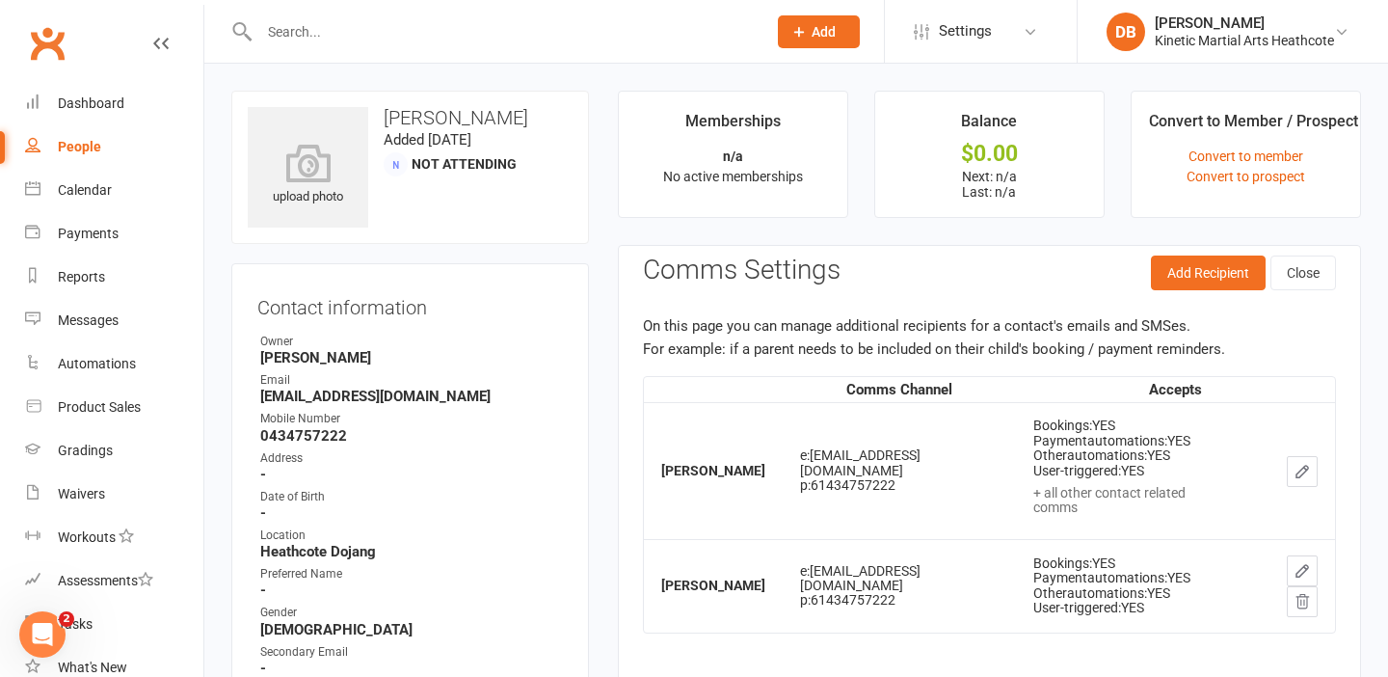
click at [1306, 594] on icon "button" at bounding box center [1303, 600] width 13 height 13
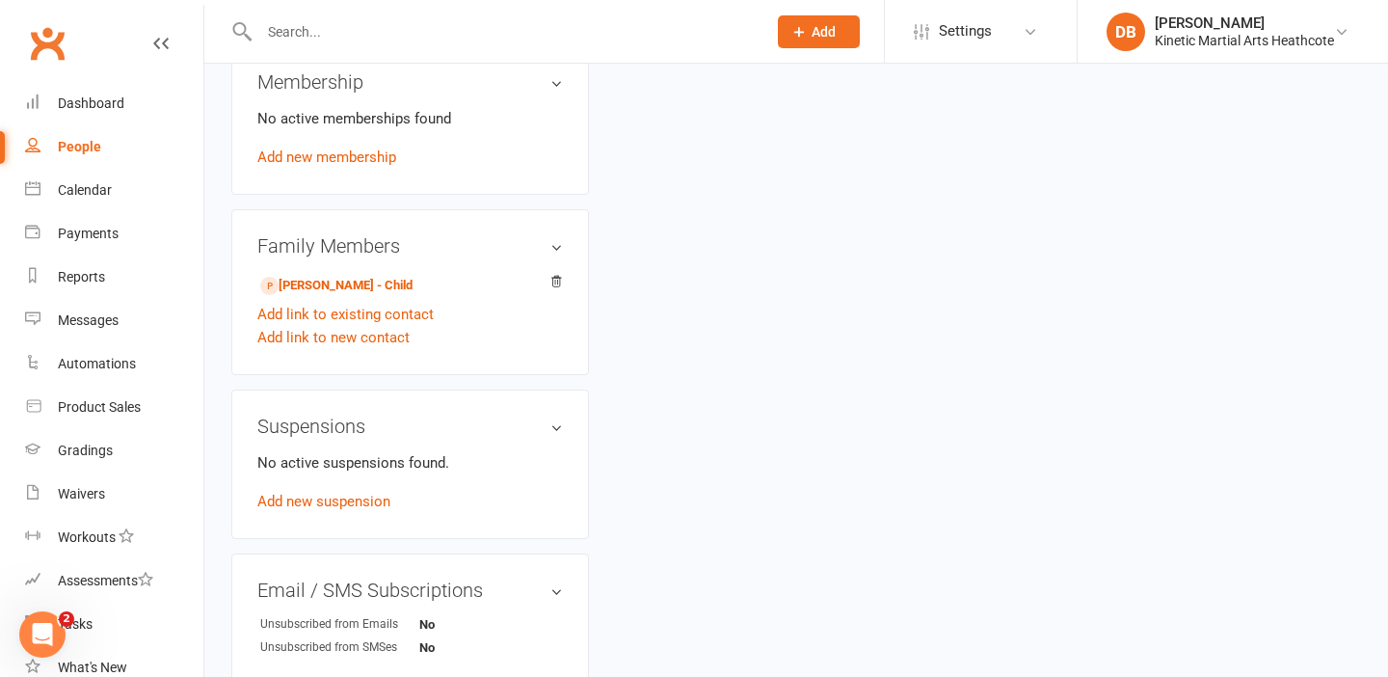
scroll to position [927, 0]
click at [332, 280] on link "Mia Jones - Child" at bounding box center [336, 284] width 152 height 20
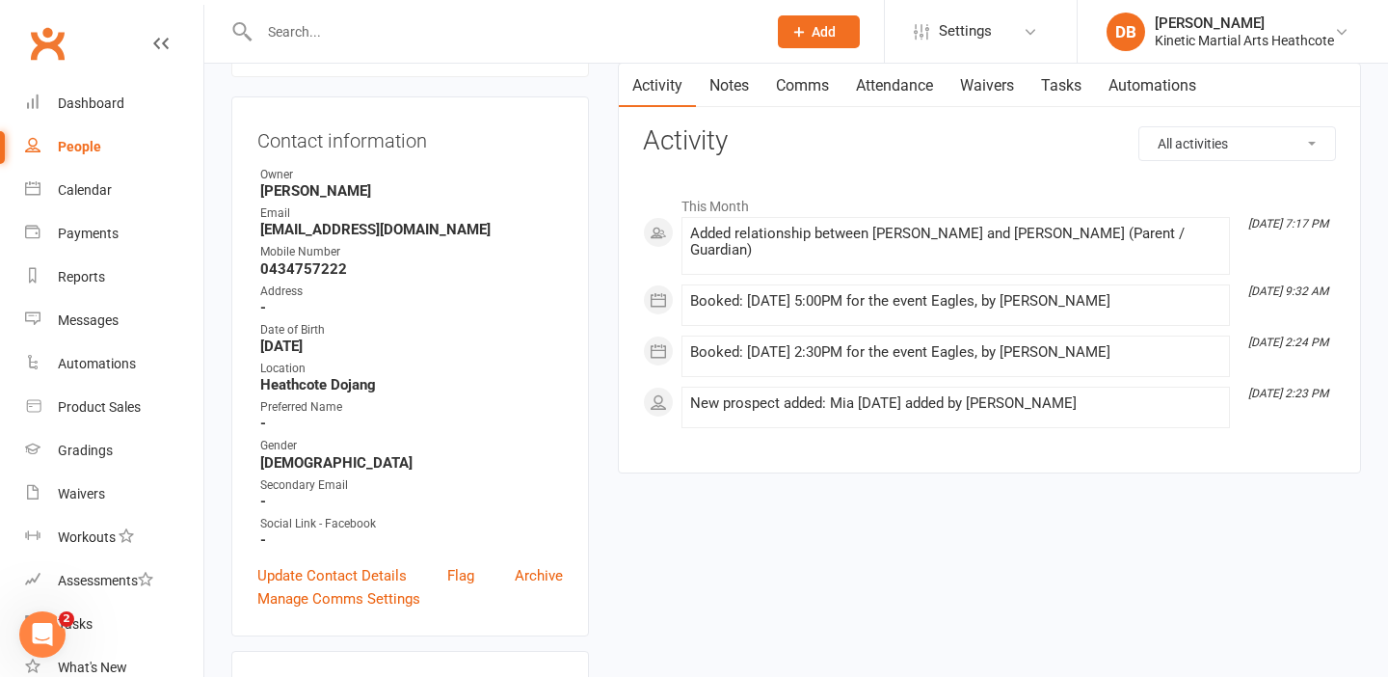
scroll to position [330, 0]
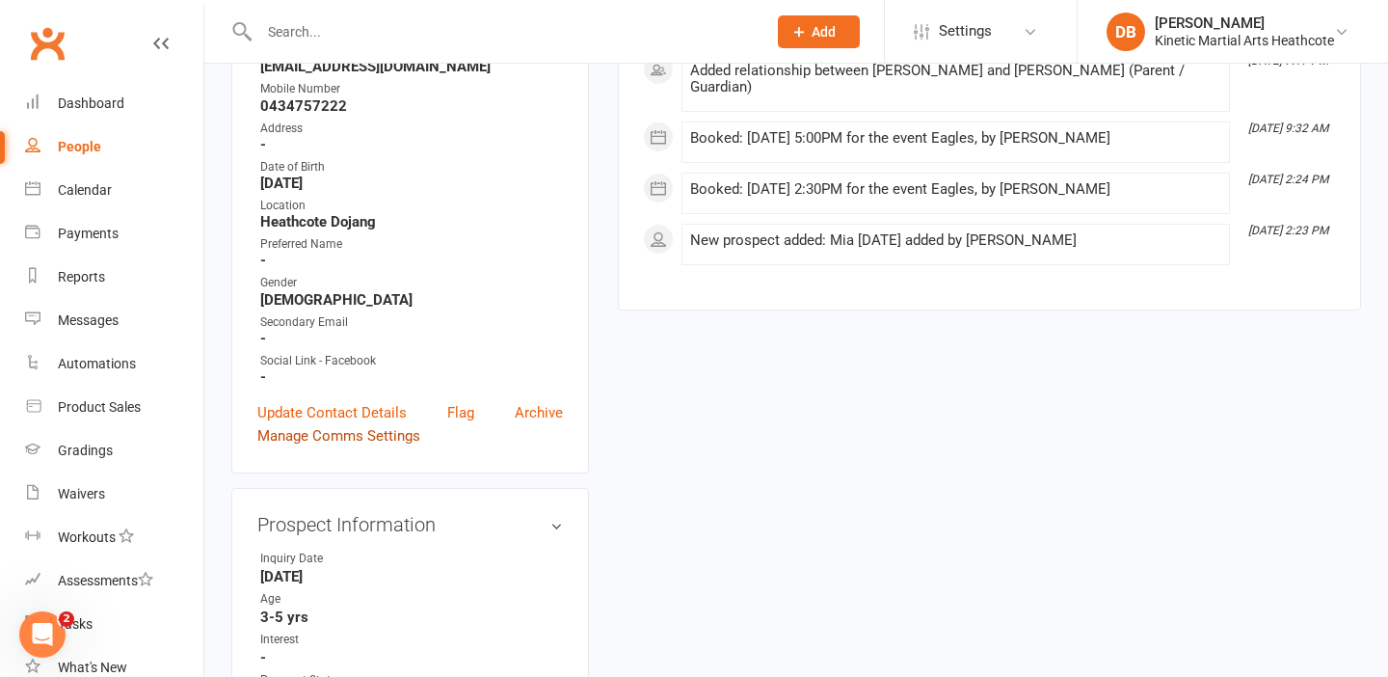
click at [348, 431] on link "Manage Comms Settings" at bounding box center [338, 435] width 163 height 23
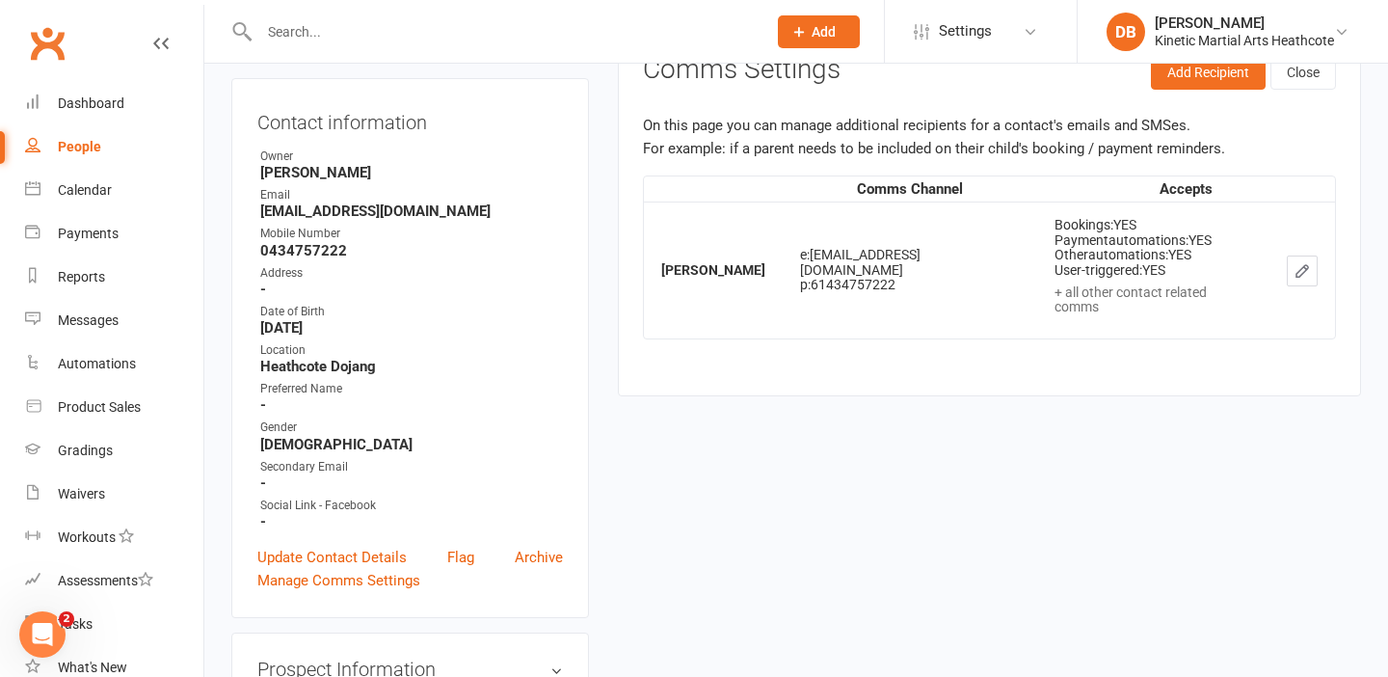
scroll to position [132, 0]
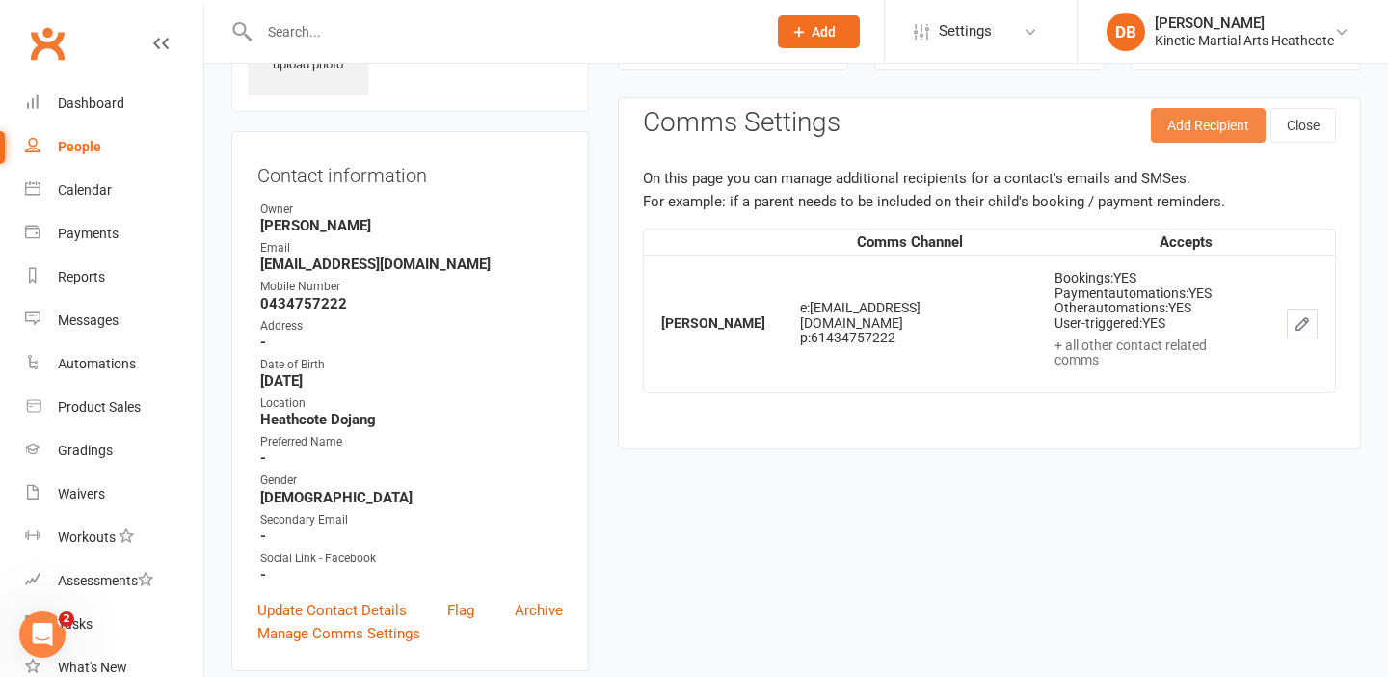
click at [1194, 134] on button "Add Recipient" at bounding box center [1208, 125] width 115 height 35
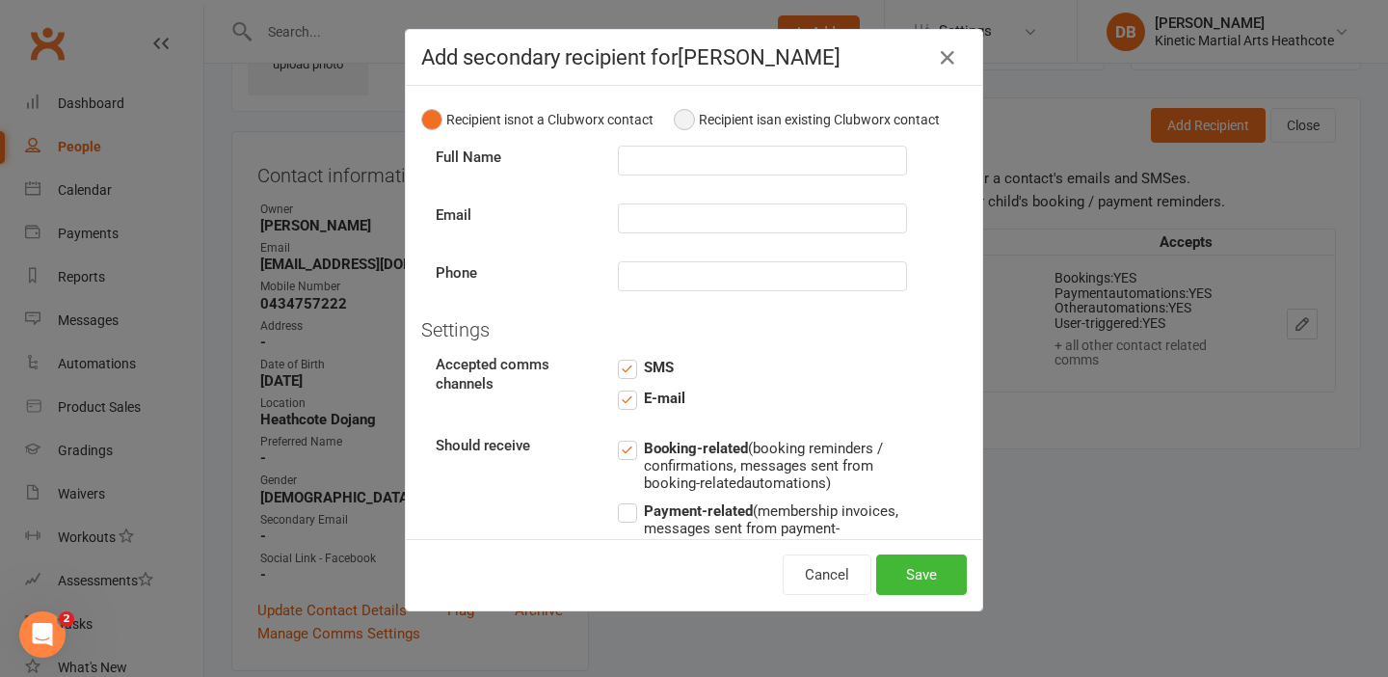
click at [710, 115] on span "Recipient is" at bounding box center [732, 119] width 67 height 15
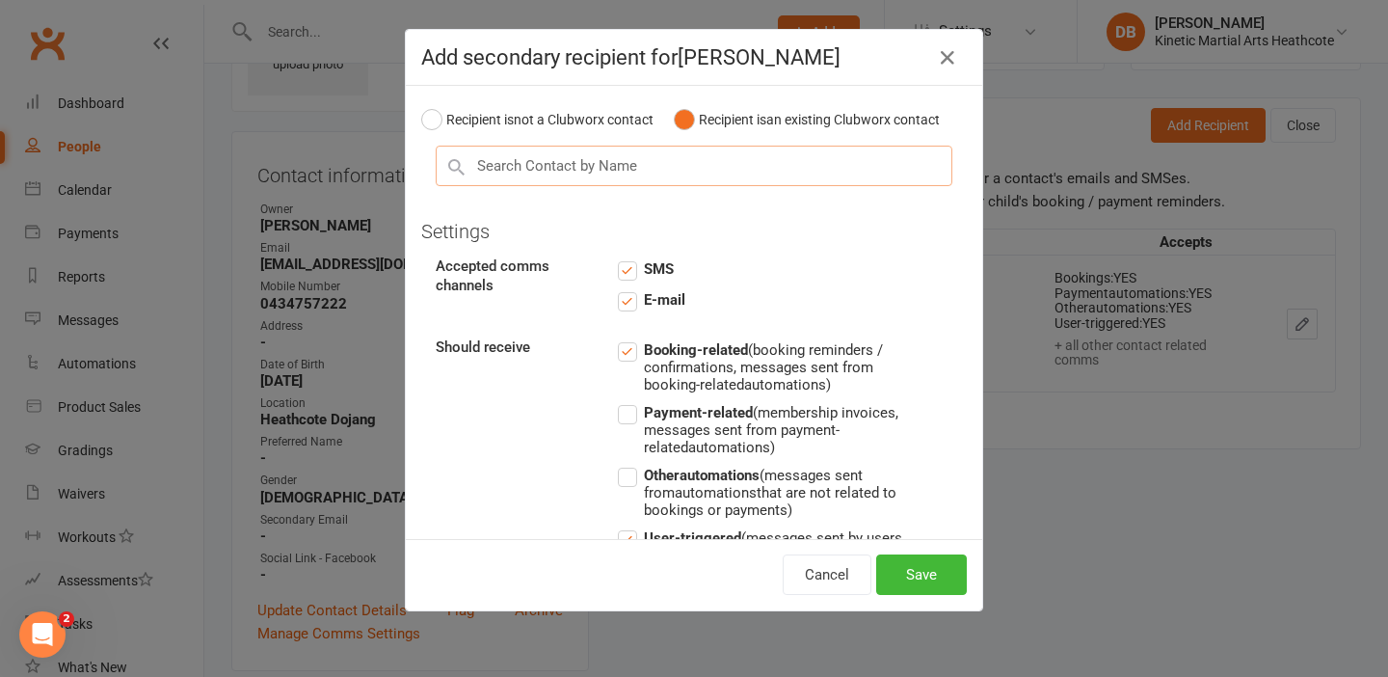
click at [691, 162] on input "text" at bounding box center [694, 166] width 517 height 40
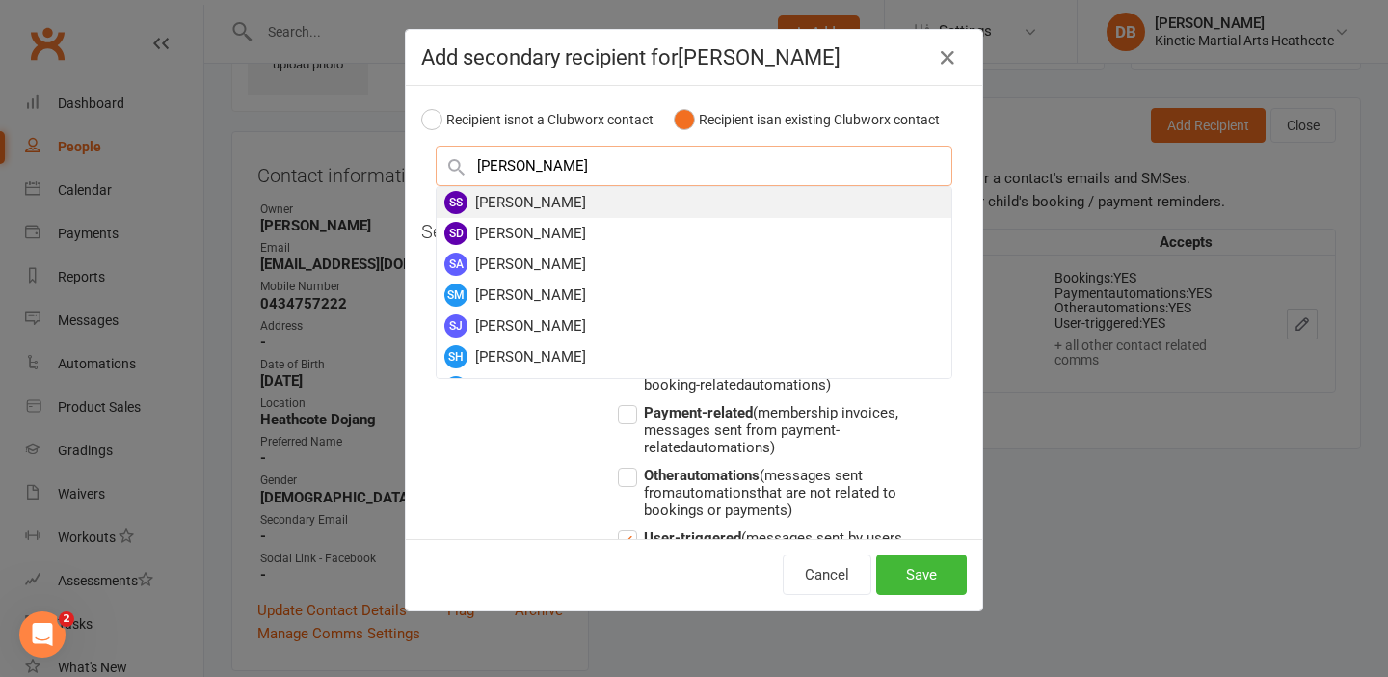
scroll to position [73, 0]
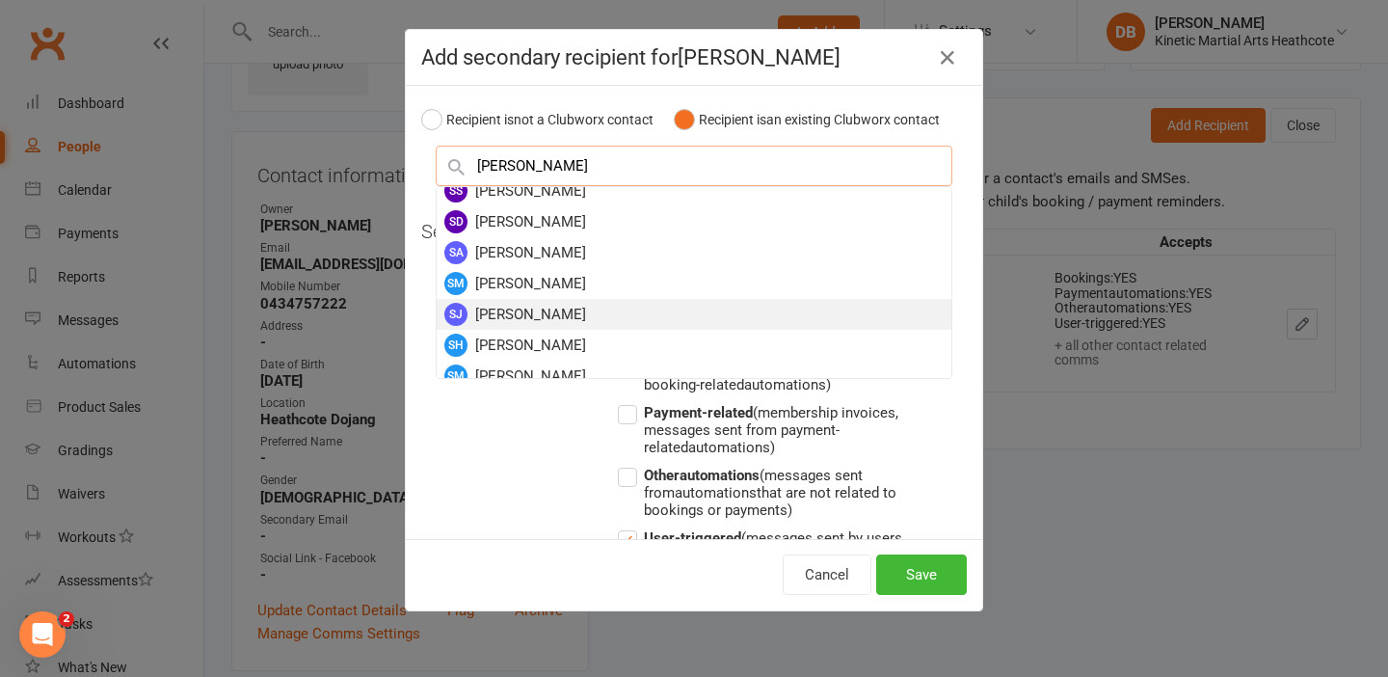
type input "sam"
click at [657, 309] on div "SJ Sam Jones" at bounding box center [694, 314] width 515 height 31
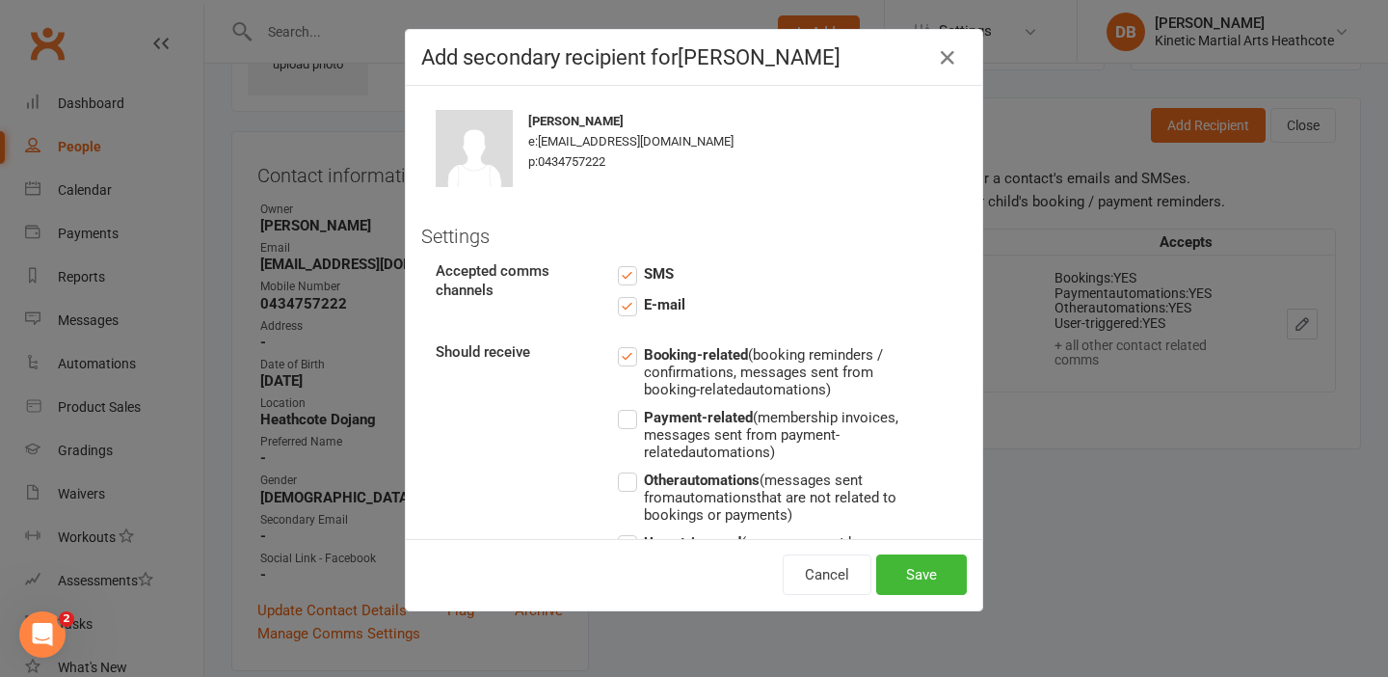
scroll to position [142, 0]
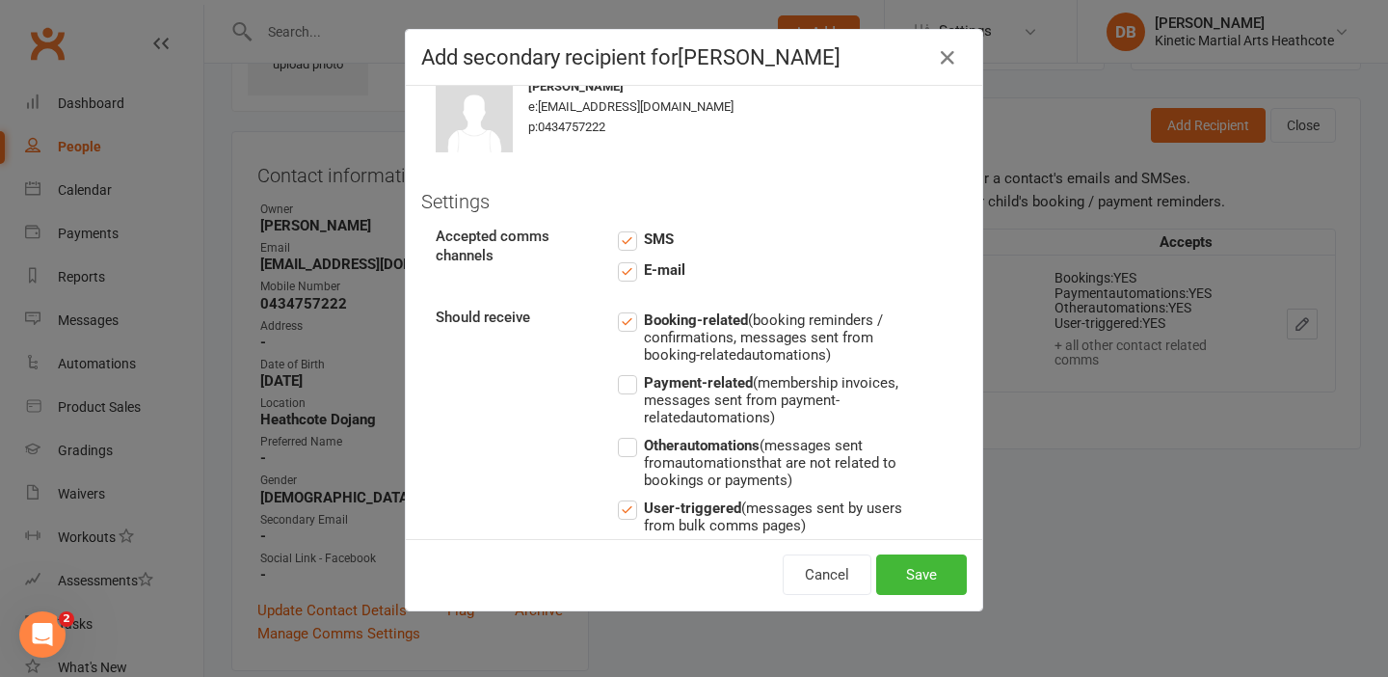
click at [634, 377] on label "Payment-related (membership invoices, messages sent from payment-related automa…" at bounding box center [762, 398] width 289 height 55
click at [634, 371] on input "Payment-related (membership invoices, messages sent from payment-related automa…" at bounding box center [762, 371] width 289 height 0
click at [633, 440] on label "Other automations (messages sent from automations that are not related to booki…" at bounding box center [762, 461] width 289 height 55
click at [633, 434] on input "Other automations (messages sent from automations that are not related to booki…" at bounding box center [762, 434] width 289 height 0
click at [933, 577] on button "Save" at bounding box center [921, 574] width 91 height 40
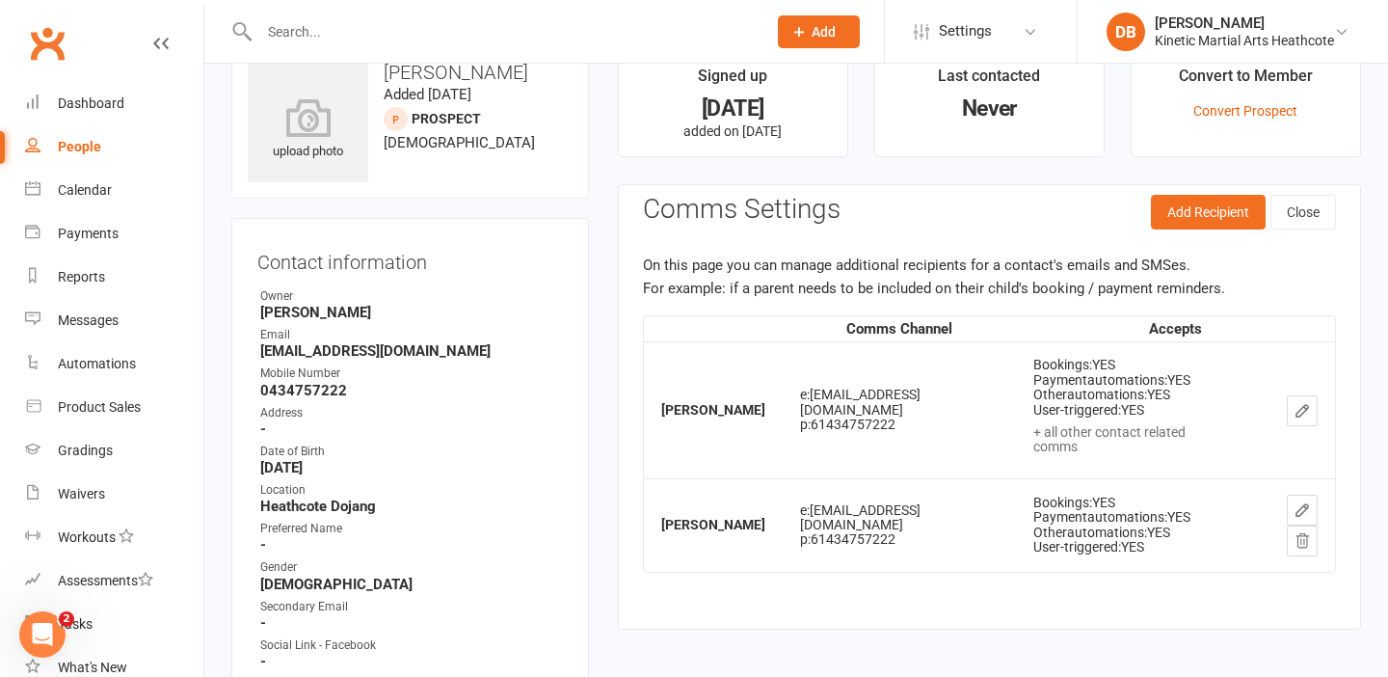
scroll to position [39, 0]
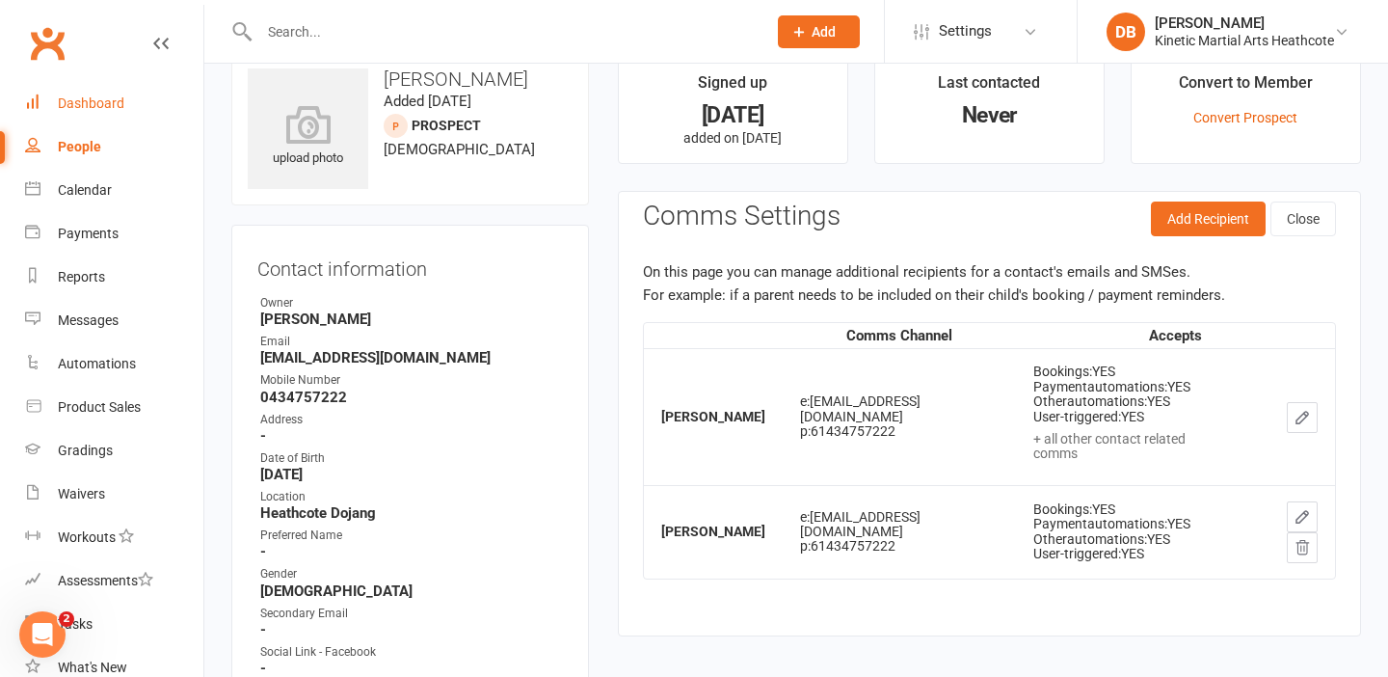
click at [121, 102] on div "Dashboard" at bounding box center [91, 102] width 67 height 15
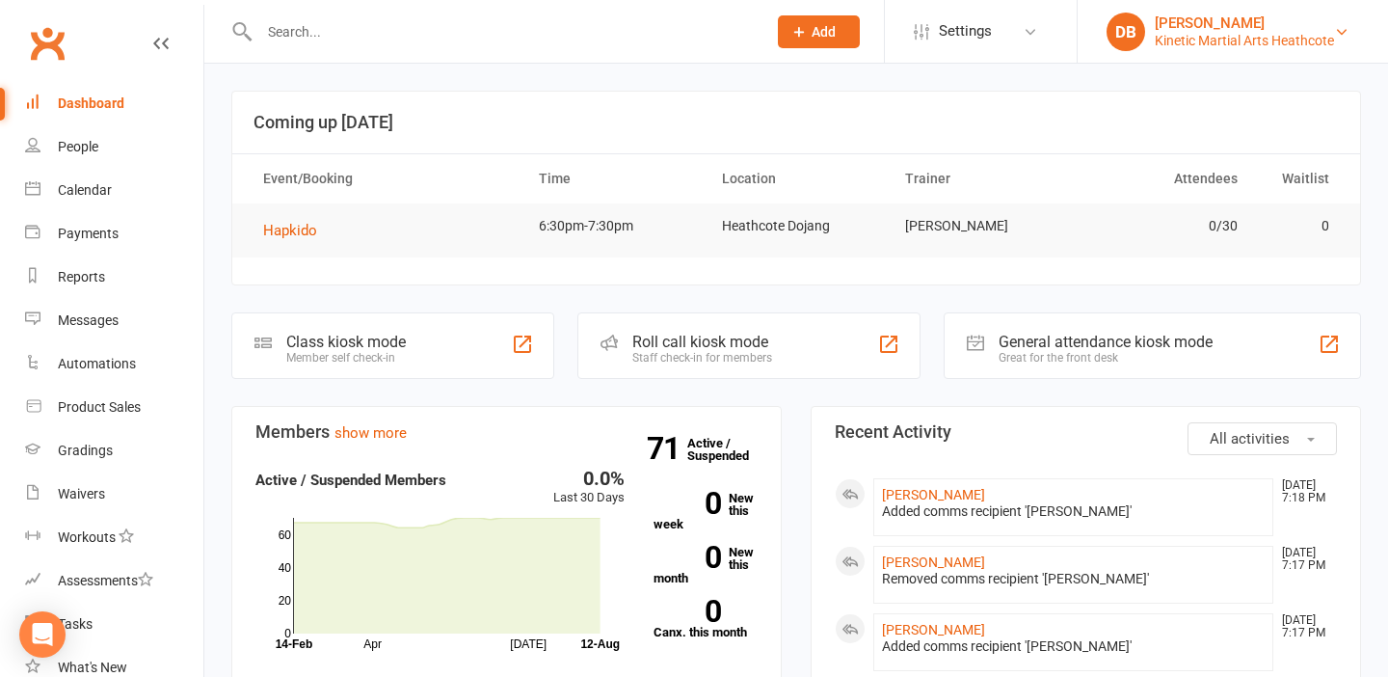
click at [1211, 36] on div "Kinetic Martial Arts Heathcote" at bounding box center [1244, 40] width 179 height 17
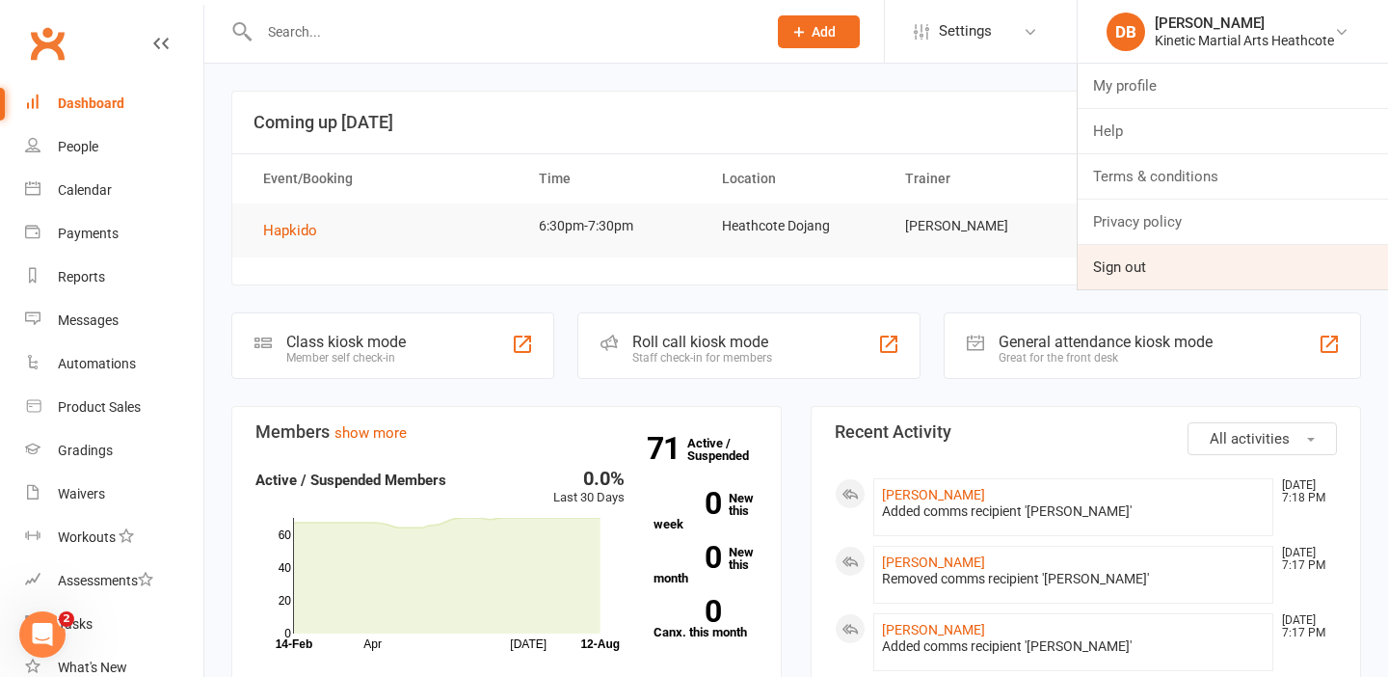
click at [1127, 272] on link "Sign out" at bounding box center [1233, 267] width 310 height 44
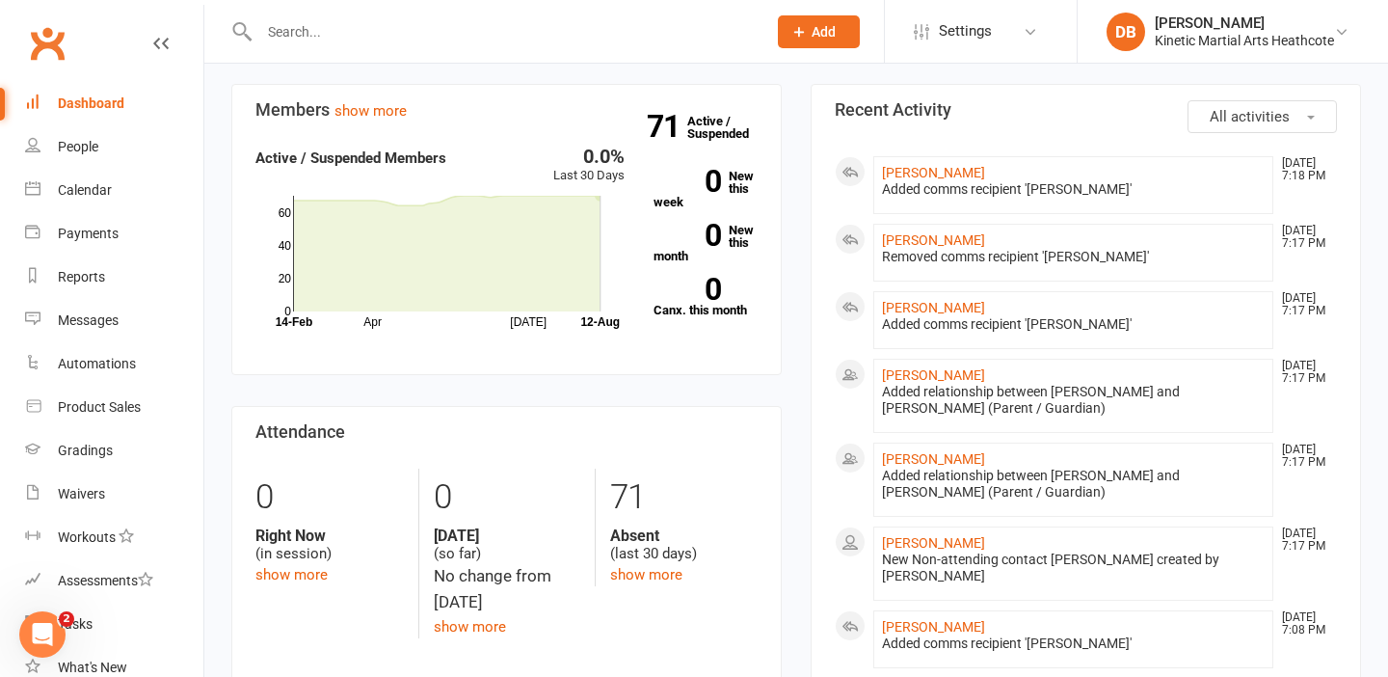
scroll to position [283, 0]
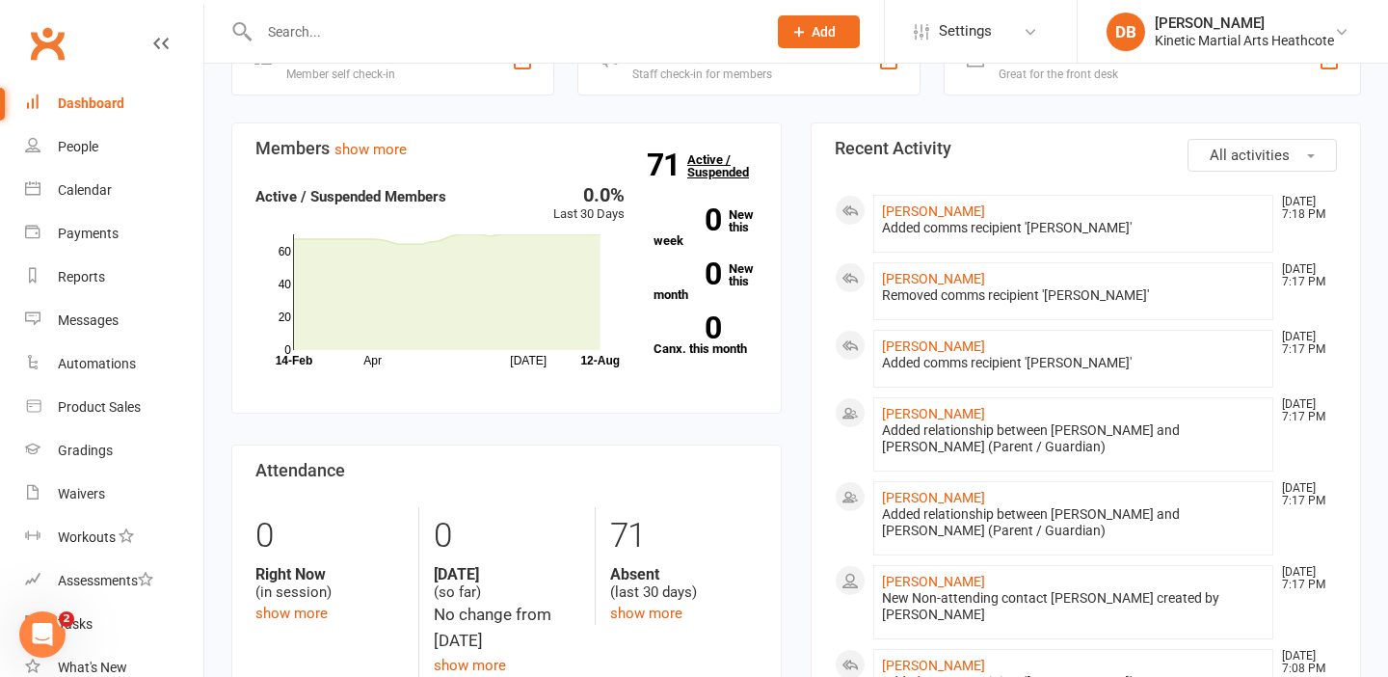
click at [682, 162] on strong "71" at bounding box center [667, 164] width 40 height 29
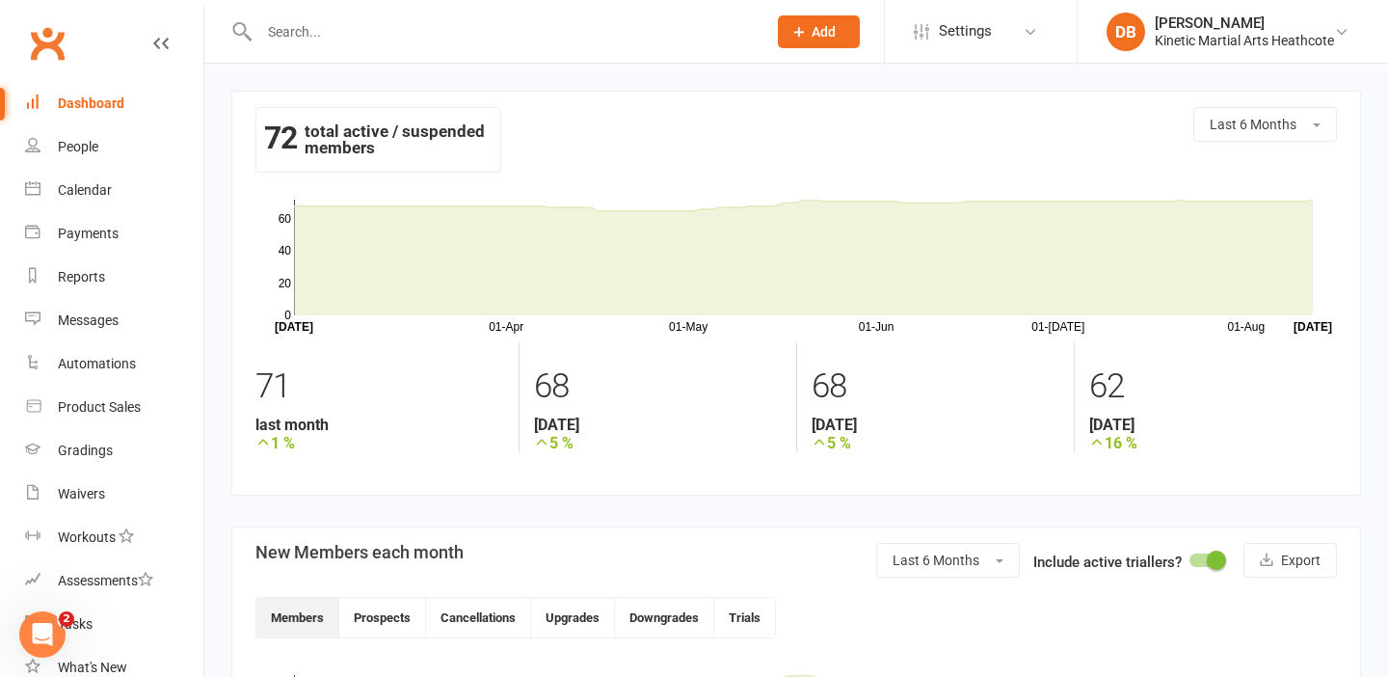
click at [132, 99] on link "Dashboard" at bounding box center [114, 103] width 178 height 43
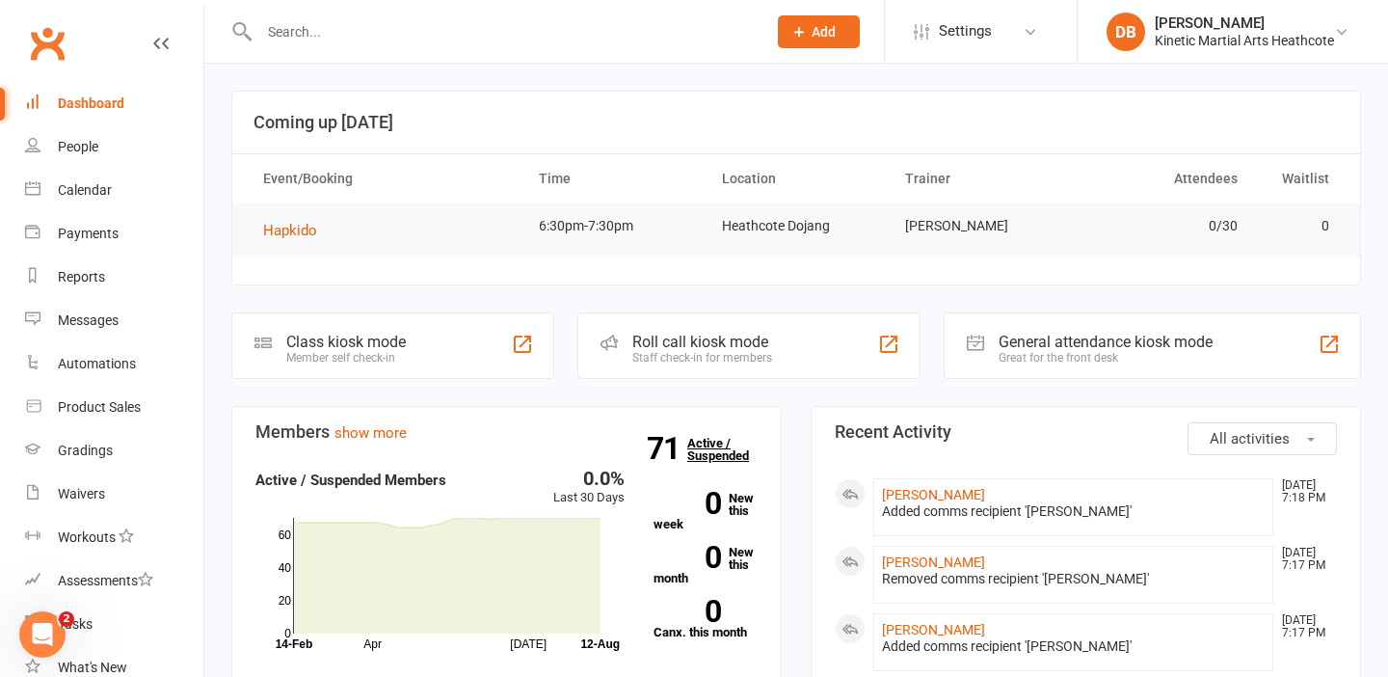
click at [700, 444] on link "71 Active / Suspended" at bounding box center [729, 449] width 85 height 54
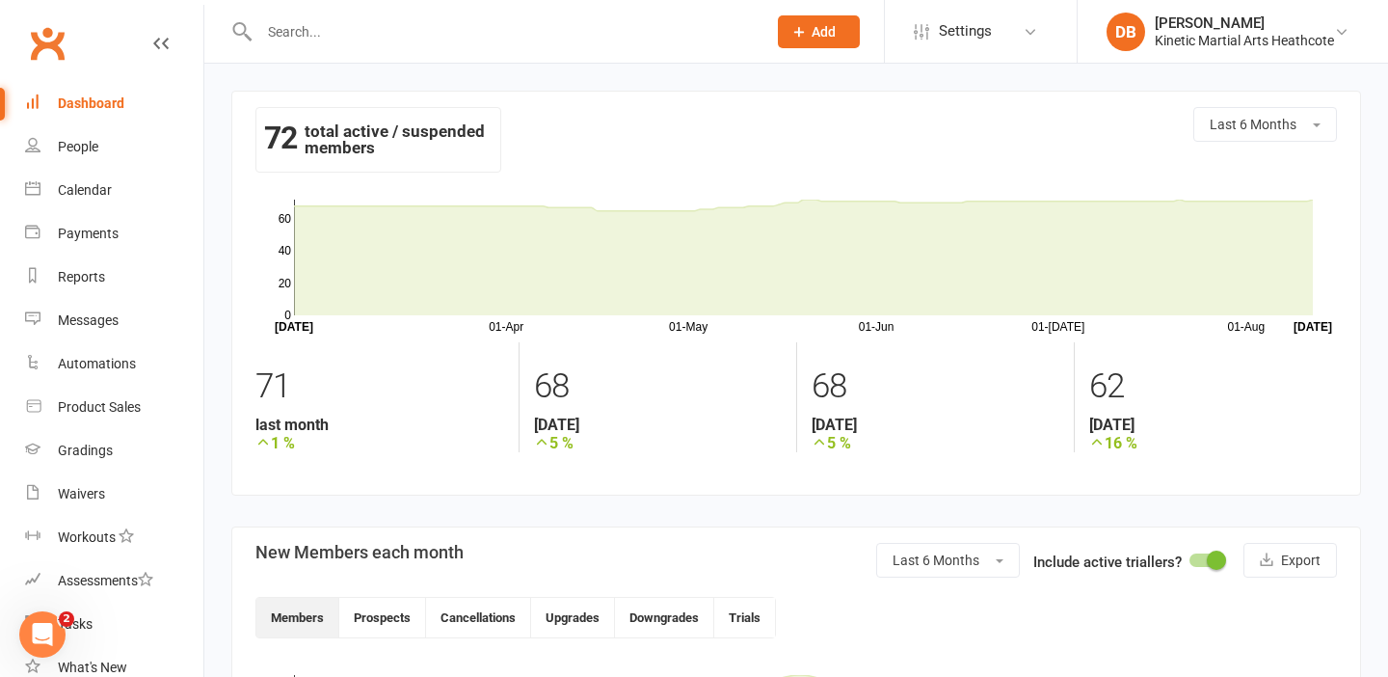
click at [294, 129] on strong "72" at bounding box center [280, 137] width 33 height 29
click at [139, 104] on link "Dashboard" at bounding box center [114, 103] width 178 height 43
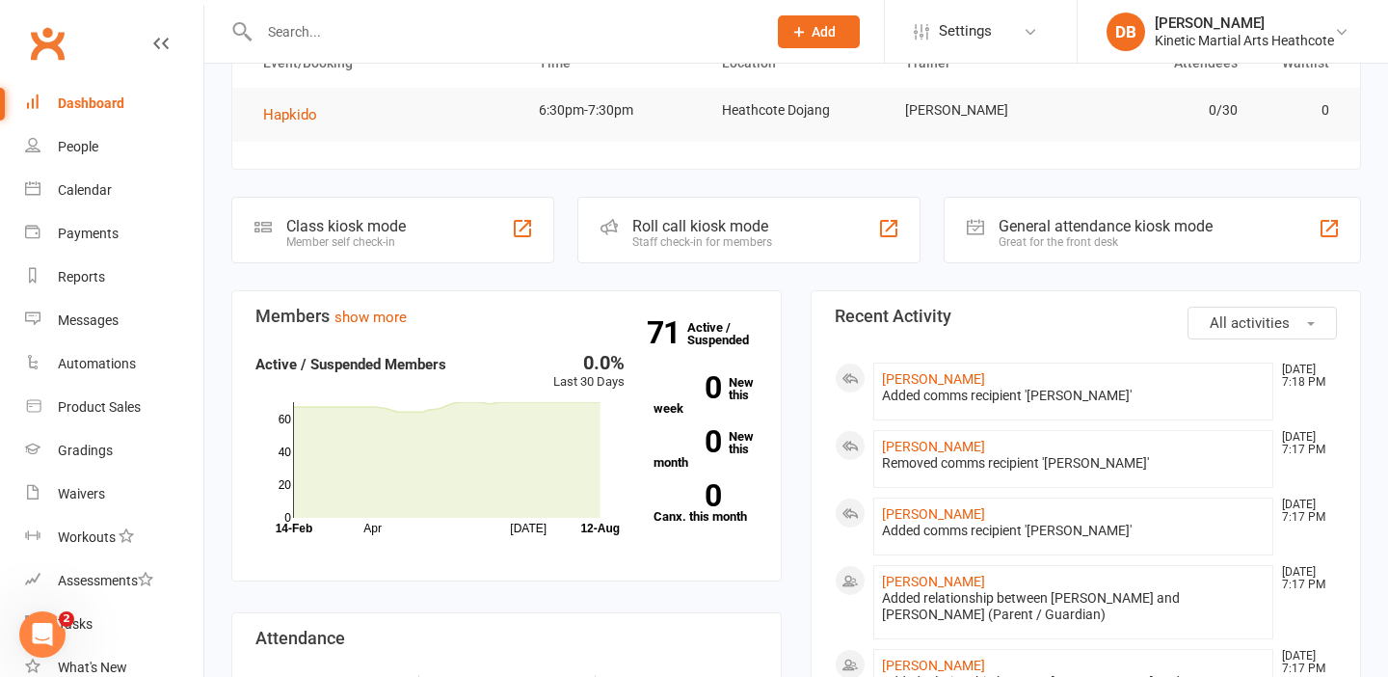
scroll to position [120, 0]
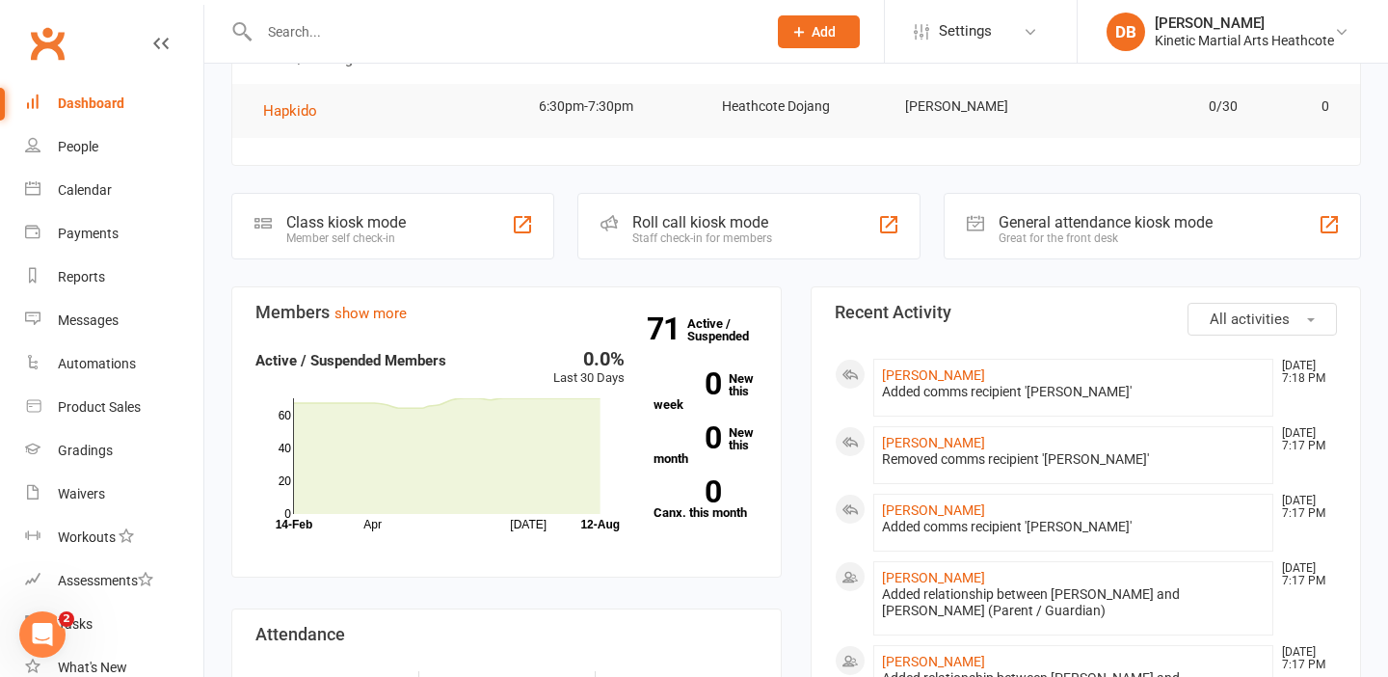
click at [325, 36] on input "text" at bounding box center [503, 31] width 499 height 27
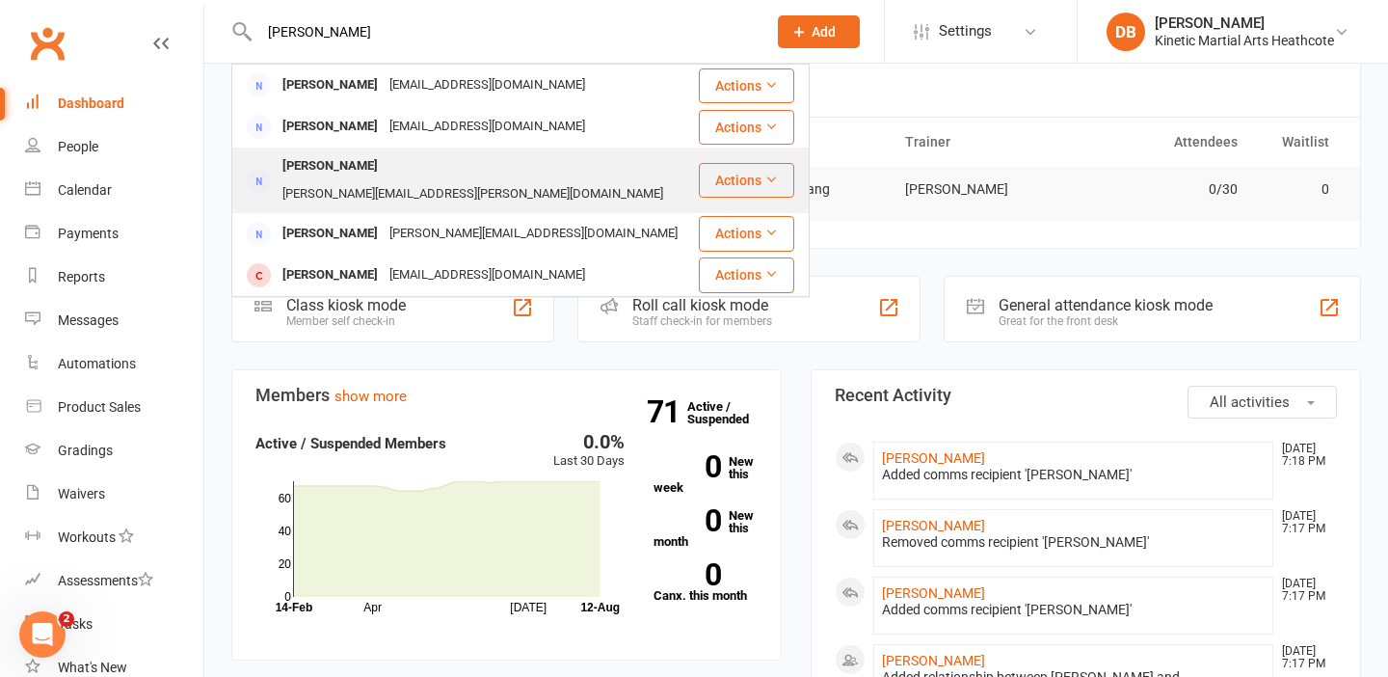
scroll to position [0, 0]
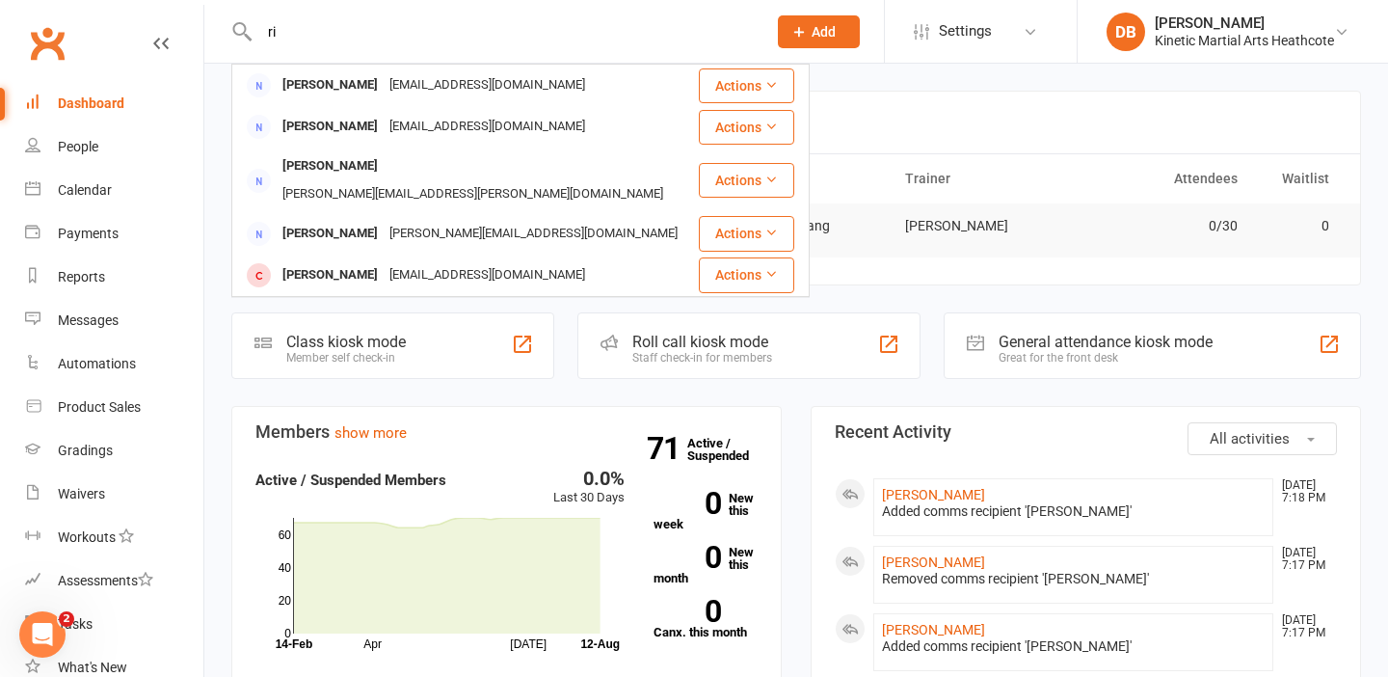
type input "r"
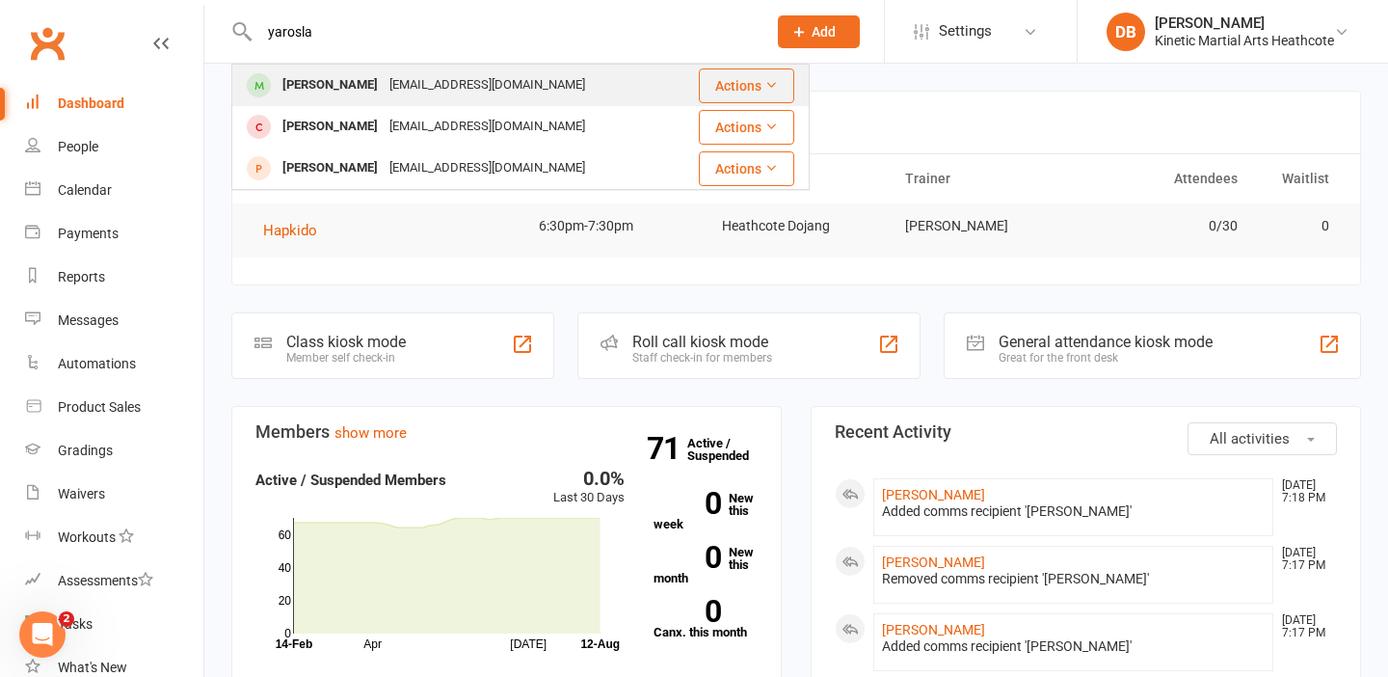
type input "yarosla"
click at [358, 92] on div "[PERSON_NAME]" at bounding box center [330, 85] width 107 height 28
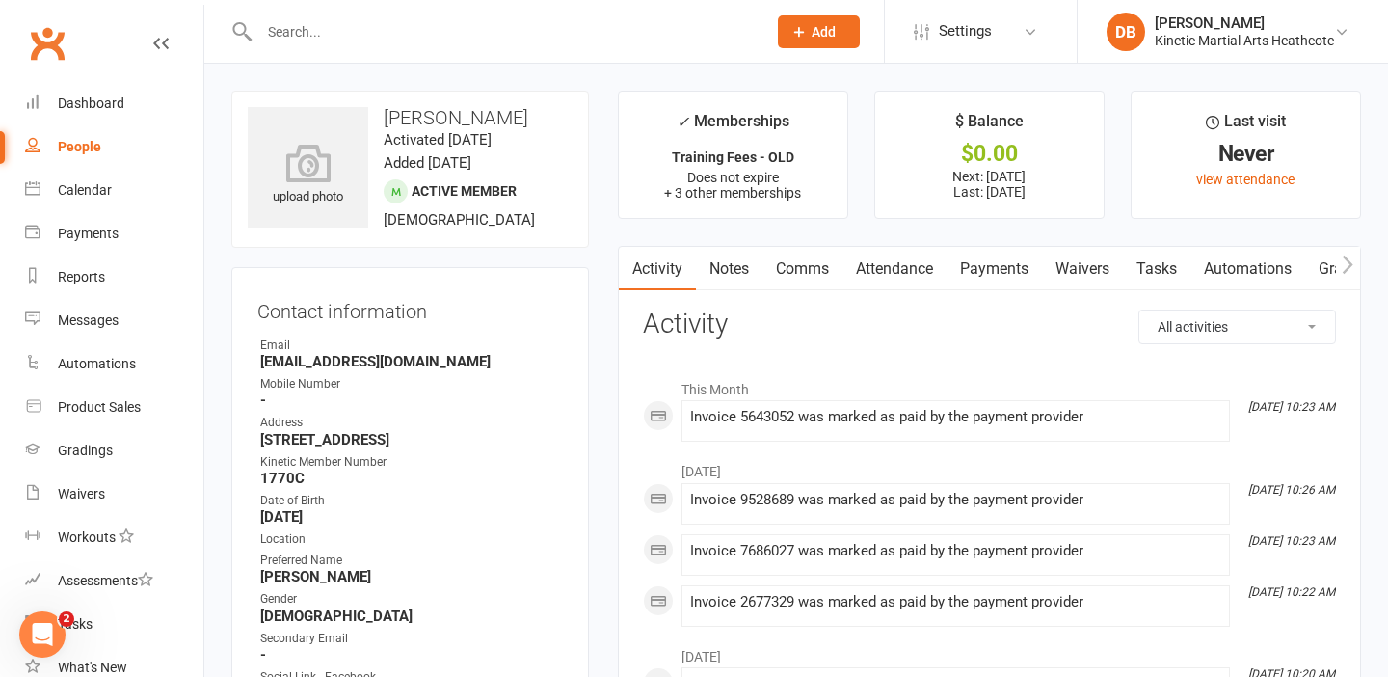
click at [1003, 271] on link "Payments" at bounding box center [994, 269] width 95 height 44
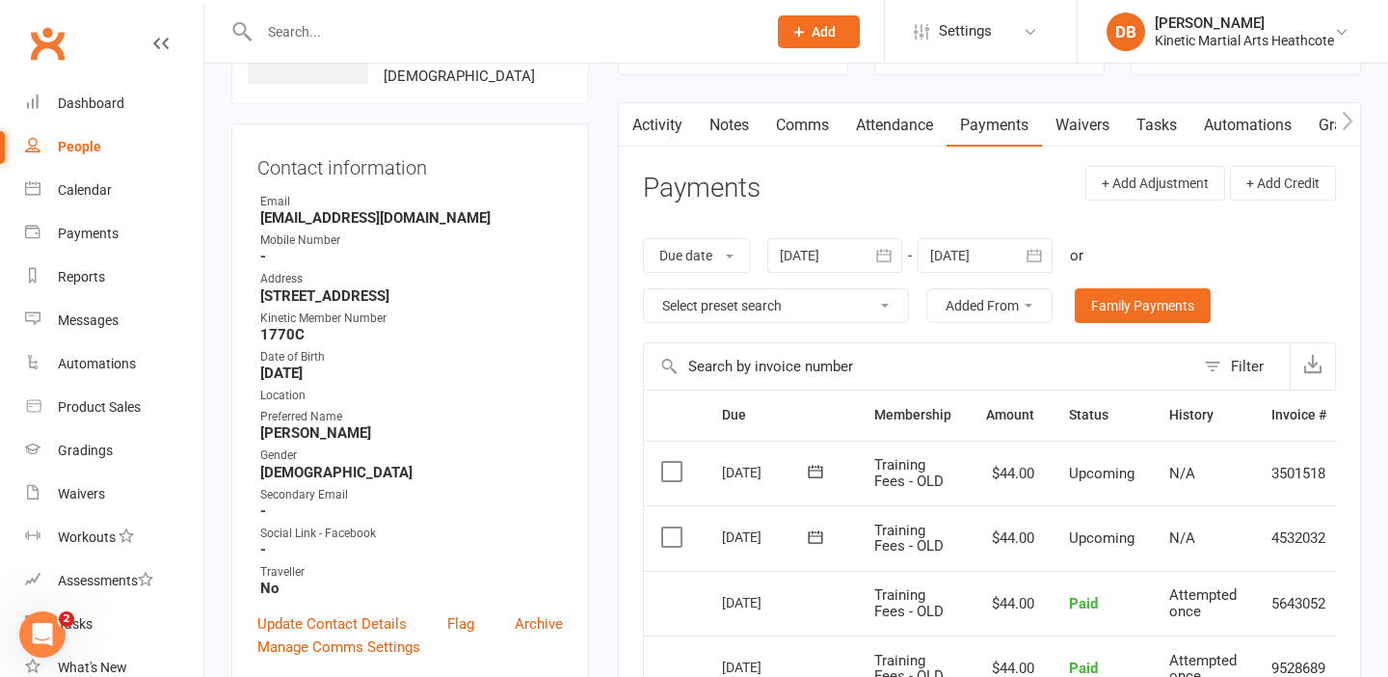
scroll to position [206, 0]
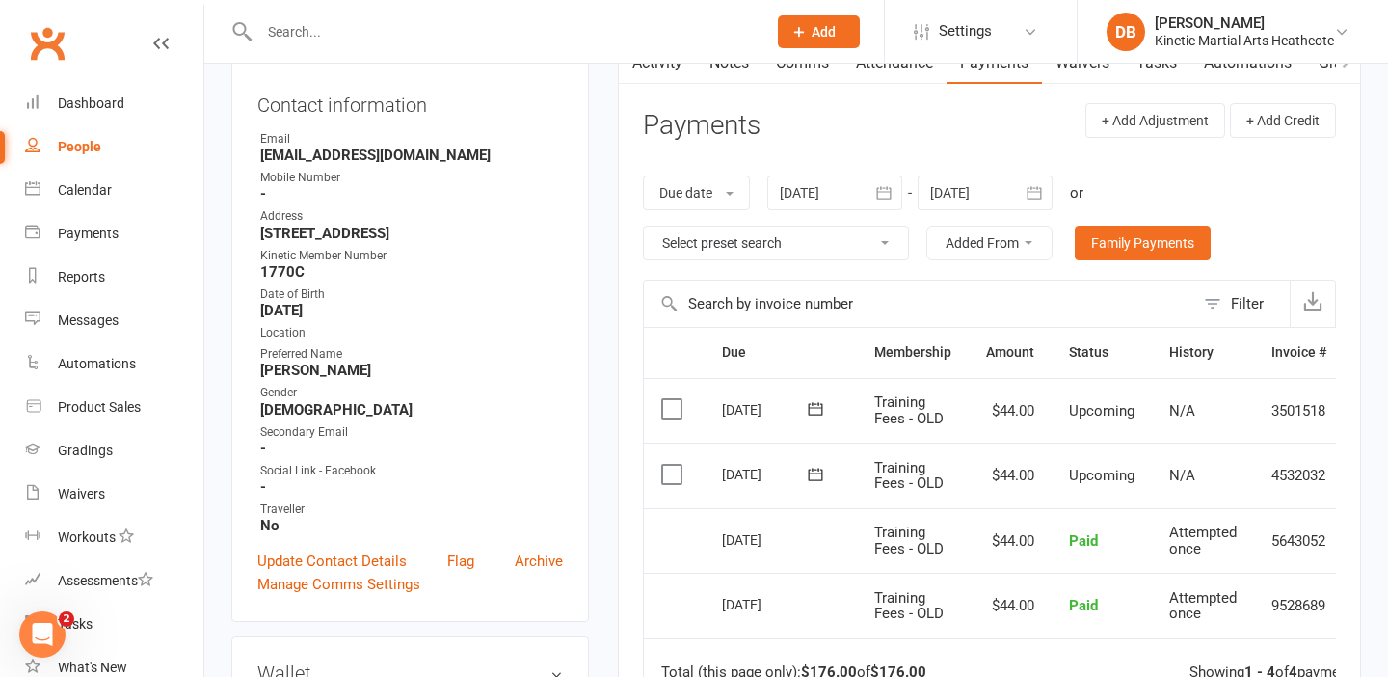
click at [668, 471] on label at bounding box center [674, 474] width 26 height 19
click at [668, 465] on input "checkbox" at bounding box center [667, 465] width 13 height 0
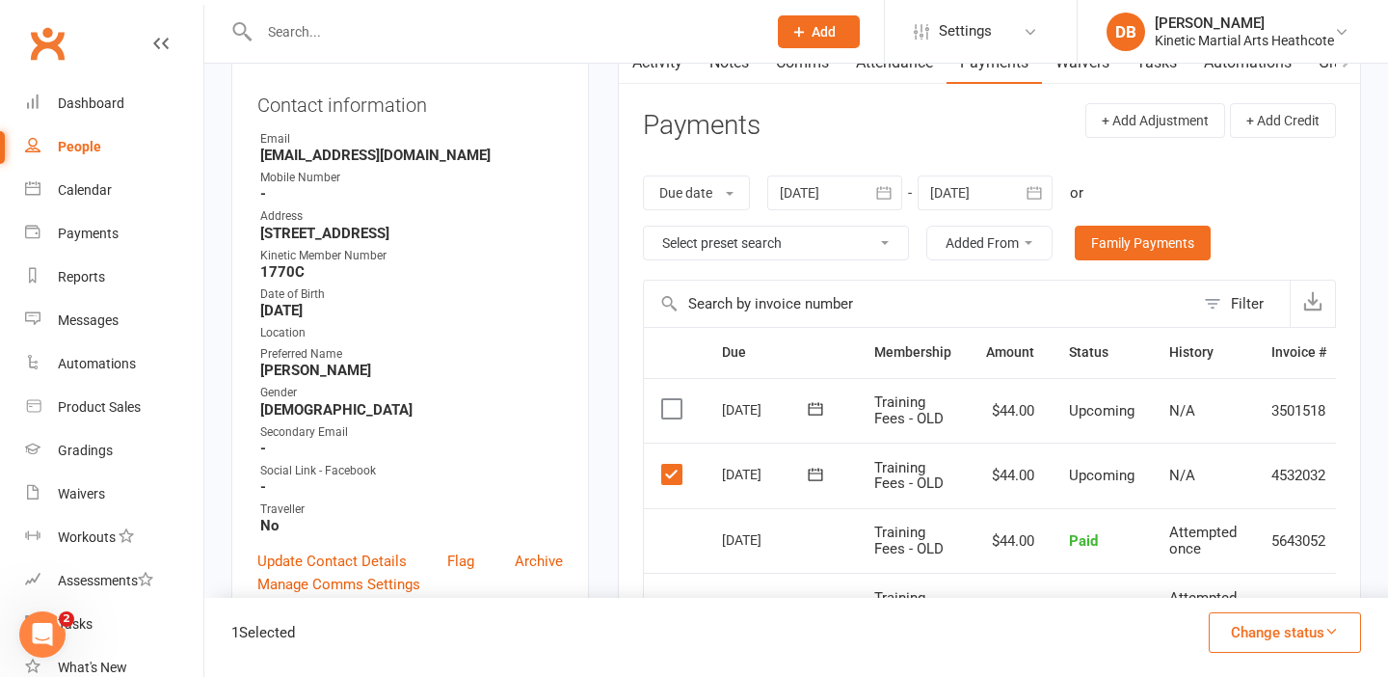
click at [668, 402] on label at bounding box center [674, 408] width 26 height 19
click at [668, 399] on input "checkbox" at bounding box center [667, 399] width 13 height 0
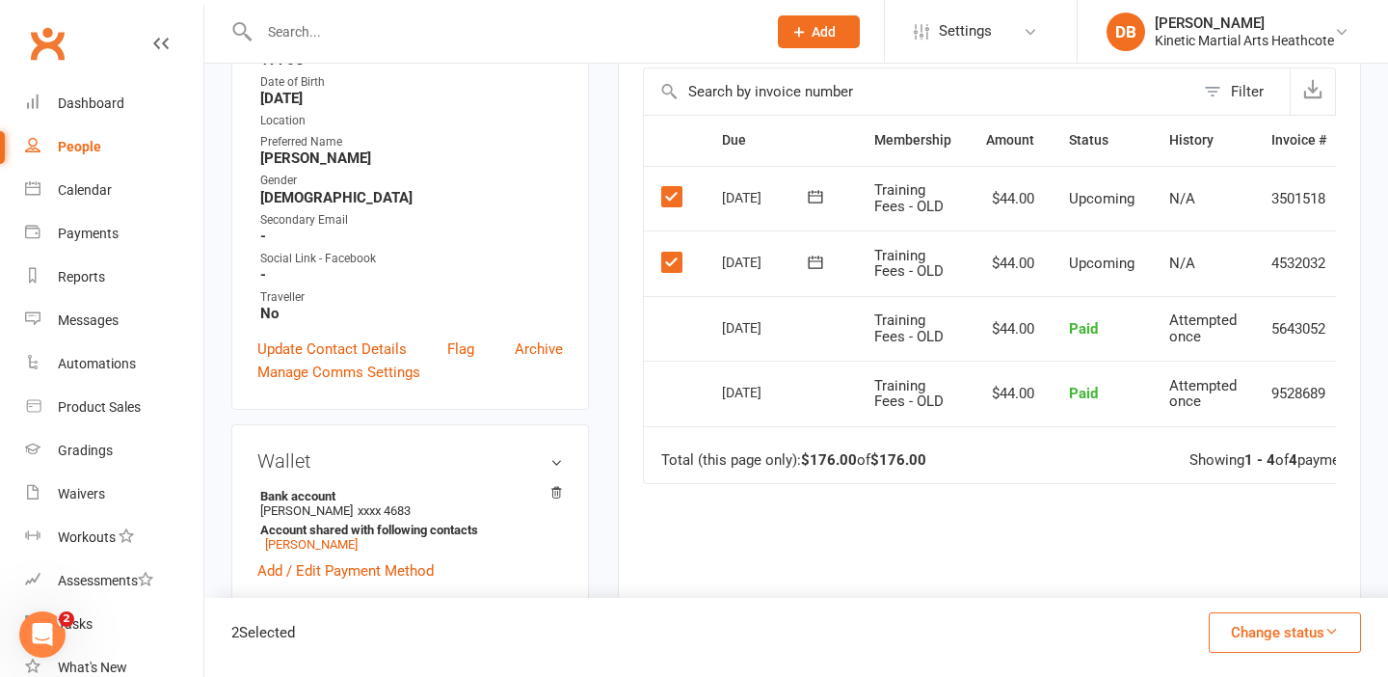
scroll to position [523, 0]
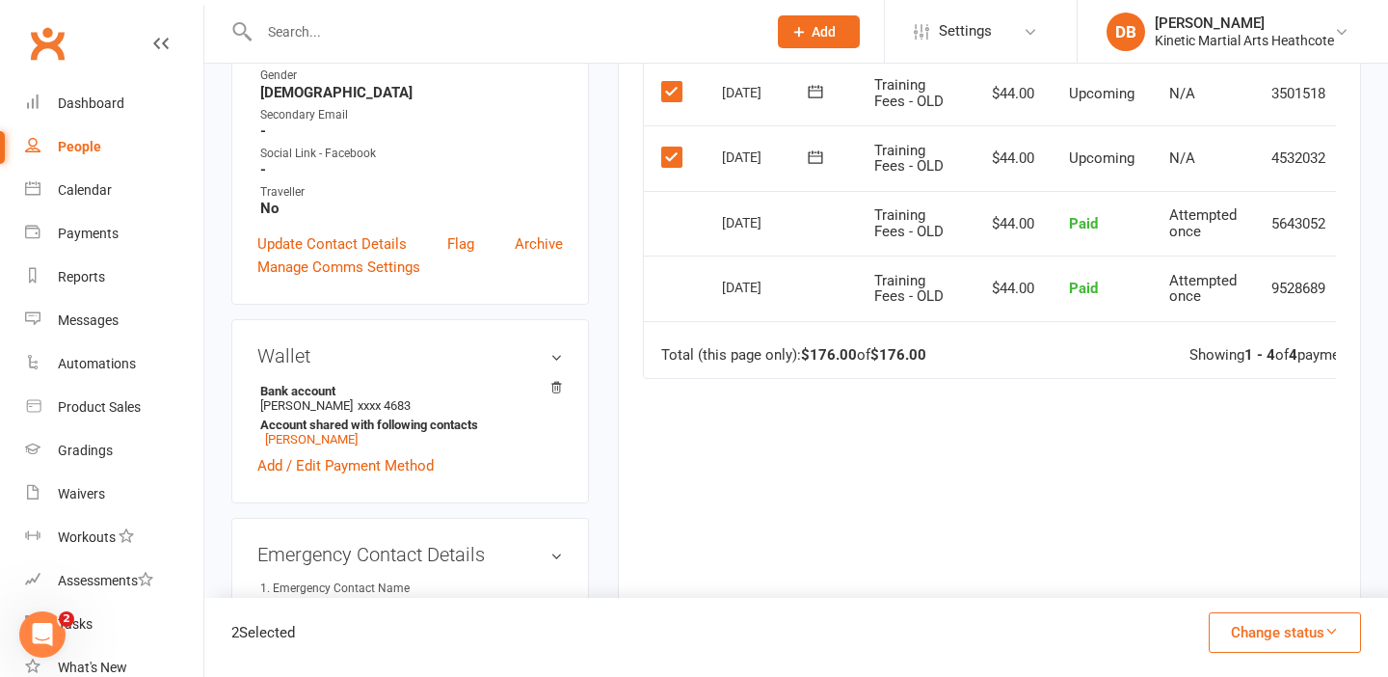
click at [1346, 632] on button "Change status" at bounding box center [1285, 632] width 152 height 40
click at [1255, 590] on link "Skipped" at bounding box center [1264, 580] width 191 height 39
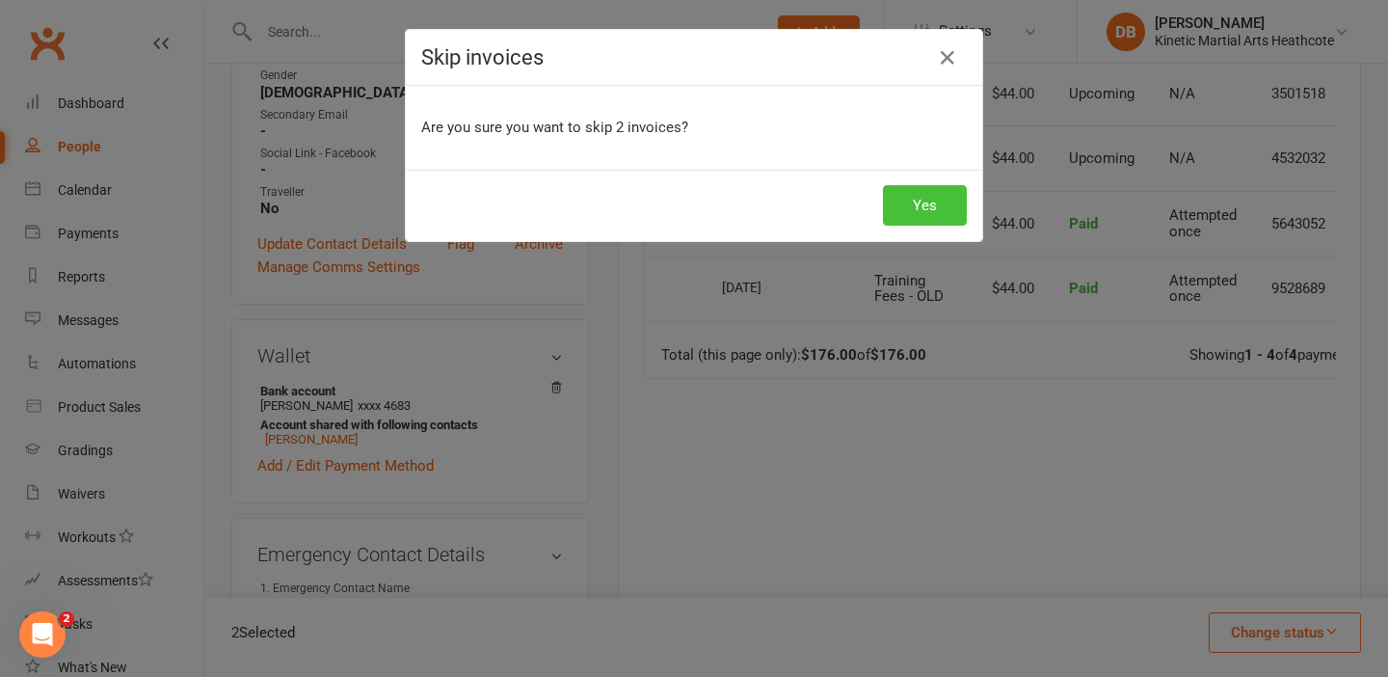
click at [933, 211] on button "Yes" at bounding box center [925, 205] width 84 height 40
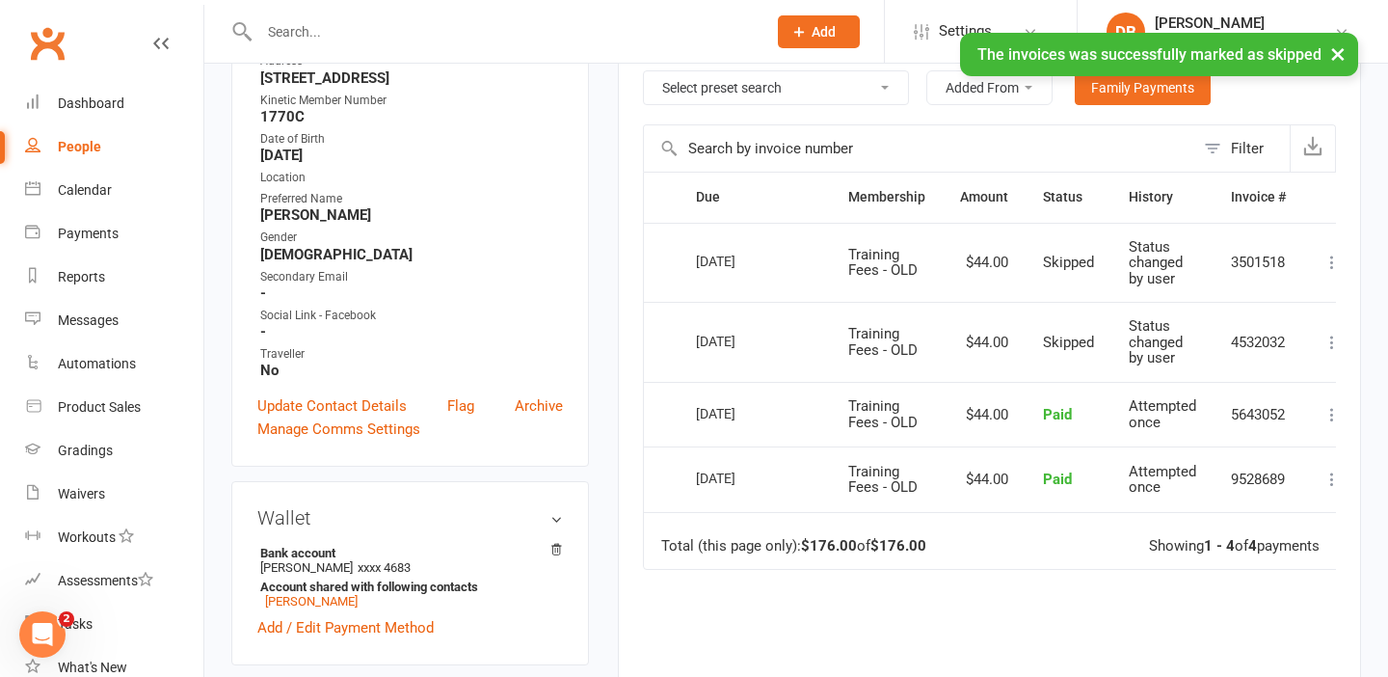
scroll to position [361, 0]
